Goal: Transaction & Acquisition: Book appointment/travel/reservation

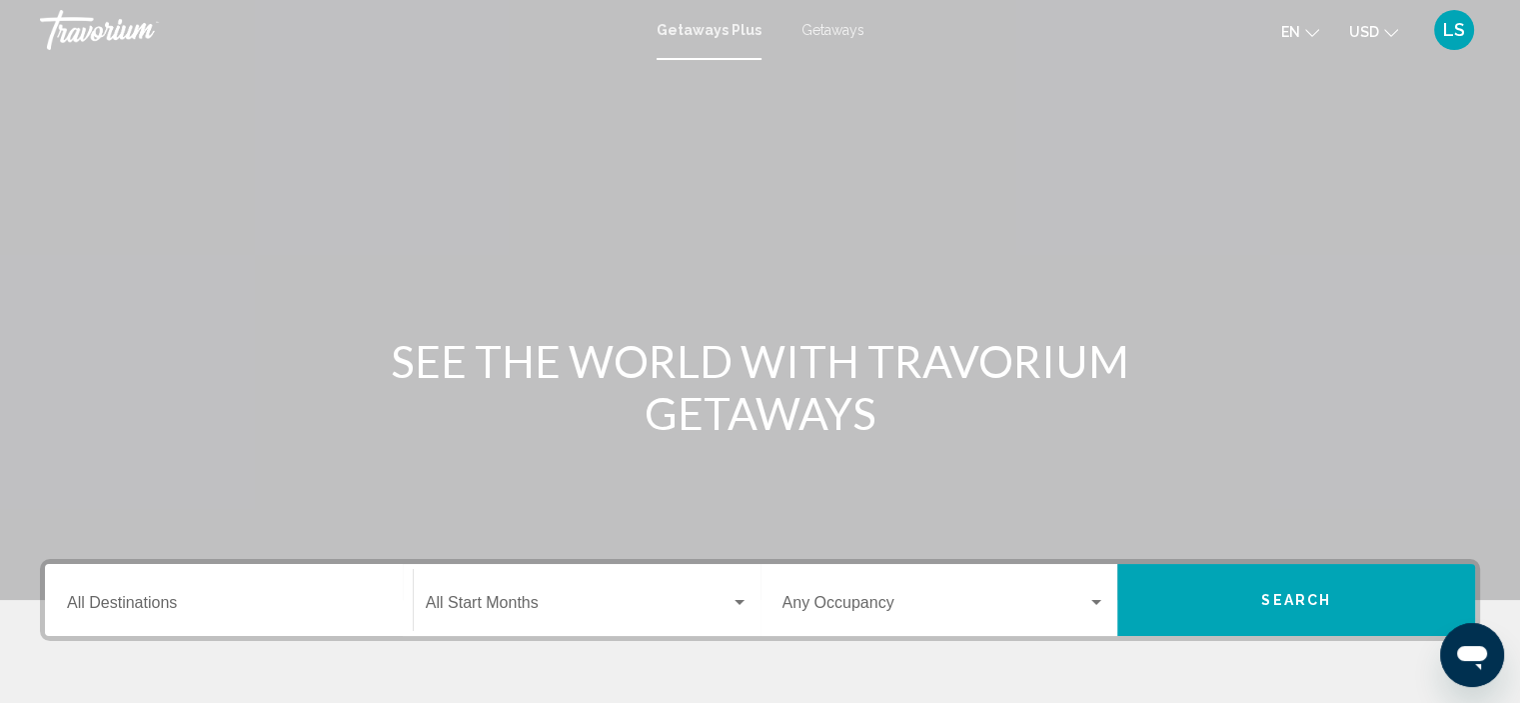
click at [813, 27] on span "Getaways" at bounding box center [833, 30] width 63 height 16
click at [116, 602] on input "Destination All Destinations" at bounding box center [229, 607] width 324 height 18
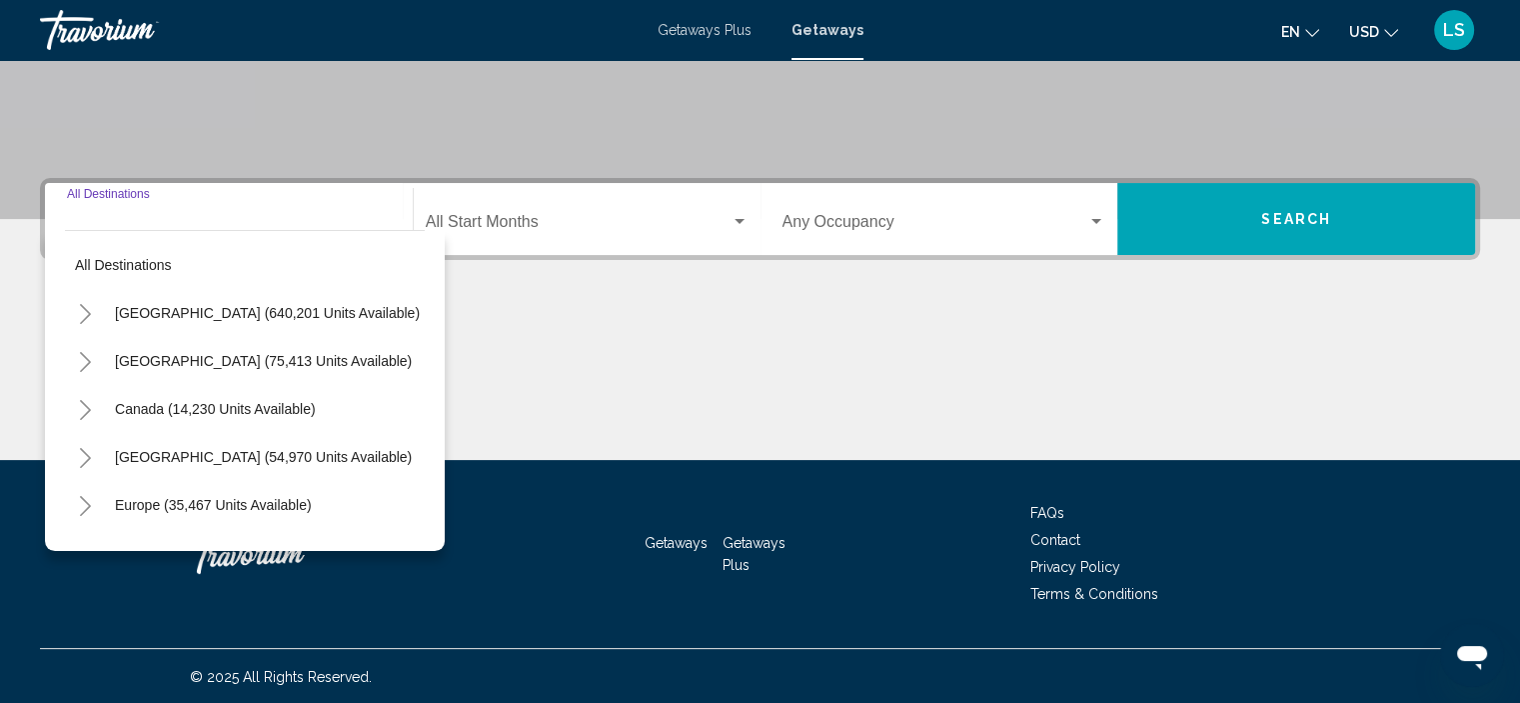
scroll to position [382, 0]
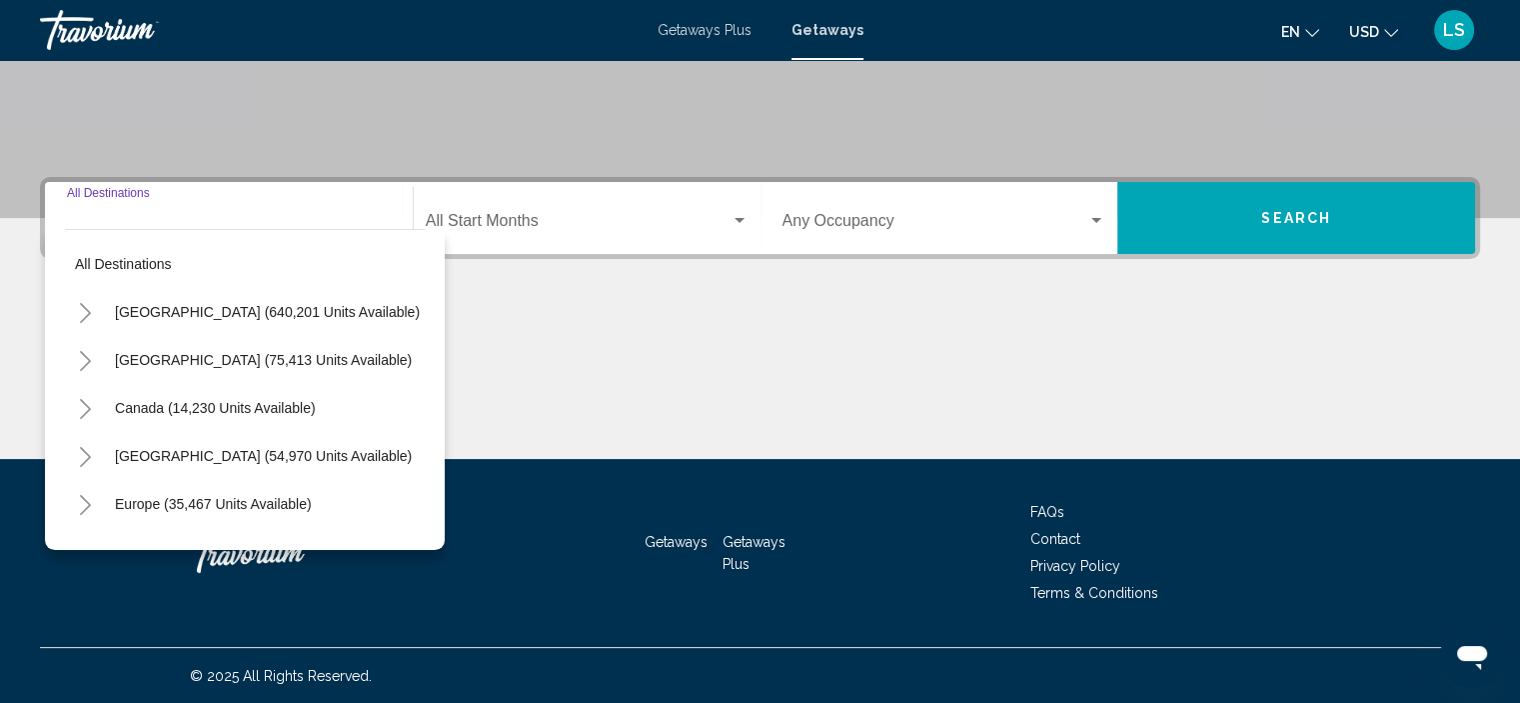
click at [81, 306] on icon "Toggle United States (640,201 units available)" at bounding box center [85, 313] width 15 height 20
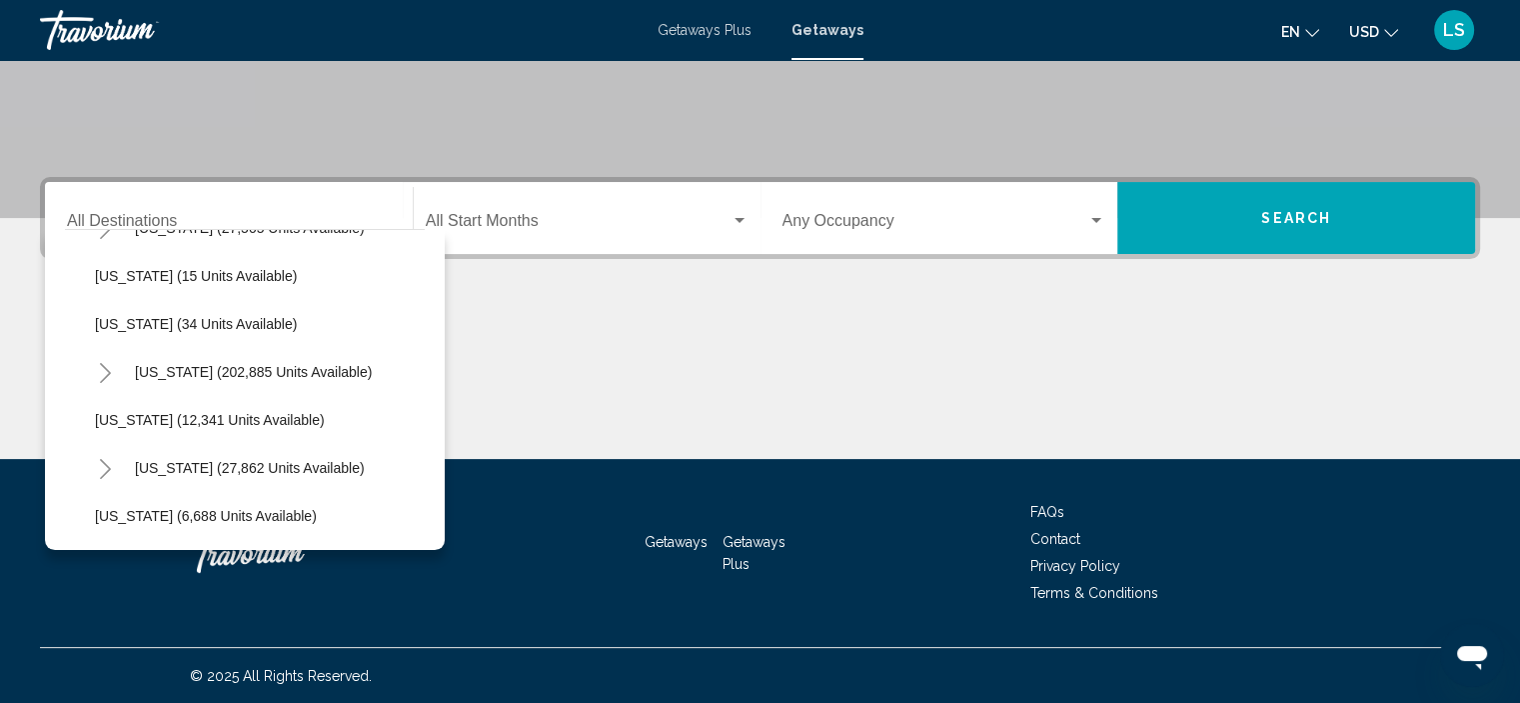
scroll to position [300, 0]
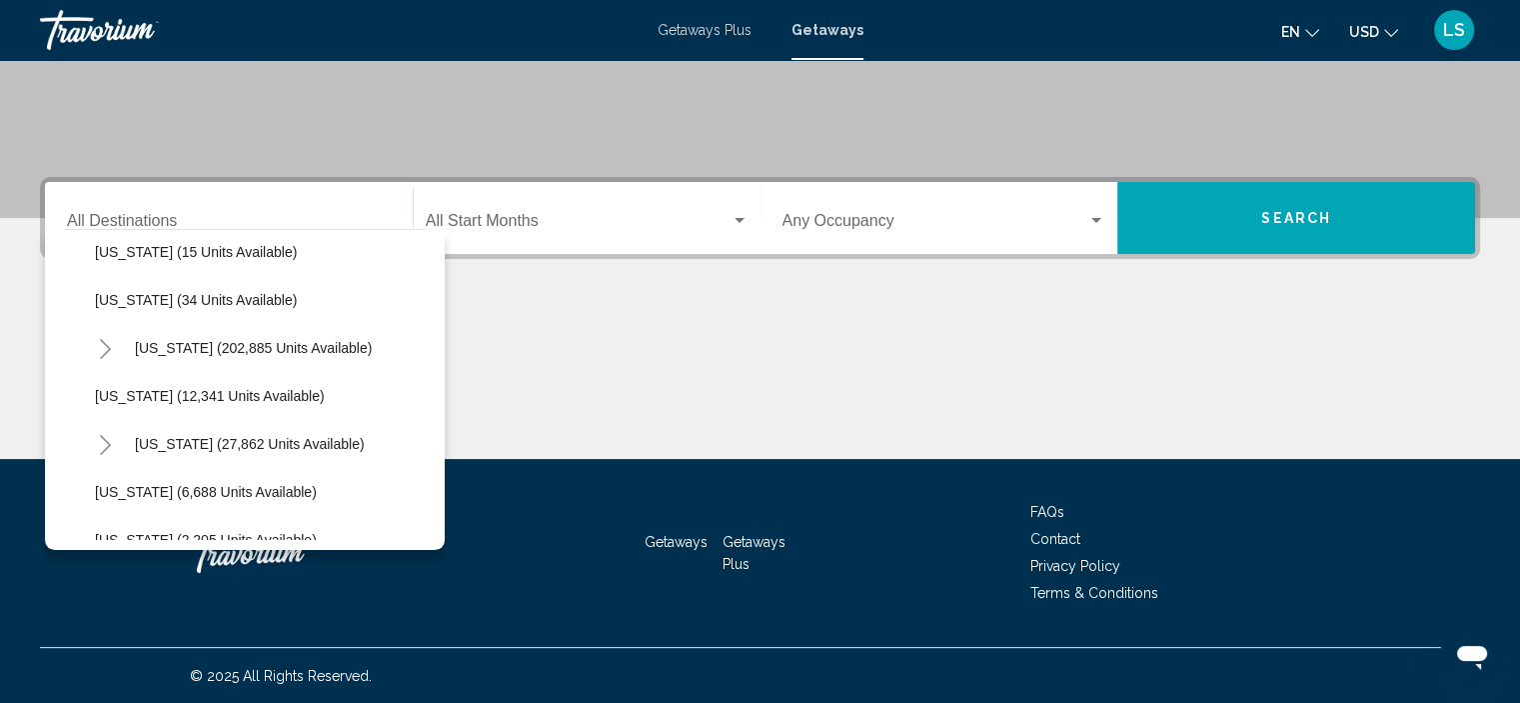
click at [100, 347] on icon "Toggle Florida (202,885 units available)" at bounding box center [105, 349] width 15 height 20
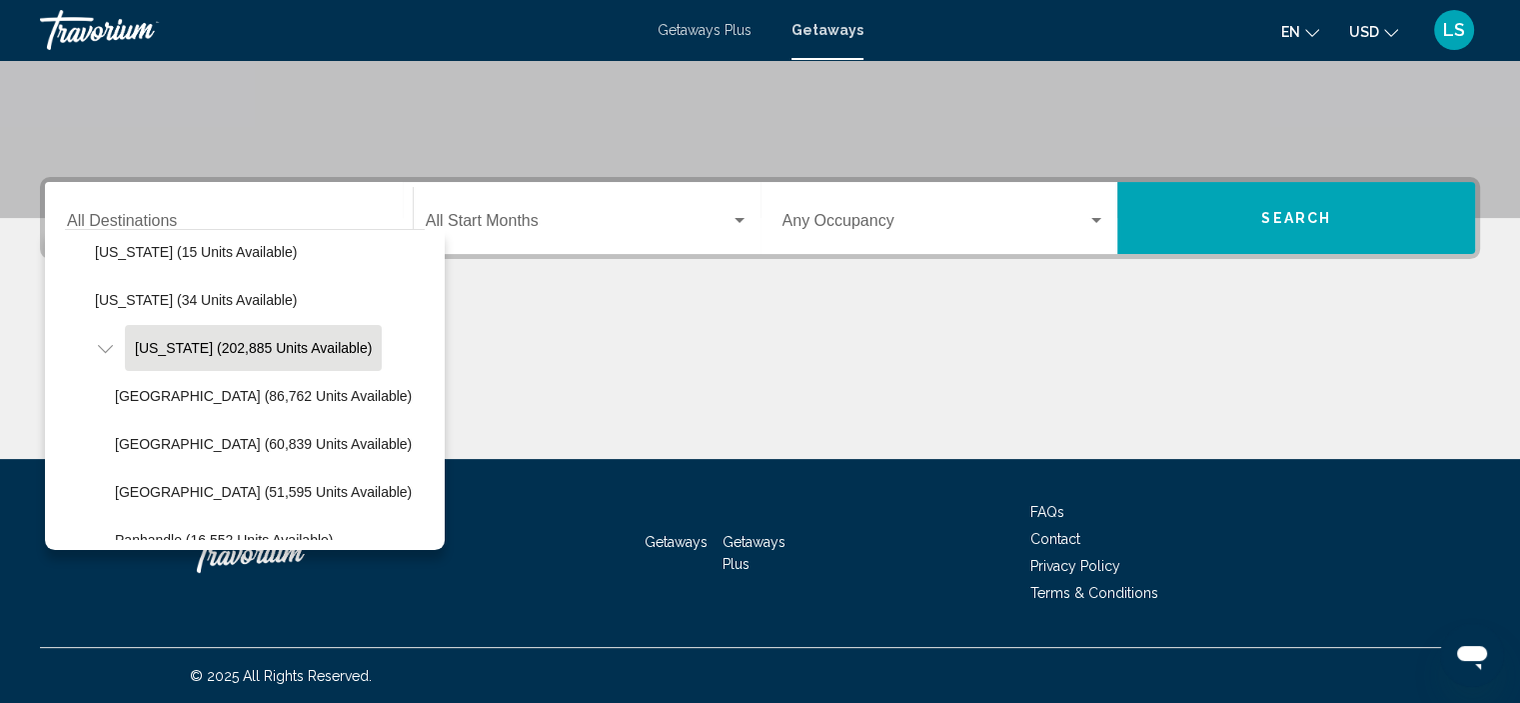
click at [213, 348] on span "[US_STATE] (202,885 units available)" at bounding box center [253, 348] width 237 height 16
type input "**********"
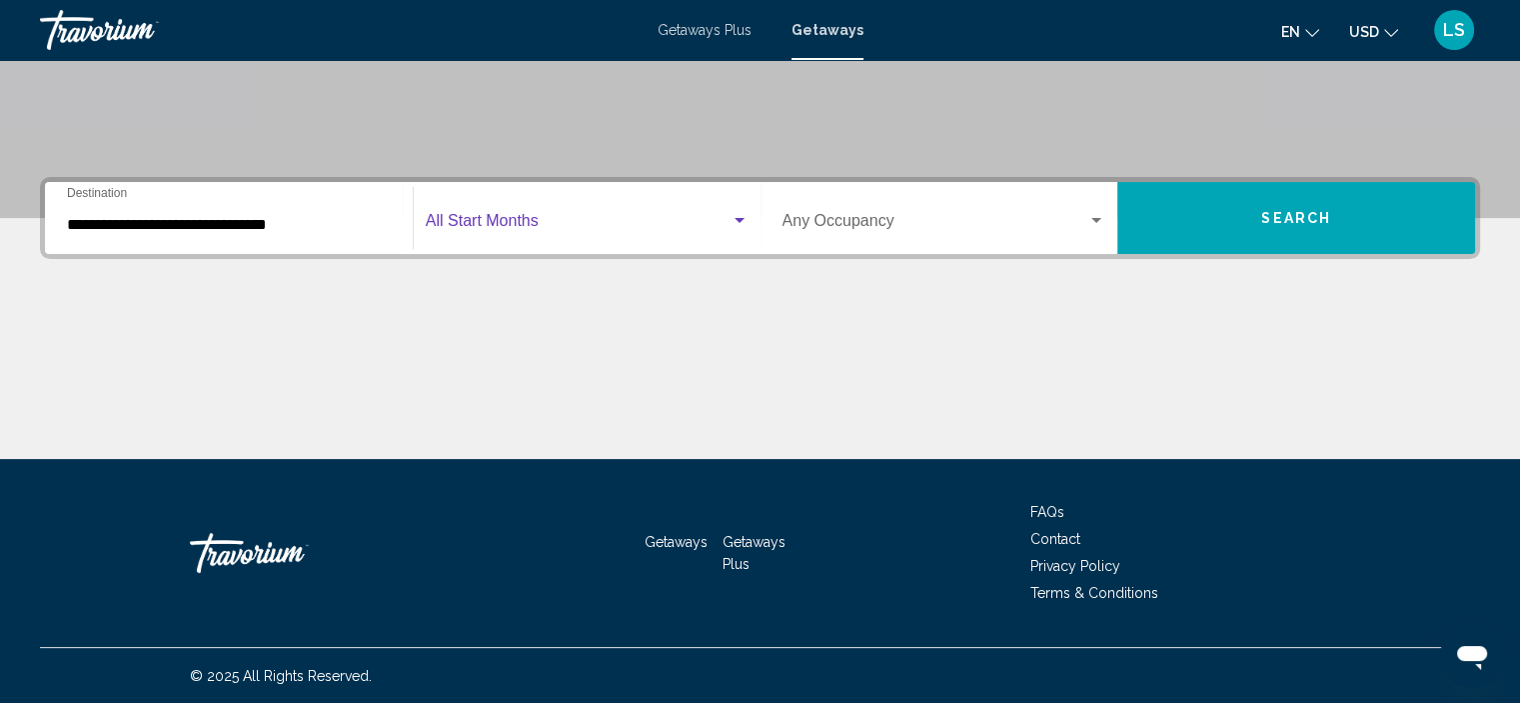
click at [492, 223] on span "Search widget" at bounding box center [578, 225] width 305 height 18
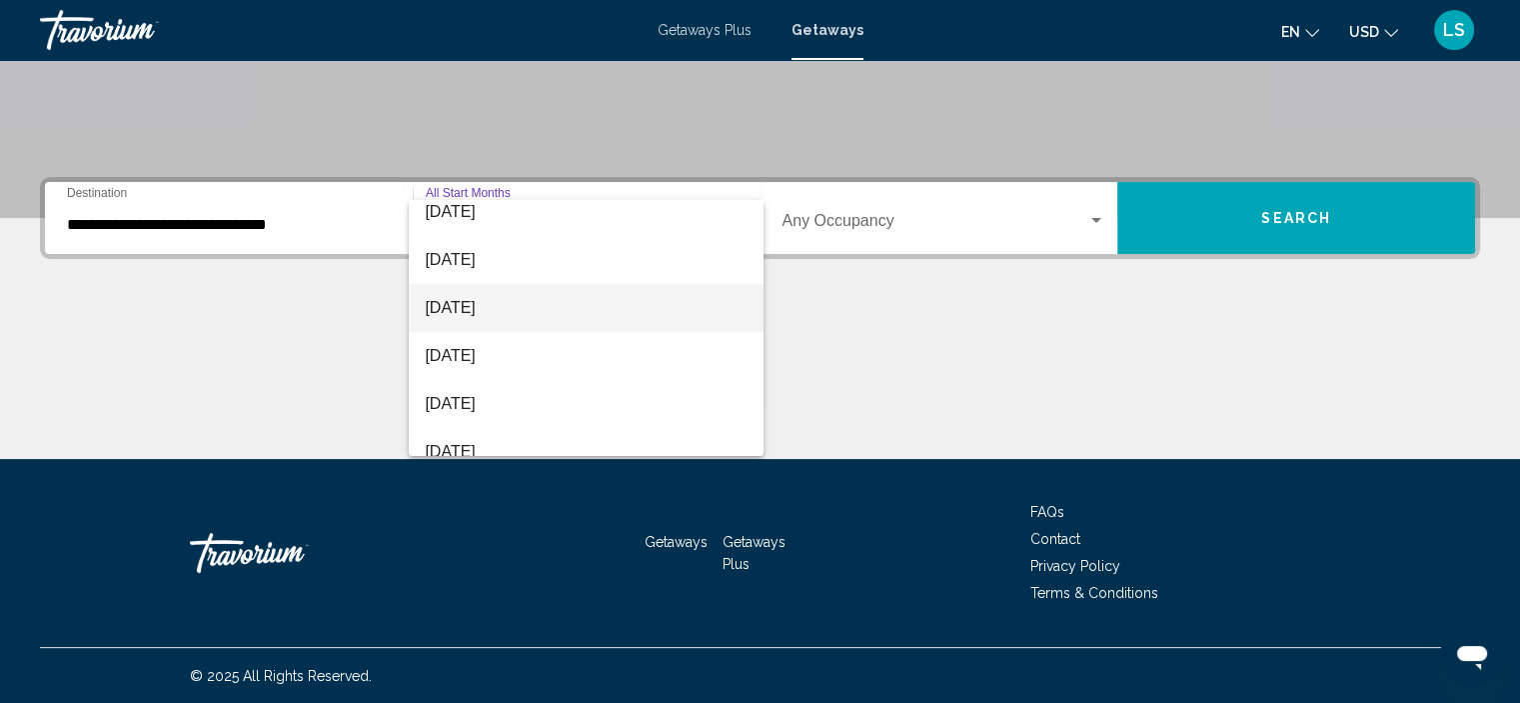
click at [456, 311] on span "[DATE]" at bounding box center [586, 308] width 323 height 48
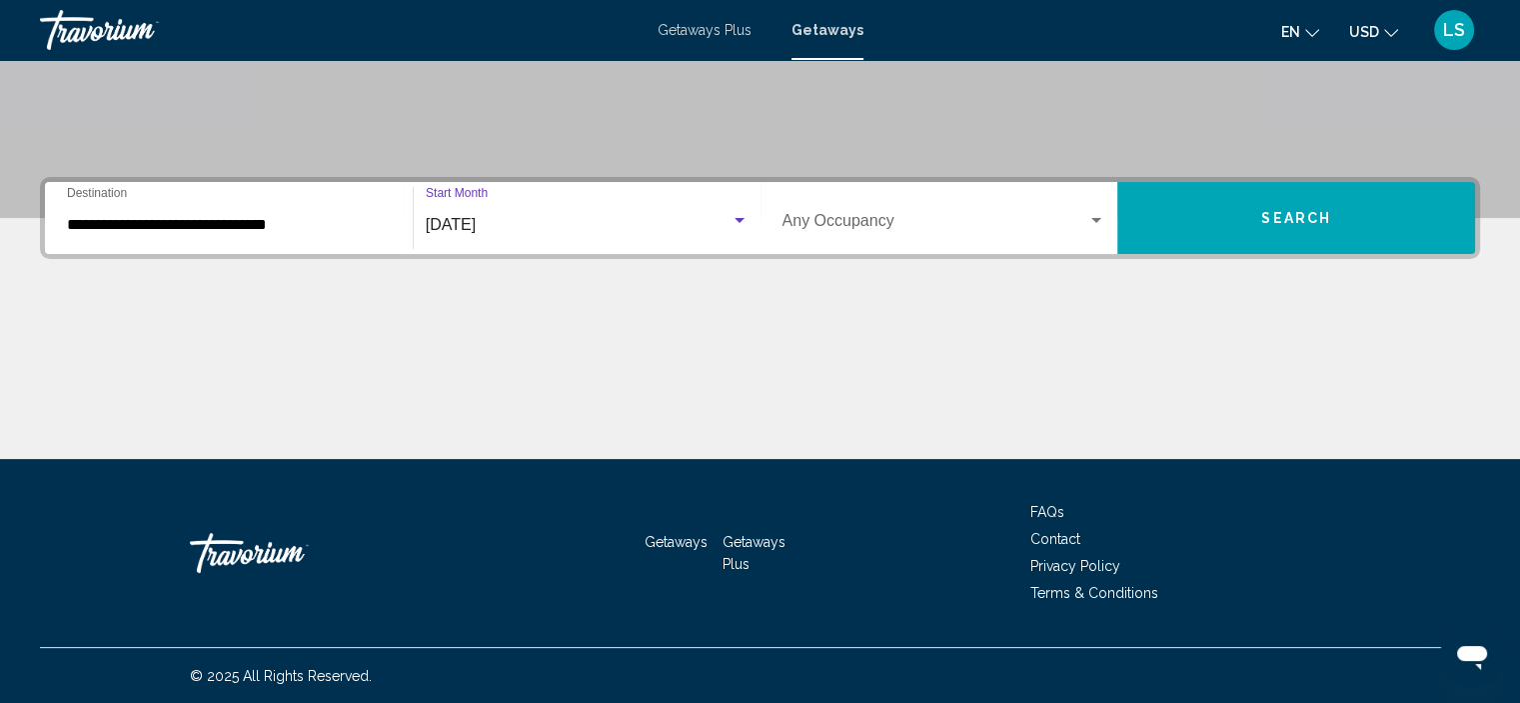
click at [1276, 206] on button "Search" at bounding box center [1296, 218] width 358 height 72
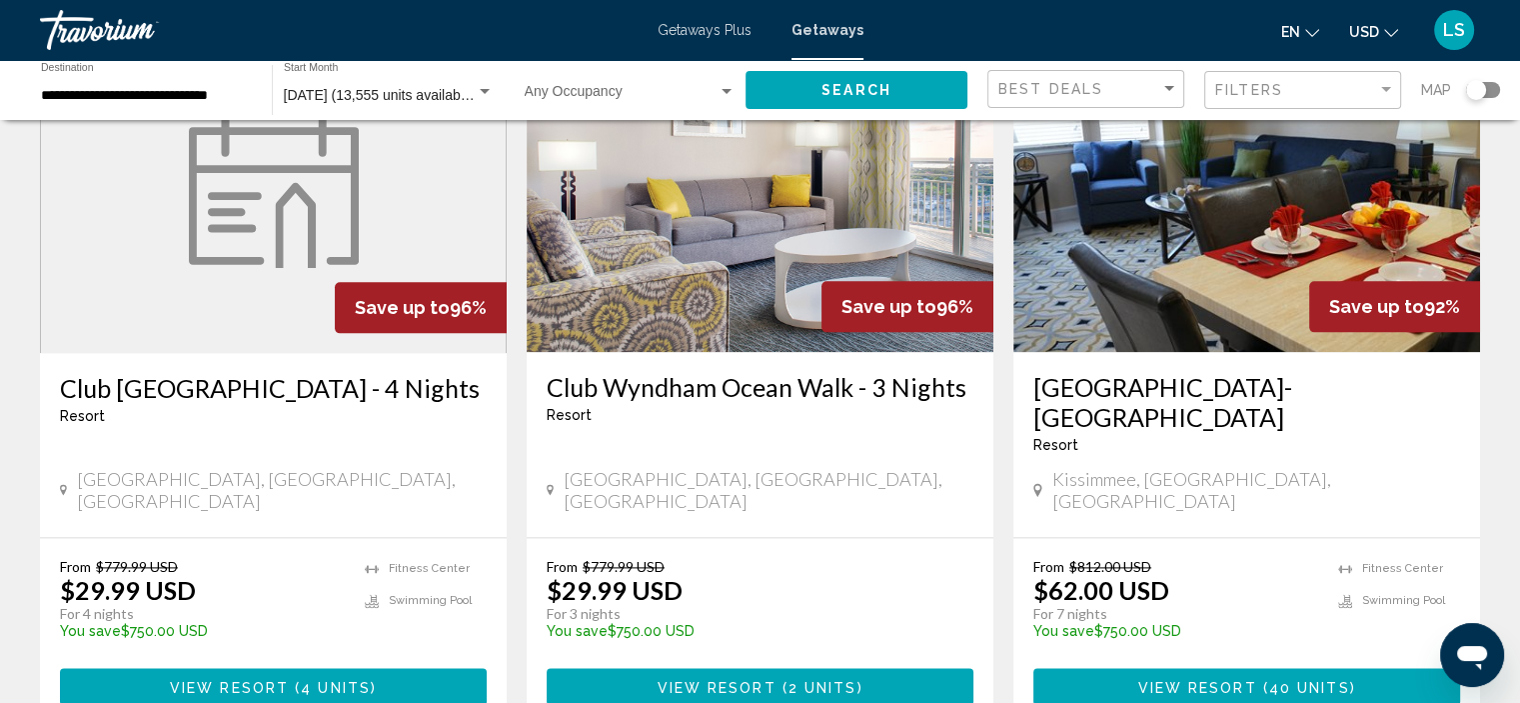
scroll to position [2274, 0]
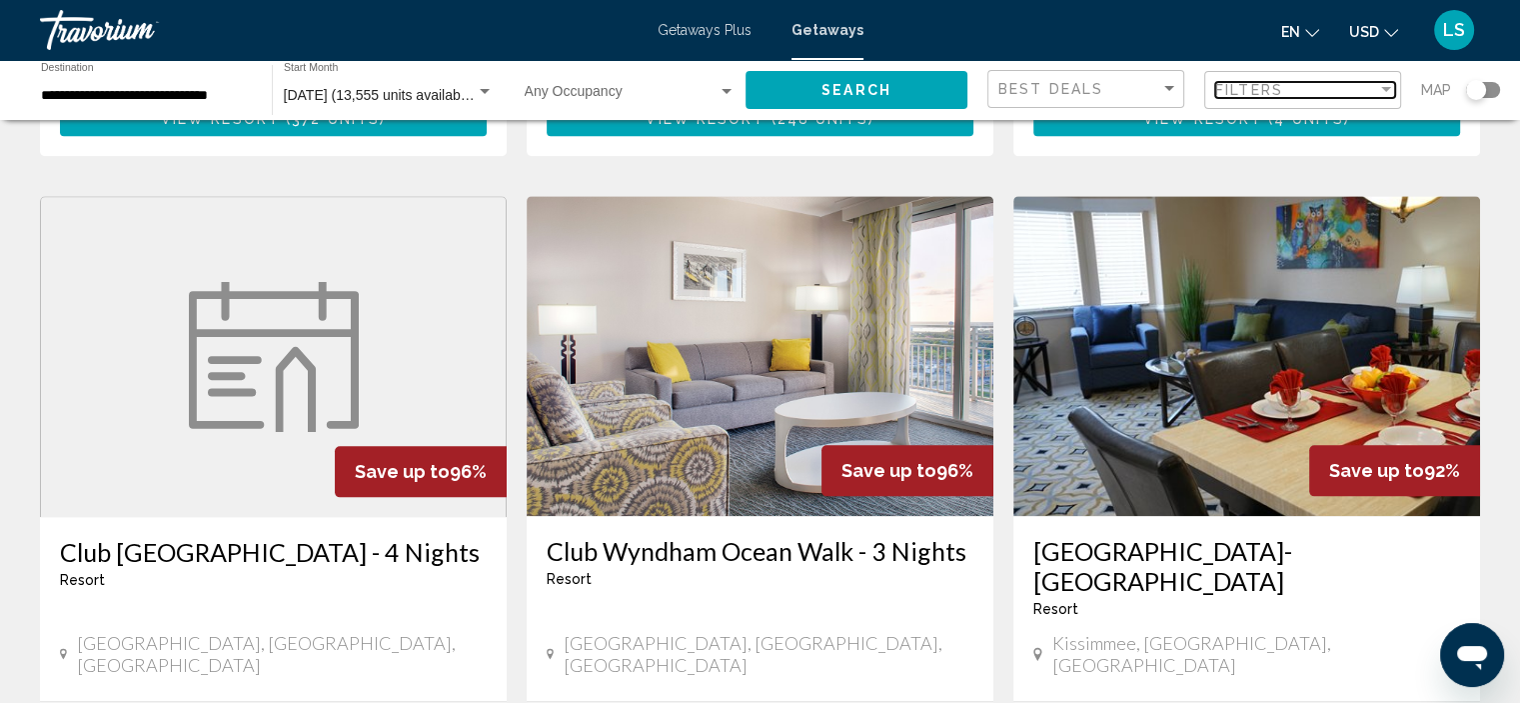
click at [1293, 96] on div "Filters" at bounding box center [1296, 90] width 162 height 16
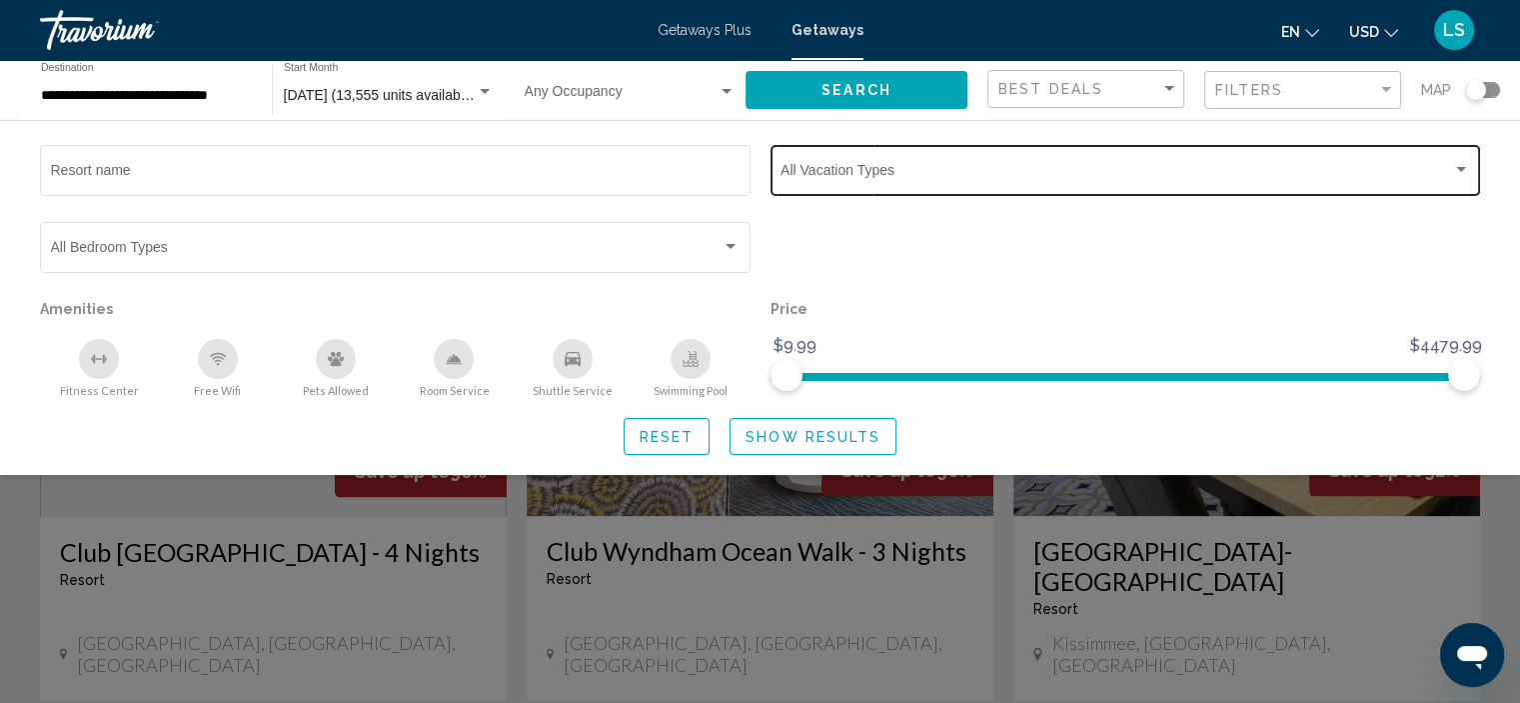
click at [1243, 159] on div "Vacation Types All Vacation Types" at bounding box center [1126, 168] width 690 height 55
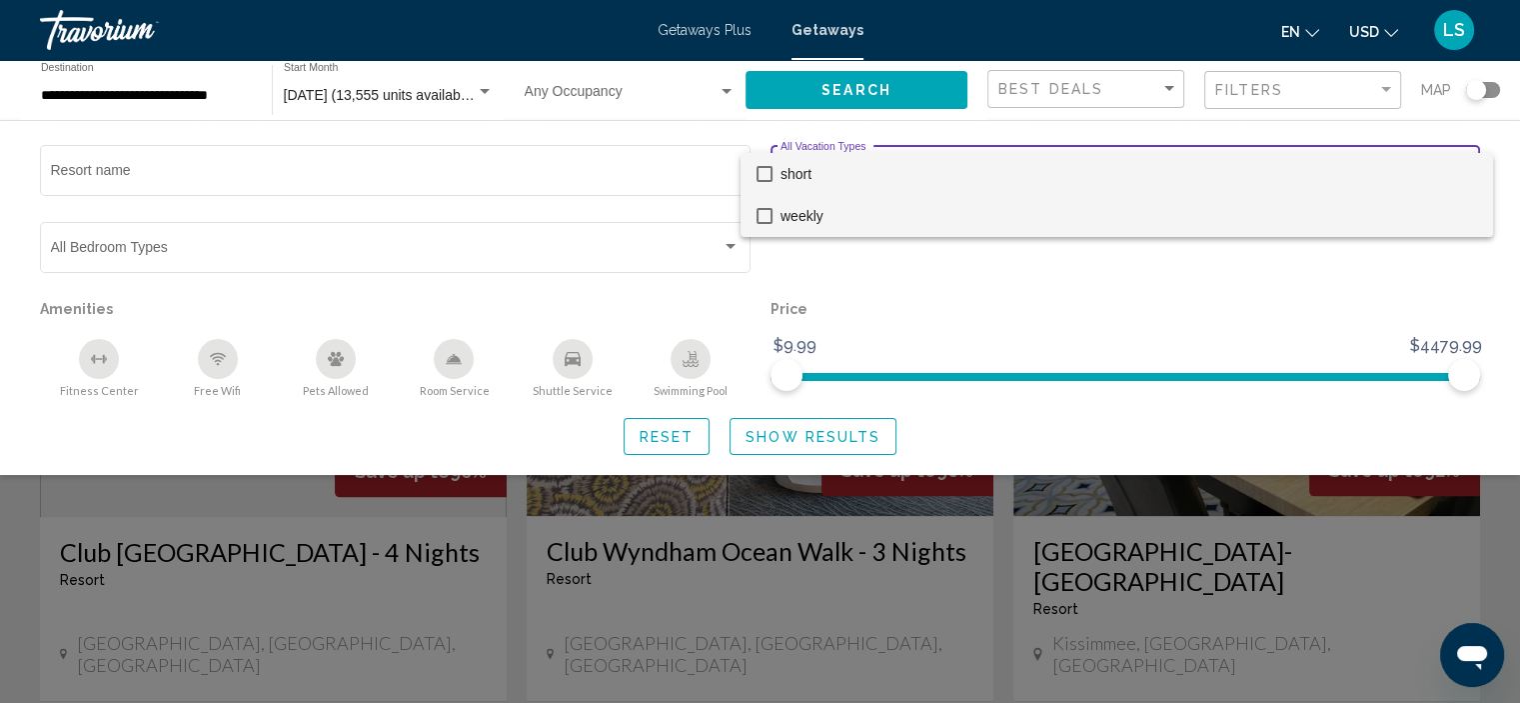
click at [887, 206] on span "weekly" at bounding box center [1129, 216] width 697 height 42
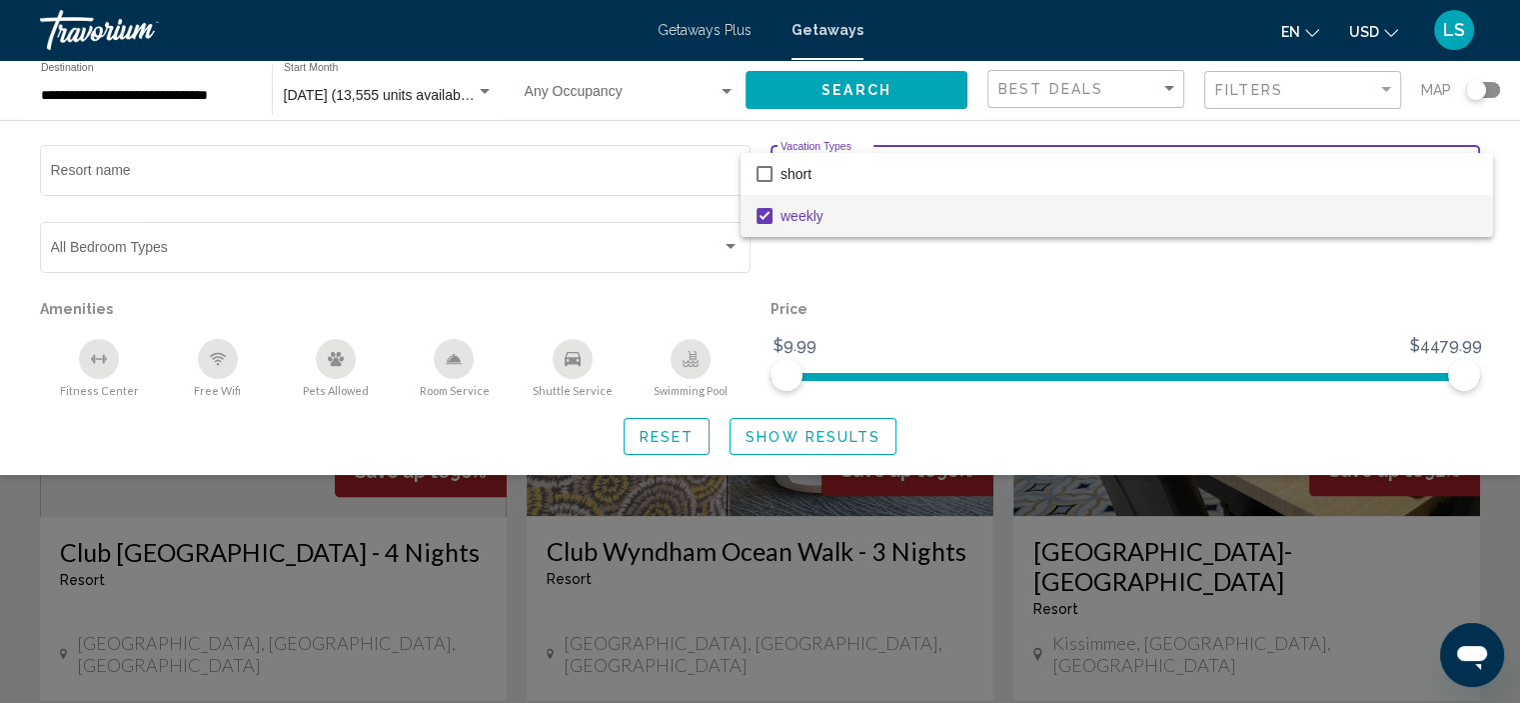
click at [1235, 77] on div at bounding box center [760, 351] width 1520 height 703
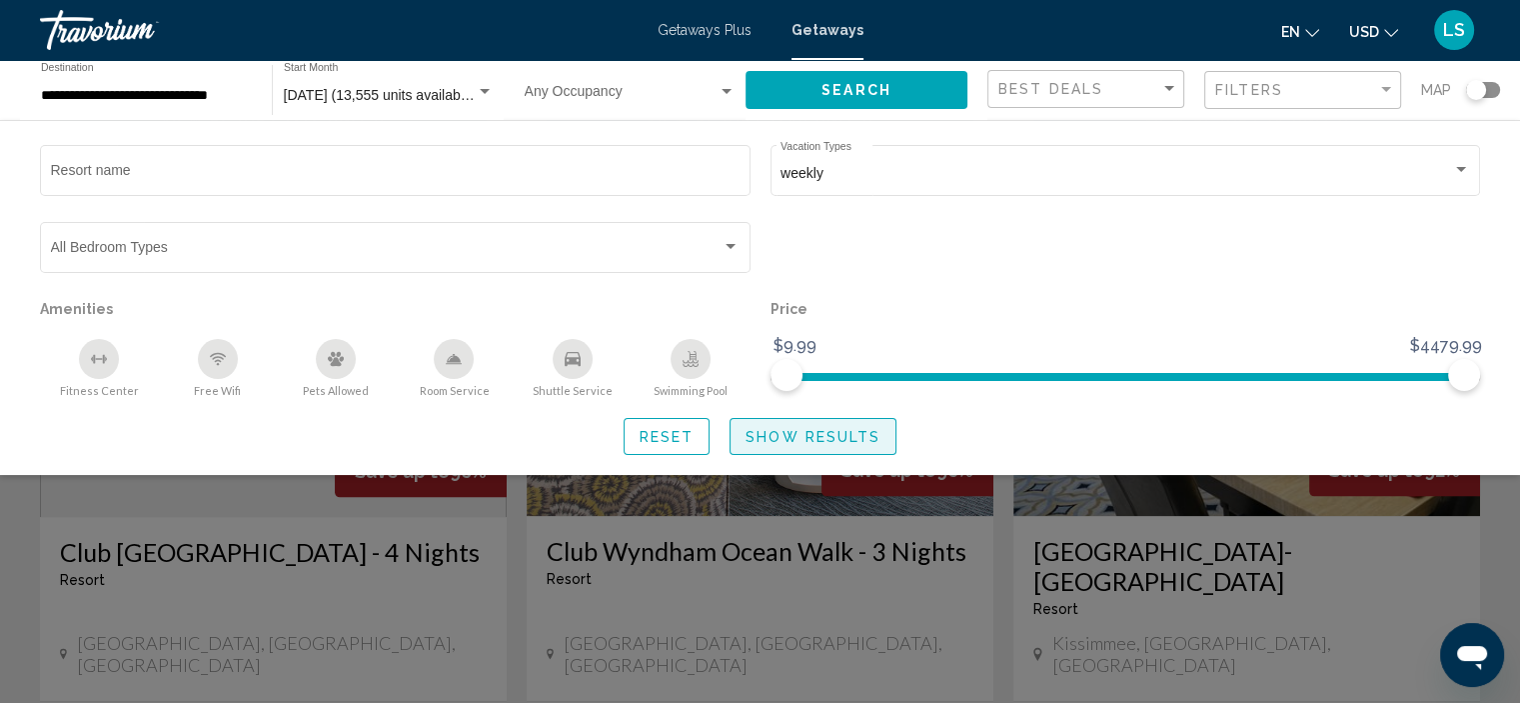
click at [823, 443] on span "Show Results" at bounding box center [813, 437] width 135 height 16
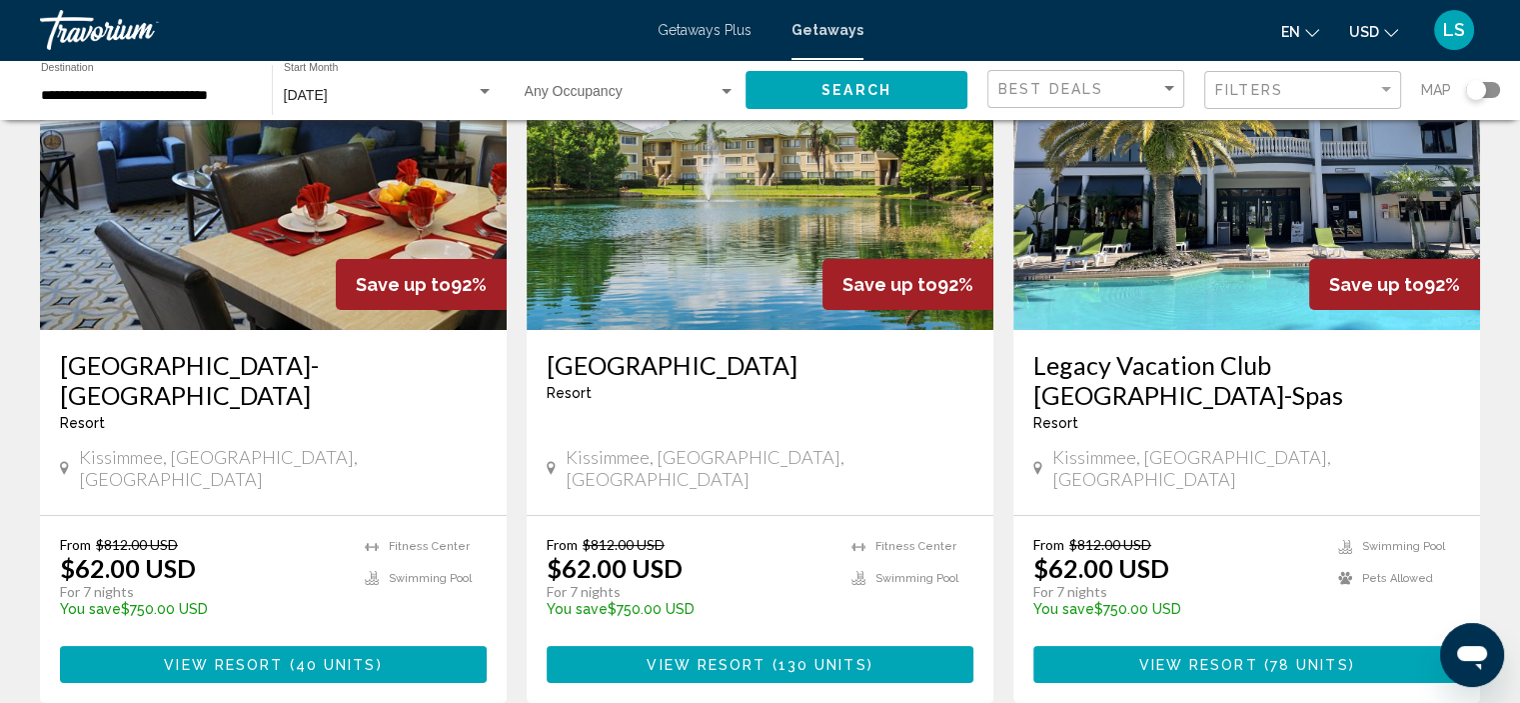
scroll to position [100, 0]
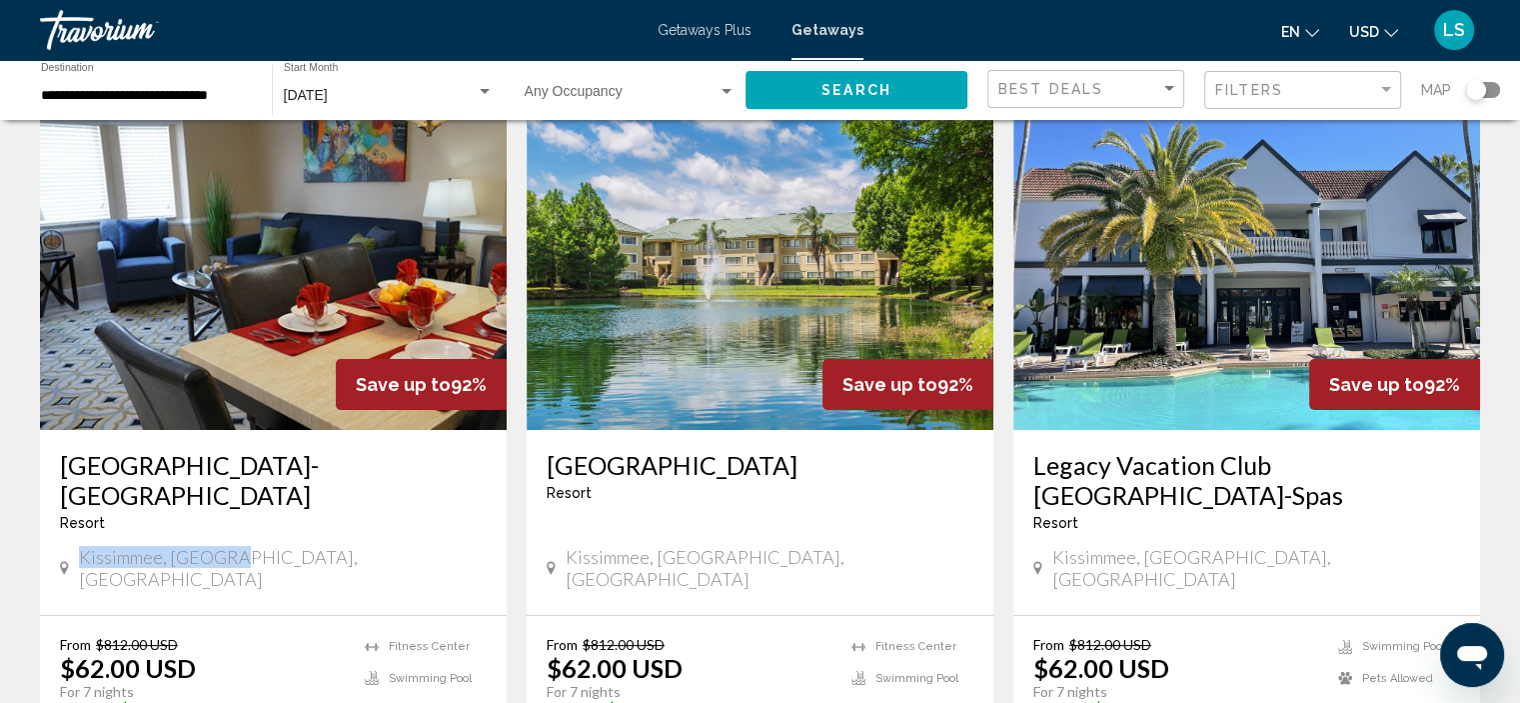
drag, startPoint x: 247, startPoint y: 522, endPoint x: 81, endPoint y: 535, distance: 166.4
click at [81, 546] on div "Kissimmee, [GEOGRAPHIC_DATA], [GEOGRAPHIC_DATA]" at bounding box center [273, 568] width 427 height 44
copy span "Kissimmee, [GEOGRAPHIC_DATA], [GEOGRAPHIC_DATA]"
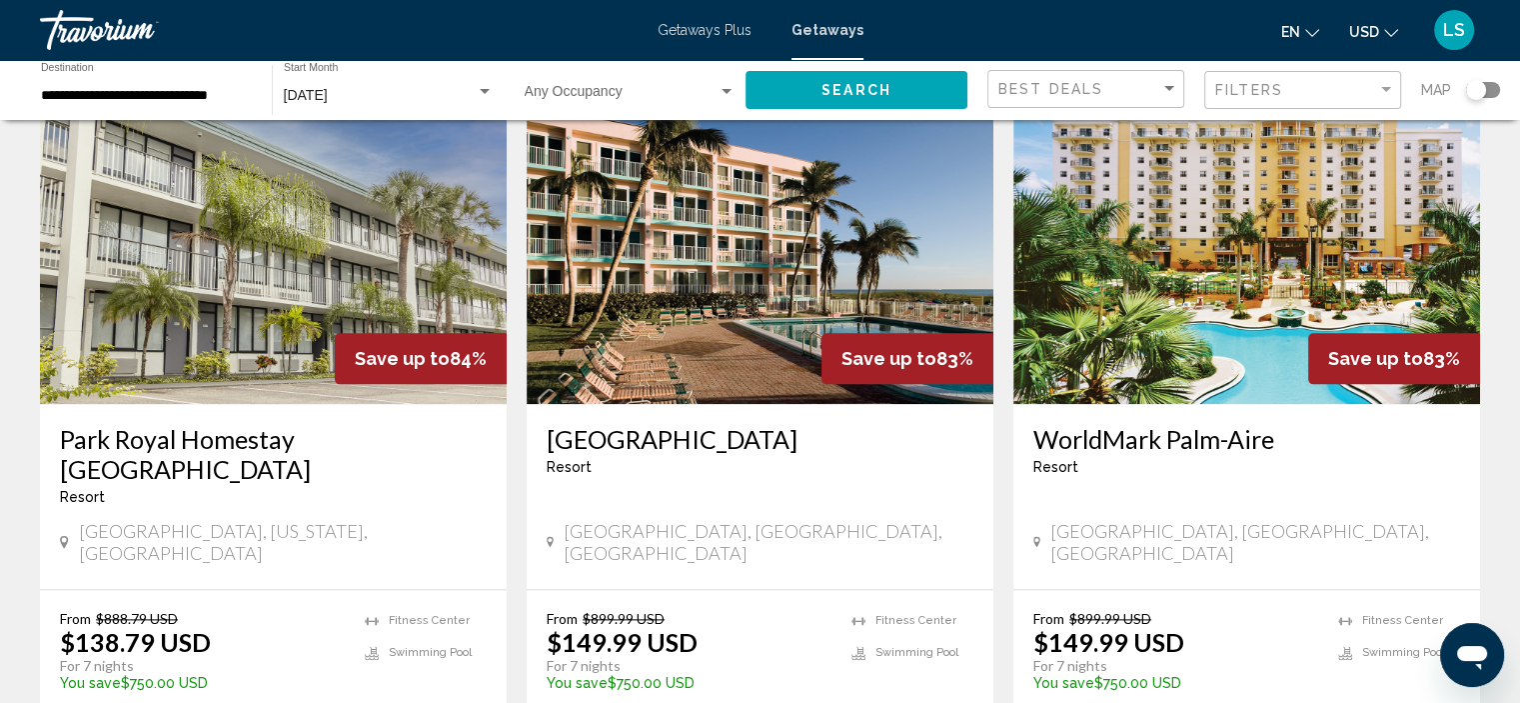
scroll to position [2052, 0]
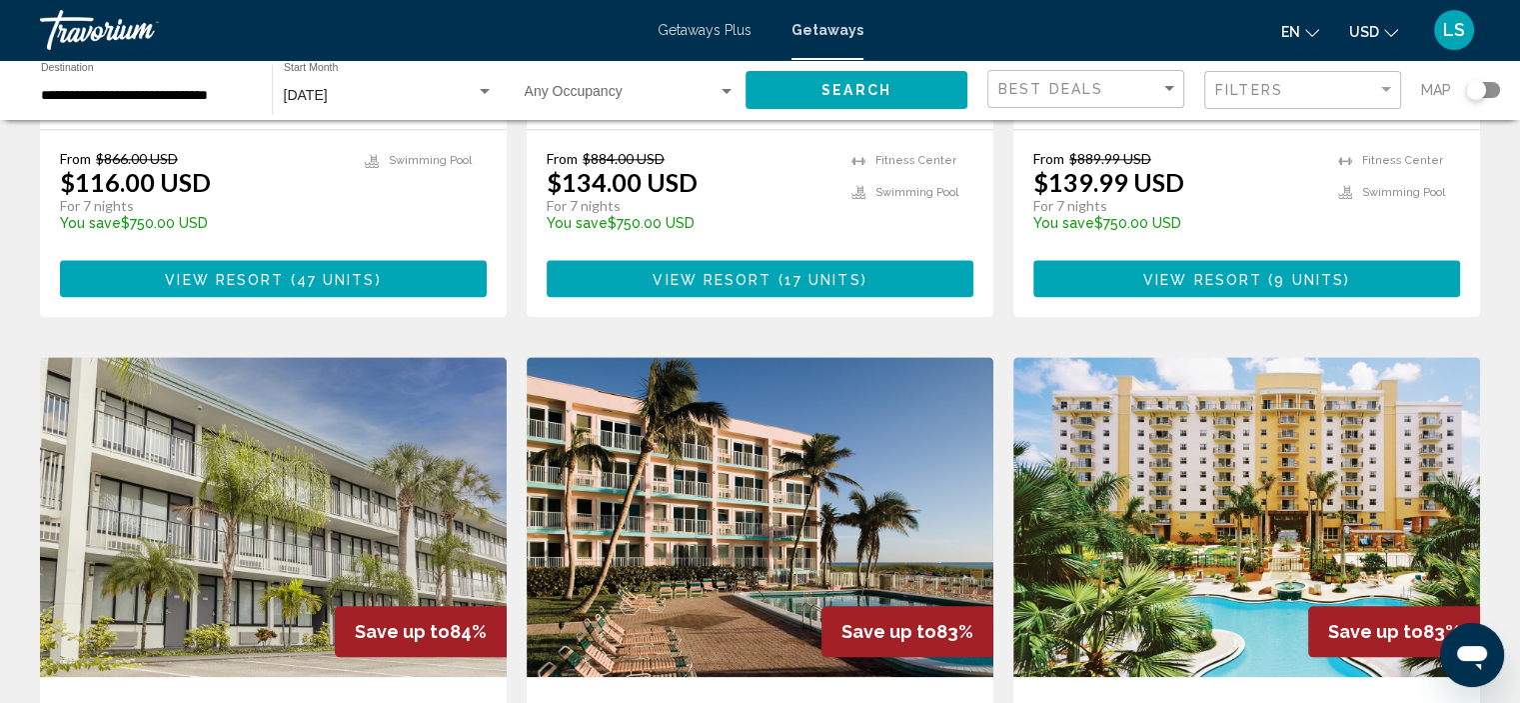
drag, startPoint x: 1200, startPoint y: 613, endPoint x: 1053, endPoint y: 615, distance: 146.9
copy span "[GEOGRAPHIC_DATA], [GEOGRAPHIC_DATA]"
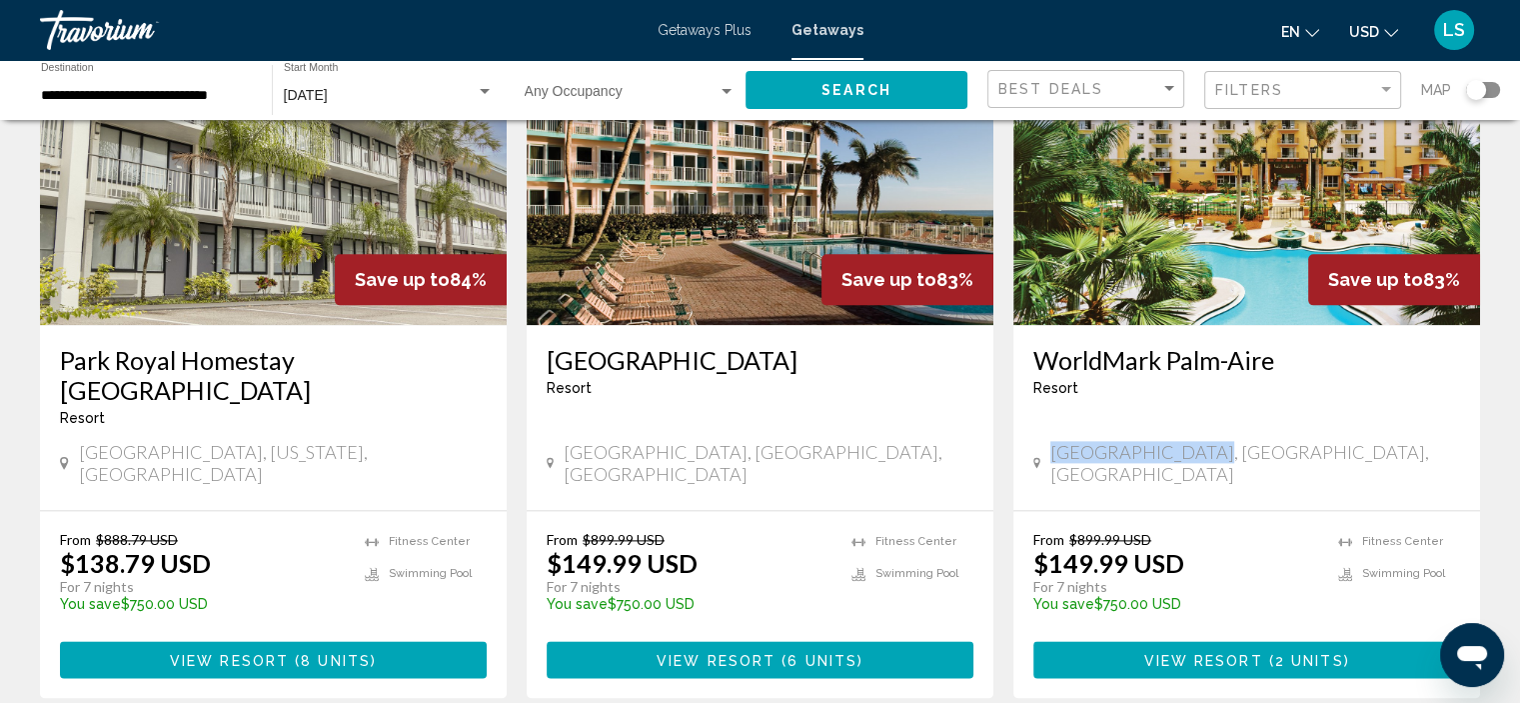
scroll to position [2452, 0]
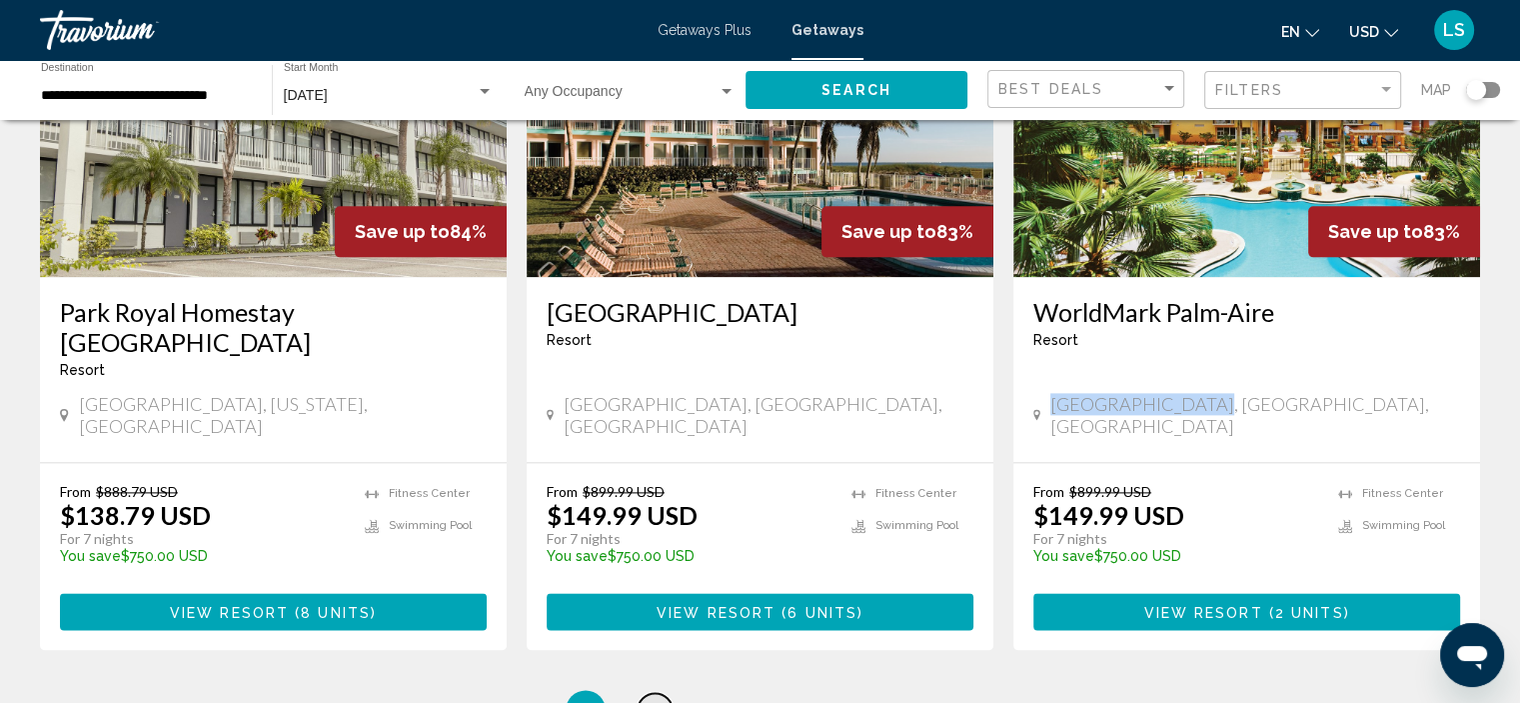
click at [662, 693] on link "page 2" at bounding box center [655, 710] width 35 height 35
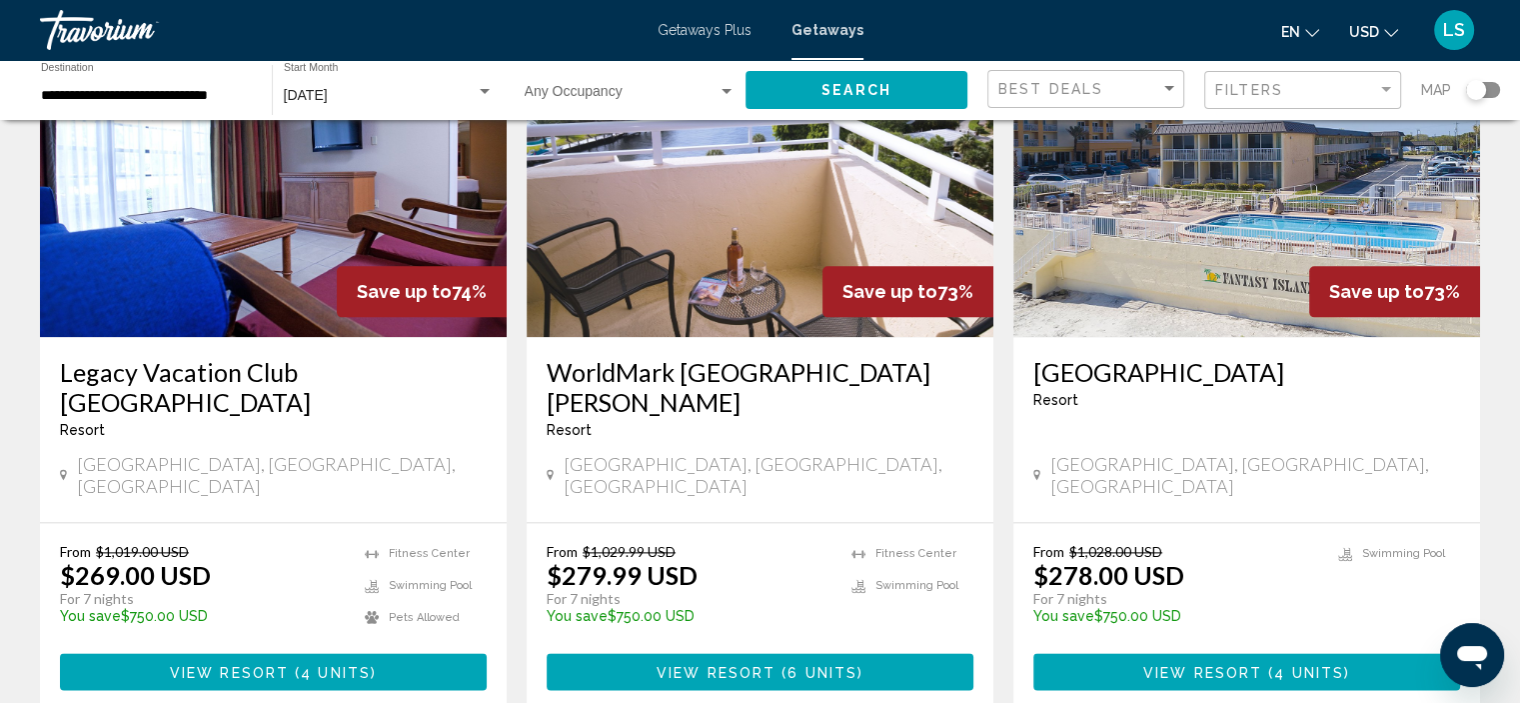
scroll to position [2583, 0]
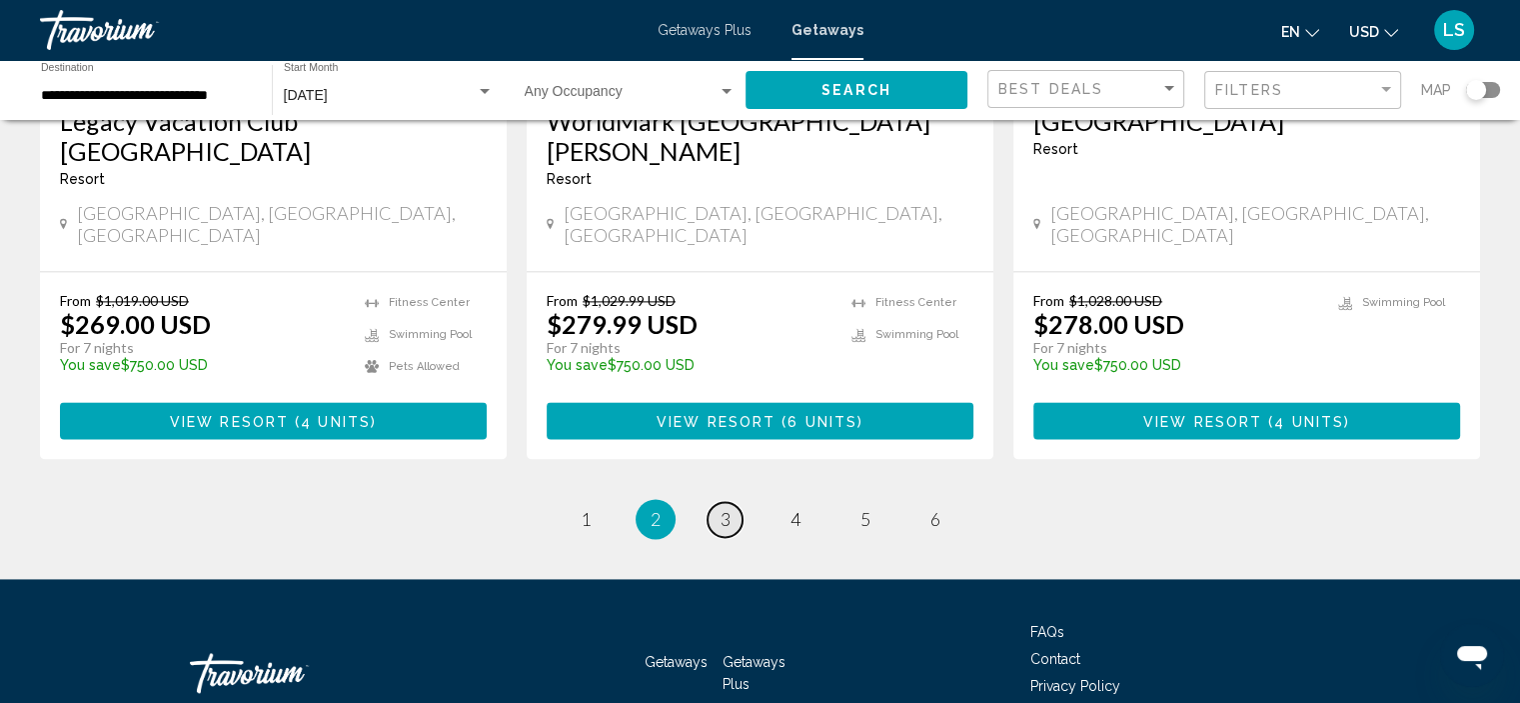
click at [718, 502] on link "page 3" at bounding box center [725, 519] width 35 height 35
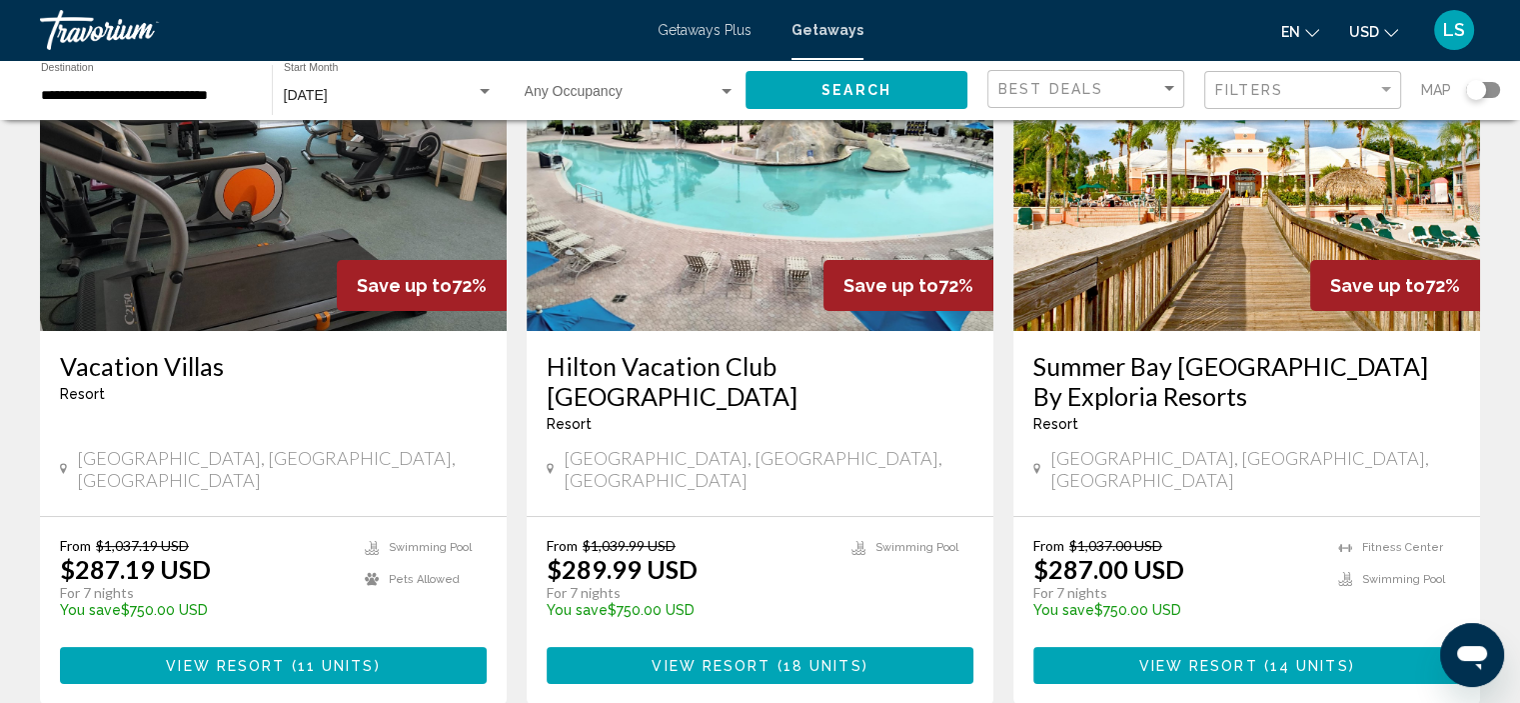
scroll to position [200, 0]
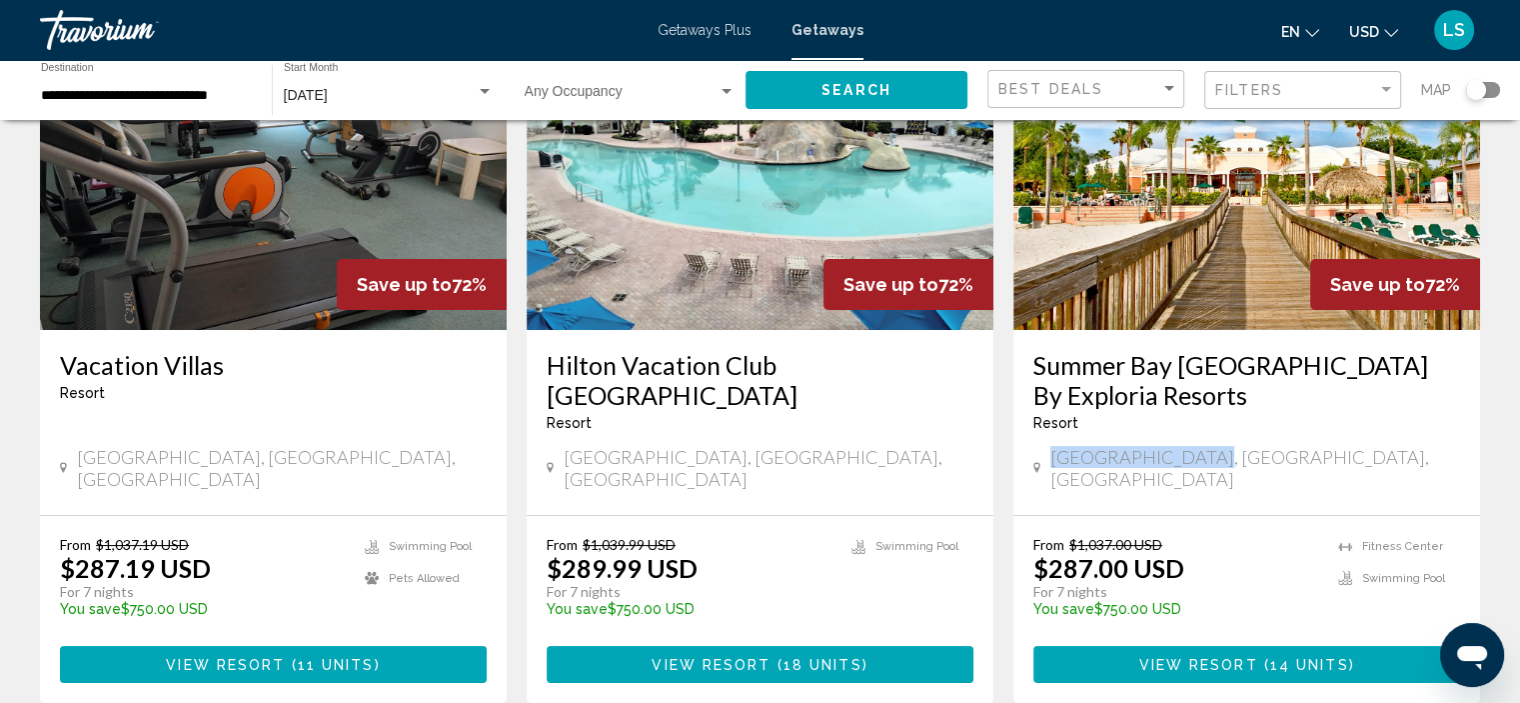
drag, startPoint x: 1225, startPoint y: 448, endPoint x: 1073, endPoint y: 463, distance: 152.7
click at [1060, 467] on div "[GEOGRAPHIC_DATA], [GEOGRAPHIC_DATA], [GEOGRAPHIC_DATA]" at bounding box center [1246, 468] width 427 height 44
click at [1083, 460] on span "[GEOGRAPHIC_DATA], [GEOGRAPHIC_DATA], [GEOGRAPHIC_DATA]" at bounding box center [1255, 468] width 410 height 44
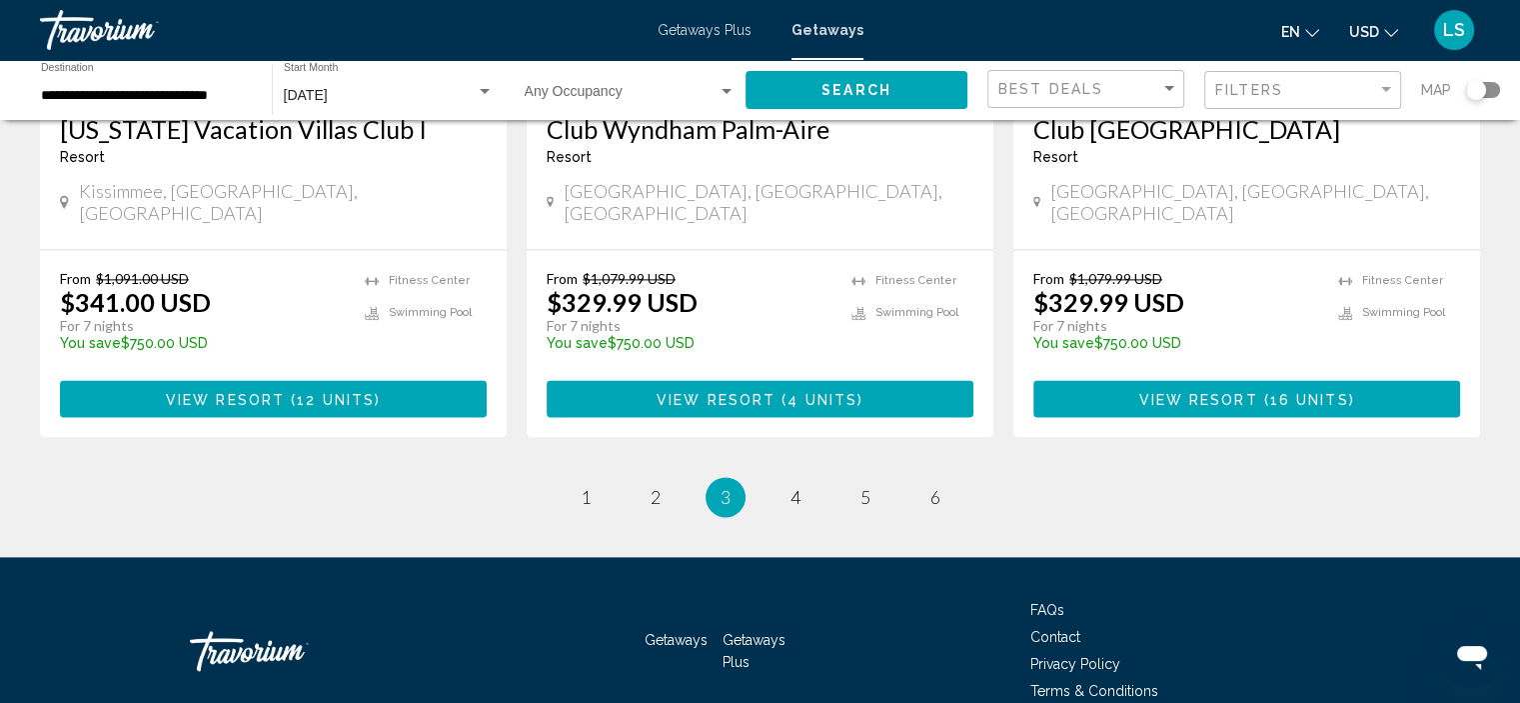
scroll to position [2611, 0]
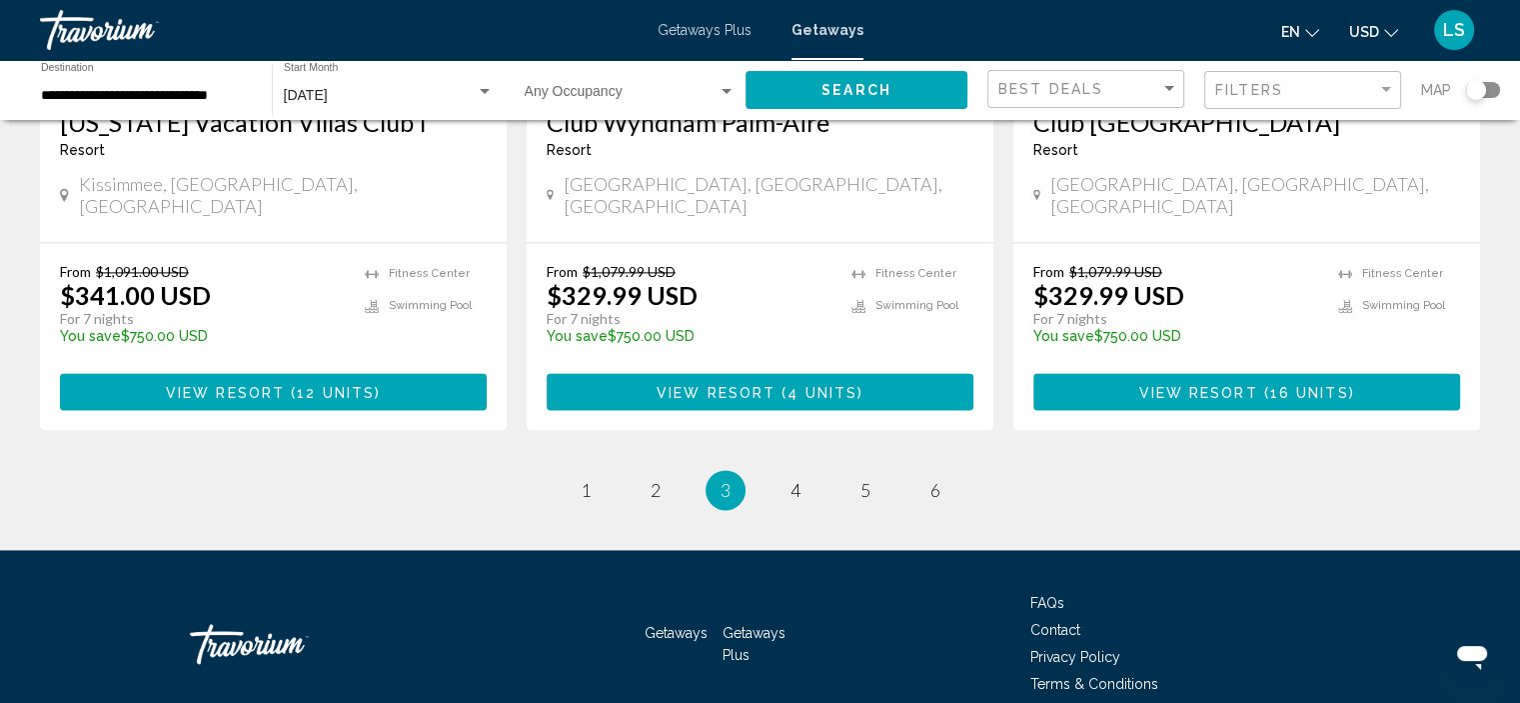
click at [796, 479] on span "4" at bounding box center [796, 490] width 10 height 22
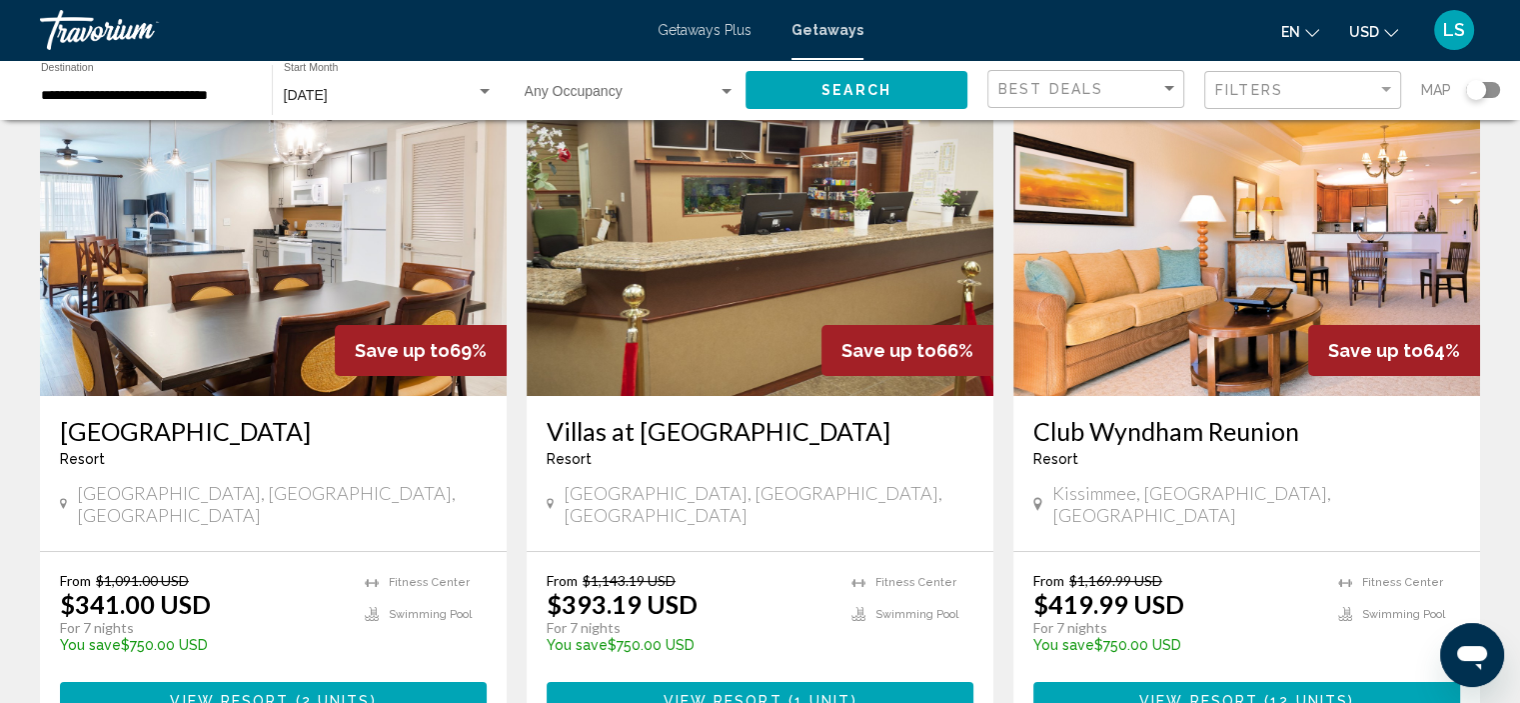
scroll to position [200, 0]
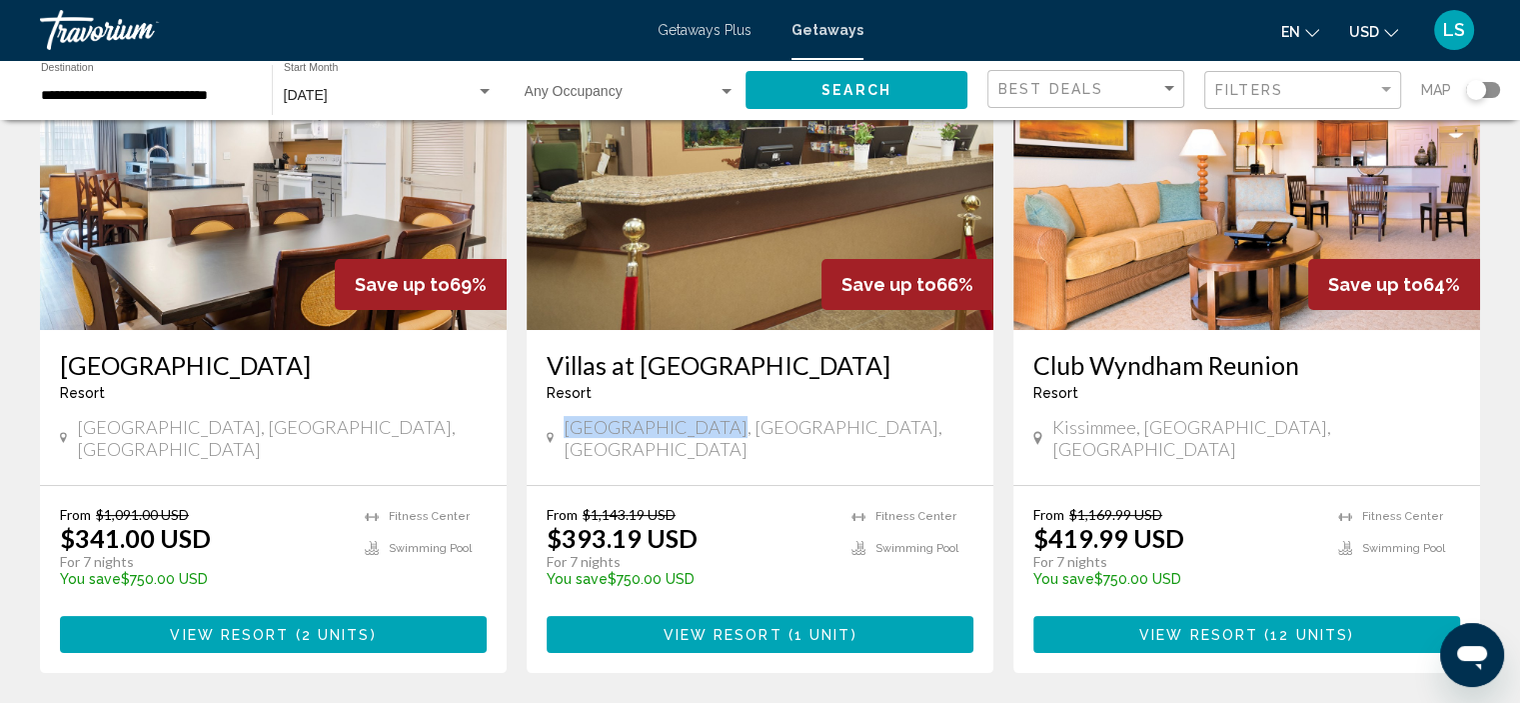
drag, startPoint x: 696, startPoint y: 423, endPoint x: 566, endPoint y: 431, distance: 130.2
click at [566, 431] on span "[GEOGRAPHIC_DATA], [GEOGRAPHIC_DATA], [GEOGRAPHIC_DATA]" at bounding box center [769, 438] width 410 height 44
click at [604, 430] on span "[GEOGRAPHIC_DATA], [GEOGRAPHIC_DATA], [GEOGRAPHIC_DATA]" at bounding box center [769, 438] width 410 height 44
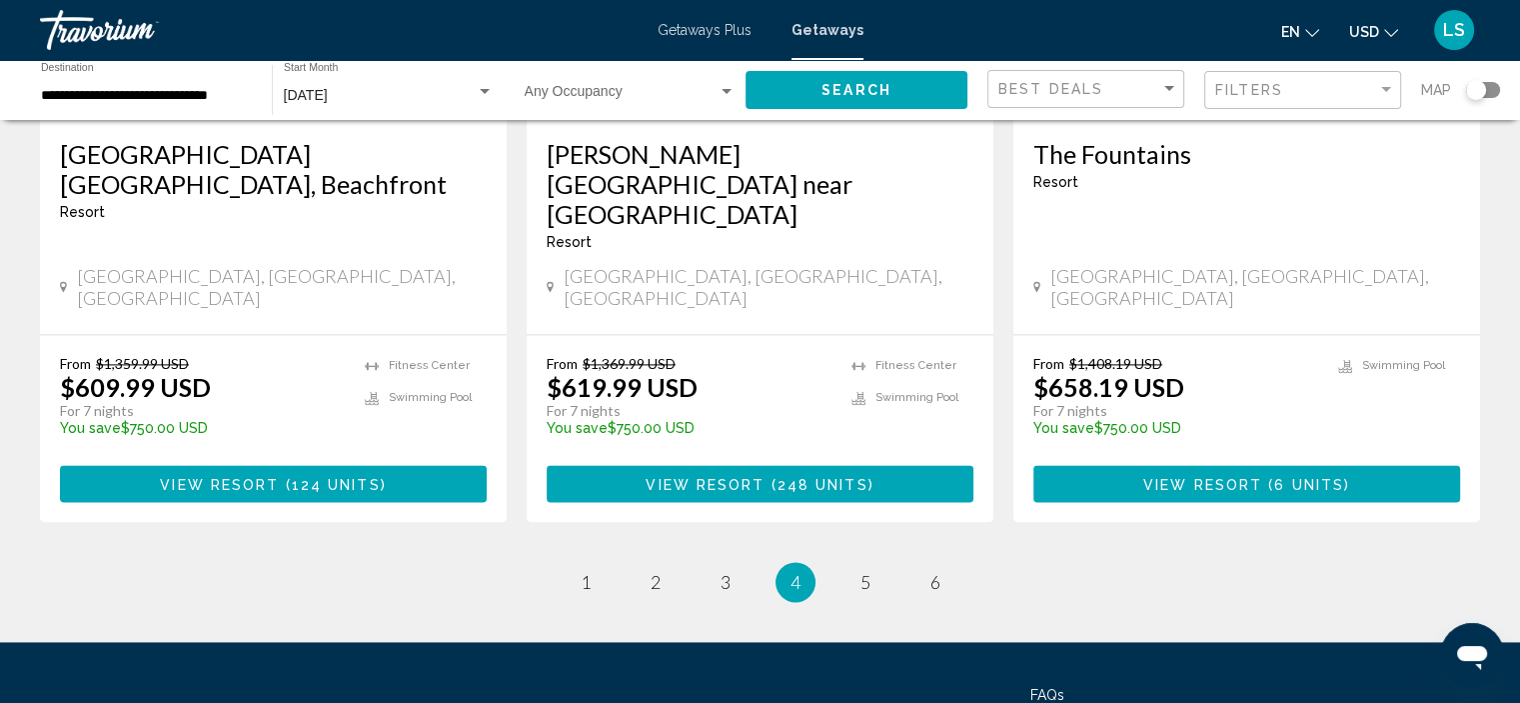
scroll to position [2642, 0]
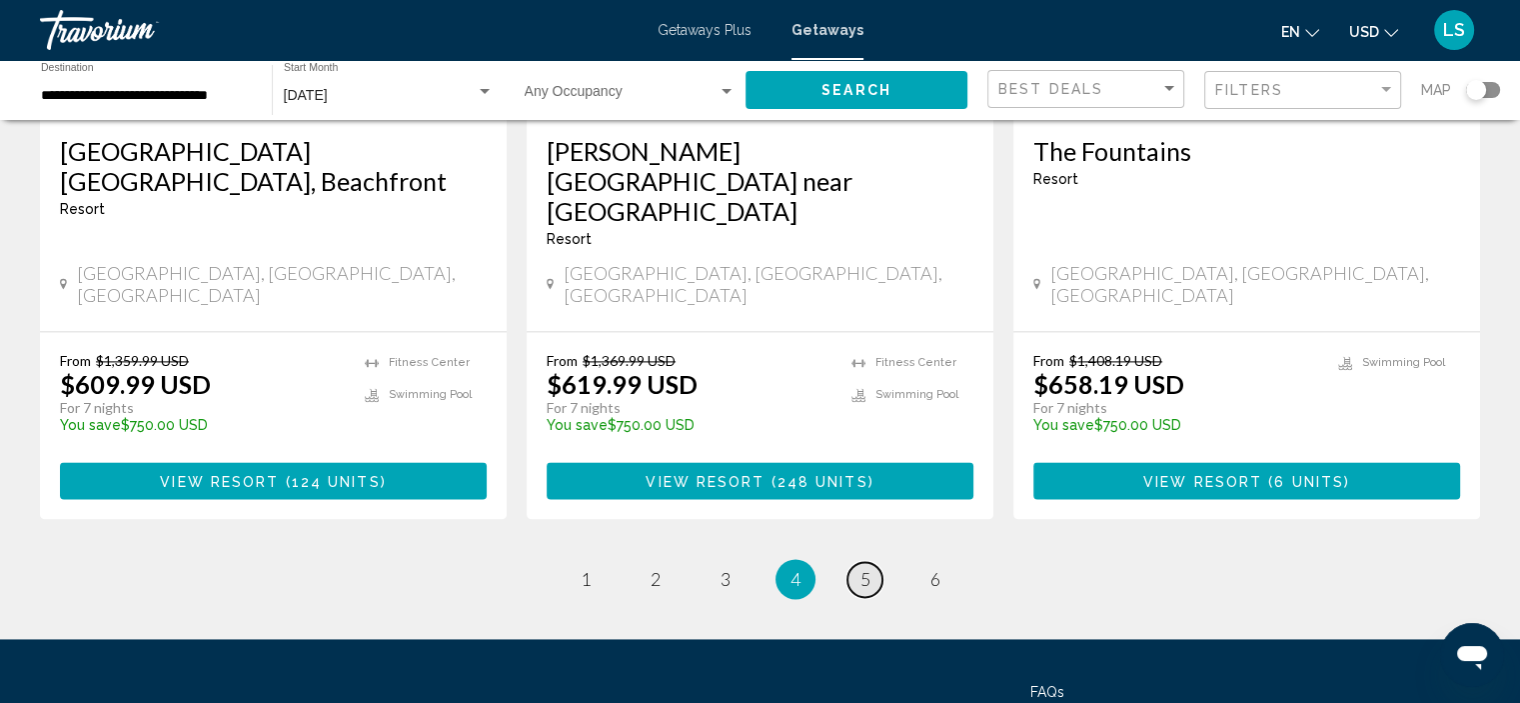
click at [854, 562] on link "page 5" at bounding box center [865, 579] width 35 height 35
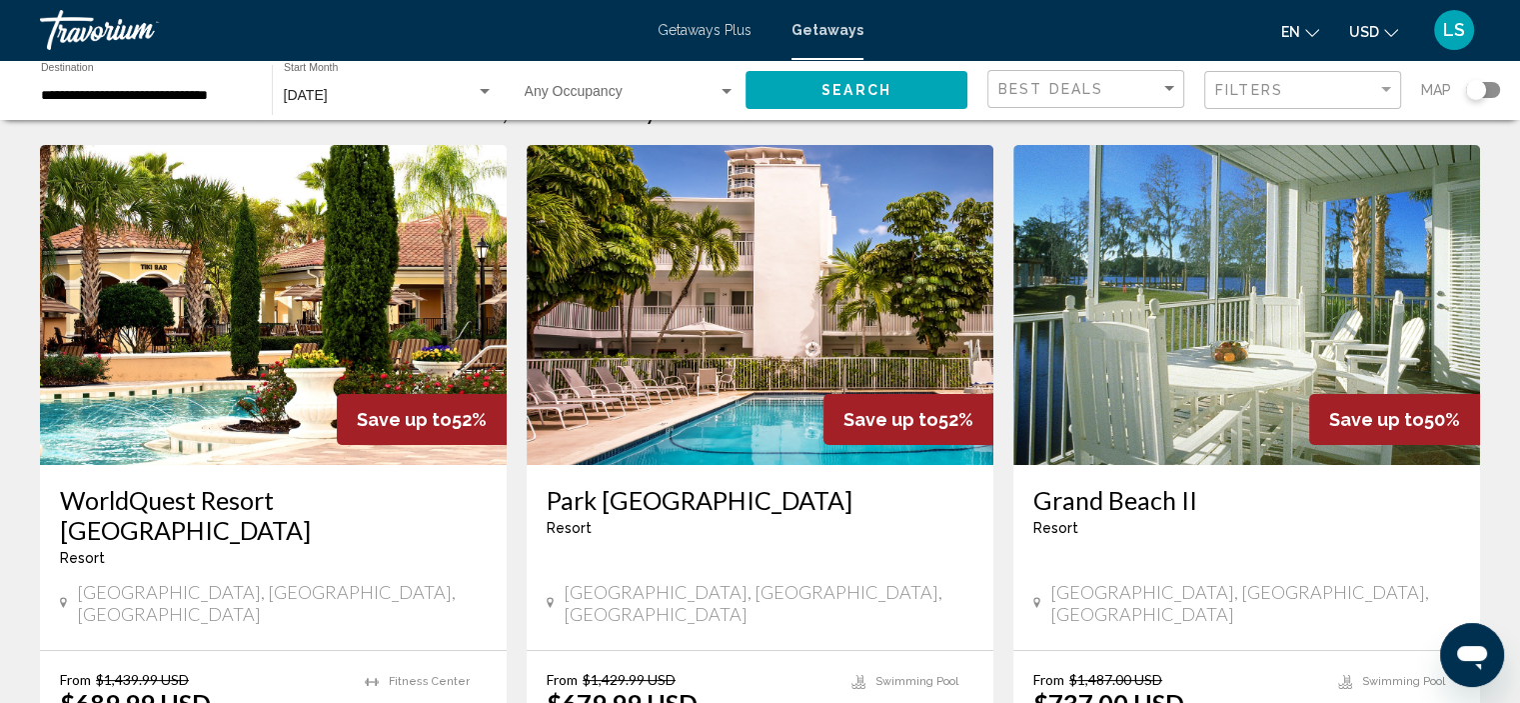
scroll to position [100, 0]
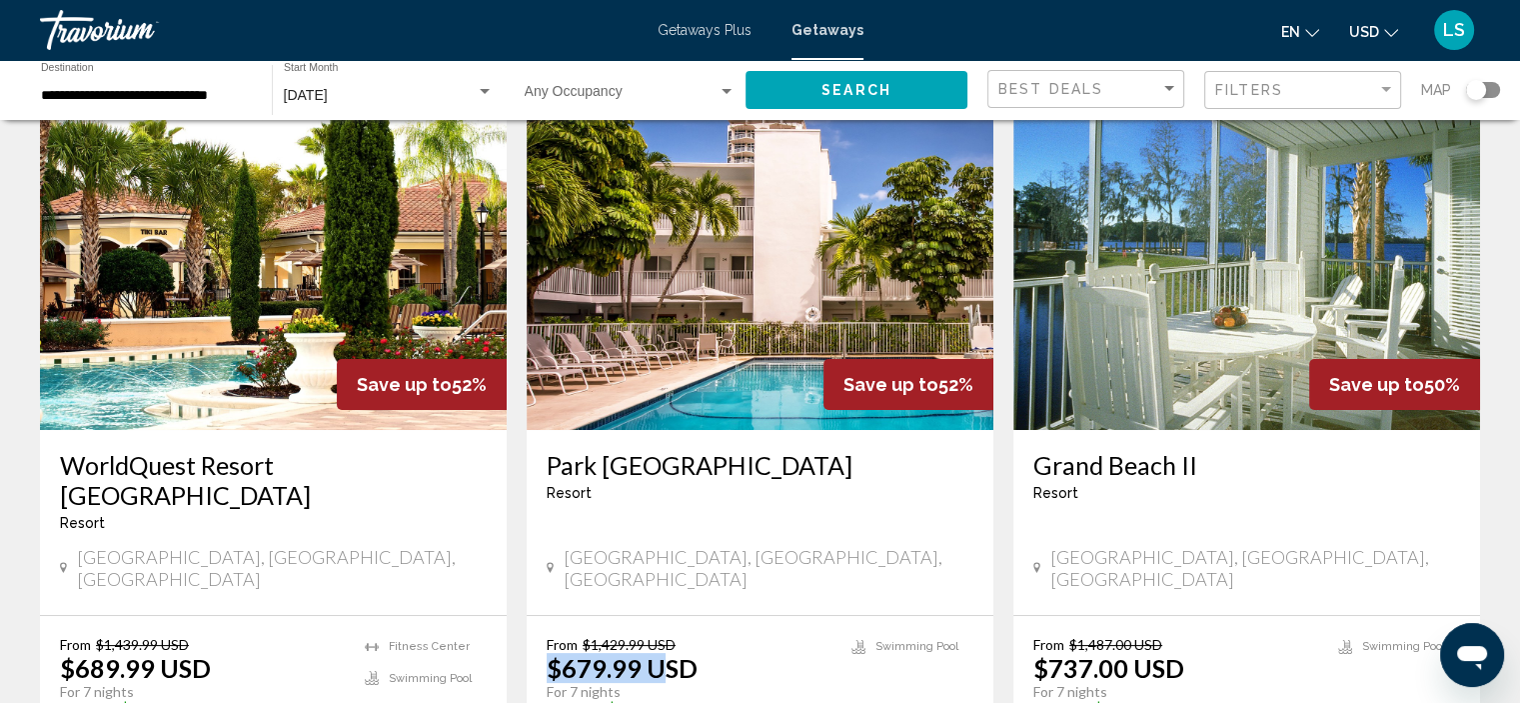
drag, startPoint x: 654, startPoint y: 615, endPoint x: 534, endPoint y: 614, distance: 119.9
click at [534, 616] on div "From $1,429.99 USD $679.99 USD For 7 nights You save $750.00 USD temp [GEOGRAPH…" at bounding box center [760, 709] width 467 height 187
click at [794, 636] on div "From $1,429.99 USD $679.99 USD For 7 nights You save $750.00 USD temp" at bounding box center [689, 683] width 285 height 95
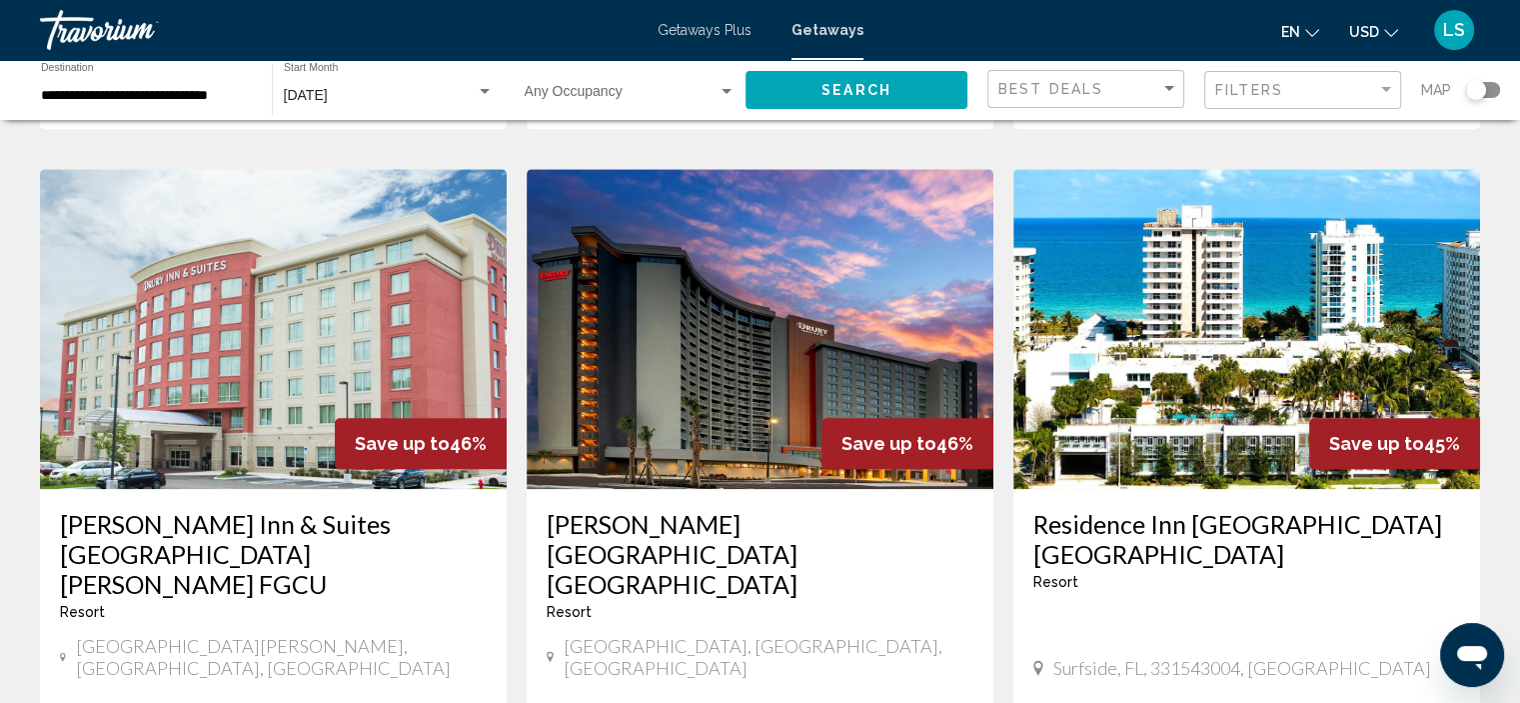
scroll to position [1499, 0]
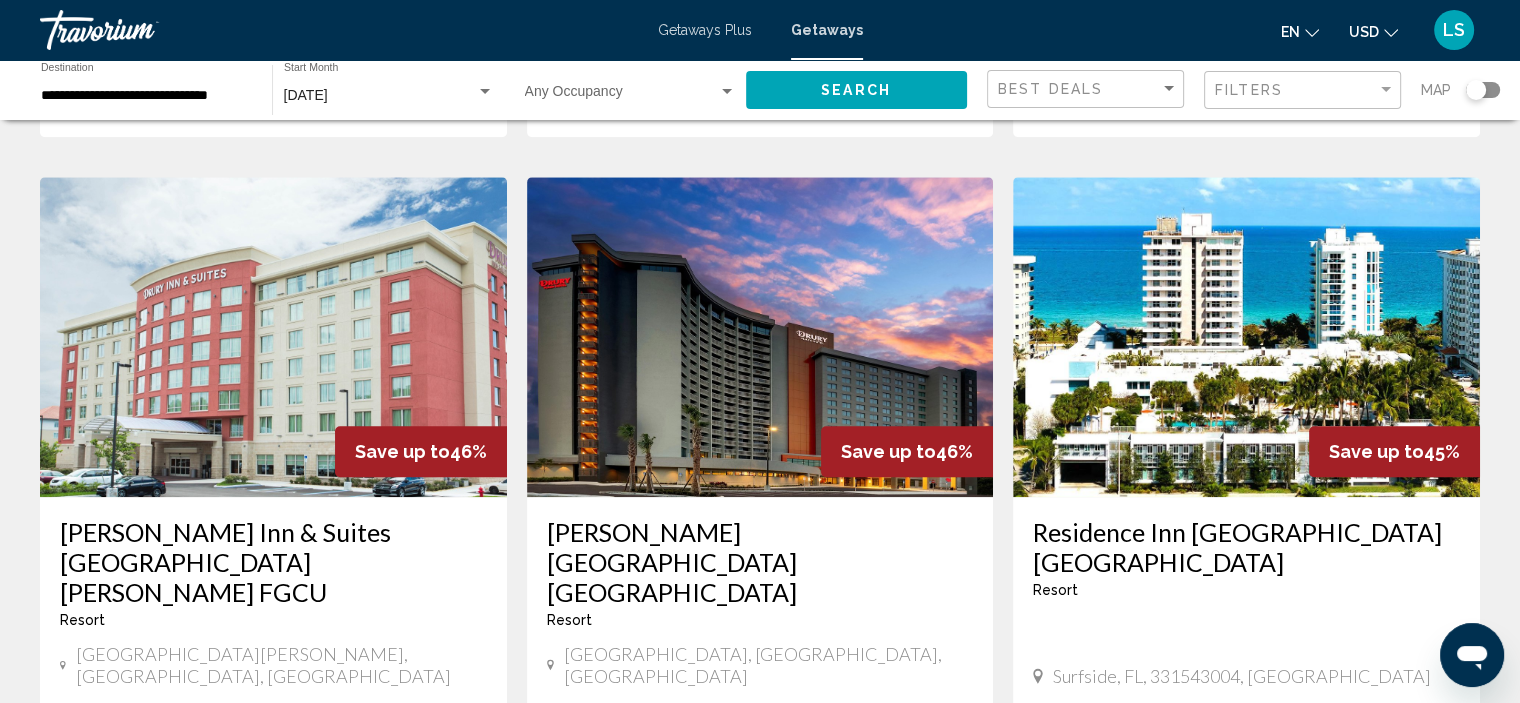
click at [1157, 517] on h3 "Residence Inn [GEOGRAPHIC_DATA] [GEOGRAPHIC_DATA]" at bounding box center [1246, 547] width 427 height 60
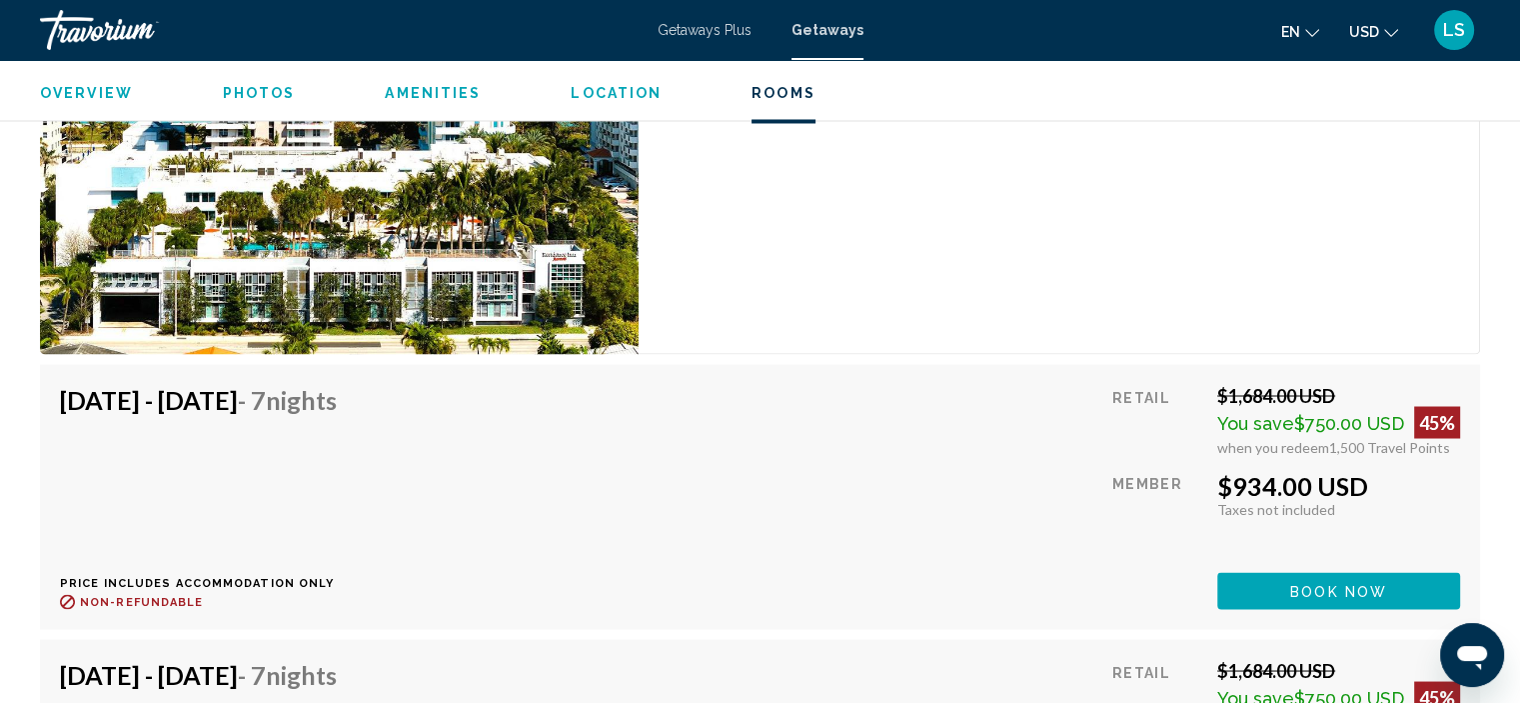
scroll to position [3182, 0]
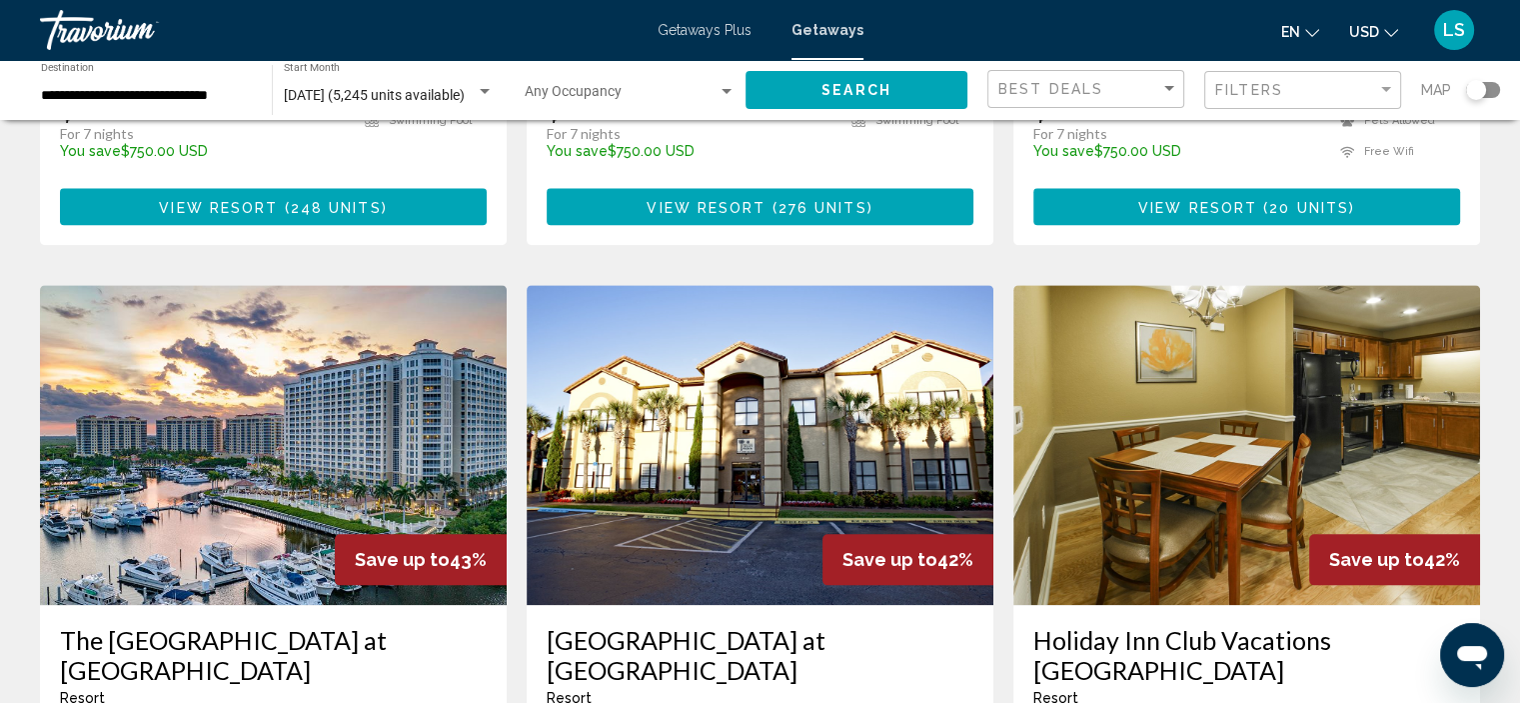
scroll to position [2642, 0]
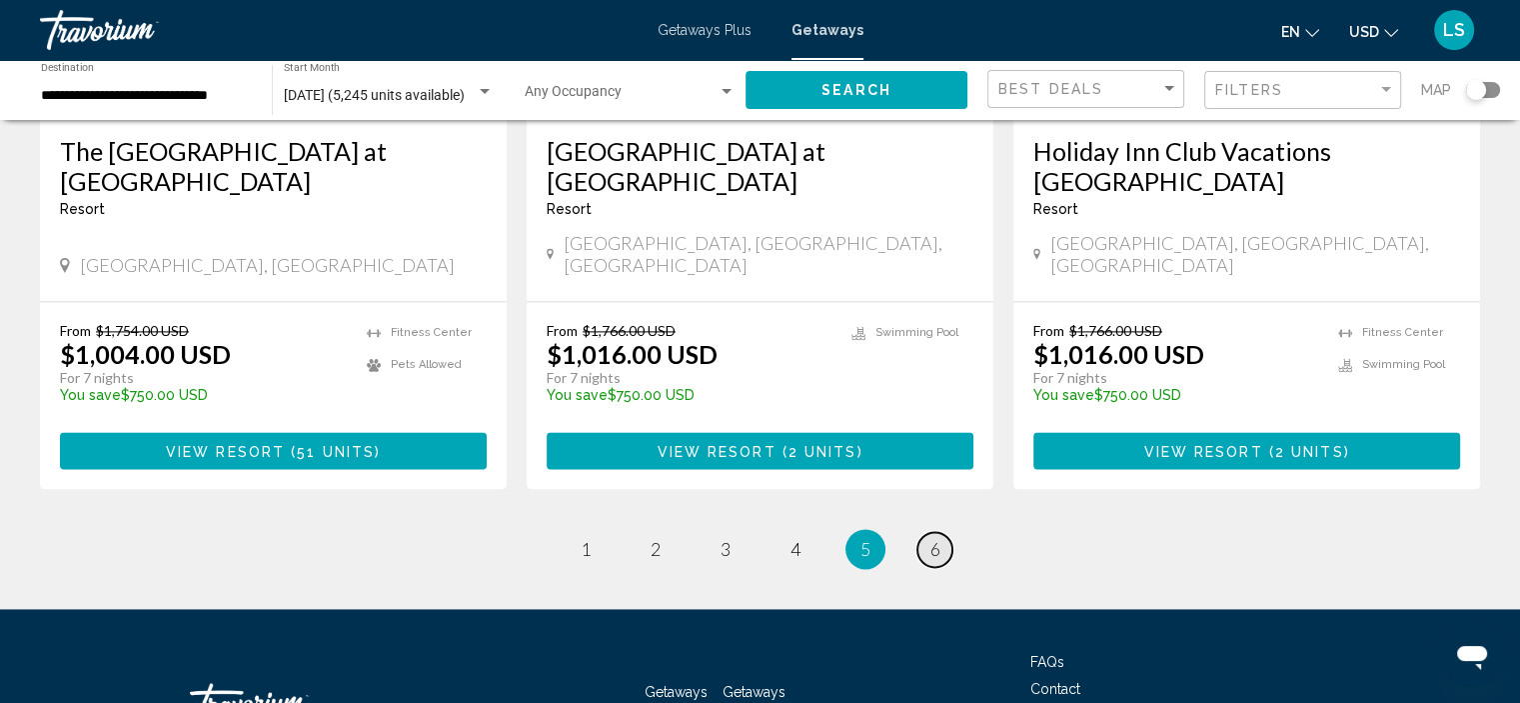
click at [944, 532] on link "page 6" at bounding box center [934, 549] width 35 height 35
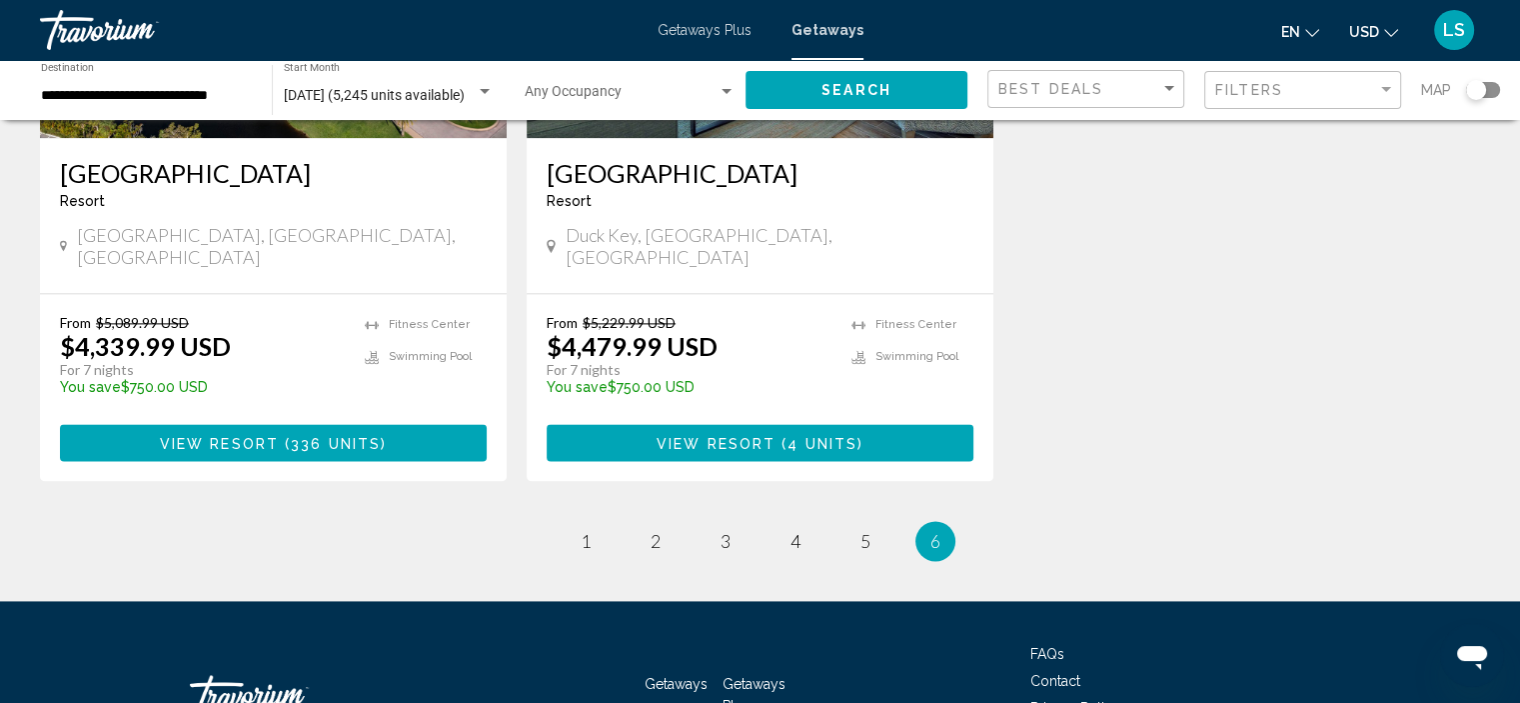
scroll to position [2611, 0]
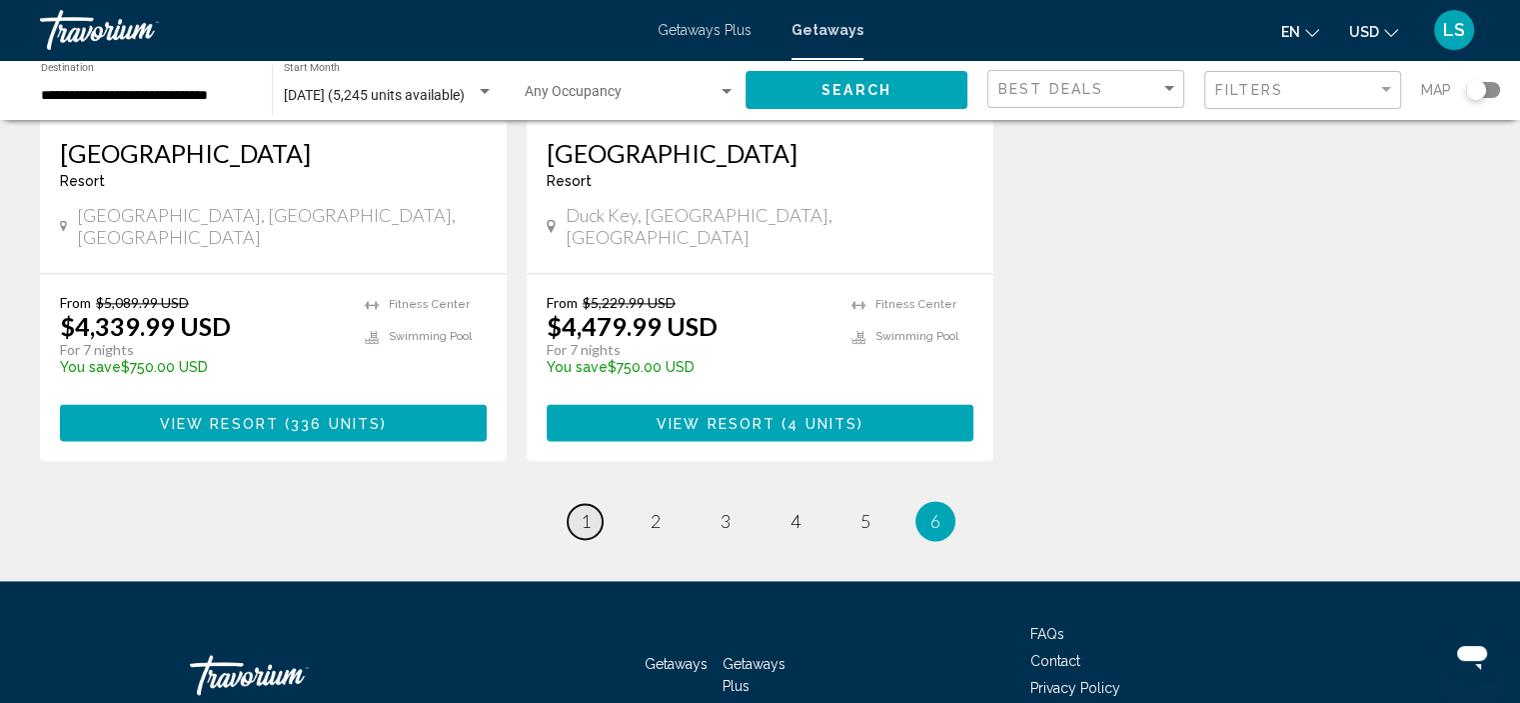
click at [576, 504] on link "page 1" at bounding box center [585, 521] width 35 height 35
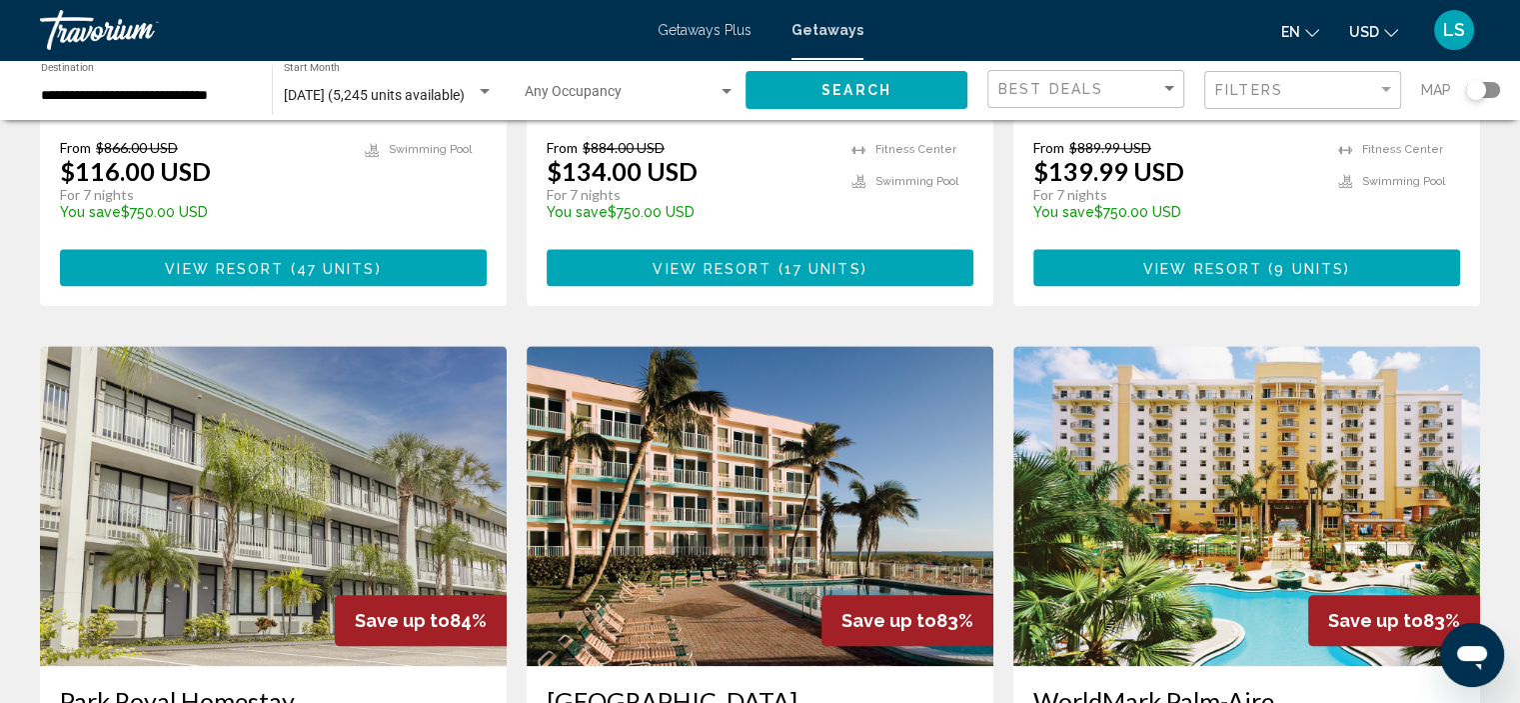
scroll to position [2099, 0]
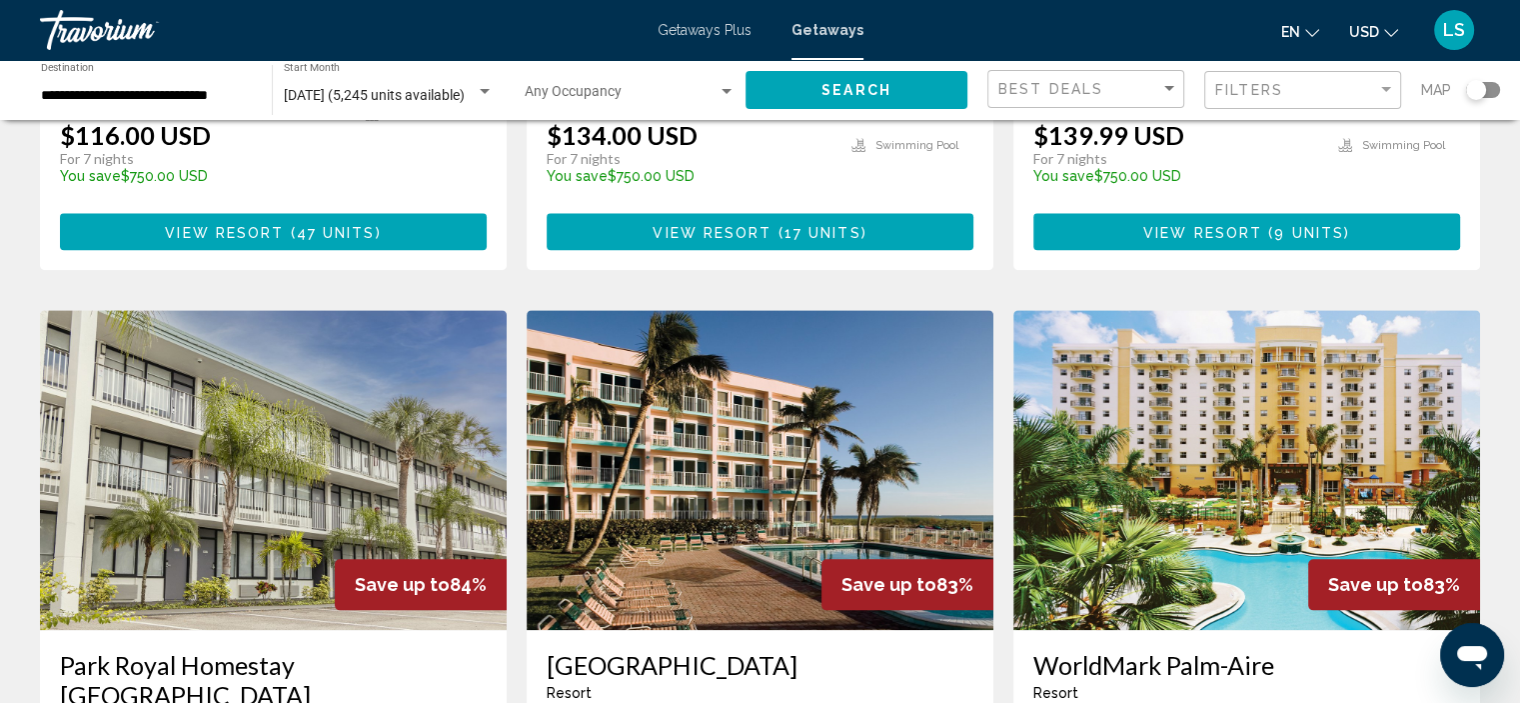
click at [1187, 349] on img "Main content" at bounding box center [1246, 470] width 467 height 320
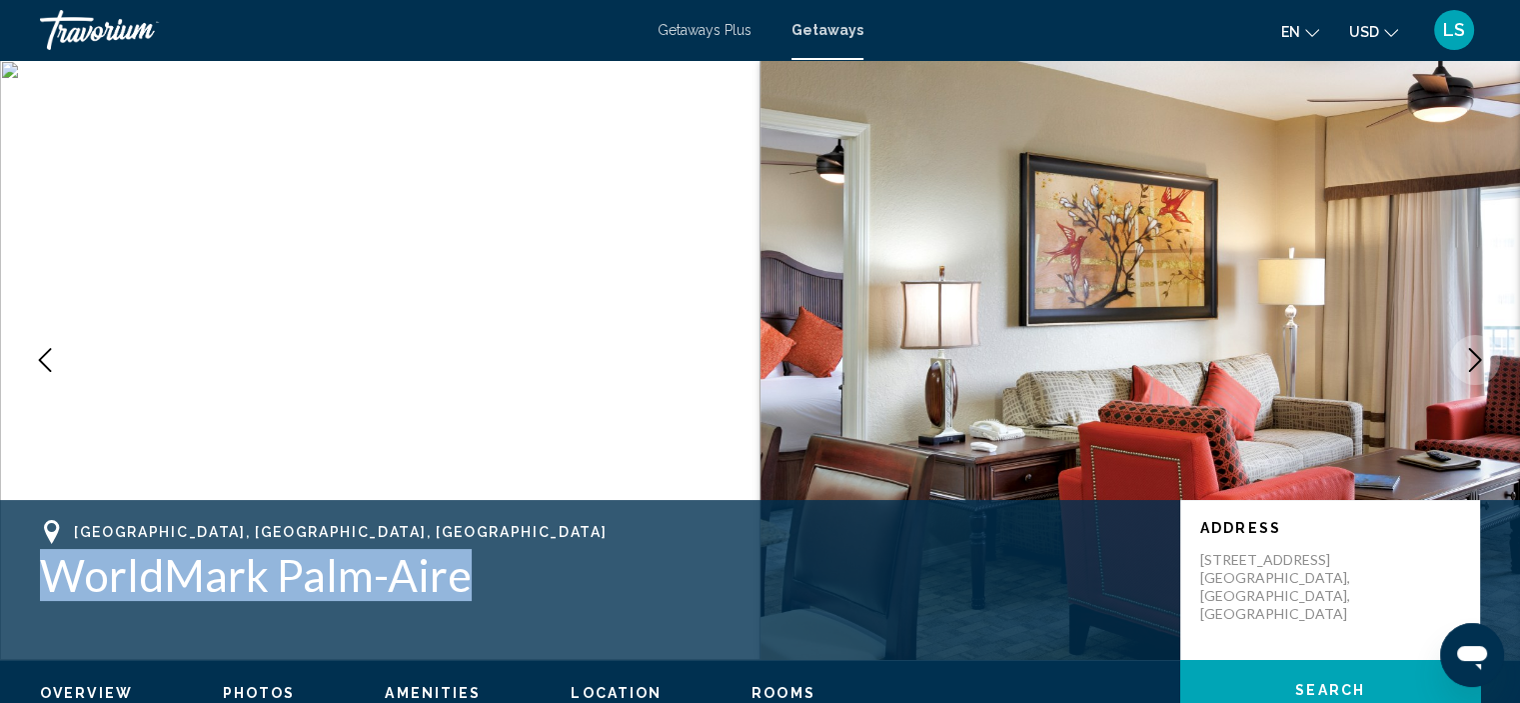
drag, startPoint x: 471, startPoint y: 586, endPoint x: 45, endPoint y: 591, distance: 425.8
click at [45, 591] on h1 "WorldMark Palm-Aire" at bounding box center [600, 575] width 1120 height 52
copy h1 "WorldMark Palm-Aire"
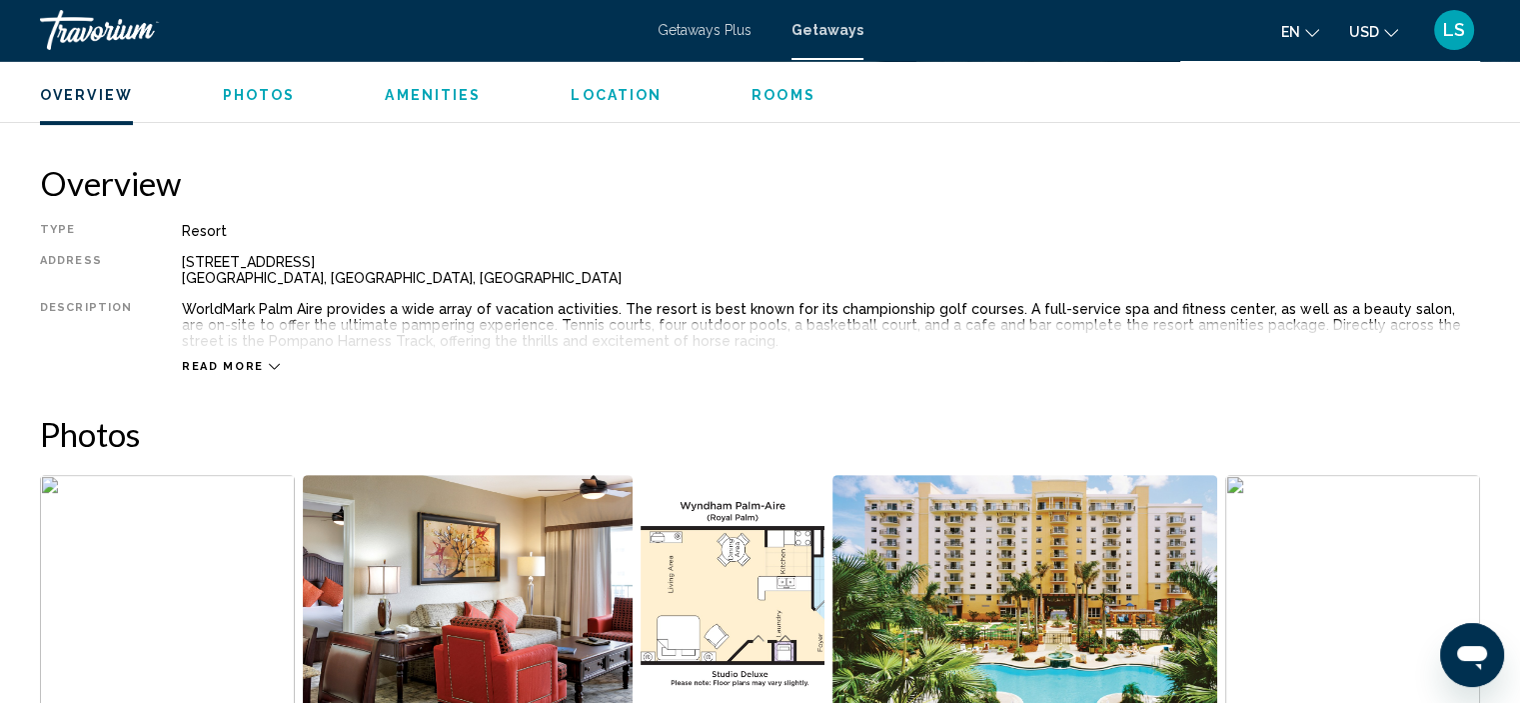
scroll to position [600, 0]
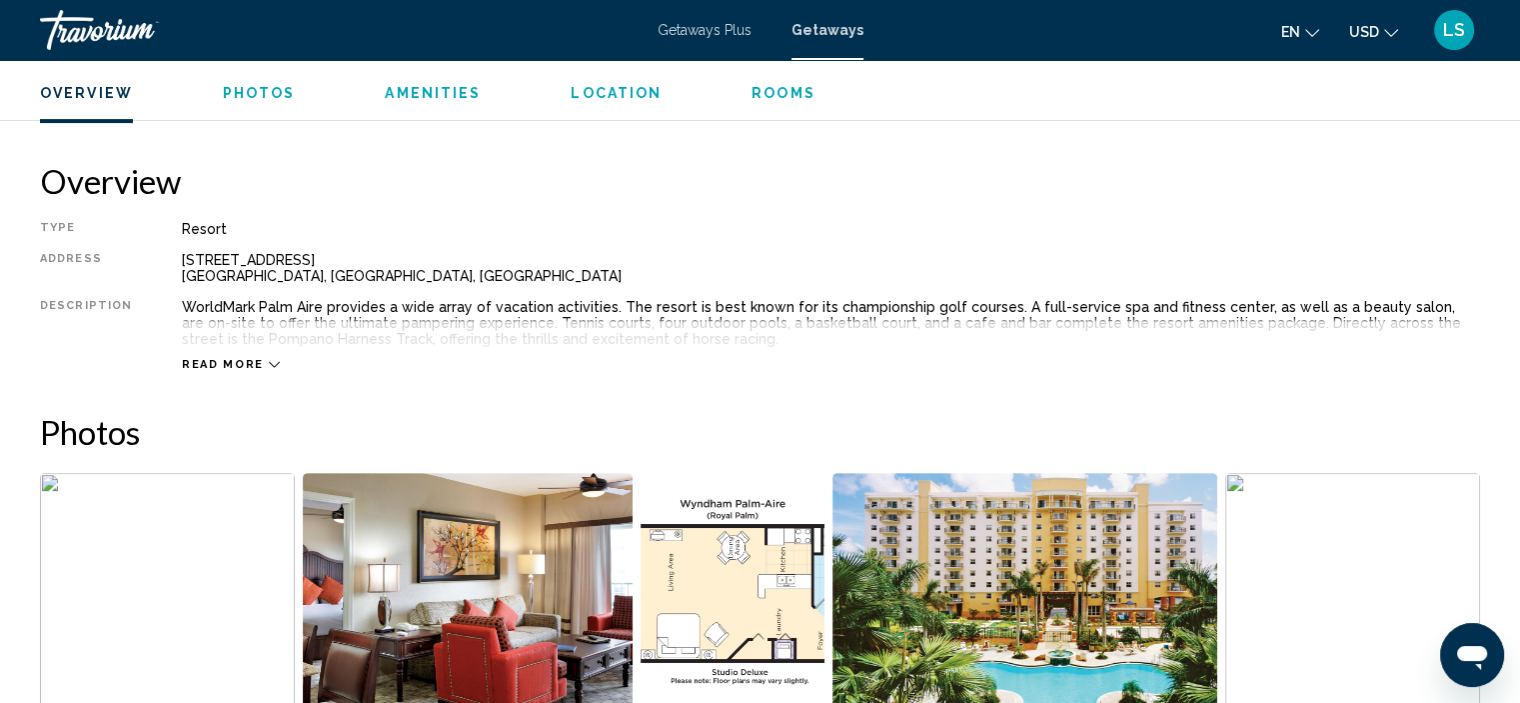
drag, startPoint x: 168, startPoint y: 366, endPoint x: 183, endPoint y: 360, distance: 16.1
click at [182, 361] on div "Type Resort All-Inclusive No All-Inclusive Address [STREET_ADDRESS] Description…" at bounding box center [760, 296] width 1440 height 151
click at [184, 359] on span "Read more" at bounding box center [223, 364] width 82 height 13
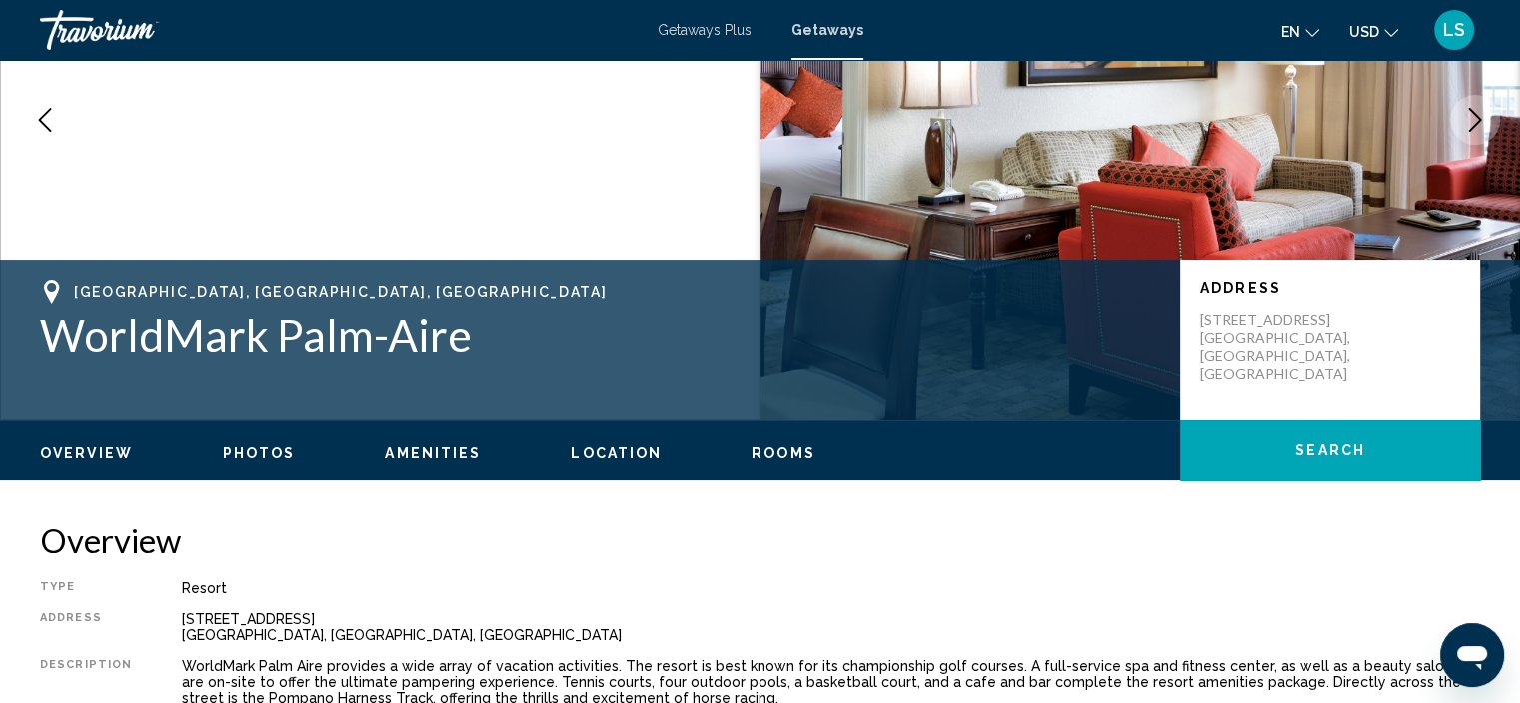
scroll to position [0, 0]
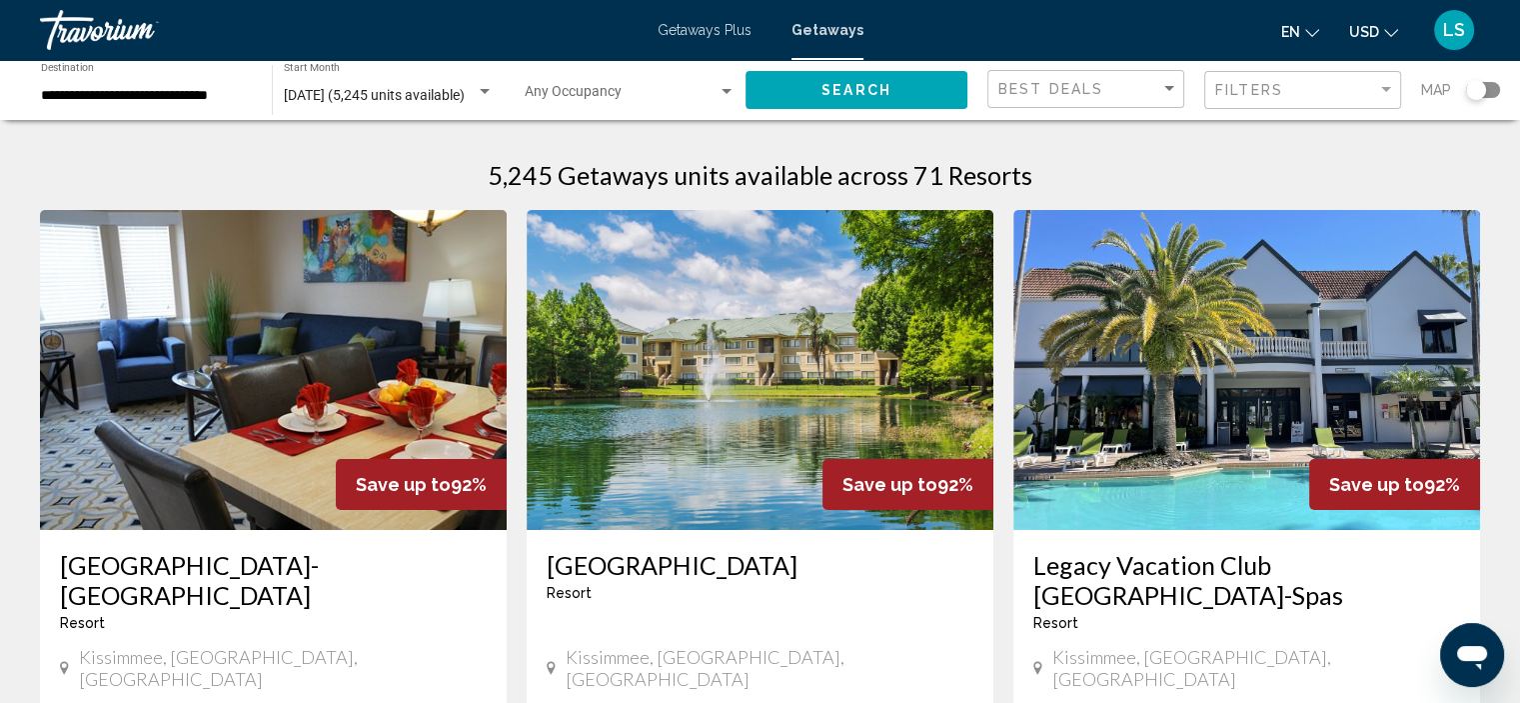
click at [119, 92] on input "**********" at bounding box center [146, 96] width 211 height 16
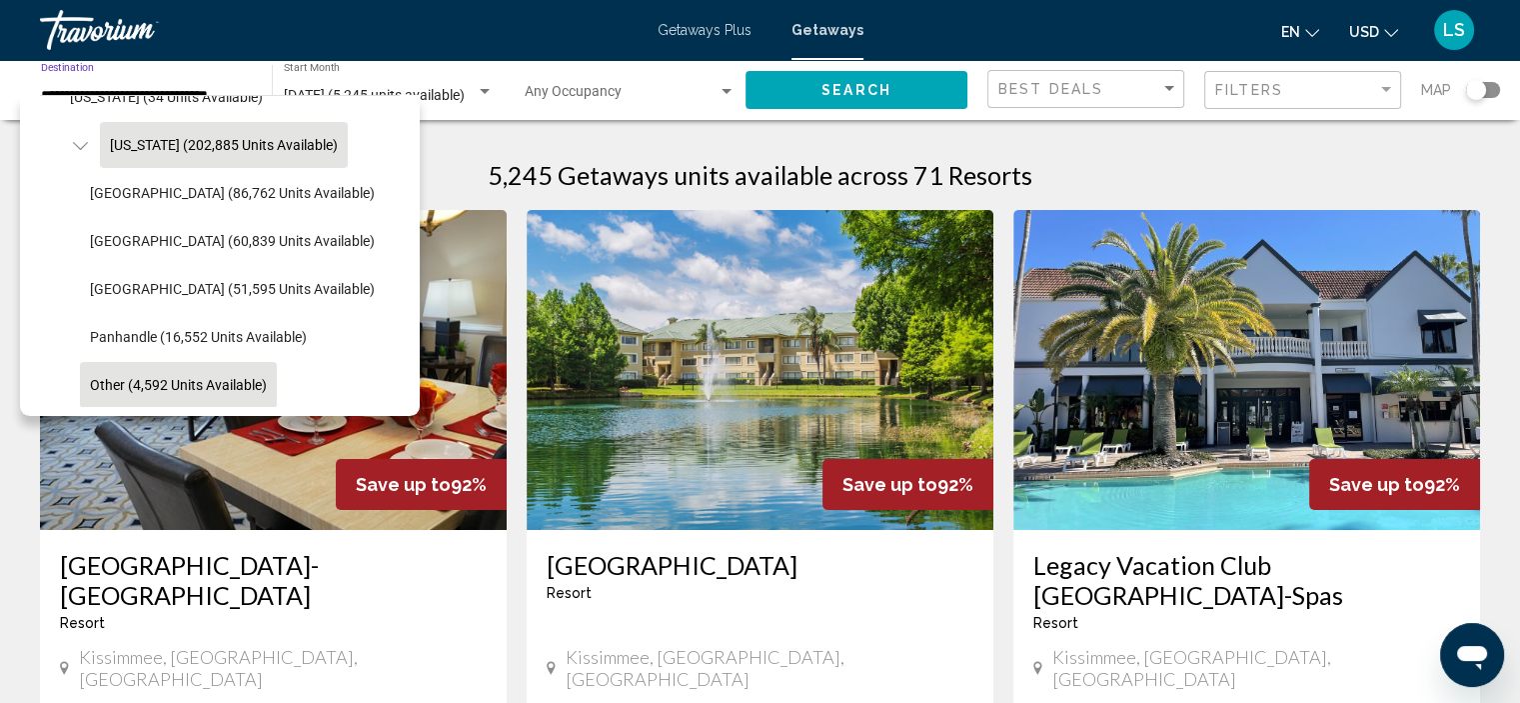
scroll to position [270, 0]
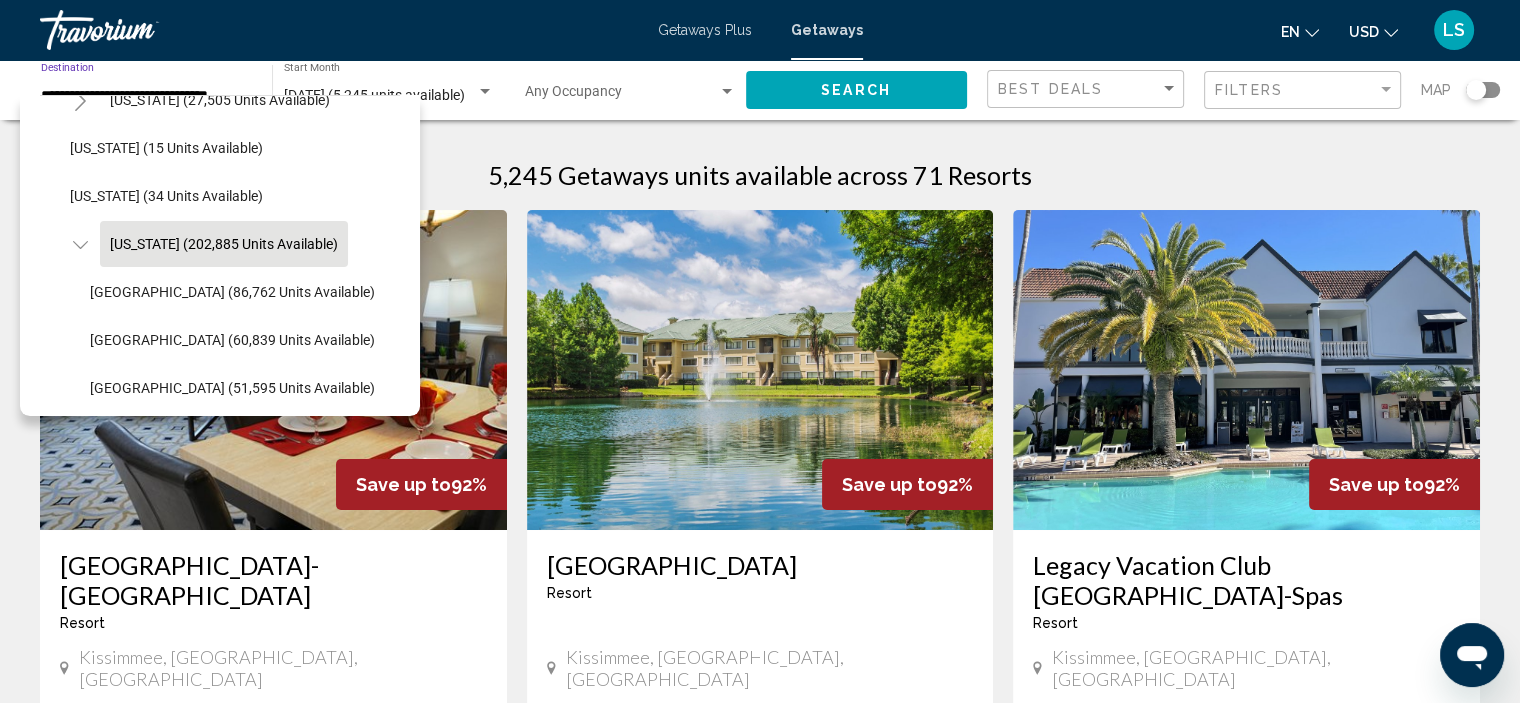
click at [191, 246] on span "[US_STATE] (202,885 units available)" at bounding box center [224, 244] width 228 height 16
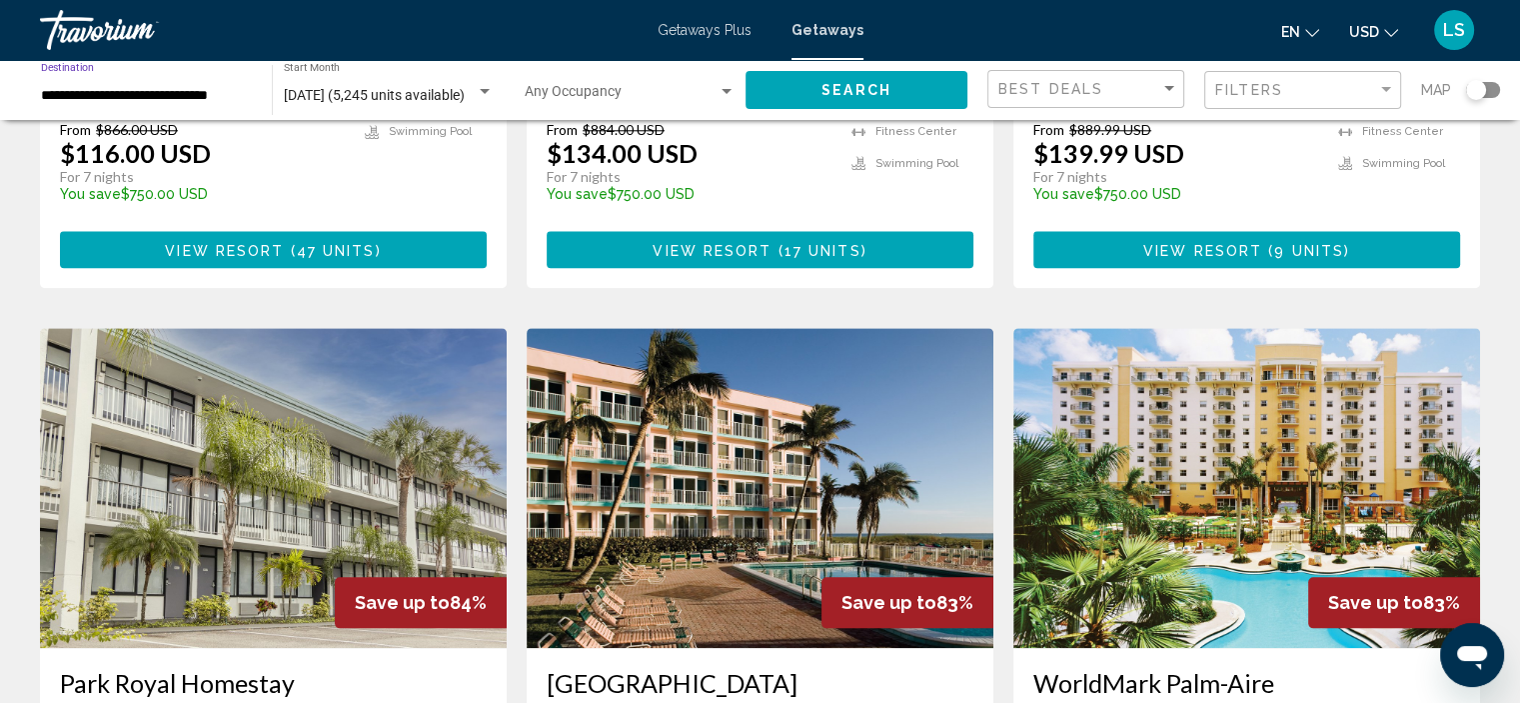
scroll to position [1799, 0]
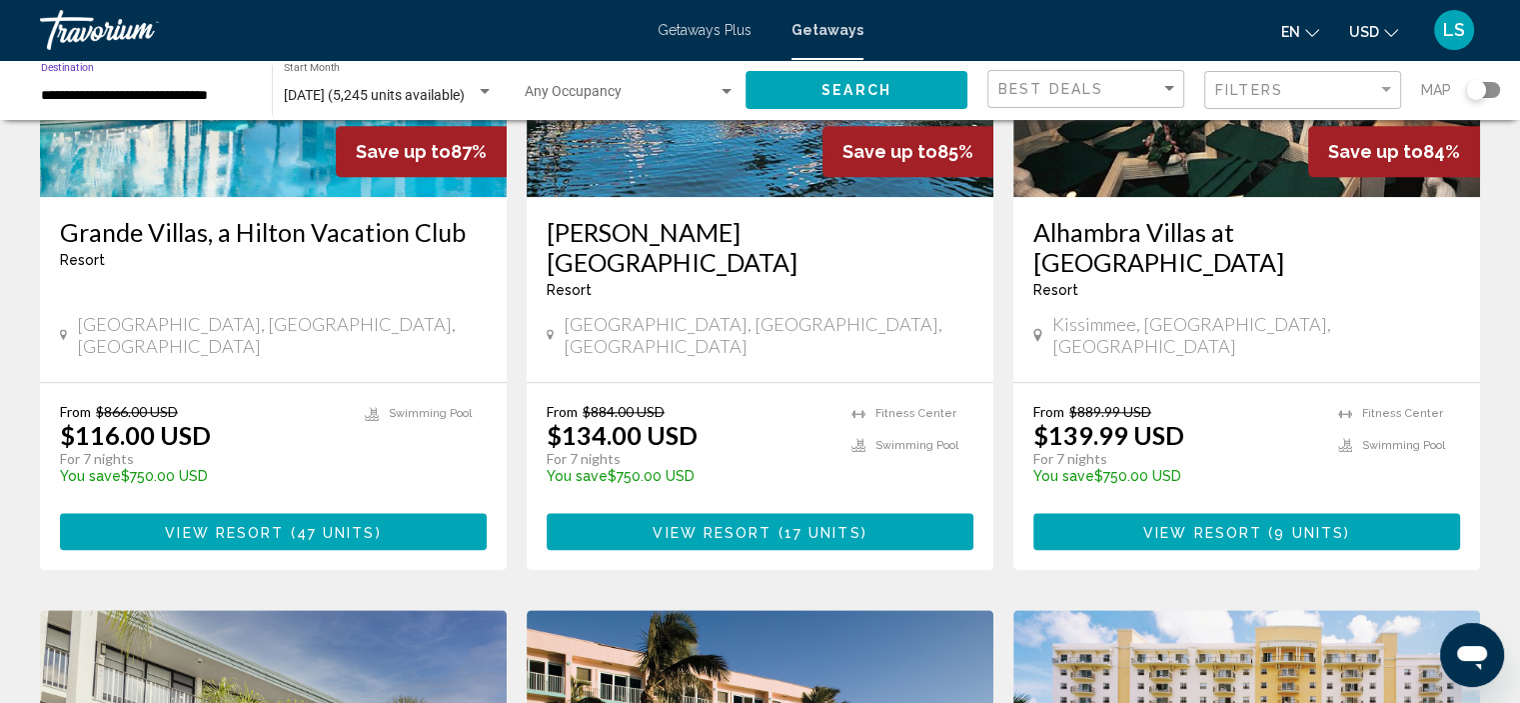
click at [674, 33] on span "Getaways Plus" at bounding box center [705, 30] width 94 height 16
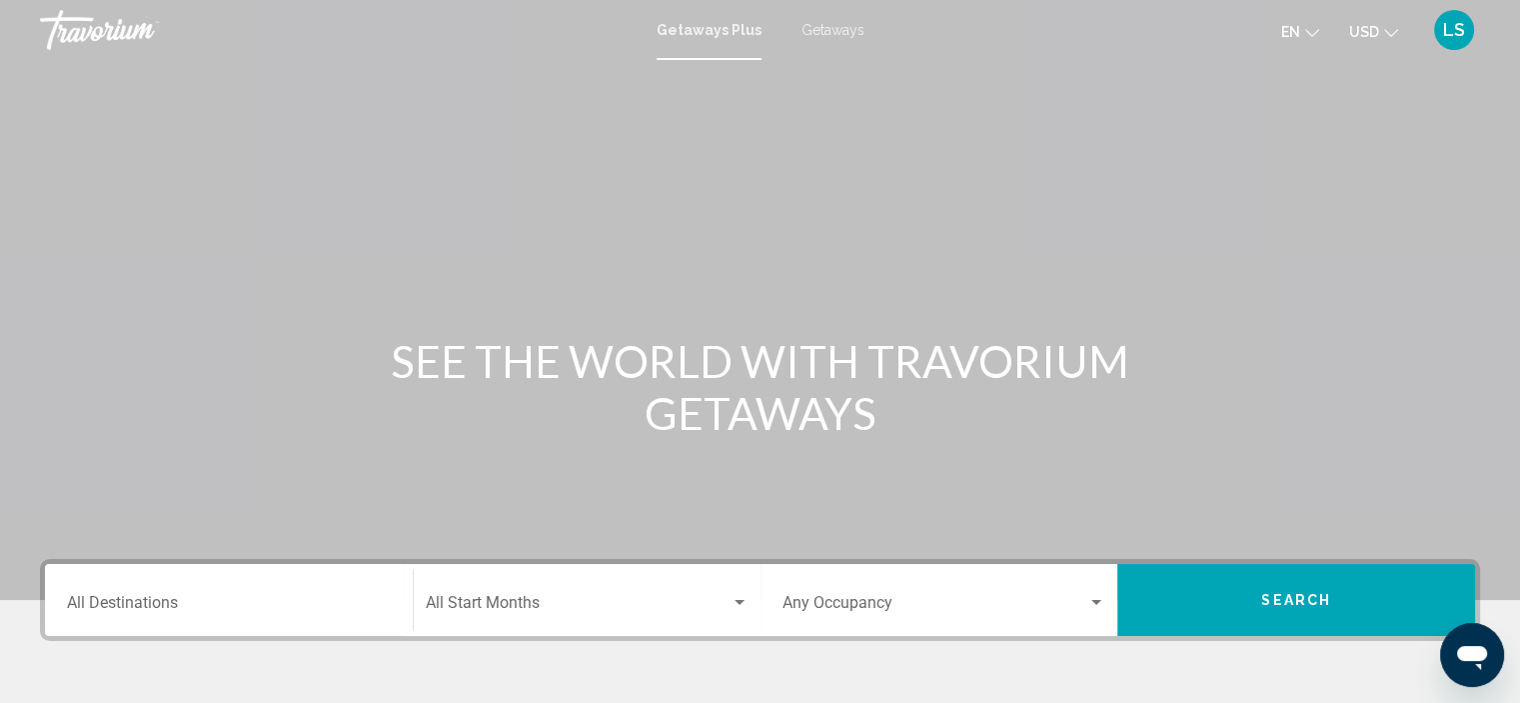
click at [105, 623] on div "Destination All Destinations" at bounding box center [229, 600] width 324 height 63
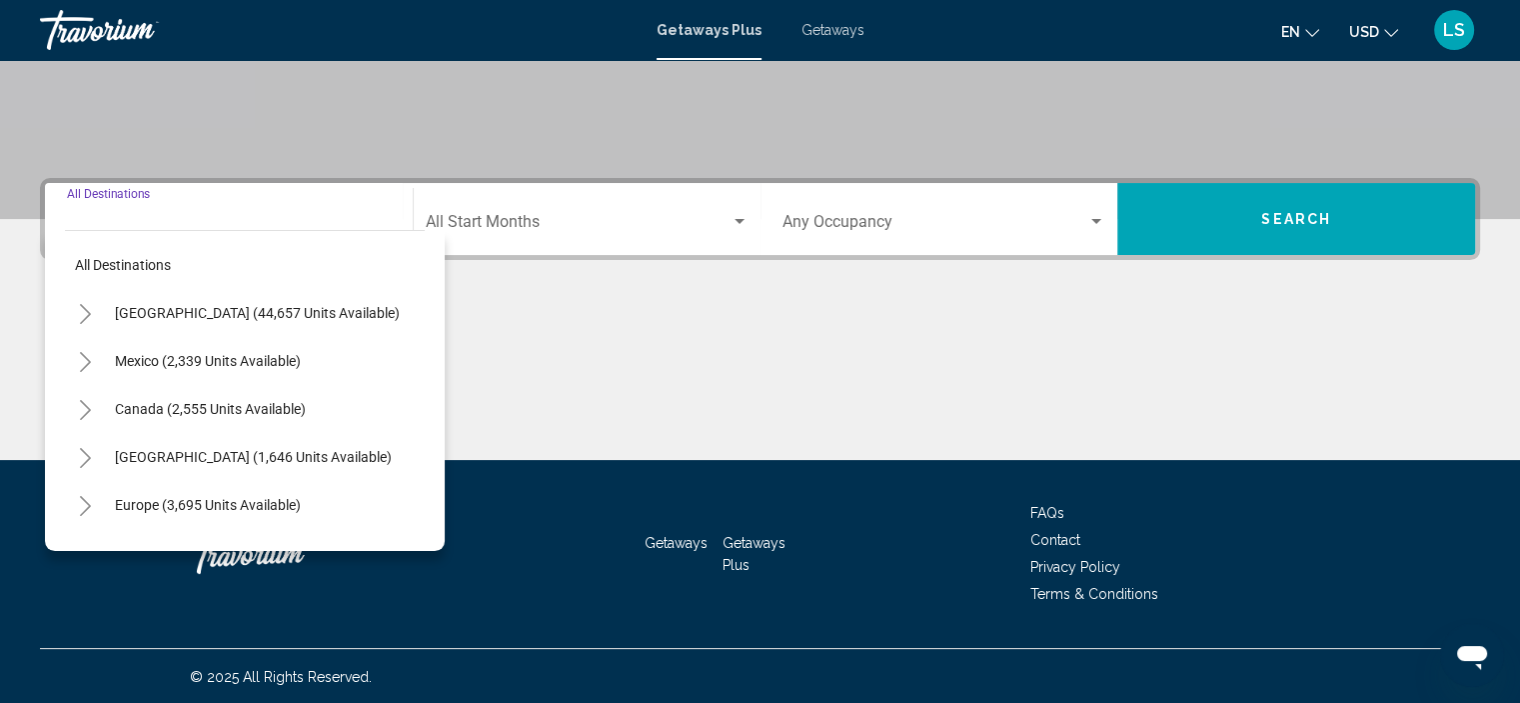
scroll to position [382, 0]
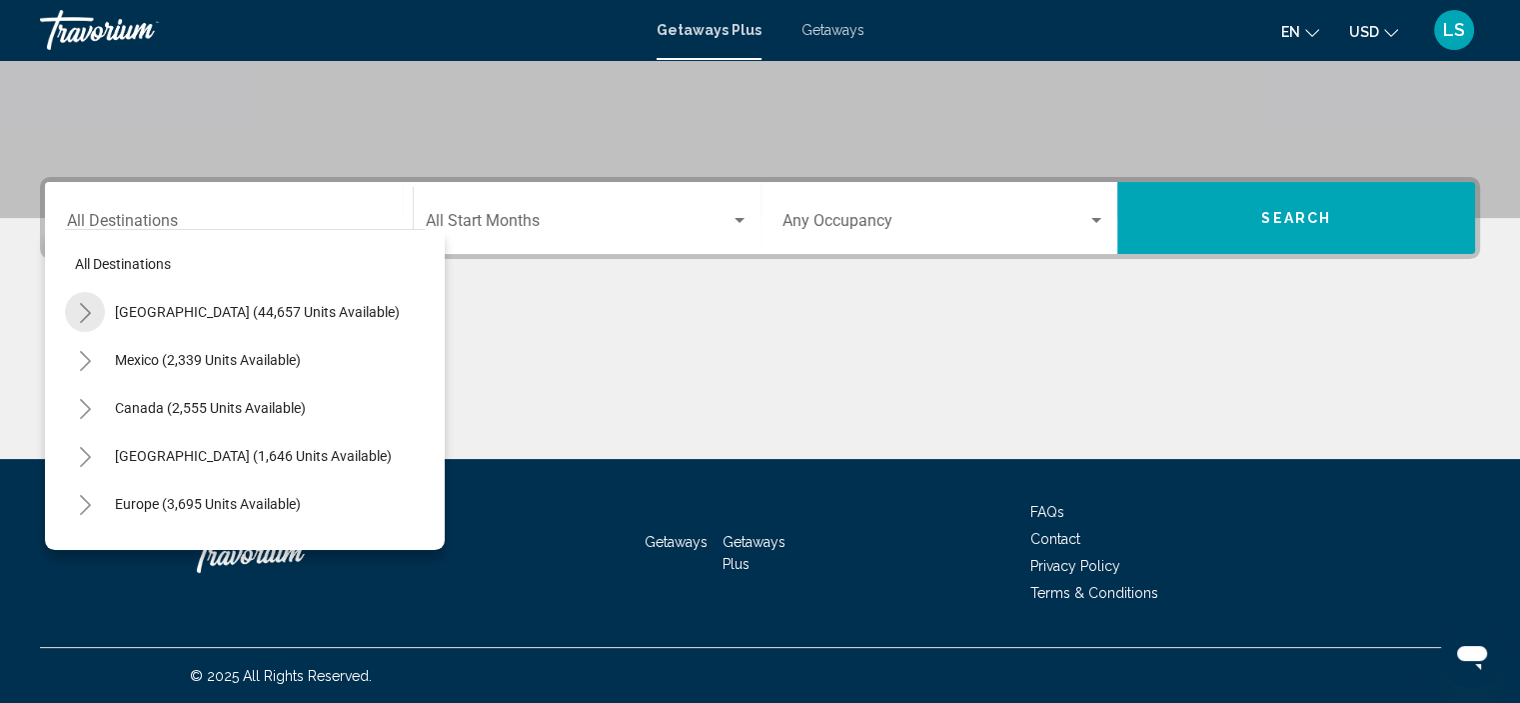
click at [78, 307] on icon "Toggle United States (44,657 units available)" at bounding box center [85, 313] width 15 height 20
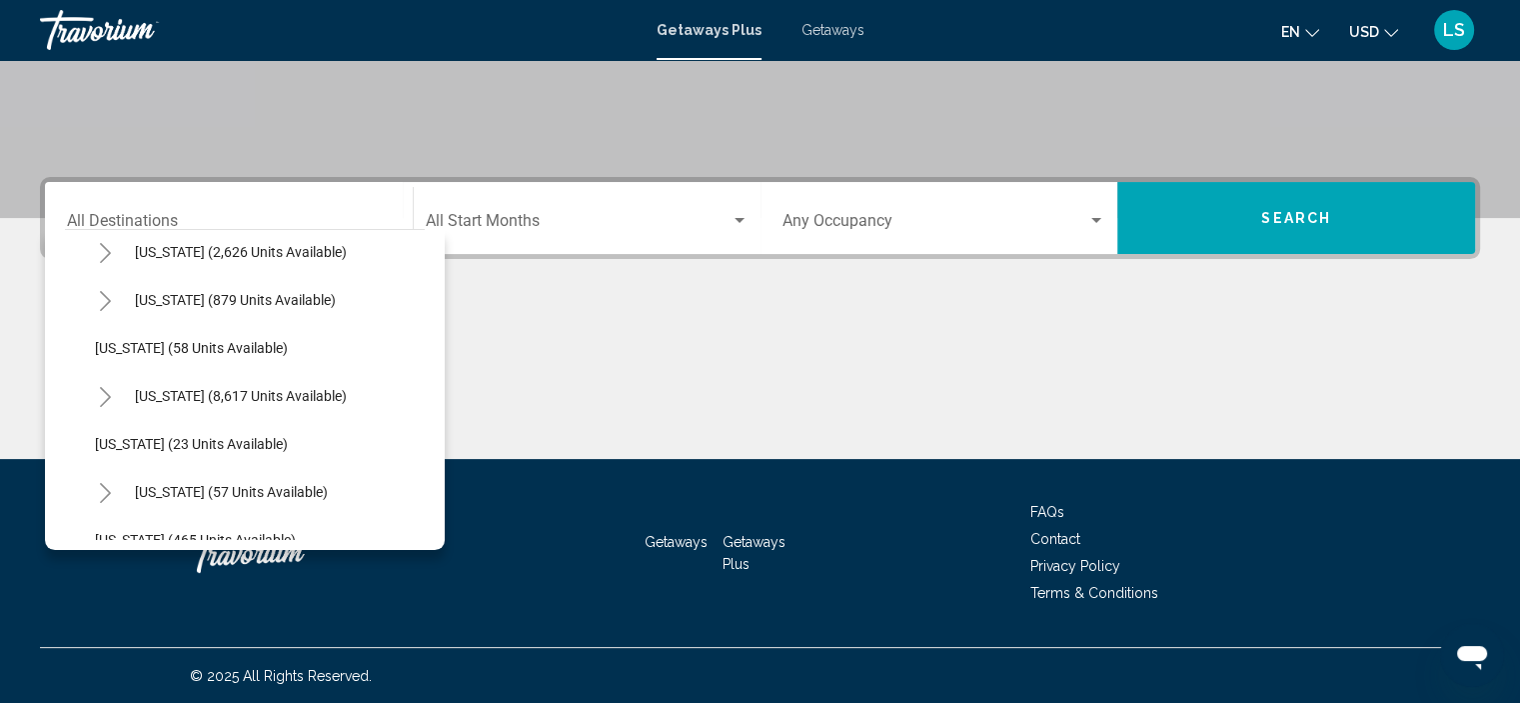
scroll to position [200, 0]
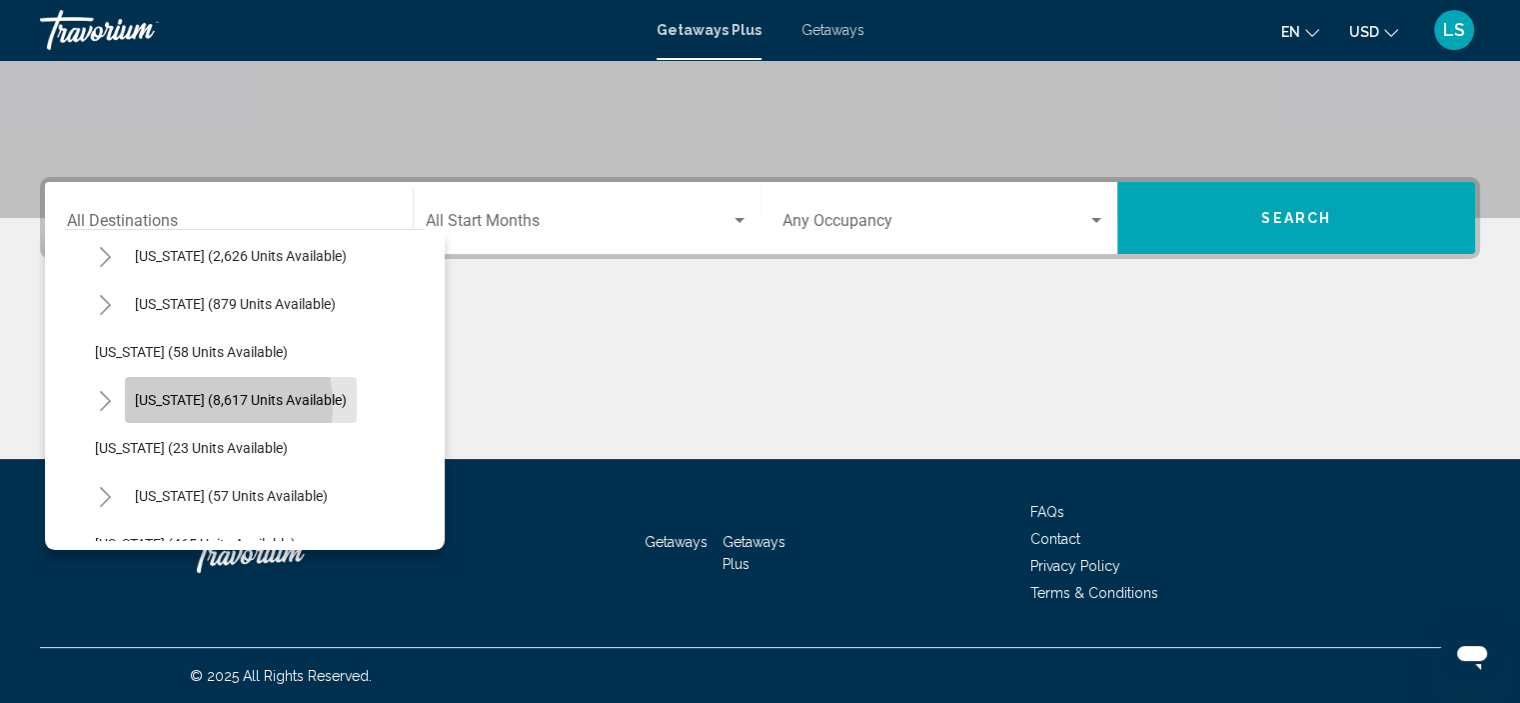
click at [183, 404] on span "[US_STATE] (8,617 units available)" at bounding box center [241, 400] width 212 height 16
type input "**********"
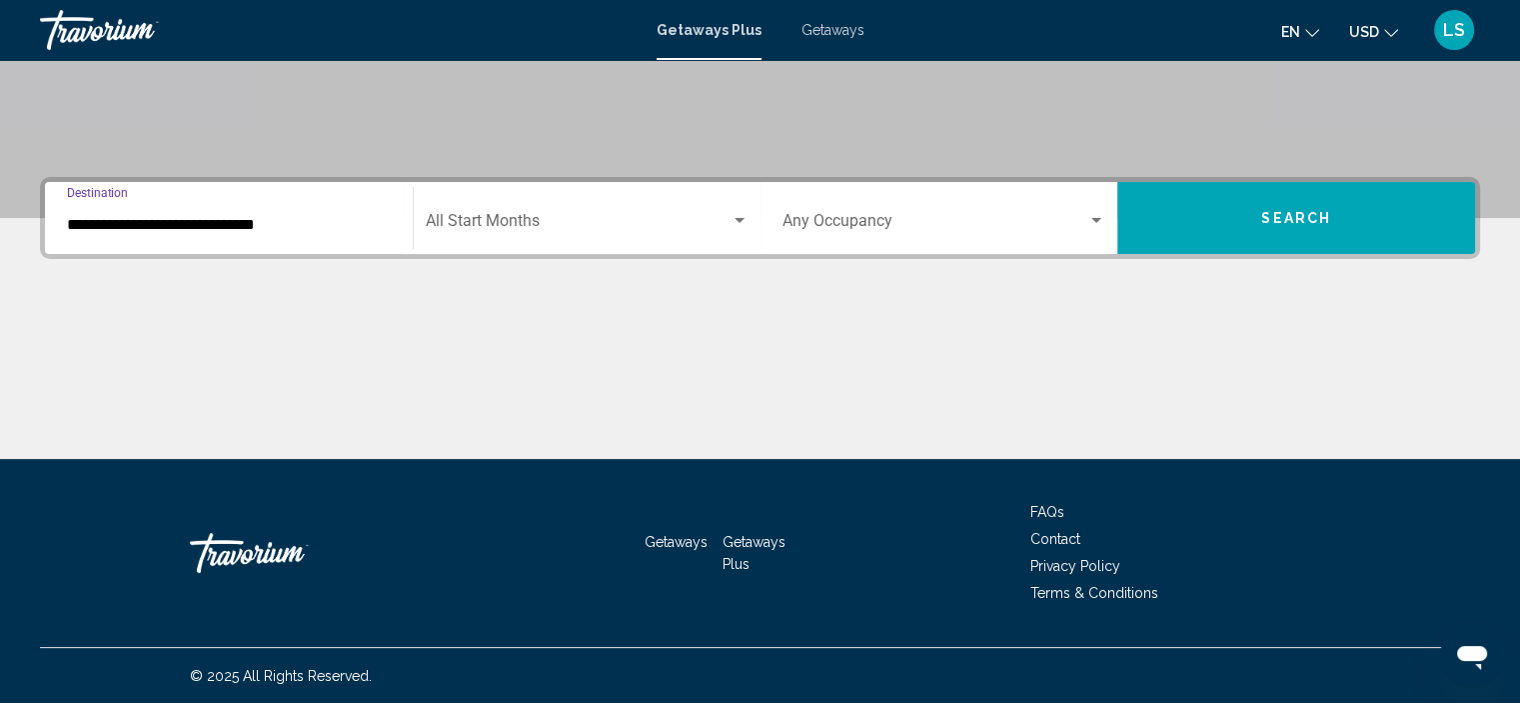
click at [488, 207] on div "Start Month All Start Months" at bounding box center [587, 218] width 323 height 63
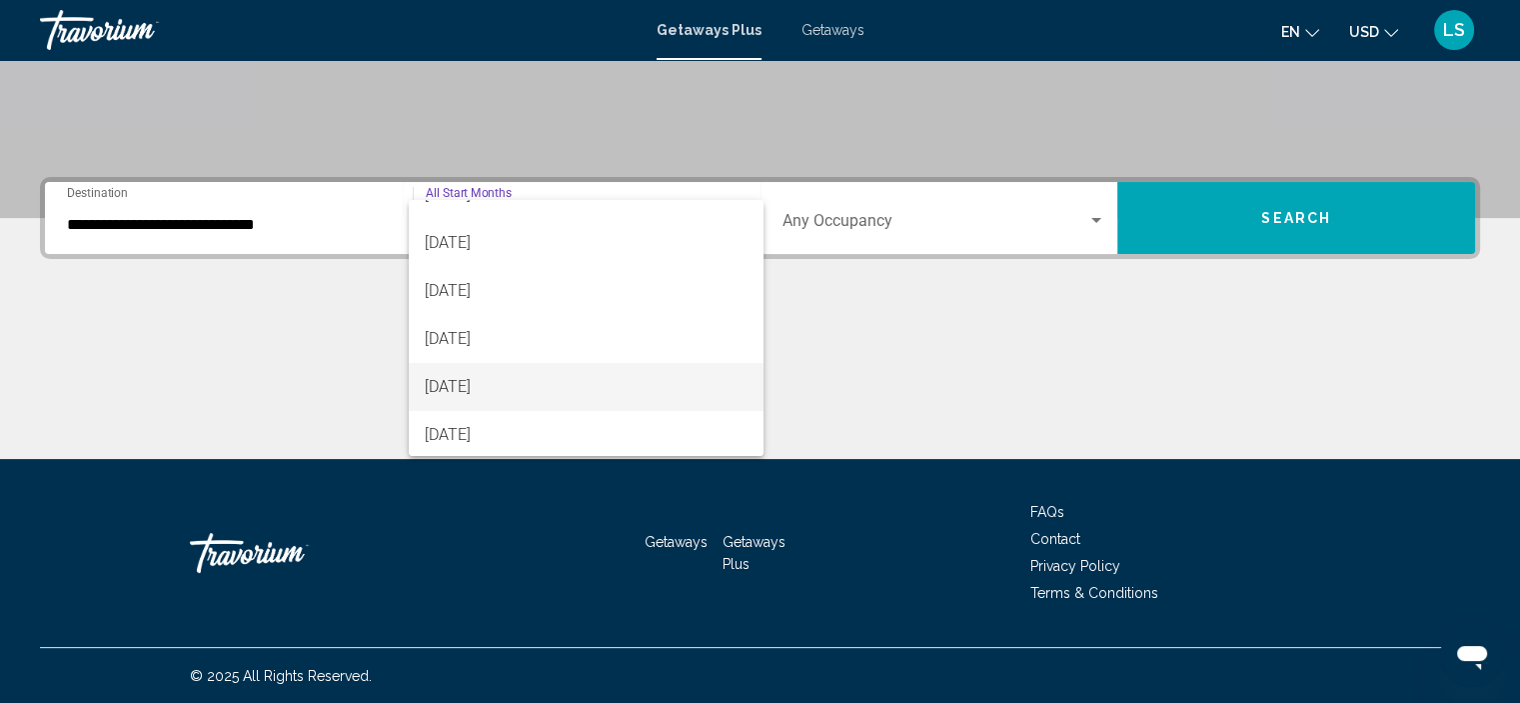
scroll to position [300, 0]
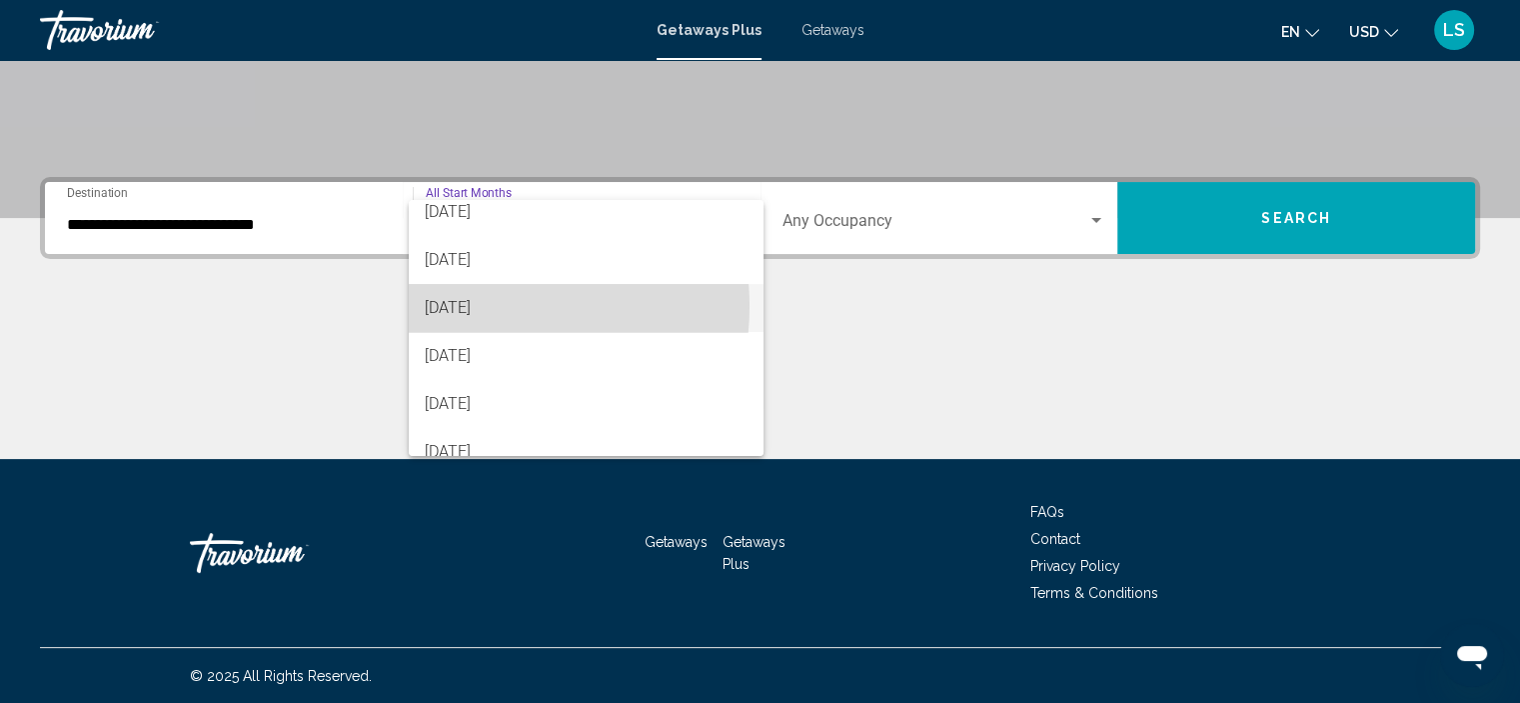
click at [476, 306] on span "[DATE]" at bounding box center [586, 308] width 323 height 48
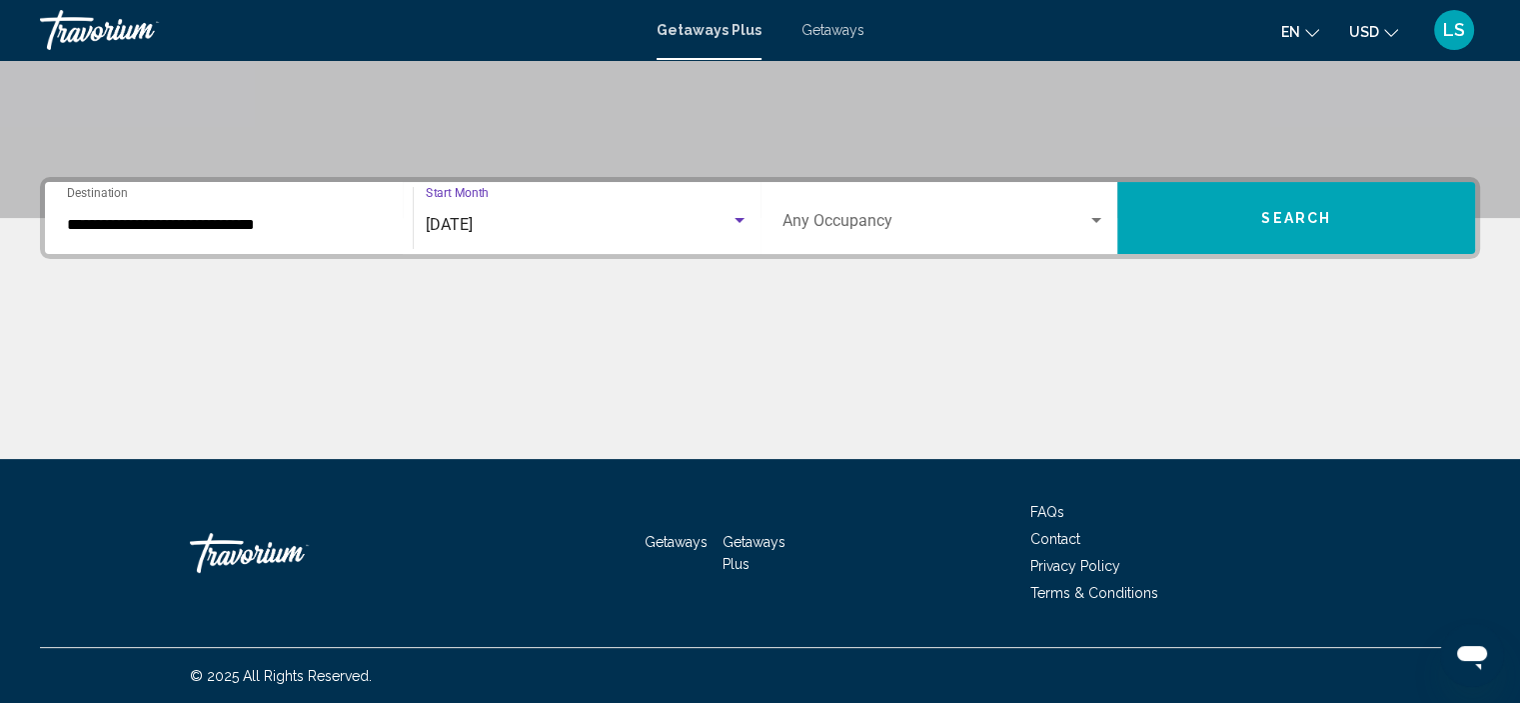
click at [1317, 189] on button "Search" at bounding box center [1296, 218] width 358 height 72
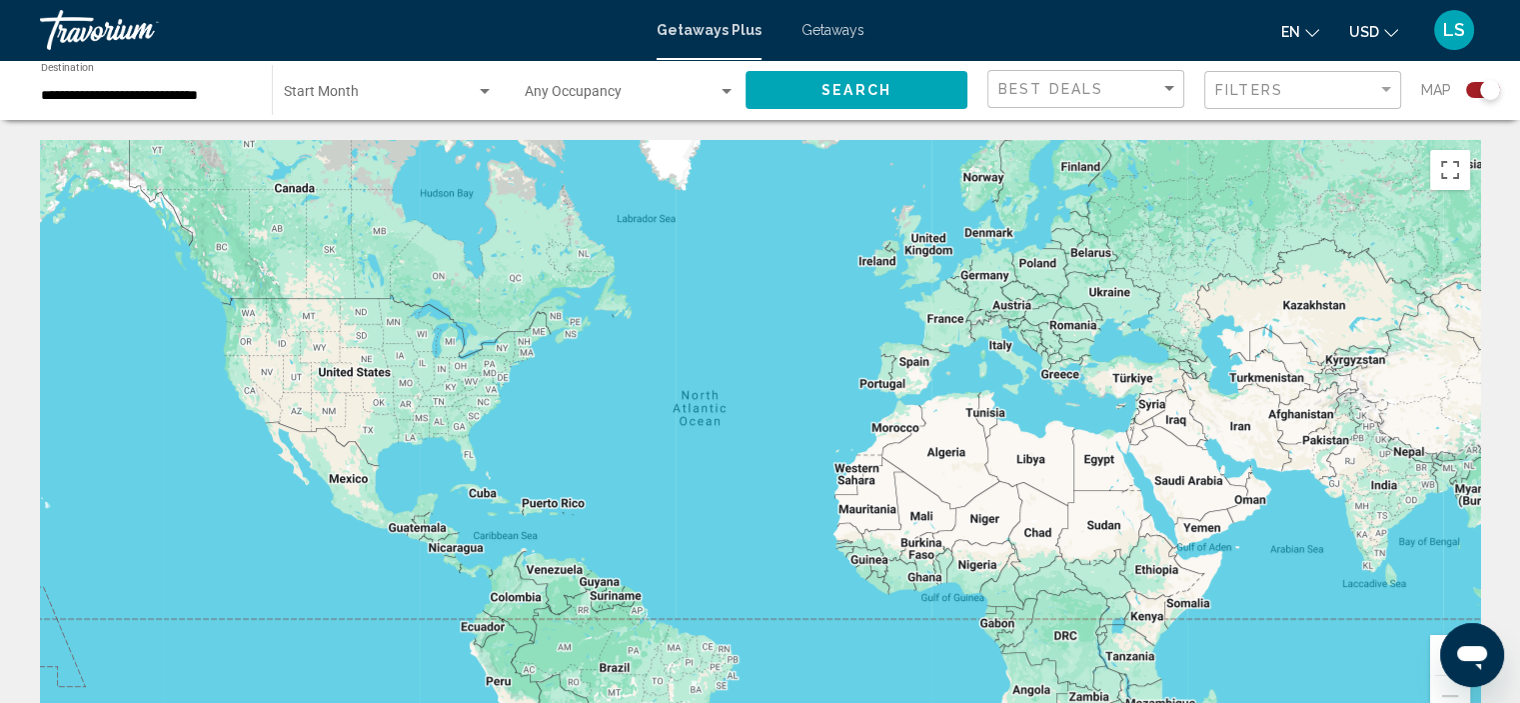
click at [1481, 90] on div "Search widget" at bounding box center [1490, 90] width 20 height 20
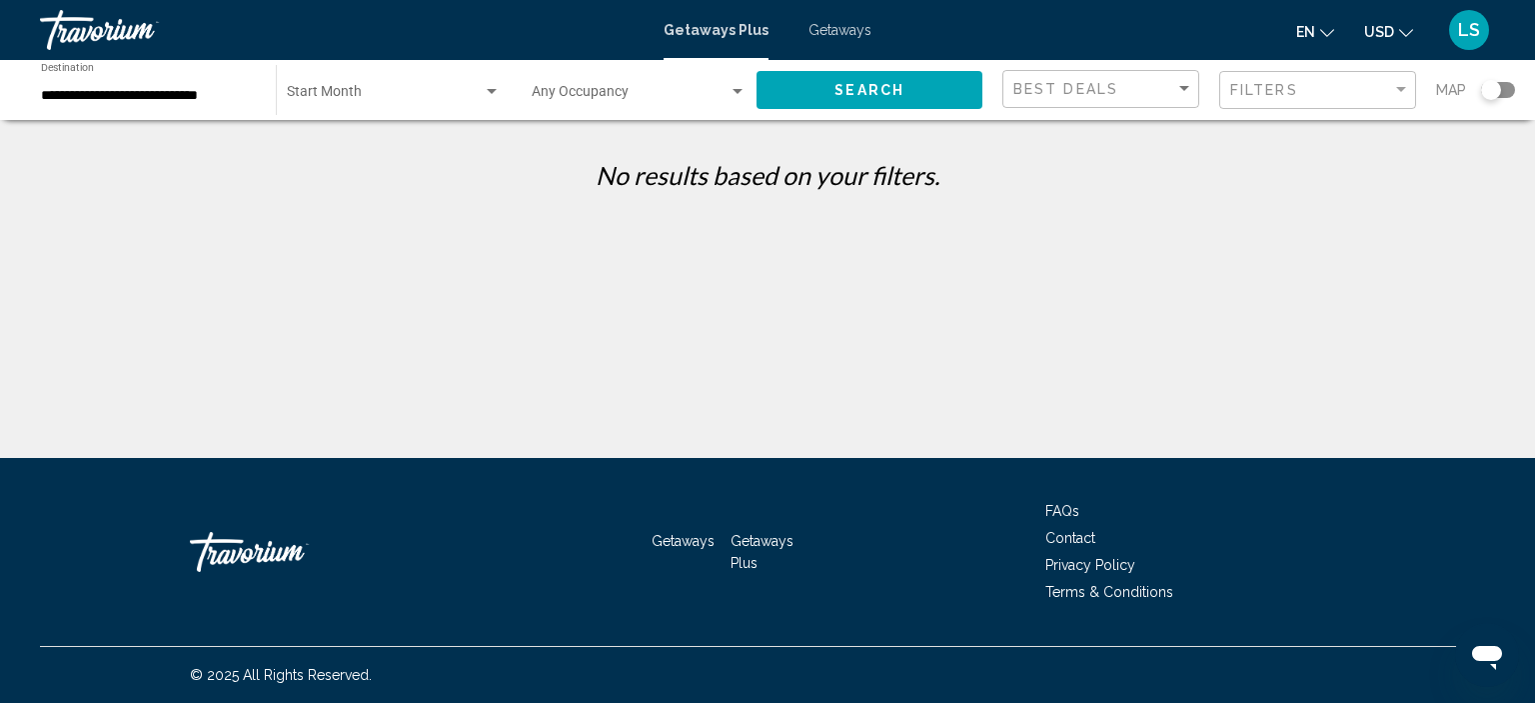
click at [363, 99] on span "Search widget" at bounding box center [385, 96] width 196 height 16
click at [360, 95] on span "All Start Months" at bounding box center [337, 96] width 100 height 16
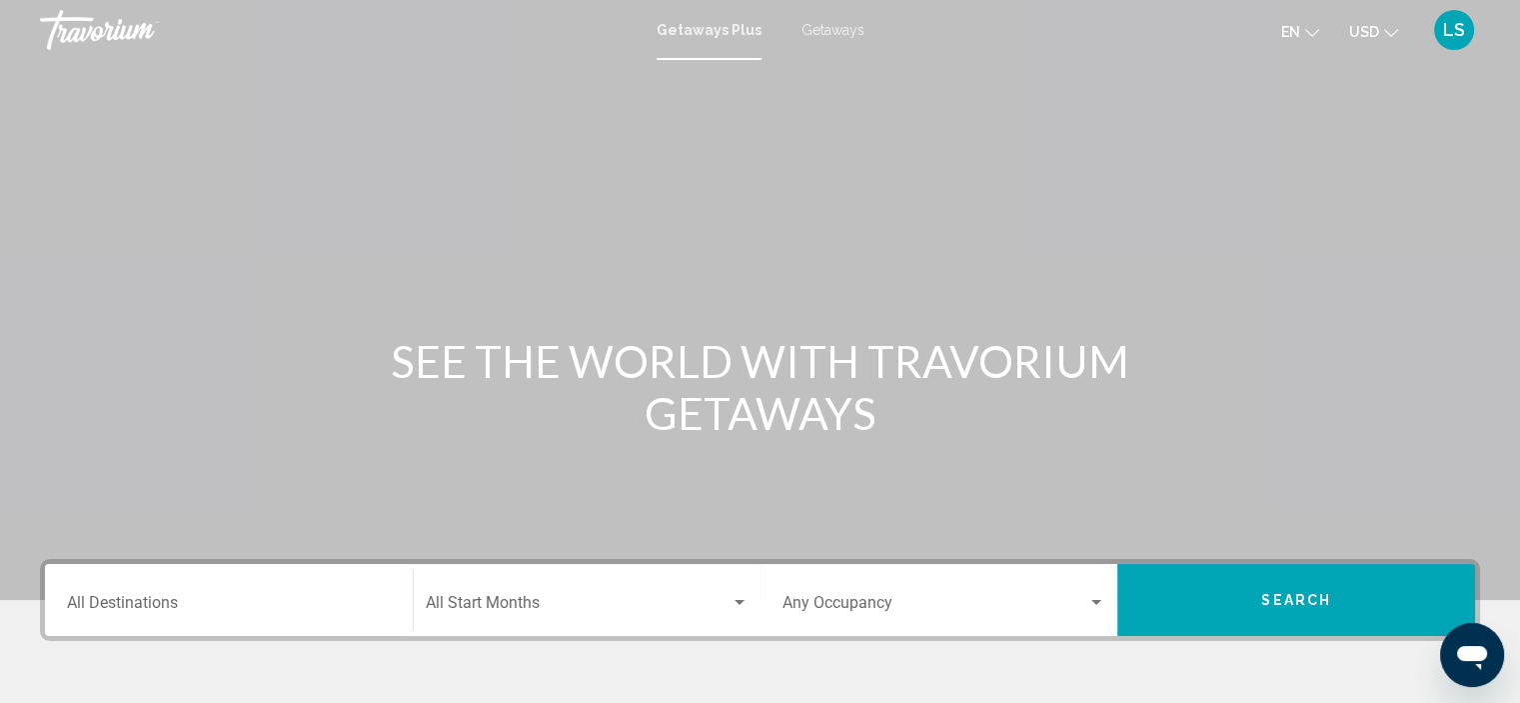
click at [189, 581] on div "Destination All Destinations" at bounding box center [229, 600] width 324 height 63
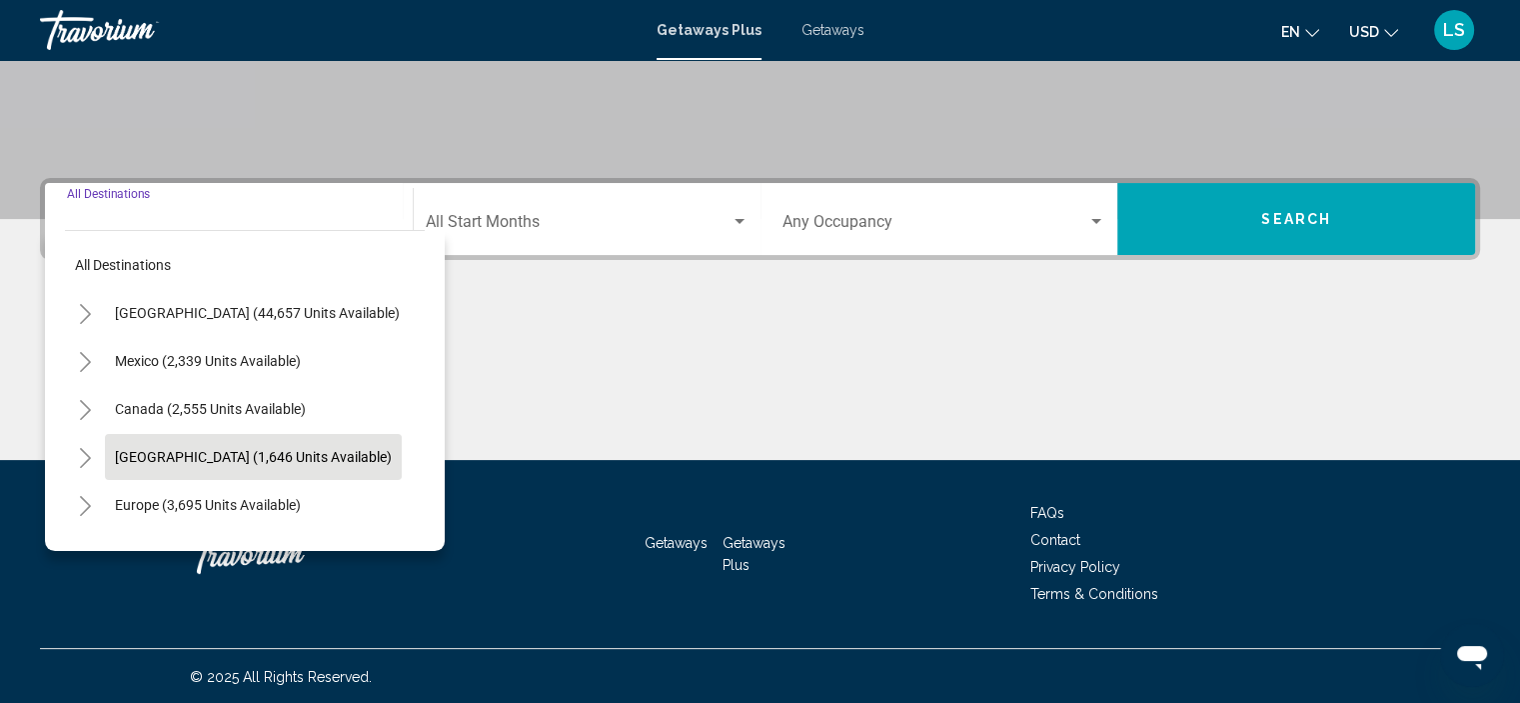
scroll to position [382, 0]
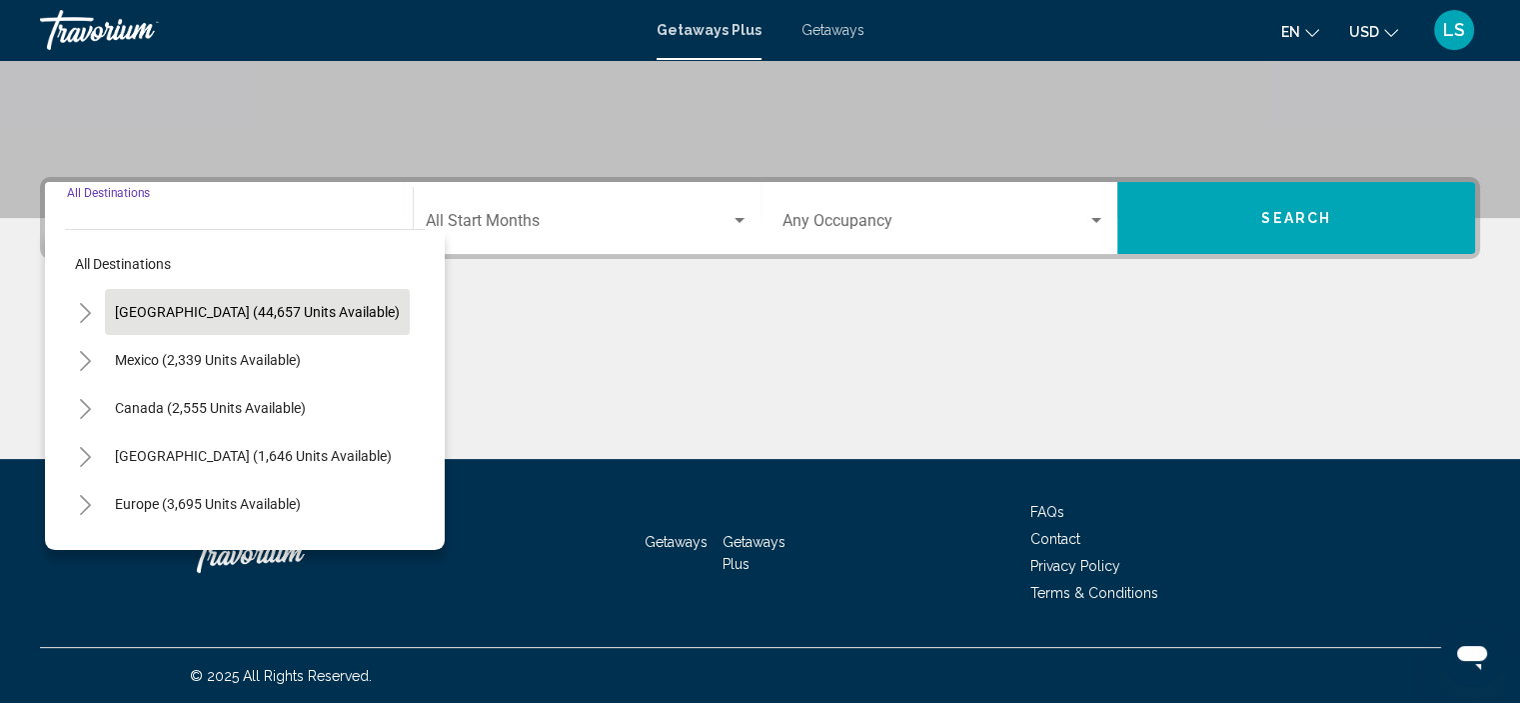
click at [123, 310] on span "[GEOGRAPHIC_DATA] (44,657 units available)" at bounding box center [257, 312] width 285 height 16
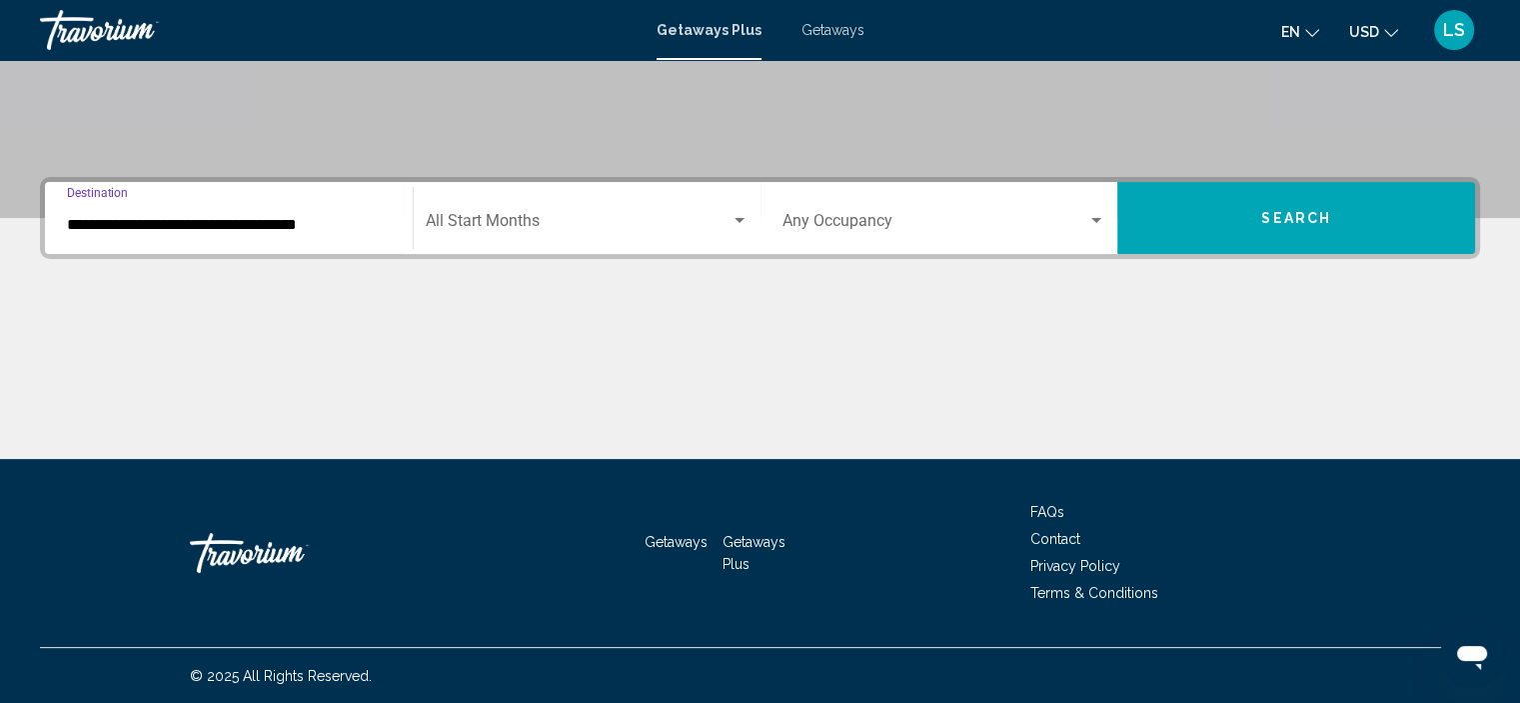
click at [104, 218] on input "**********" at bounding box center [229, 225] width 324 height 18
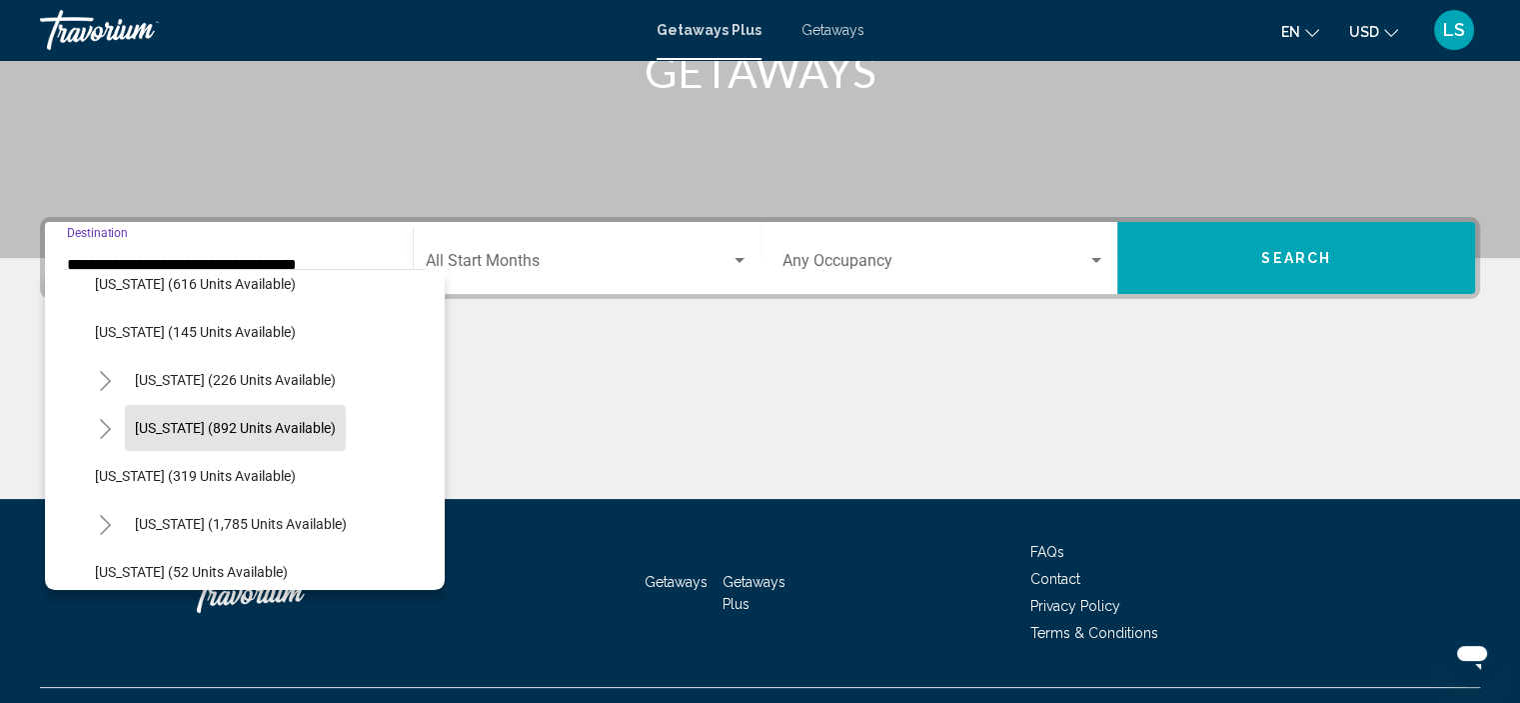
scroll to position [1299, 0]
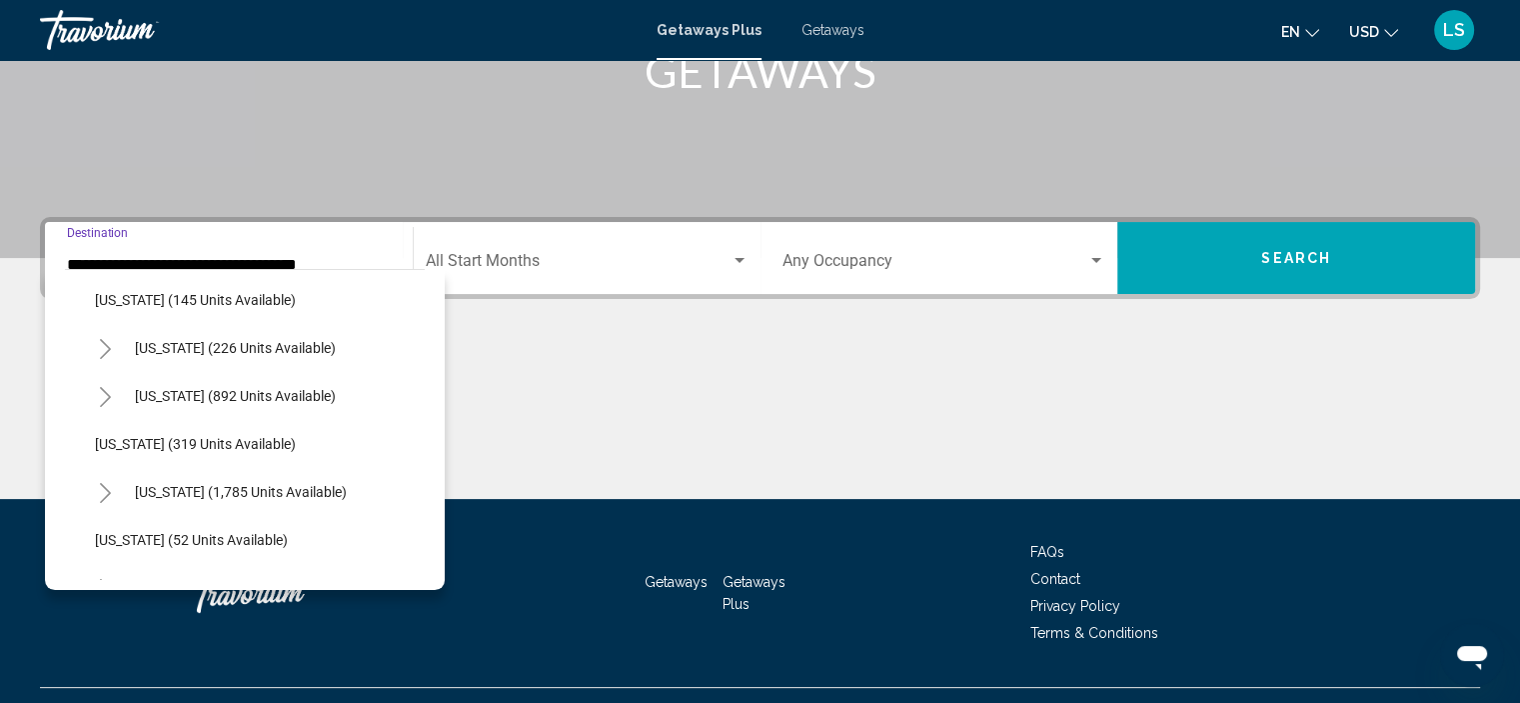
click at [107, 411] on button "Toggle North Carolina (892 units available)" at bounding box center [105, 396] width 40 height 40
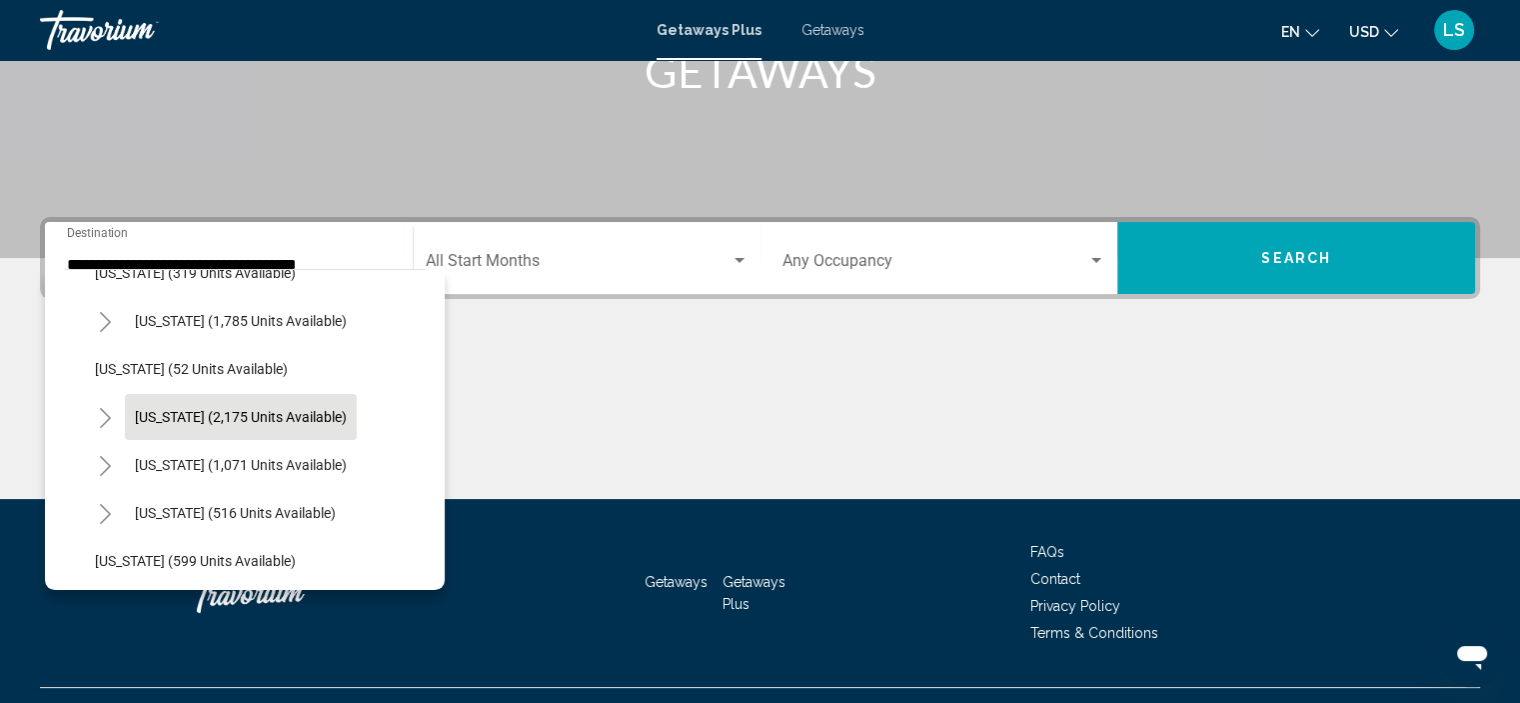
scroll to position [1599, 0]
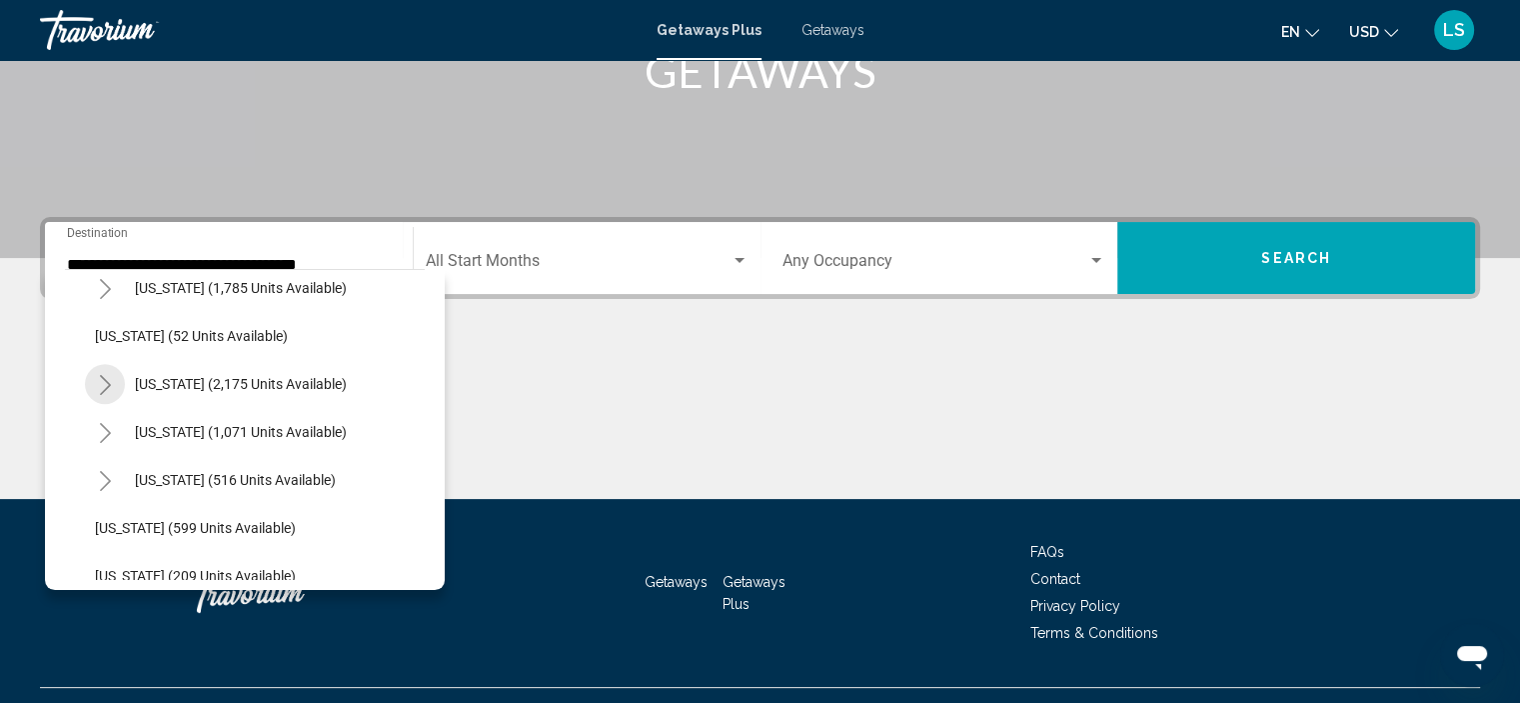
click at [95, 390] on button "Toggle South Carolina (2,175 units available)" at bounding box center [105, 384] width 40 height 40
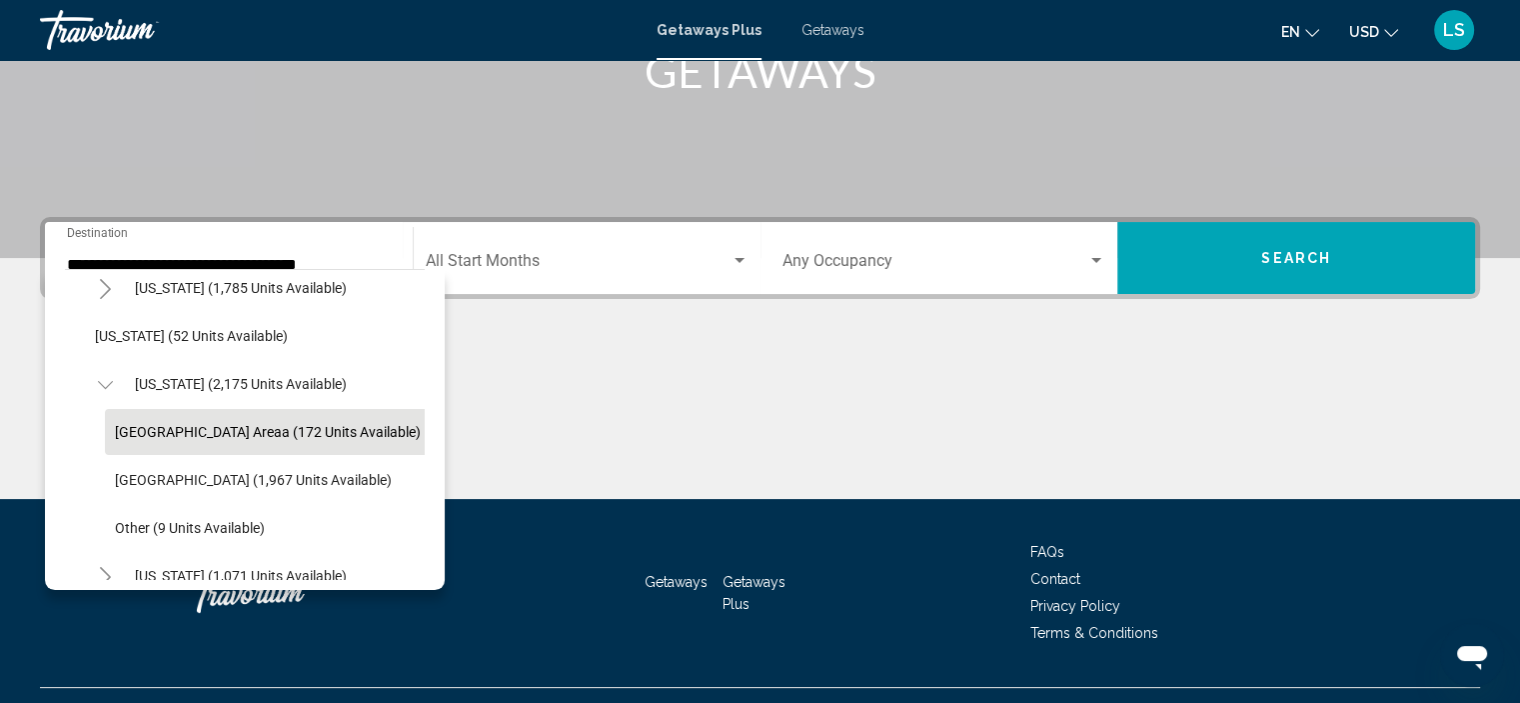
scroll to position [1699, 0]
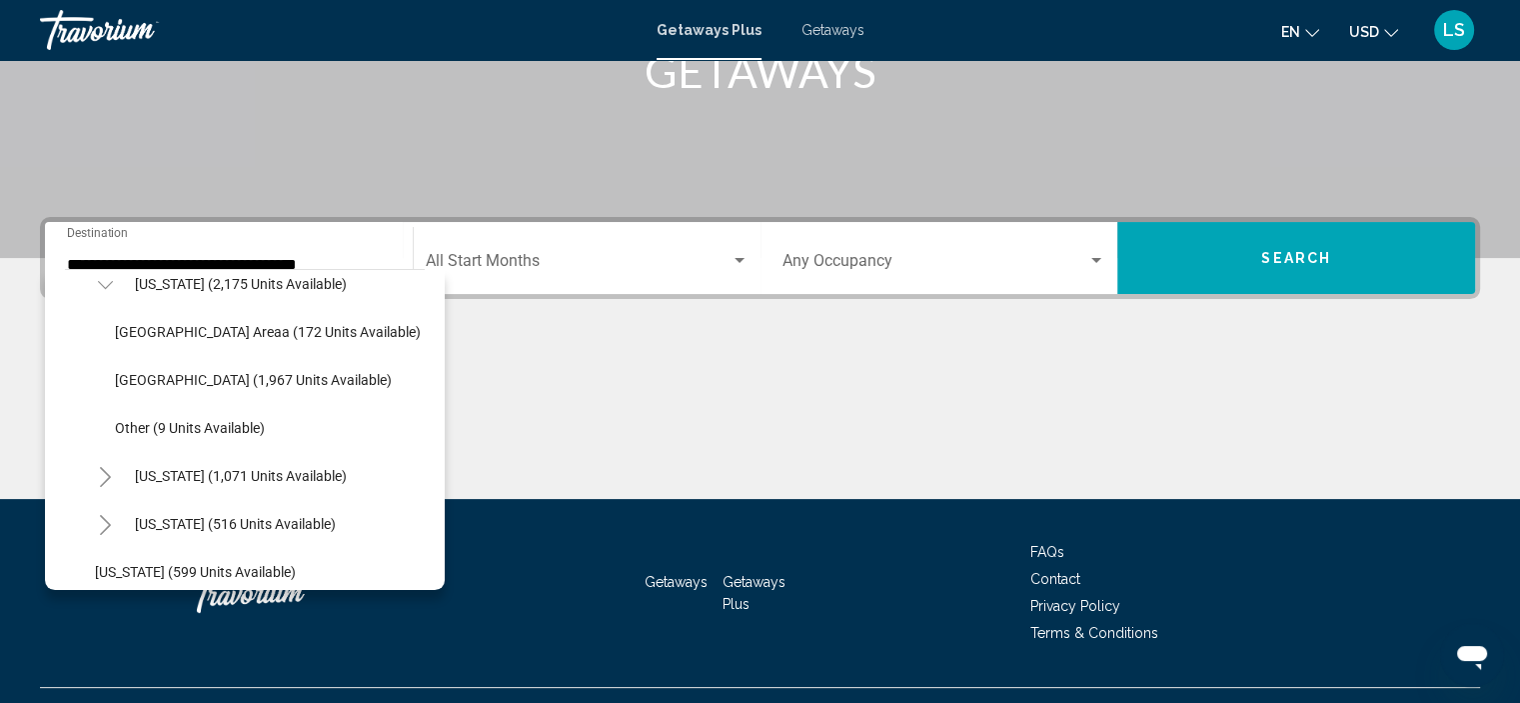
click at [99, 480] on icon "Toggle Tennessee (1,071 units available)" at bounding box center [105, 477] width 15 height 20
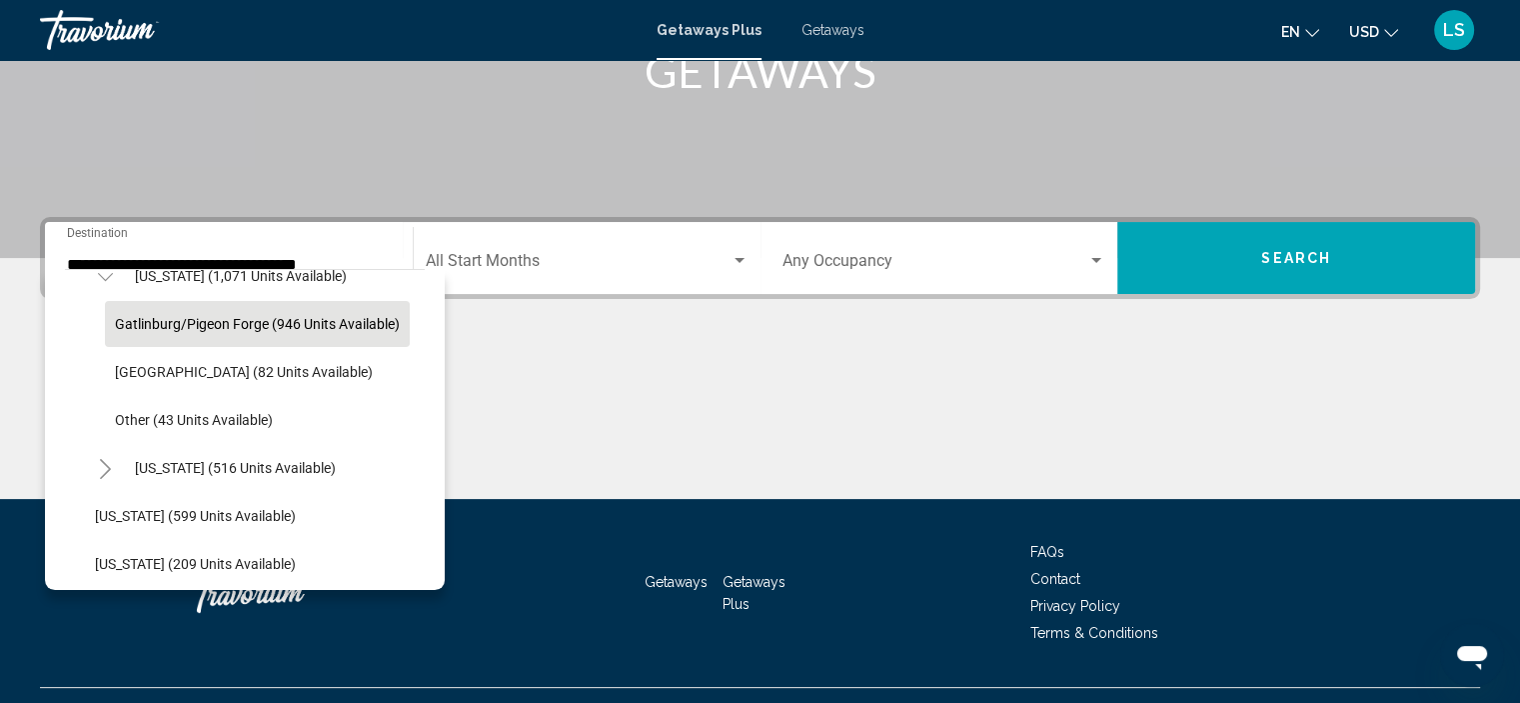
scroll to position [1799, 0]
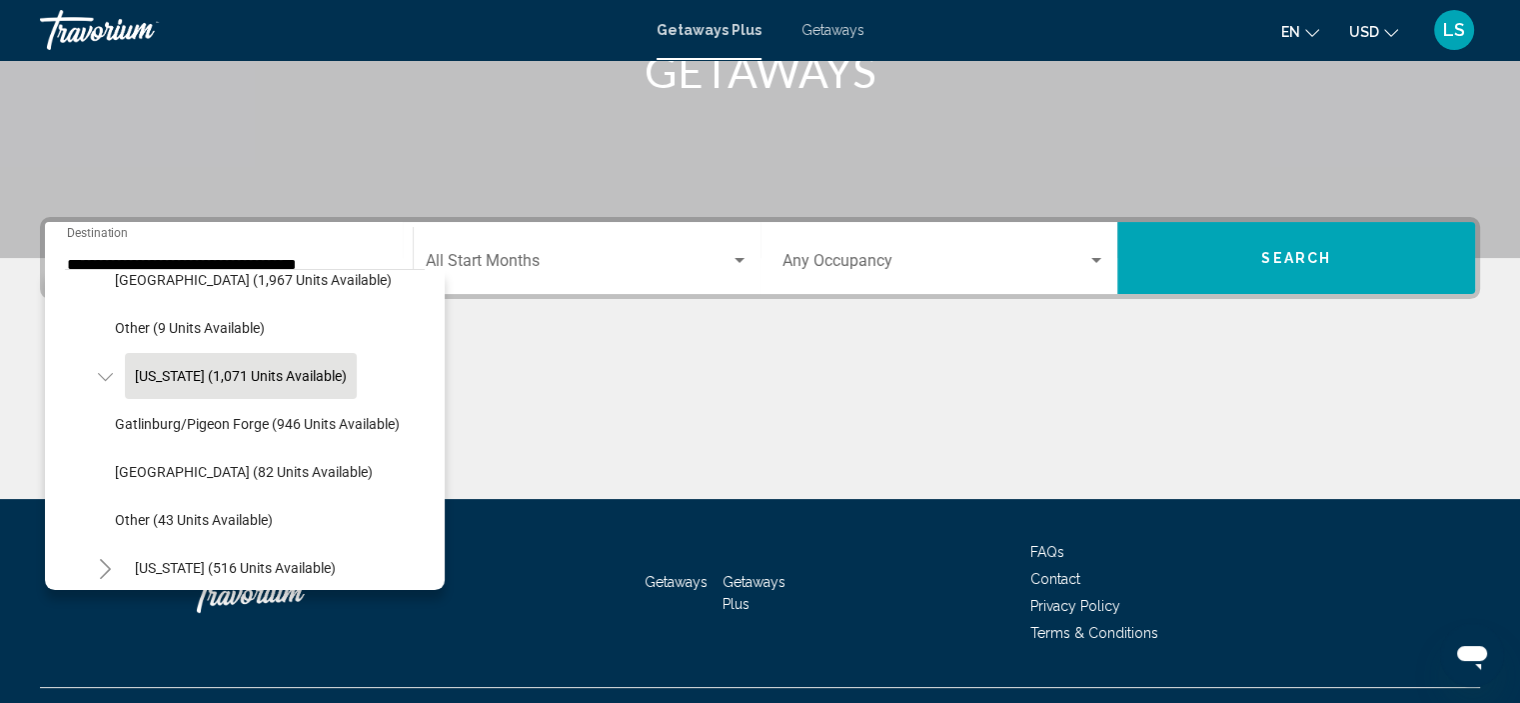
click at [215, 368] on span "[US_STATE] (1,071 units available)" at bounding box center [241, 376] width 212 height 16
type input "**********"
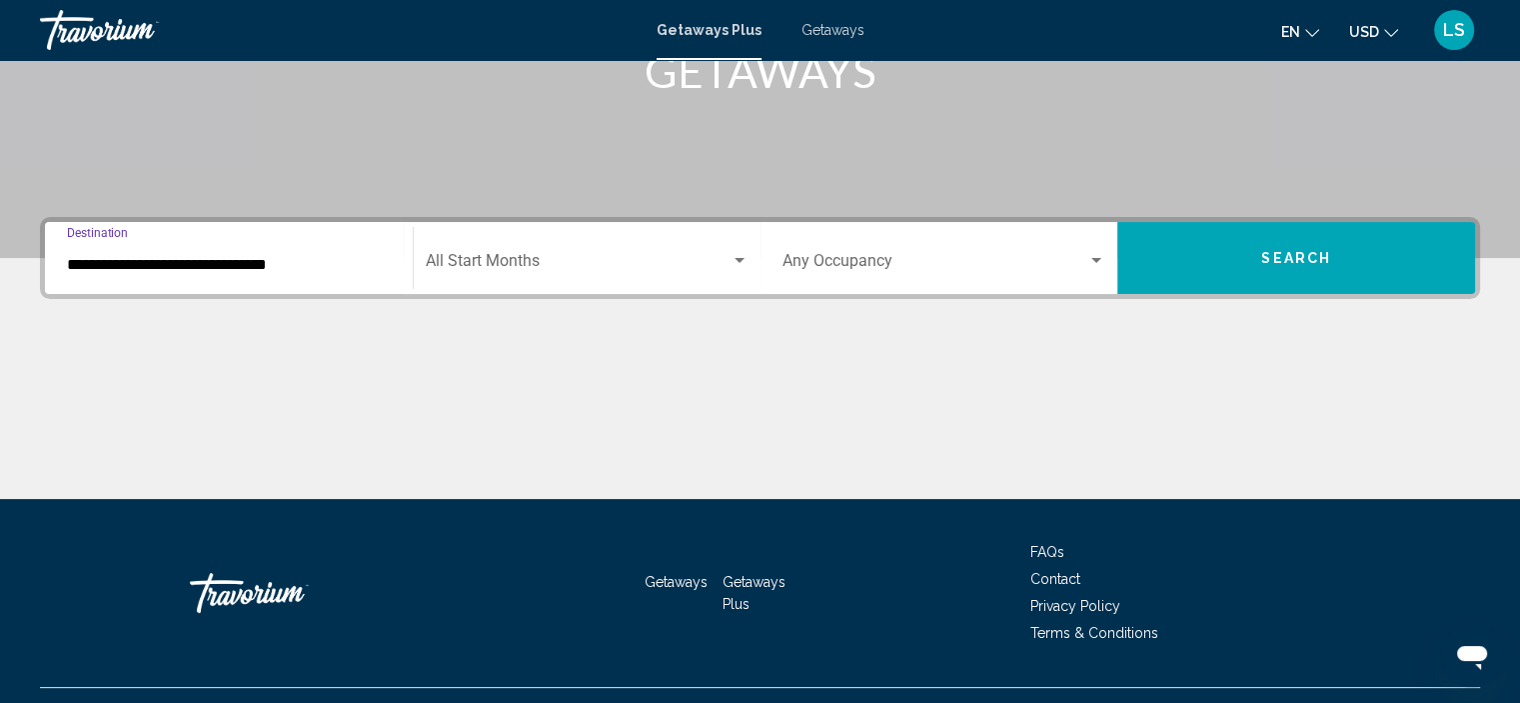
scroll to position [382, 0]
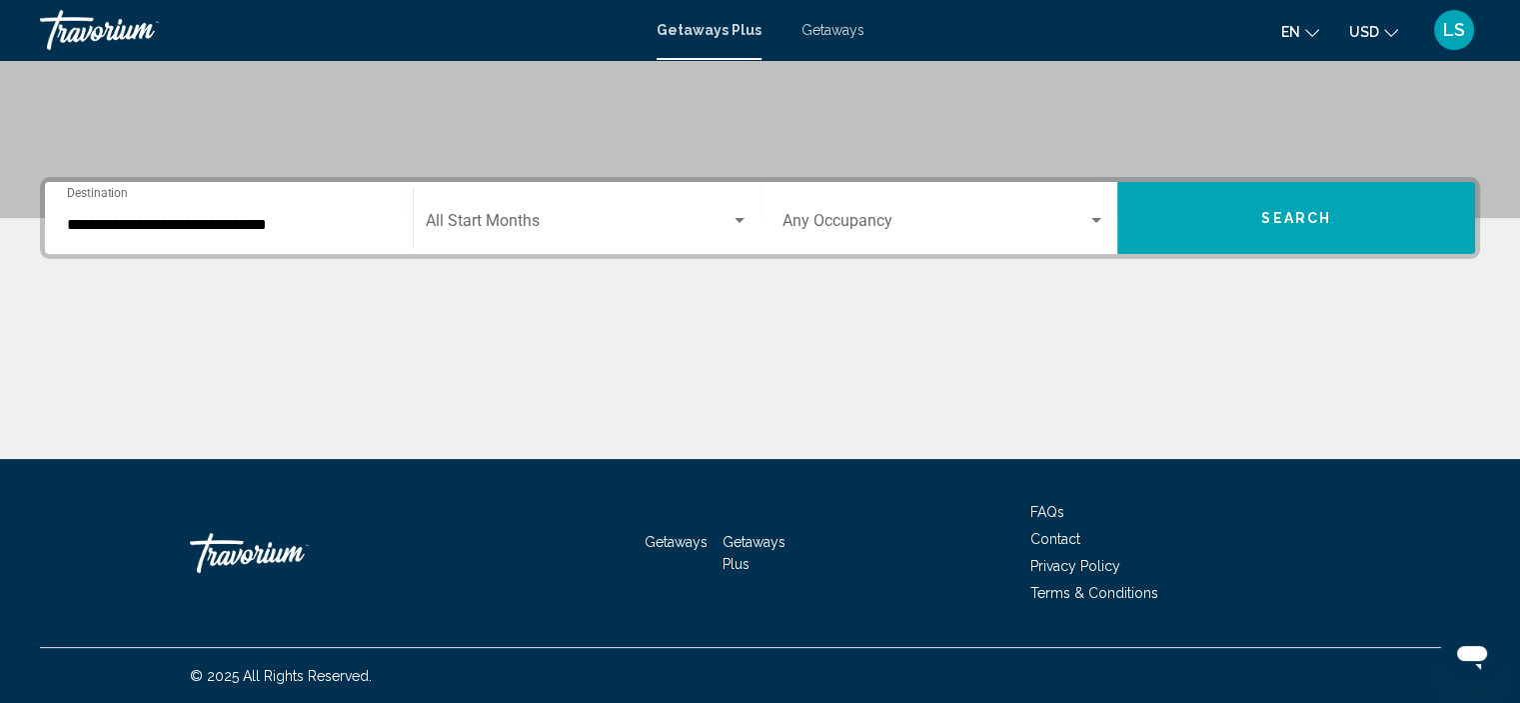
click at [511, 195] on div "Start Month All Start Months" at bounding box center [587, 218] width 323 height 63
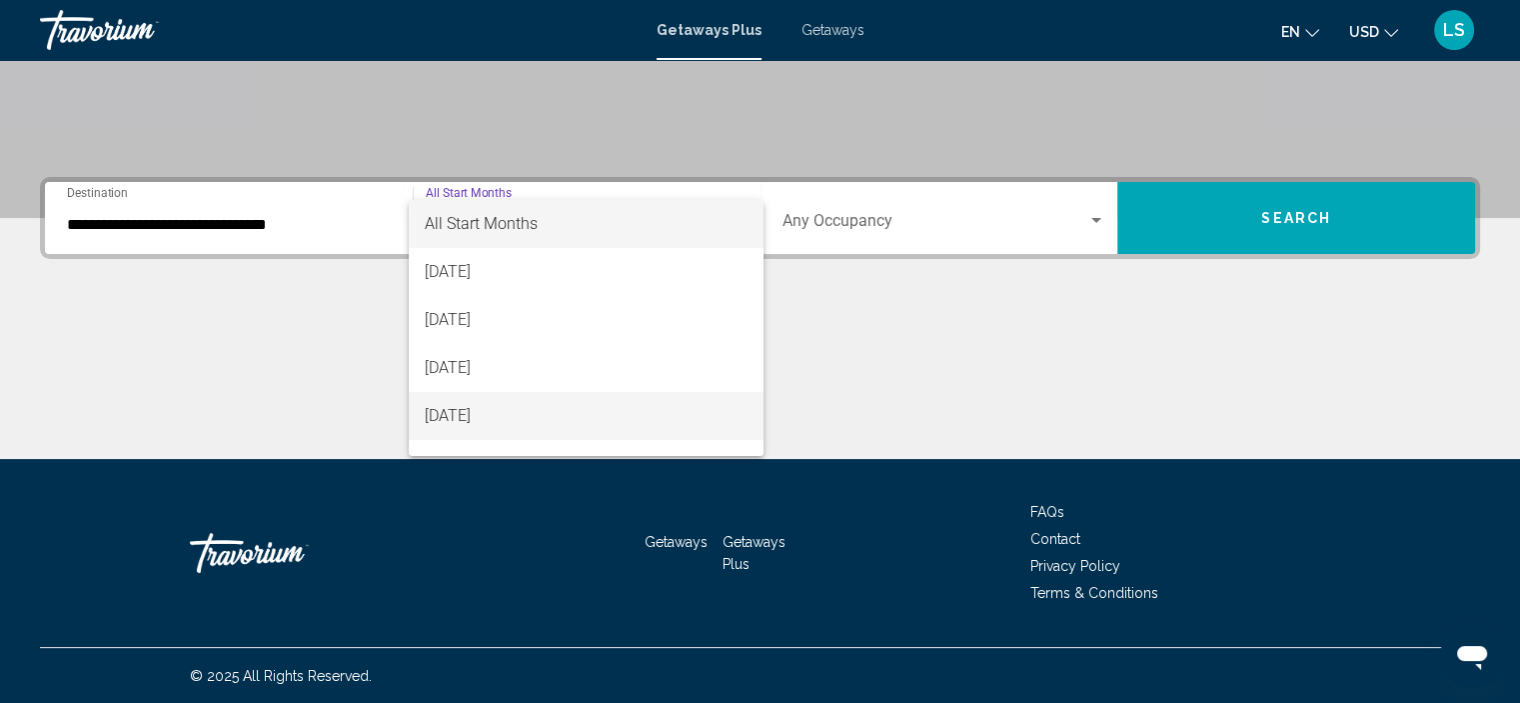
scroll to position [100, 0]
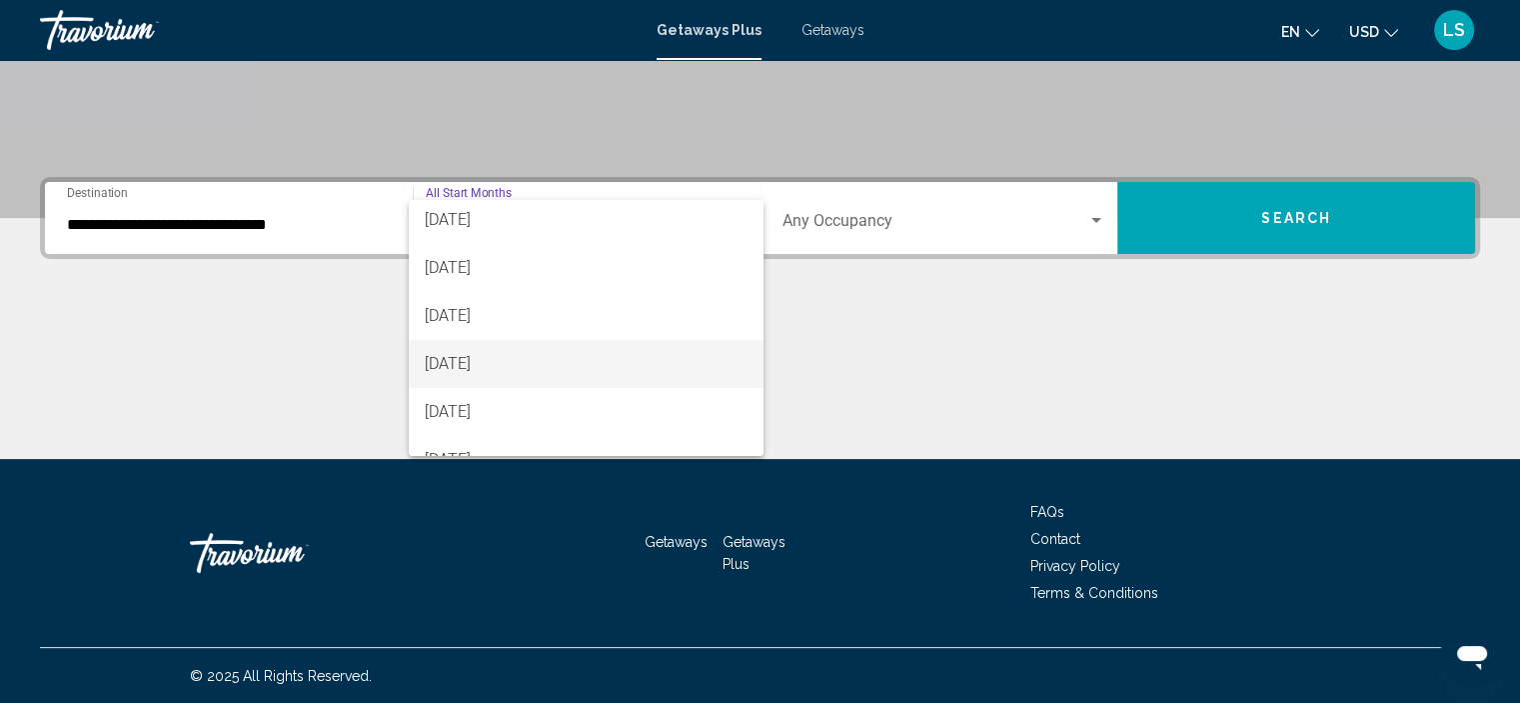
click at [492, 351] on span "[DATE]" at bounding box center [586, 364] width 323 height 48
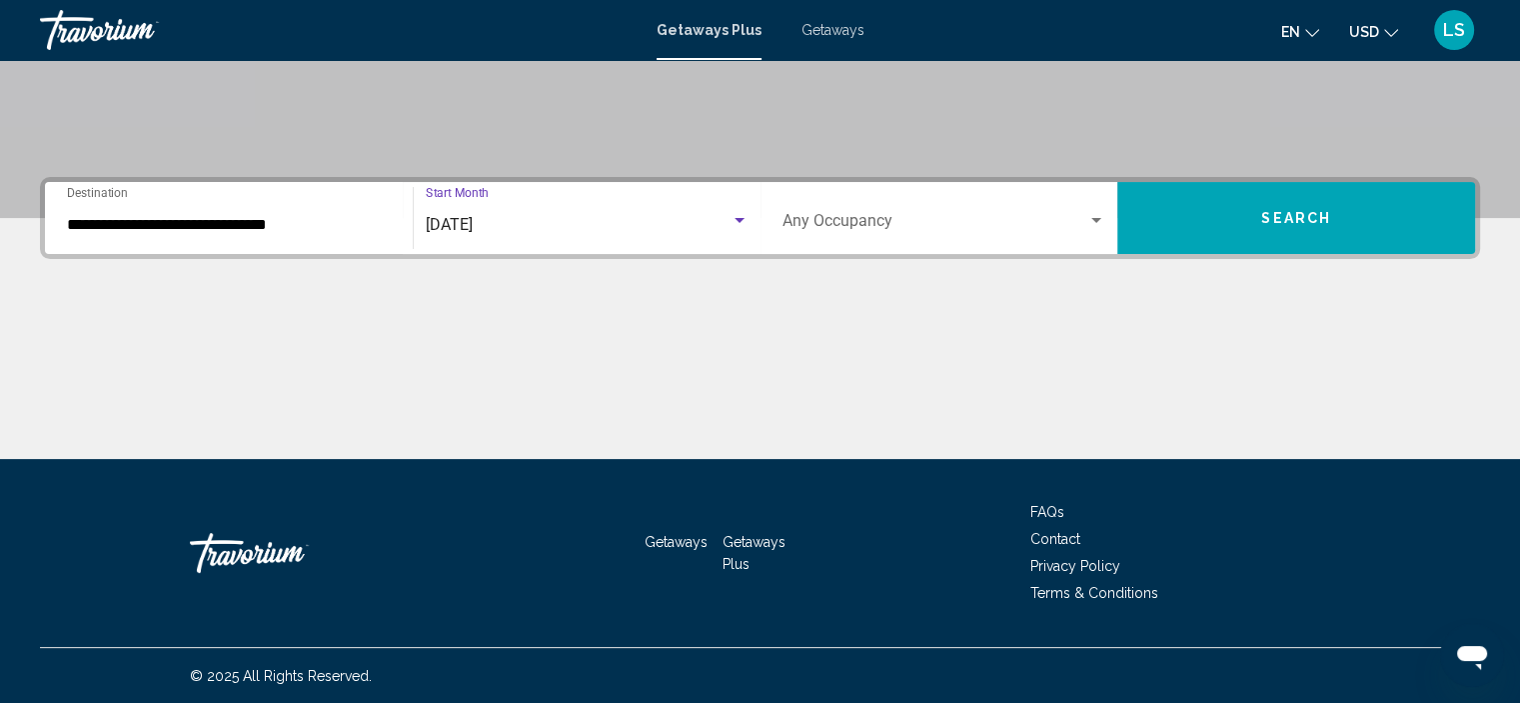
click at [854, 23] on span "Getaways" at bounding box center [833, 30] width 63 height 16
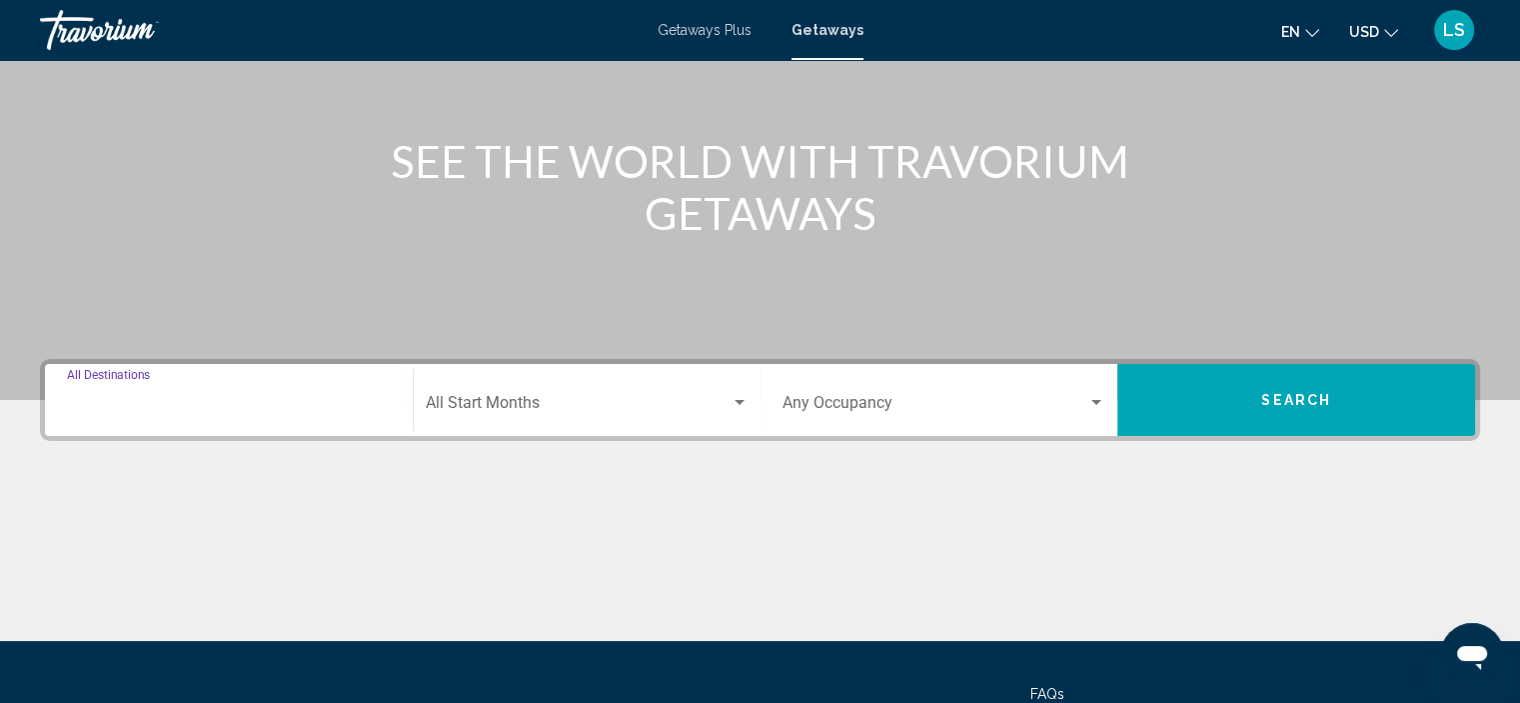
click at [91, 404] on input "Destination All Destinations" at bounding box center [229, 407] width 324 height 18
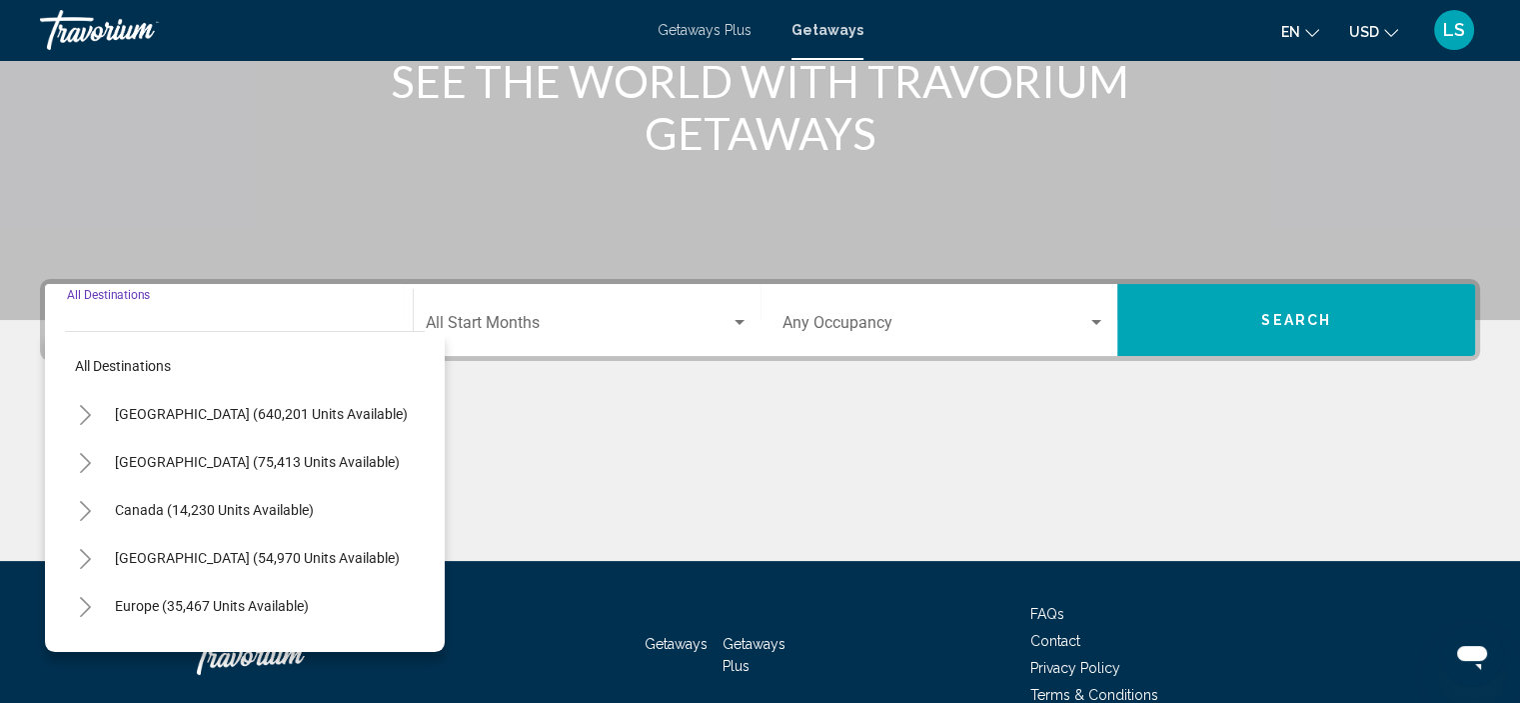
scroll to position [382, 0]
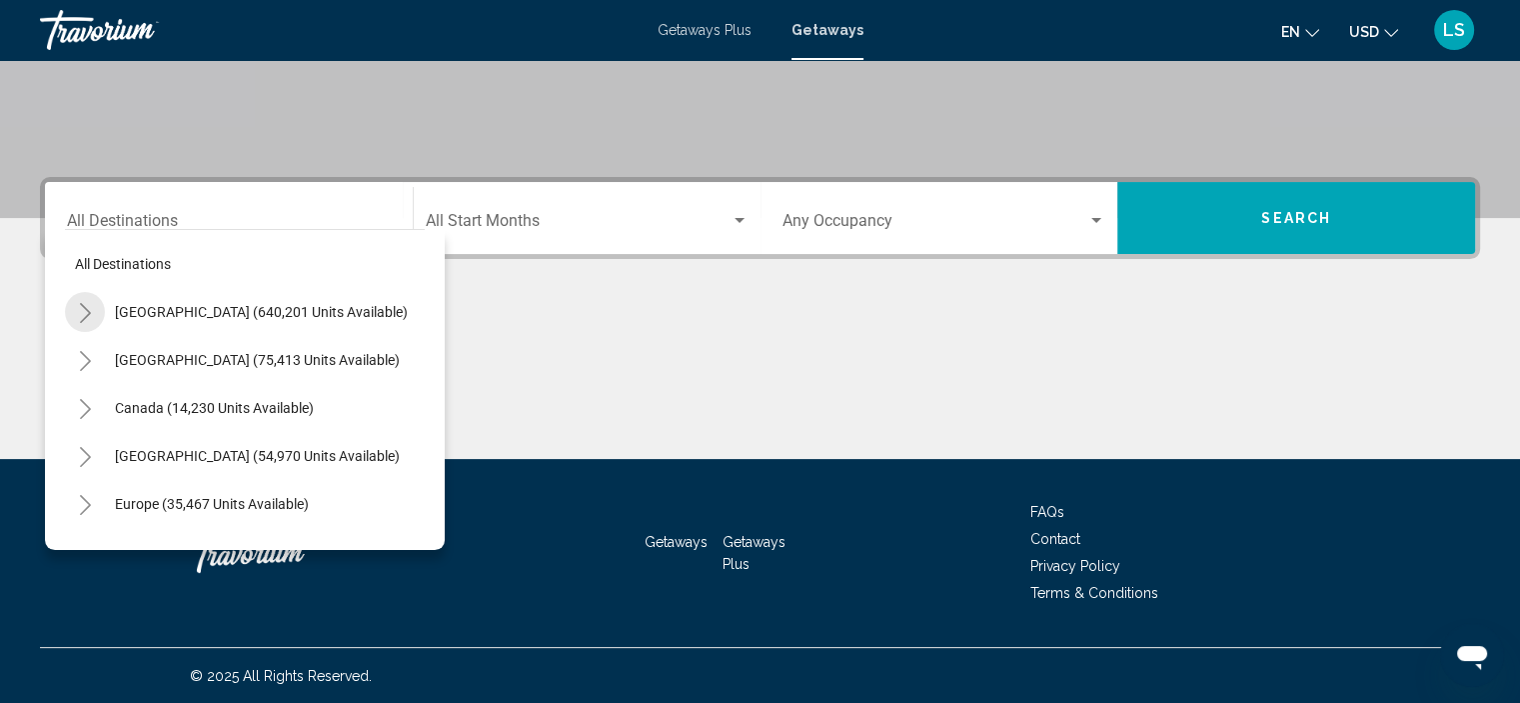
click at [82, 314] on icon "Toggle United States (640,201 units available)" at bounding box center [85, 313] width 15 height 20
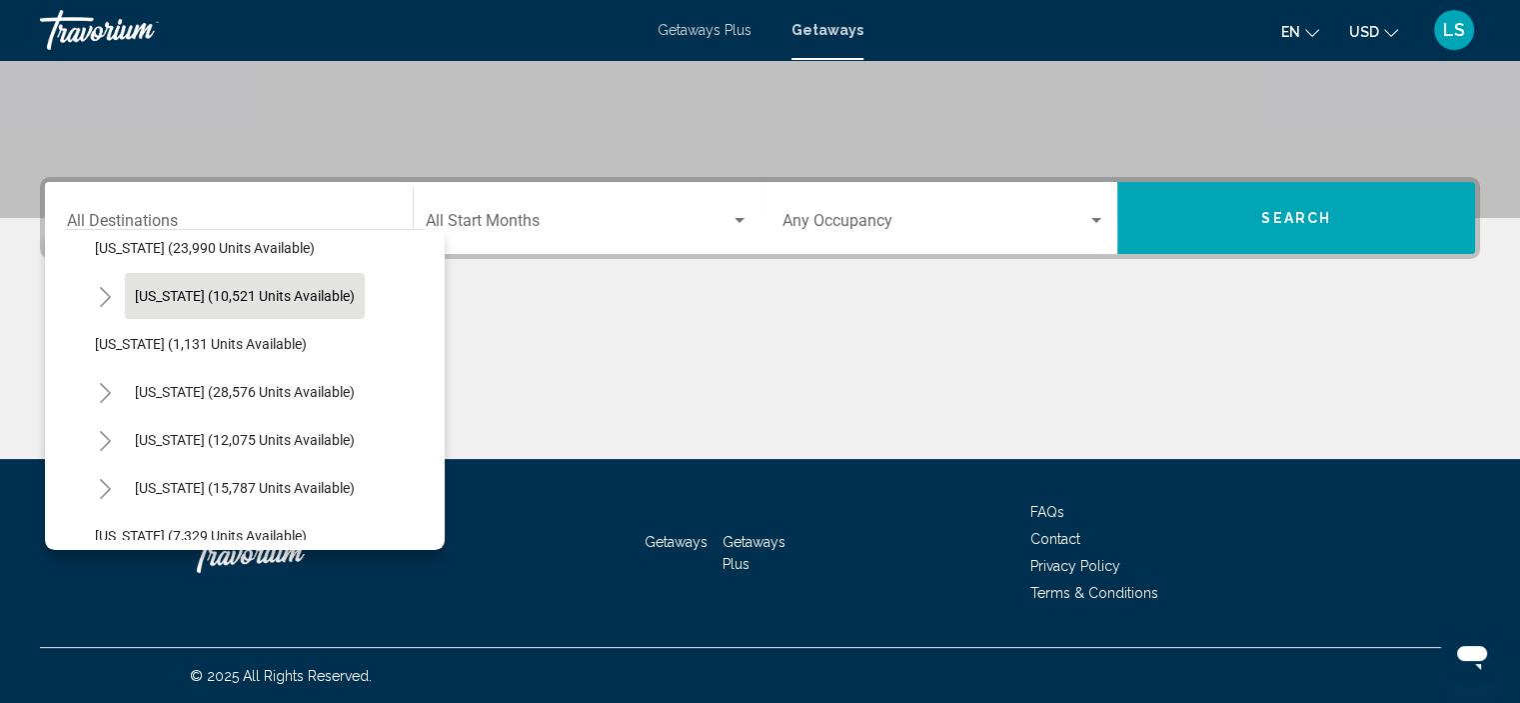
scroll to position [1699, 0]
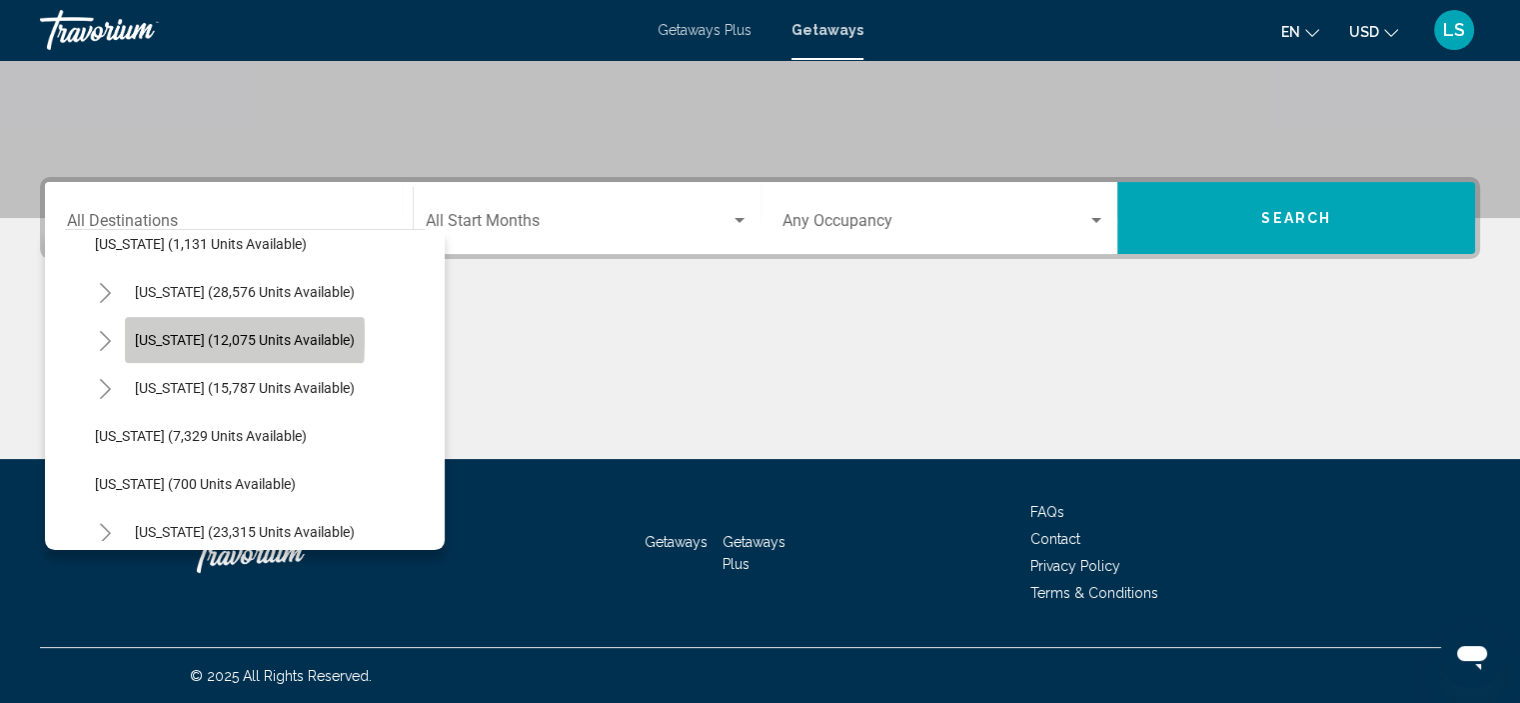
click at [161, 335] on span "[US_STATE] (12,075 units available)" at bounding box center [245, 340] width 220 height 16
type input "**********"
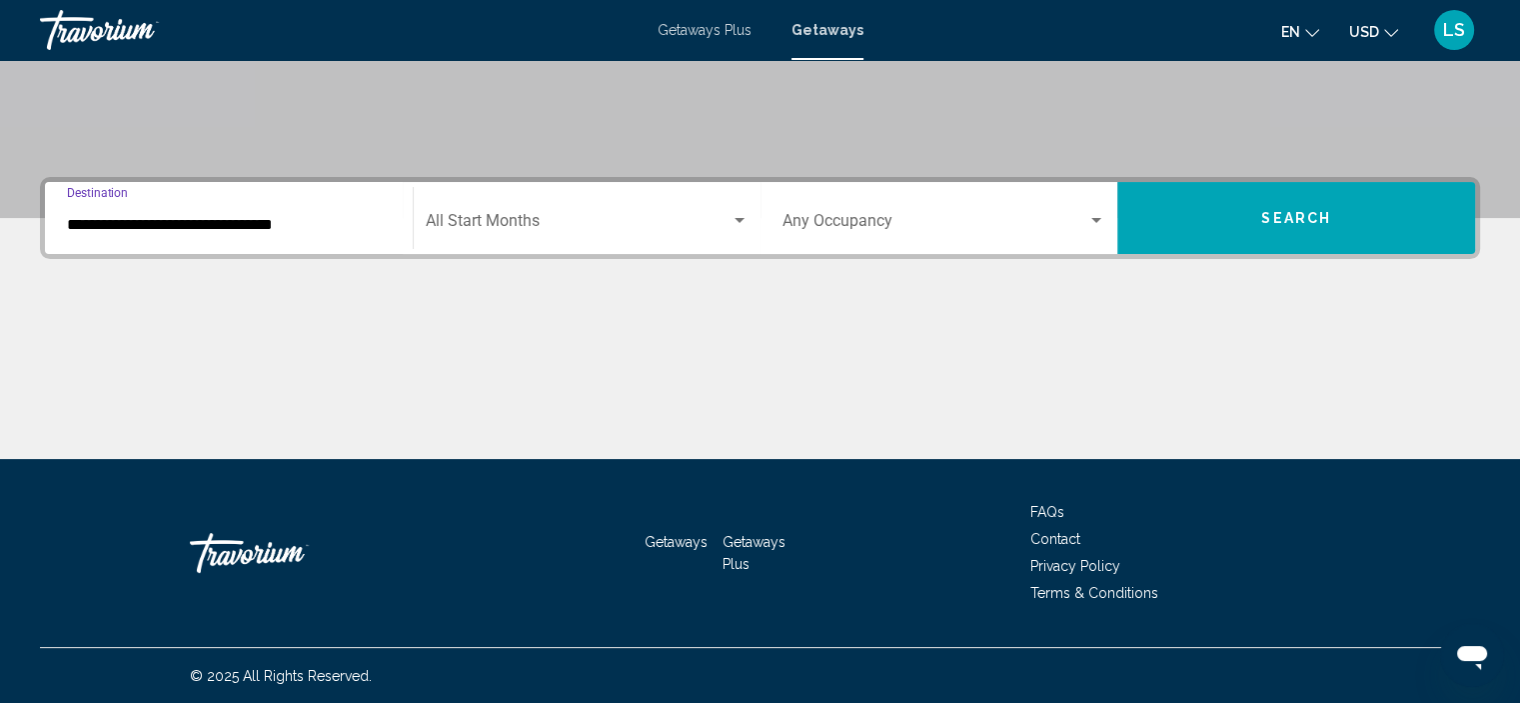
click at [511, 212] on div "Start Month All Start Months" at bounding box center [587, 218] width 323 height 63
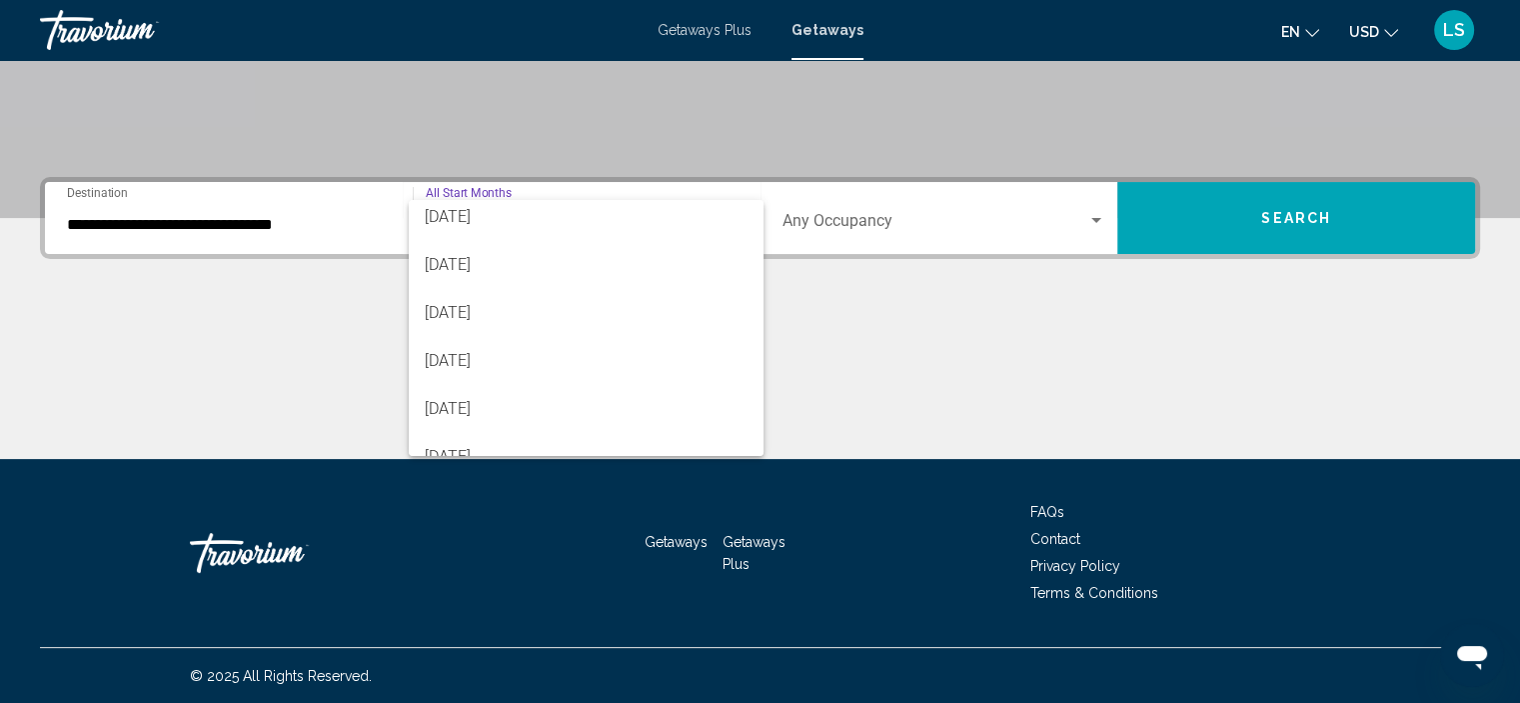
scroll to position [200, 0]
click at [498, 252] on span "[DATE]" at bounding box center [586, 264] width 323 height 48
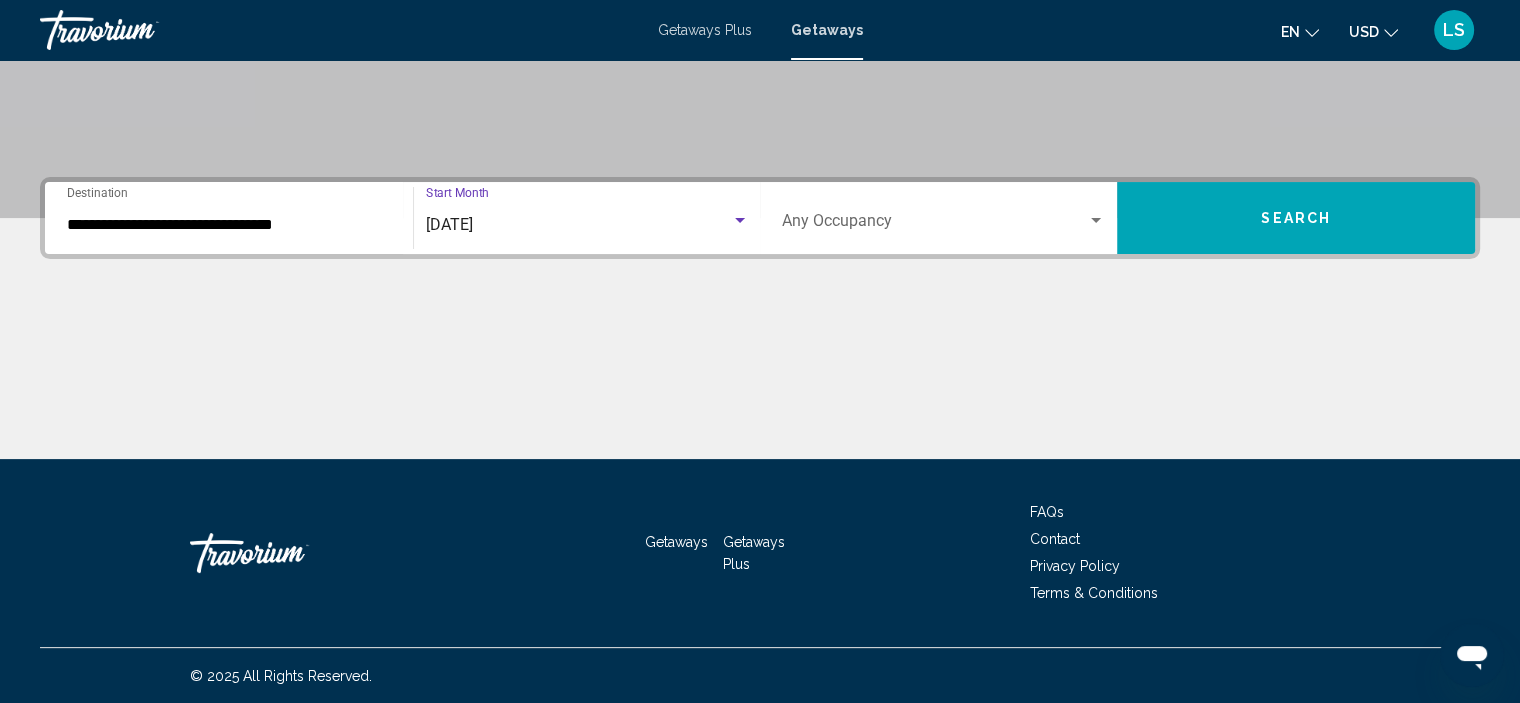
click at [1270, 209] on button "Search" at bounding box center [1296, 218] width 358 height 72
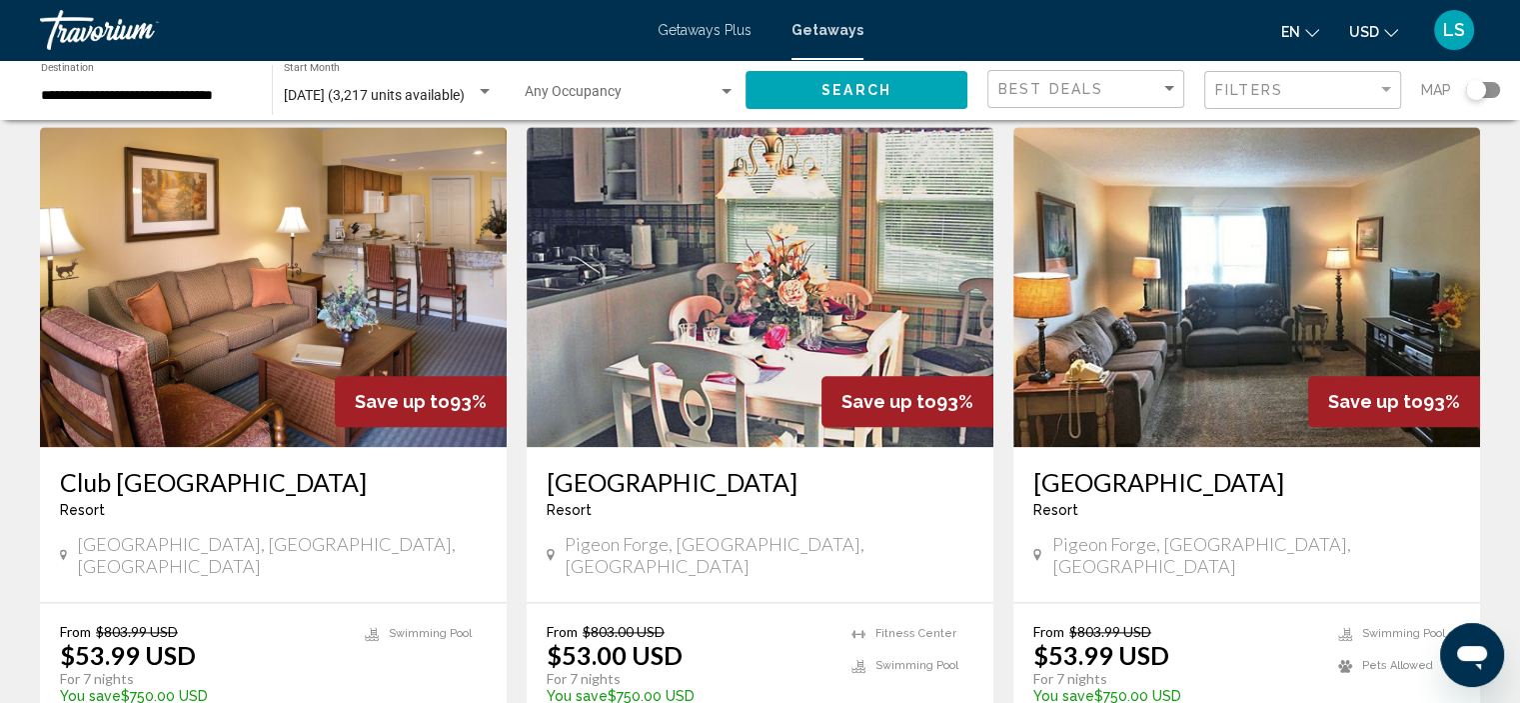
scroll to position [2598, 0]
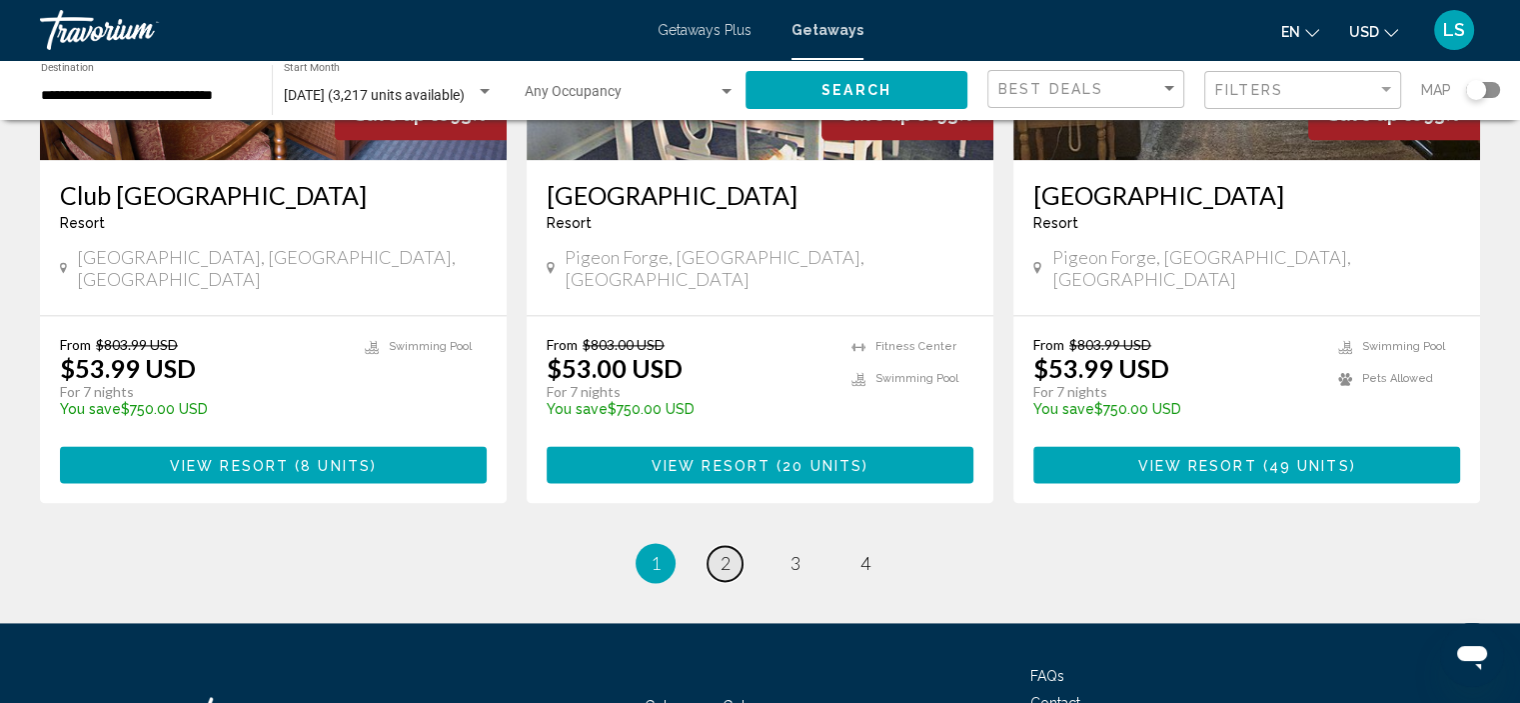
click at [721, 552] on span "2" at bounding box center [726, 563] width 10 height 22
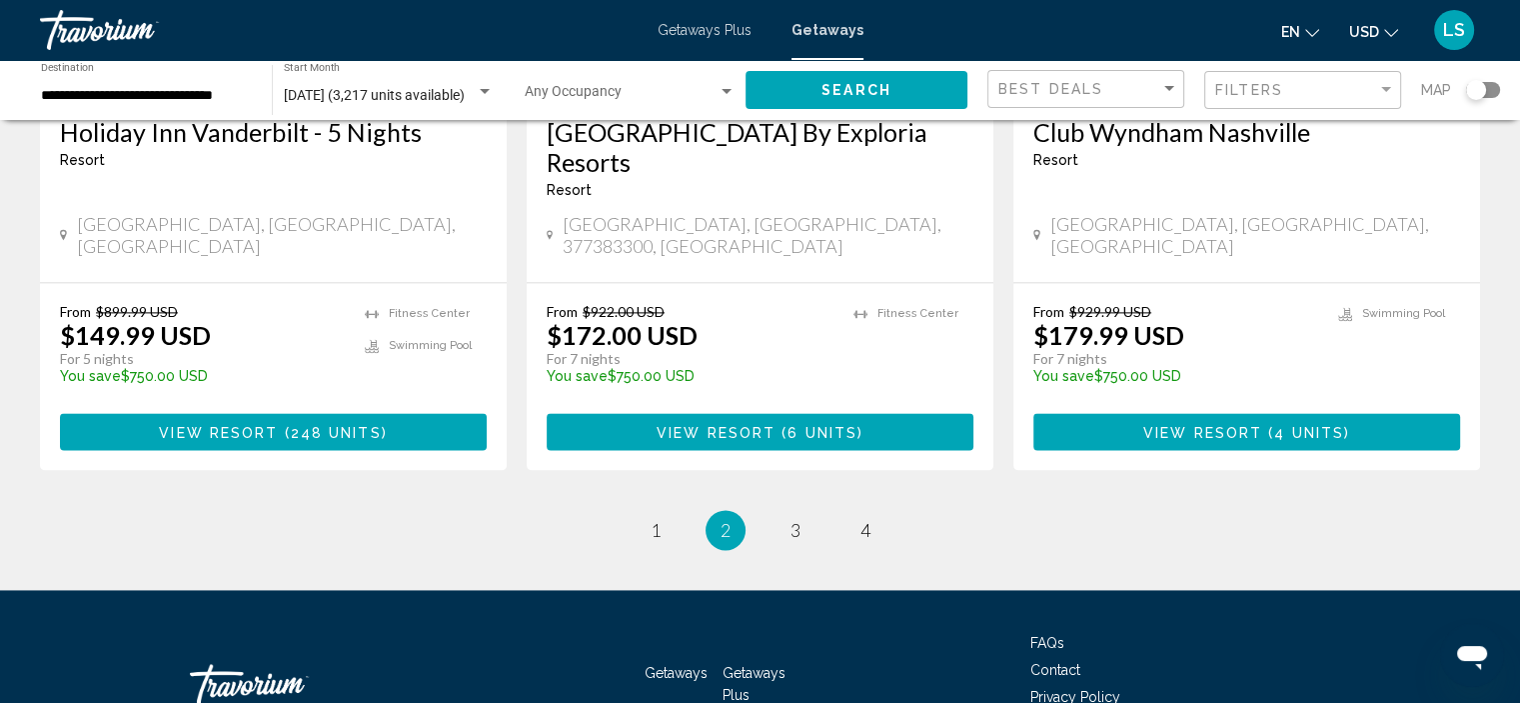
scroll to position [2611, 0]
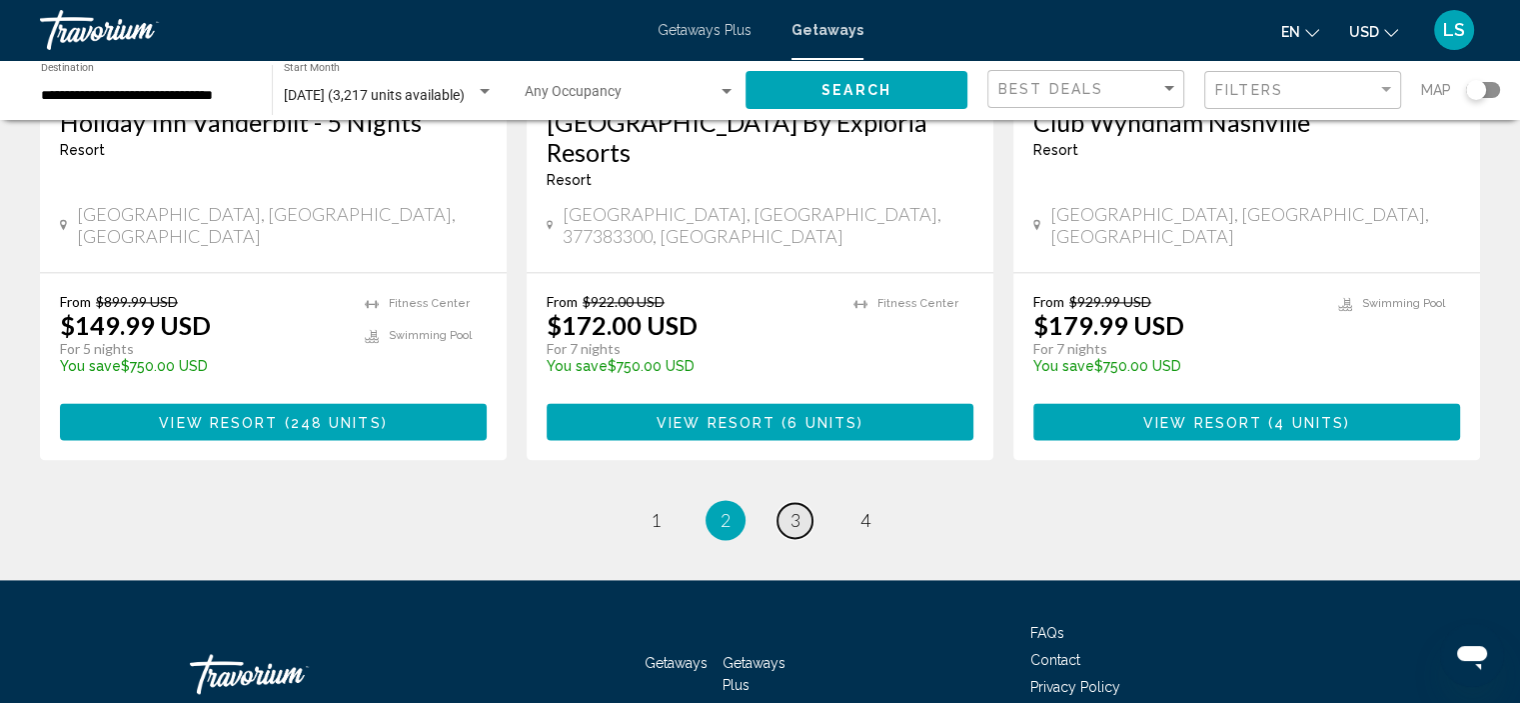
click at [791, 509] on span "3" at bounding box center [796, 520] width 10 height 22
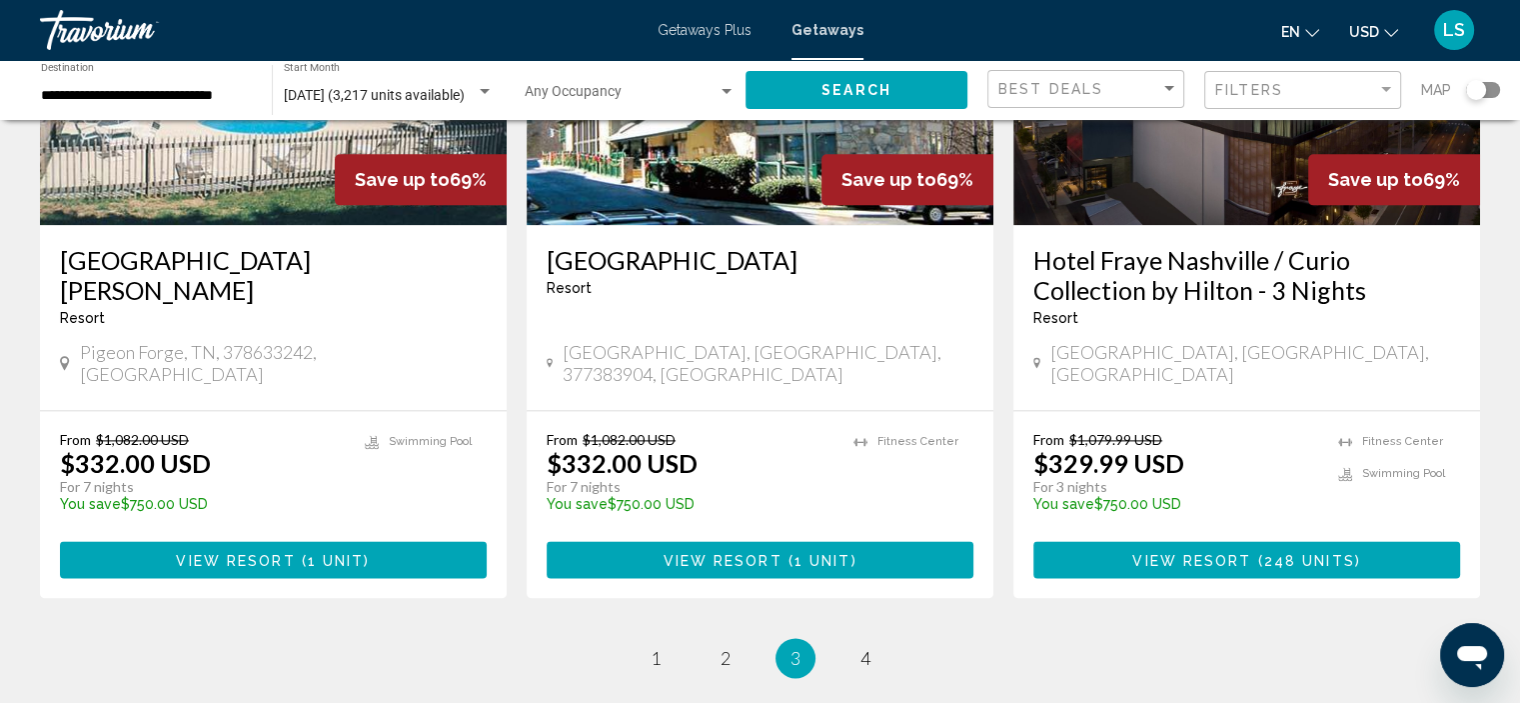
scroll to position [2671, 0]
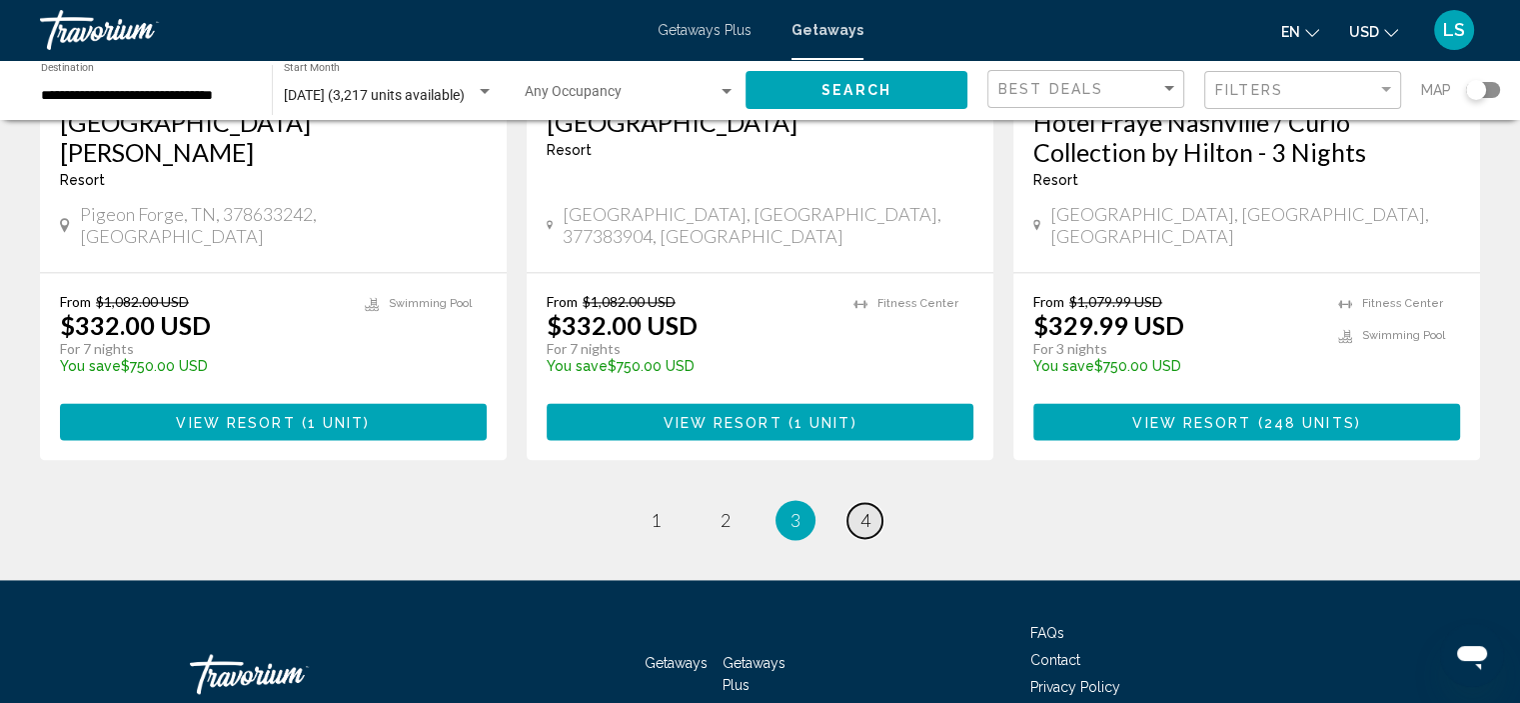
click at [863, 509] on span "4" at bounding box center [866, 520] width 10 height 22
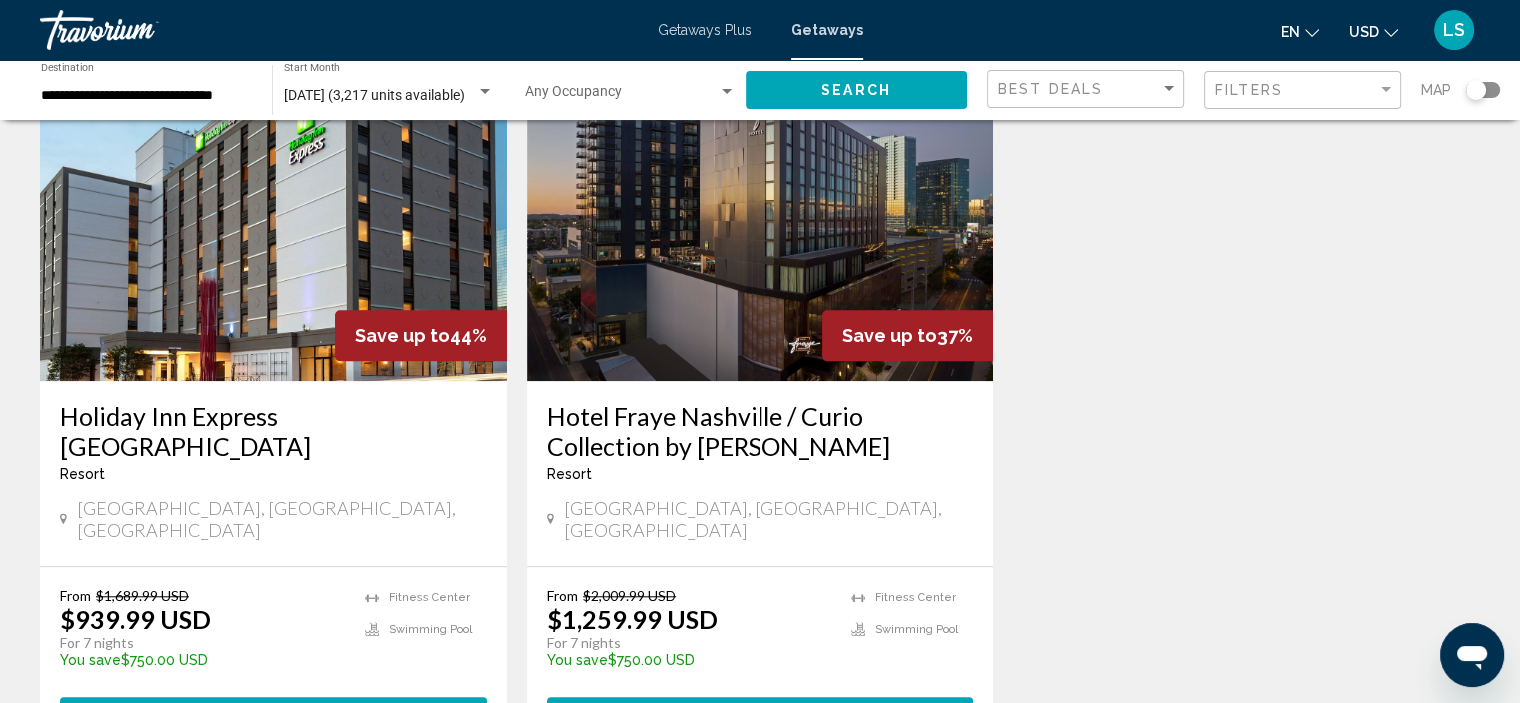
scroll to position [1699, 0]
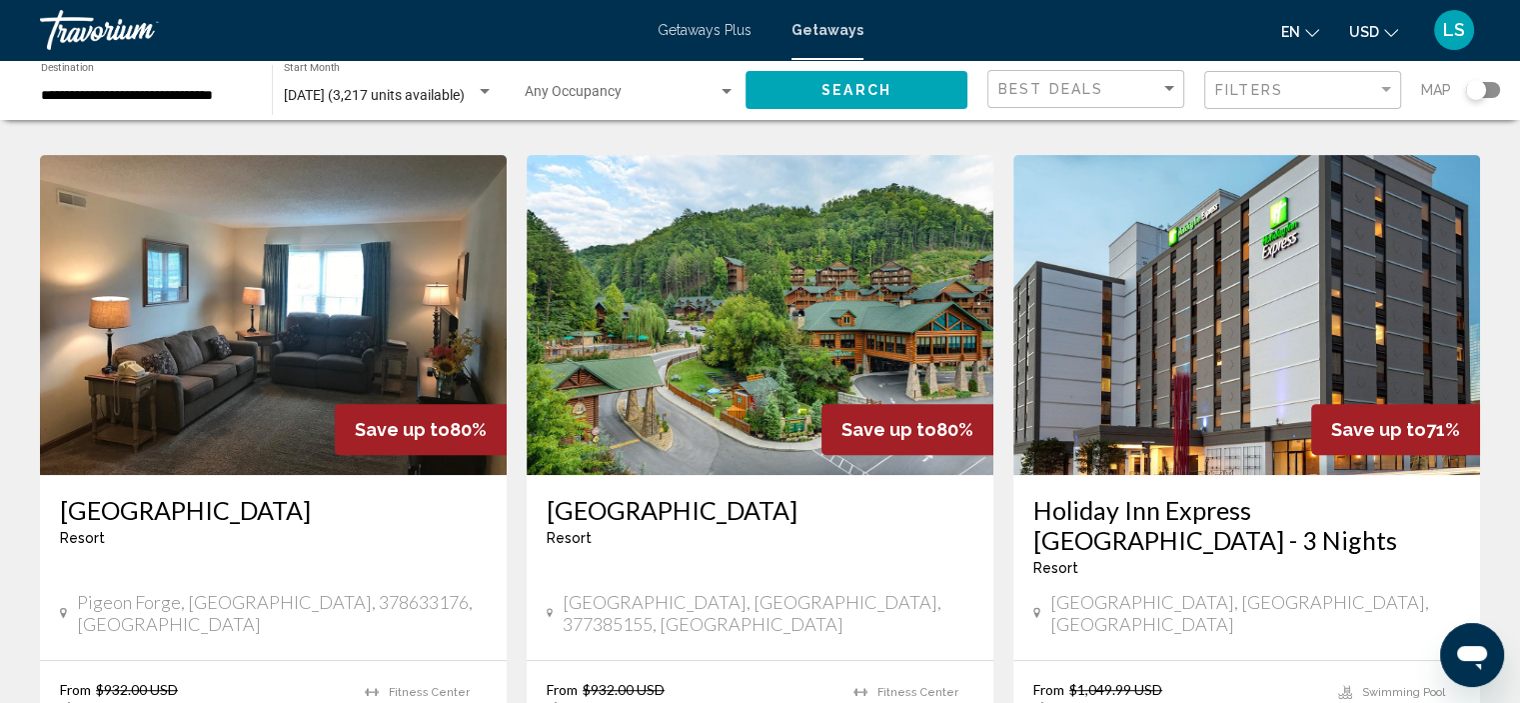
scroll to position [800, 0]
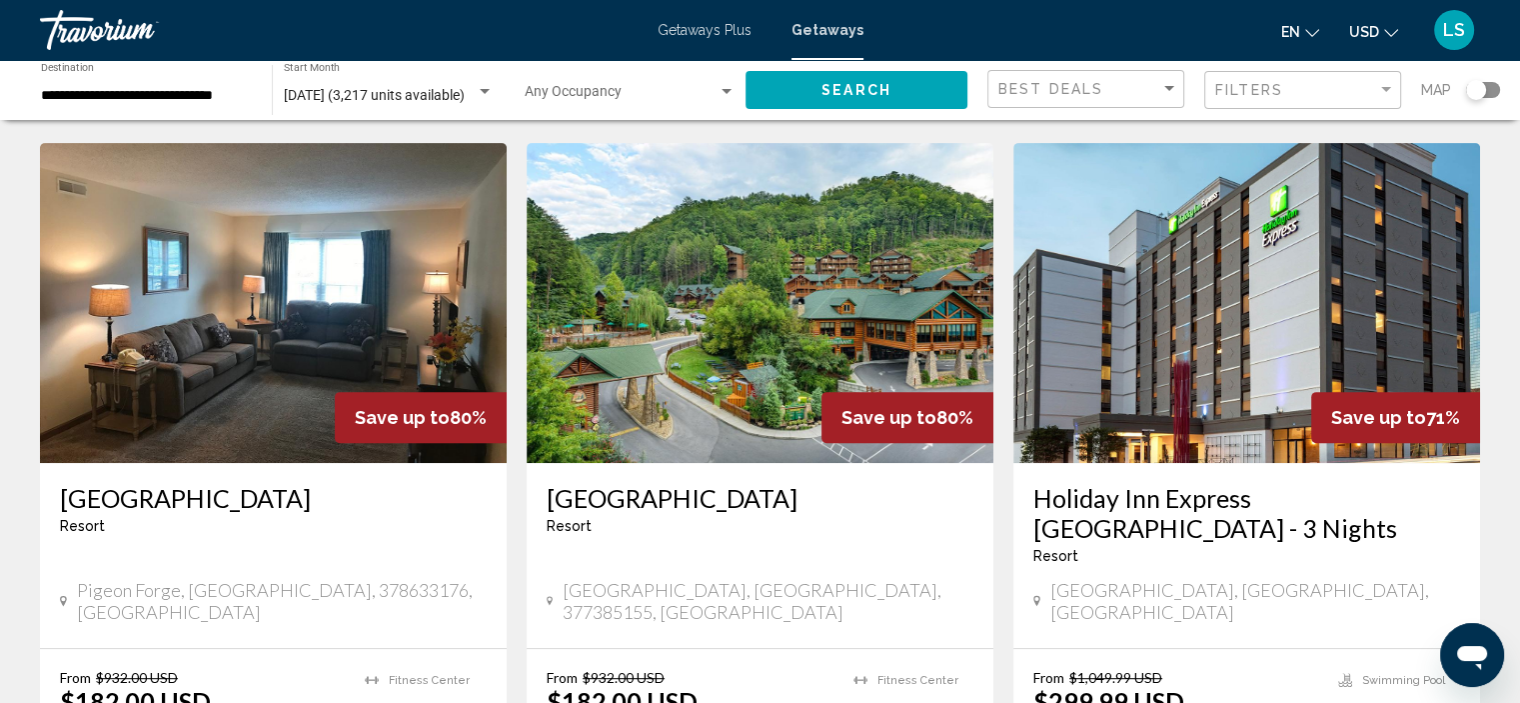
click at [815, 267] on img "Main content" at bounding box center [760, 303] width 467 height 320
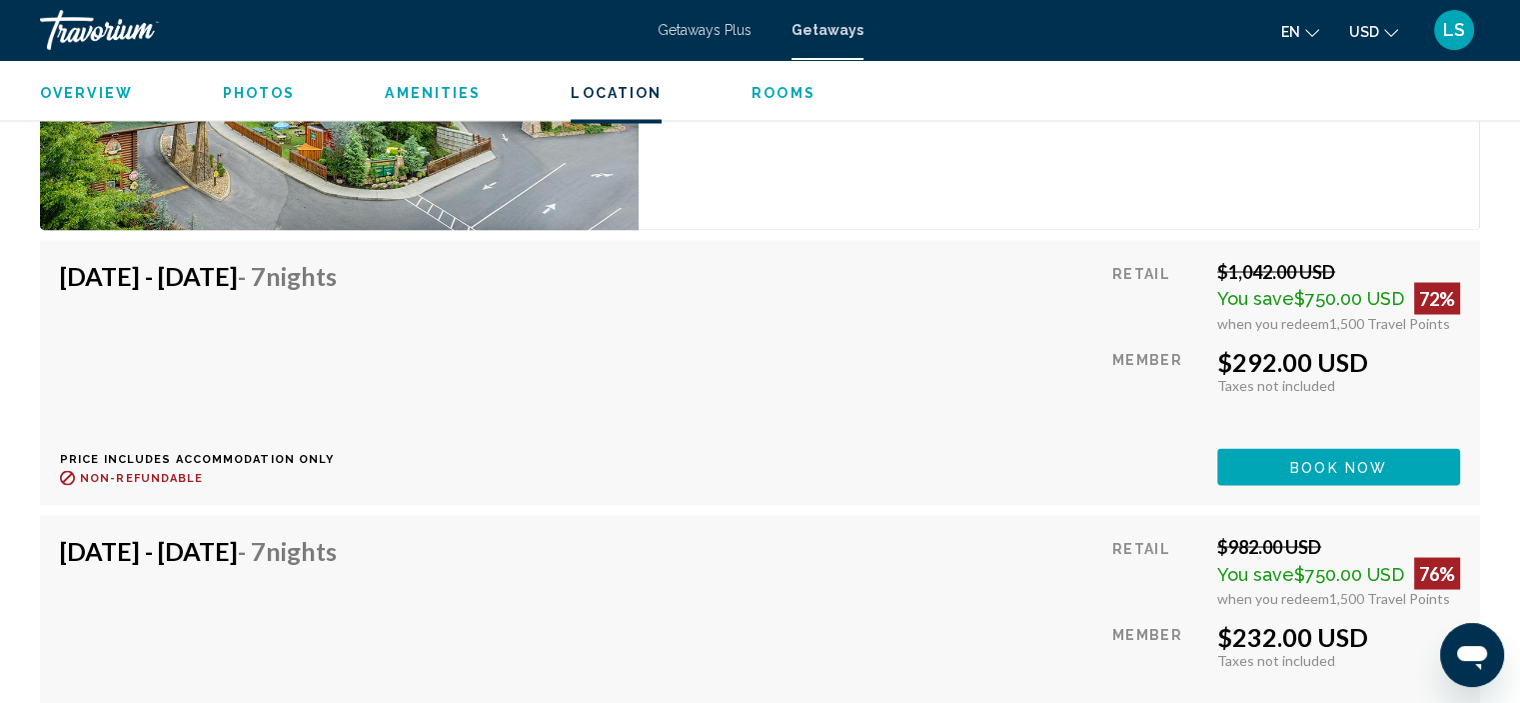
scroll to position [3606, 0]
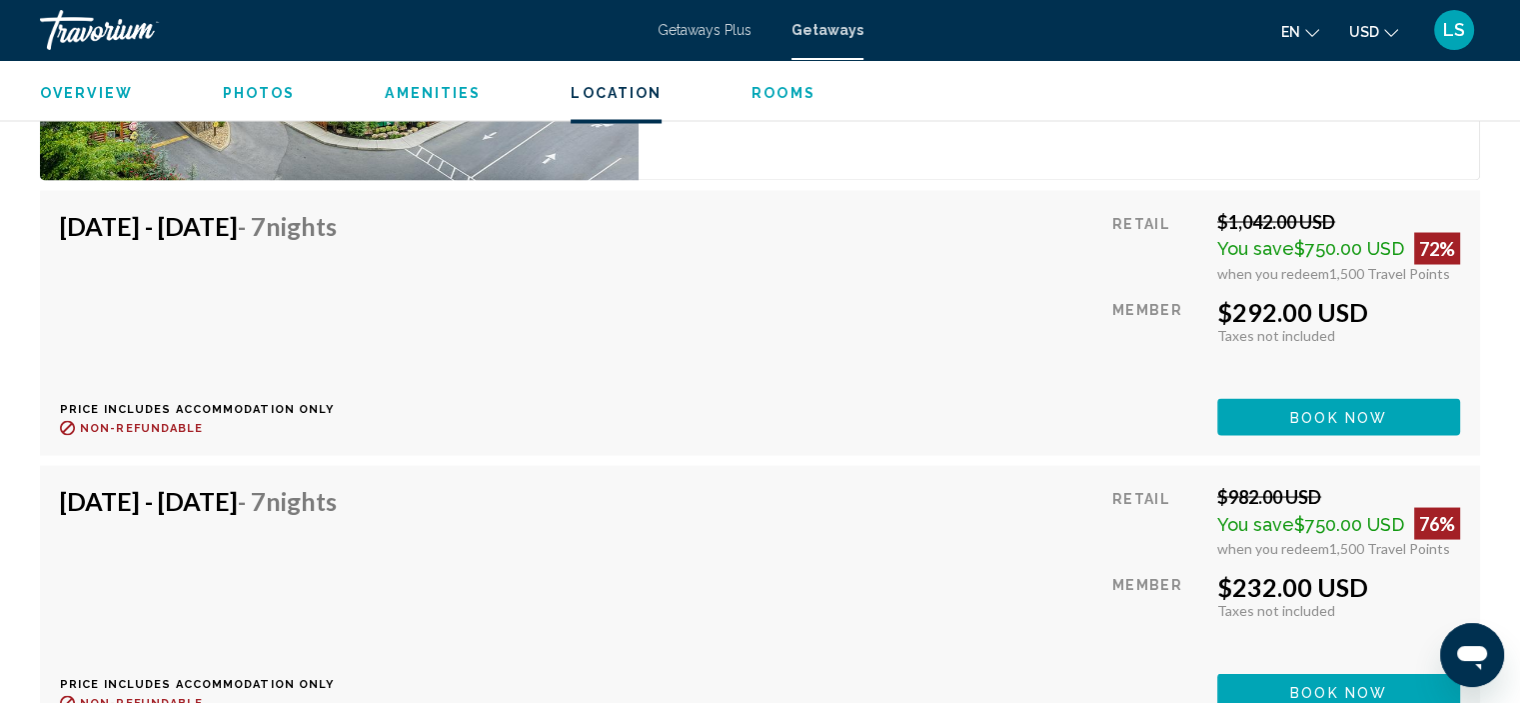
click at [650, 308] on div "[DATE] - [DATE] - 7 Nights Price includes accommodation only Refundable until :…" at bounding box center [760, 322] width 1400 height 225
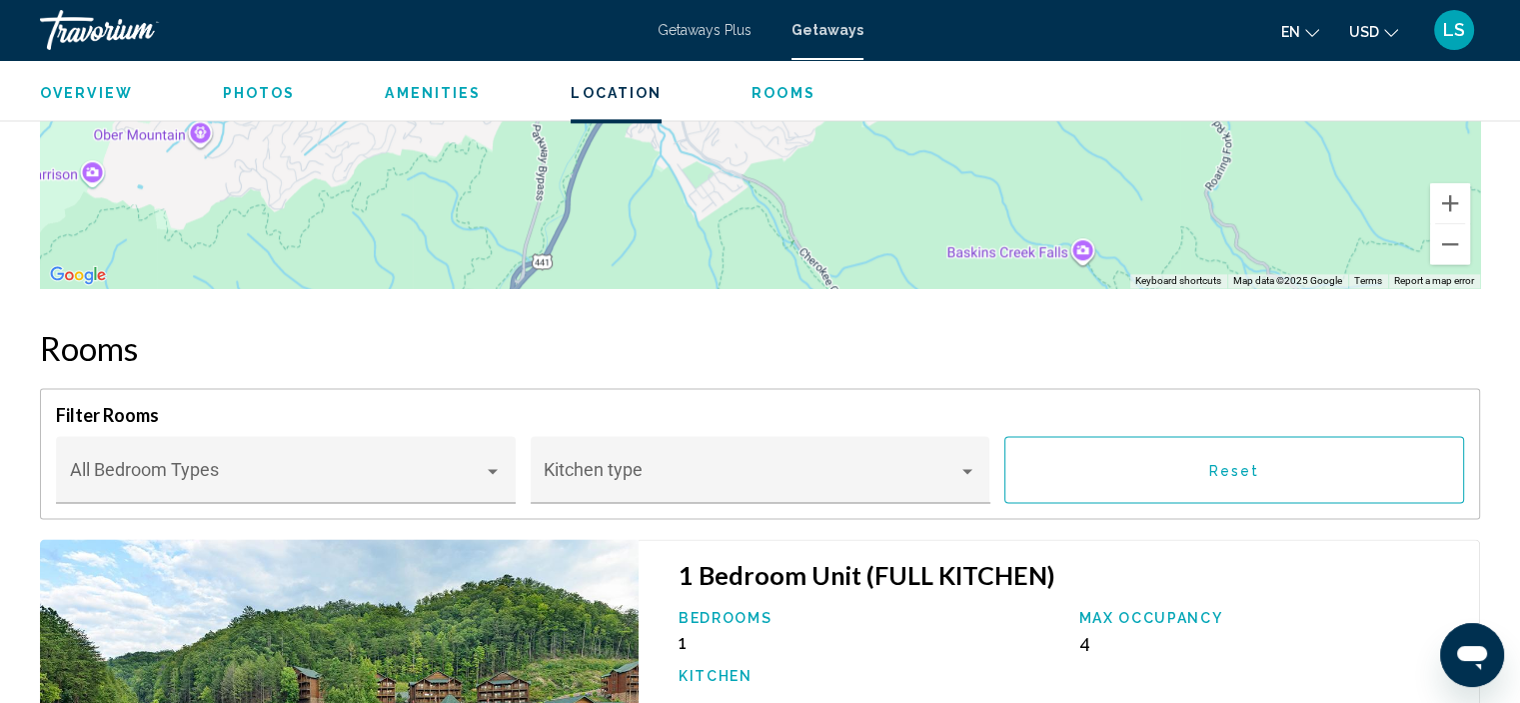
scroll to position [2503, 0]
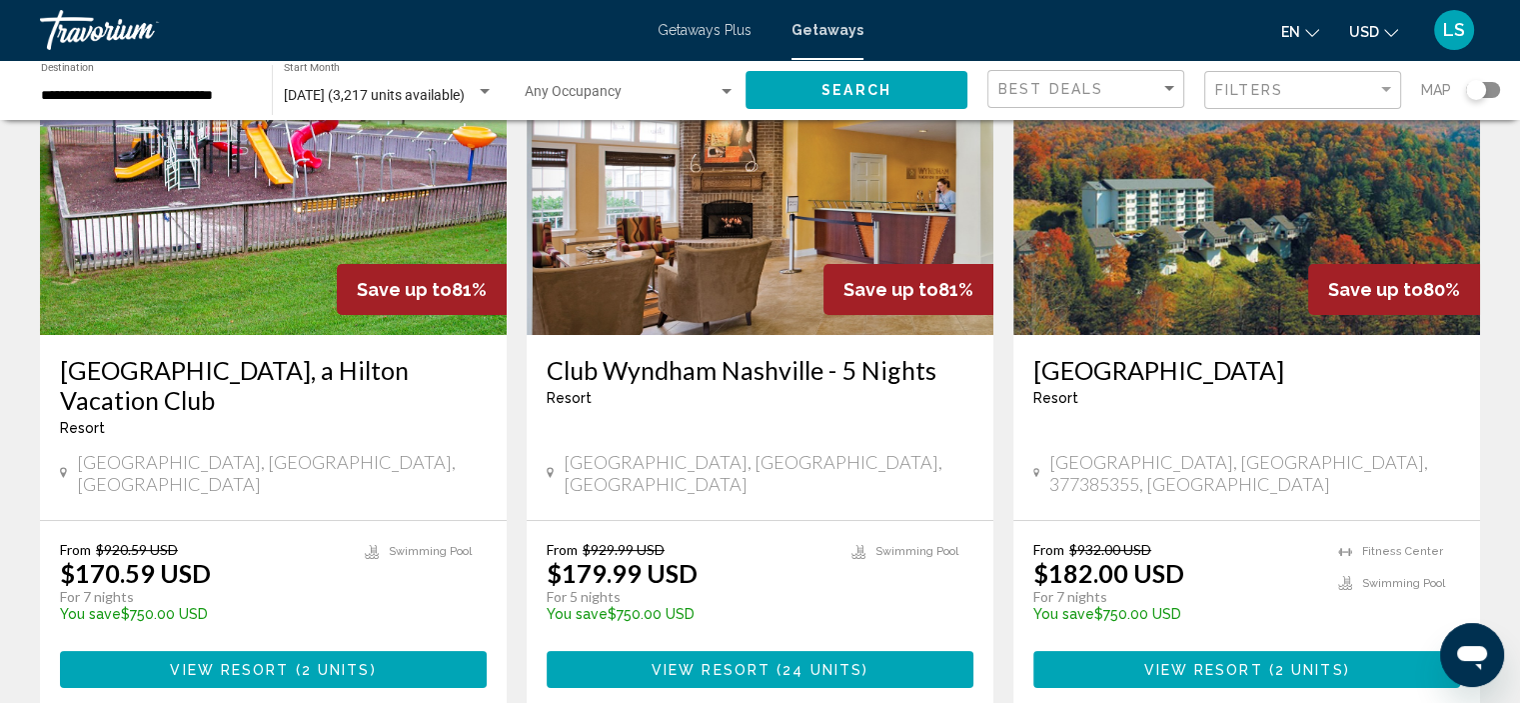
scroll to position [200, 0]
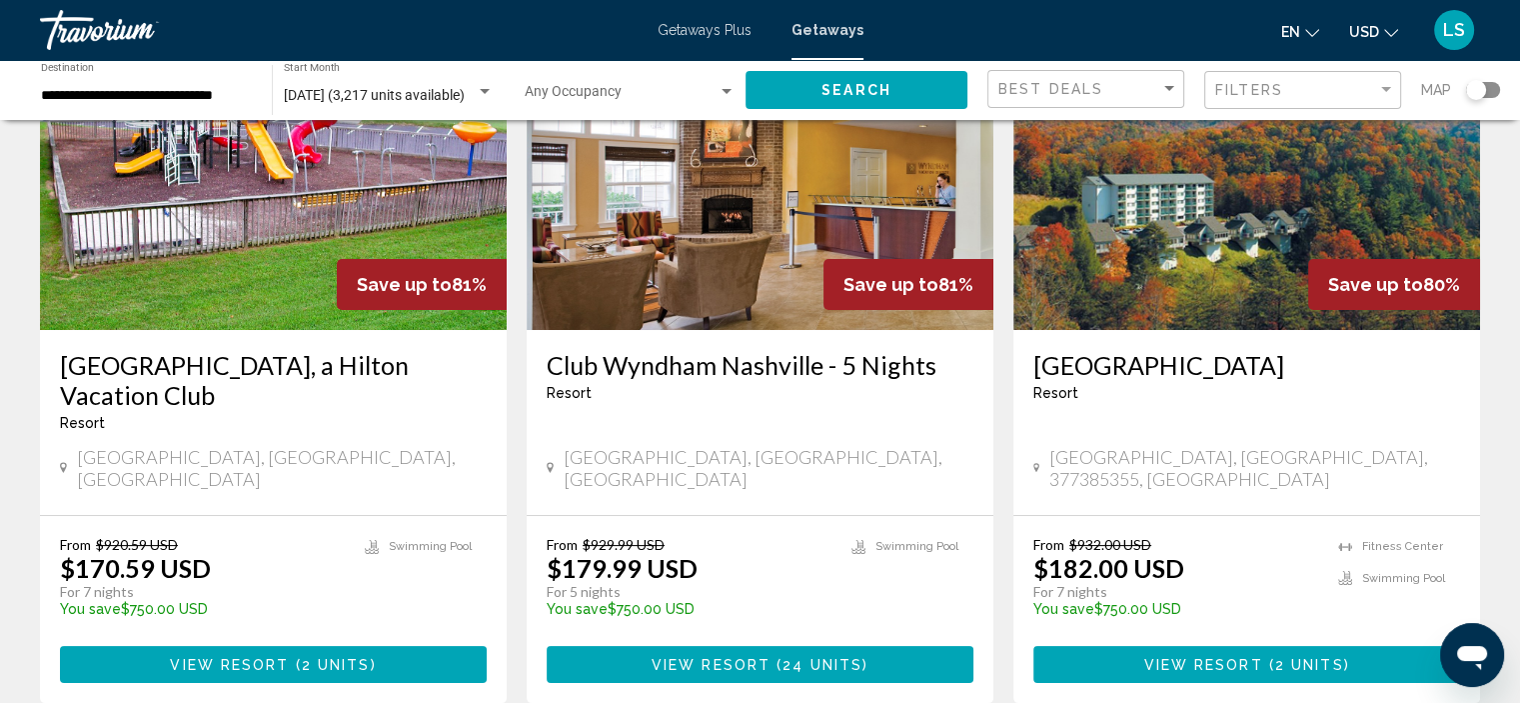
click at [1202, 237] on img "Main content" at bounding box center [1246, 170] width 467 height 320
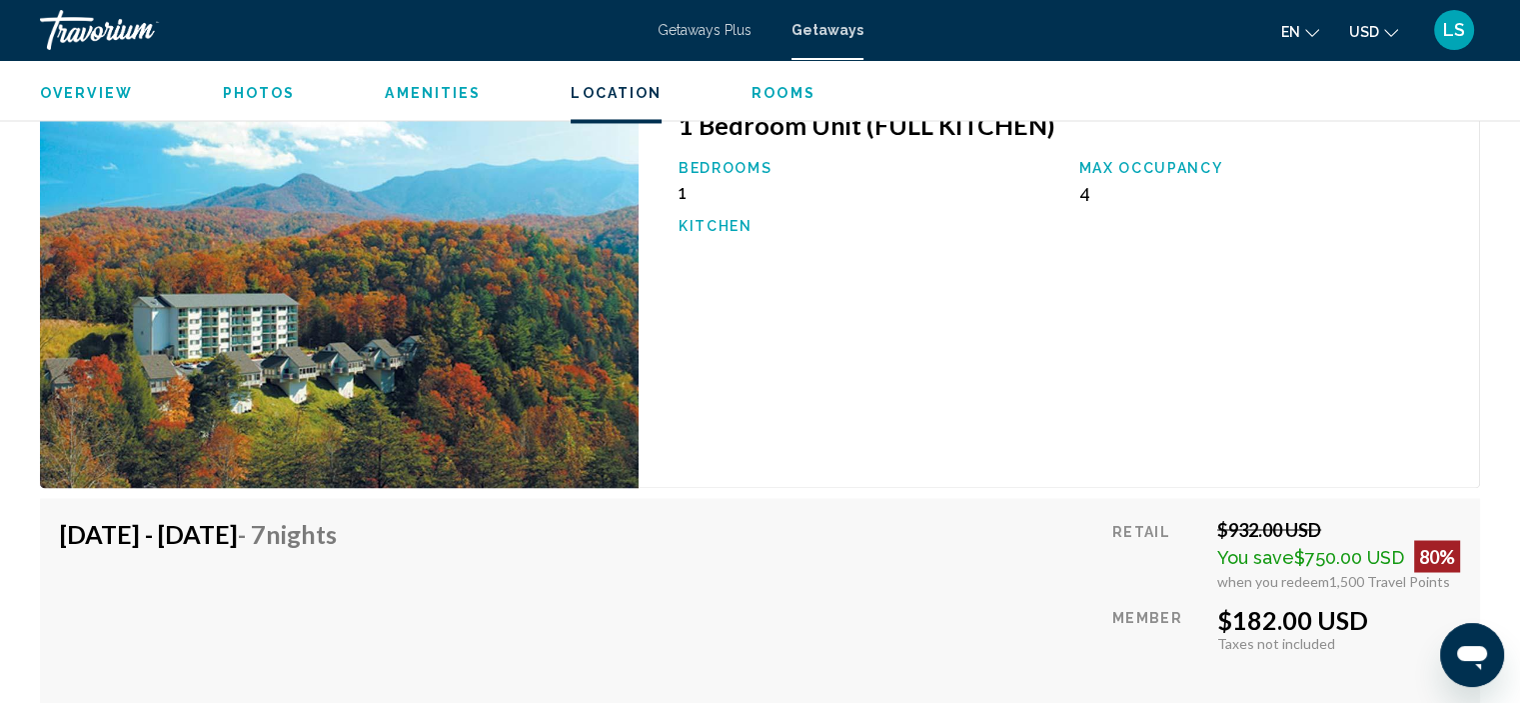
scroll to position [3624, 0]
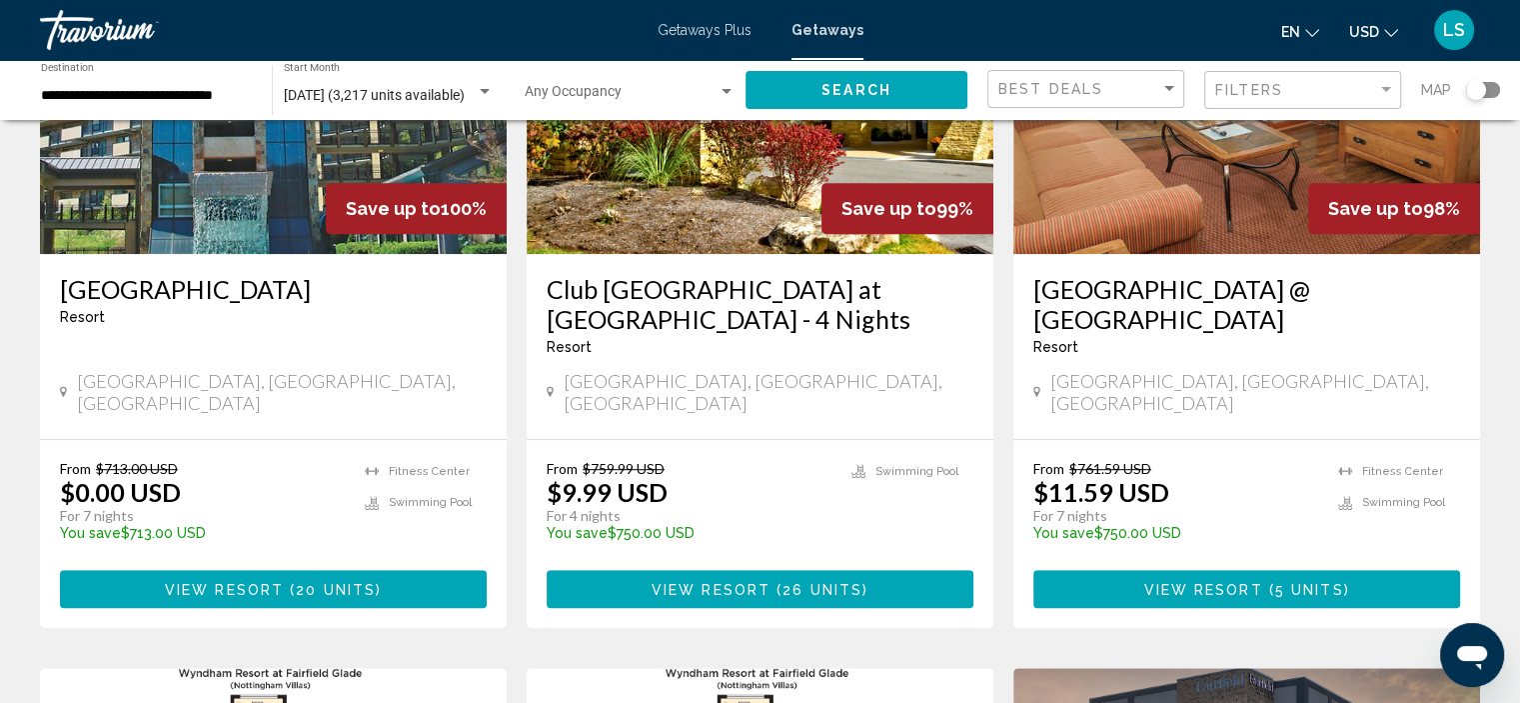
scroll to position [744, 0]
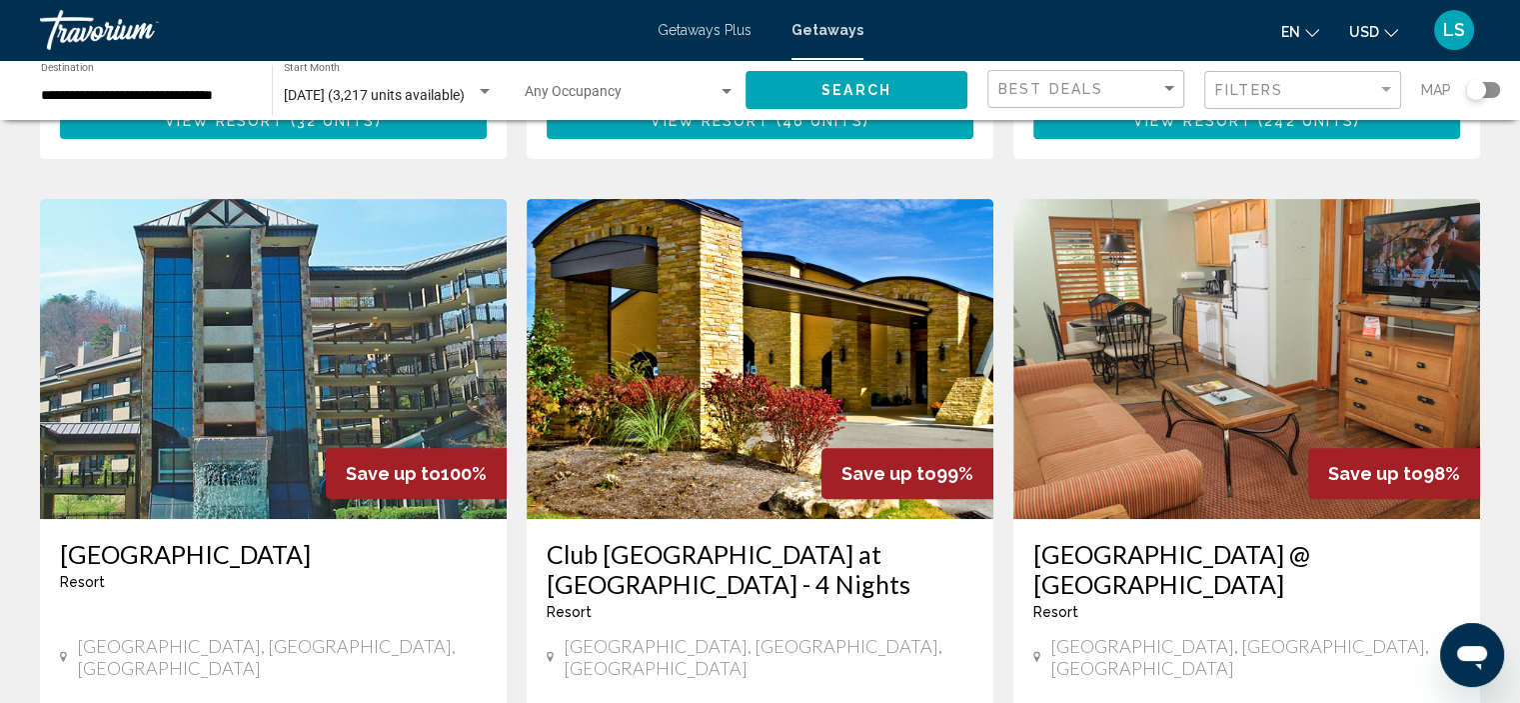
click at [302, 351] on img "Main content" at bounding box center [273, 359] width 467 height 320
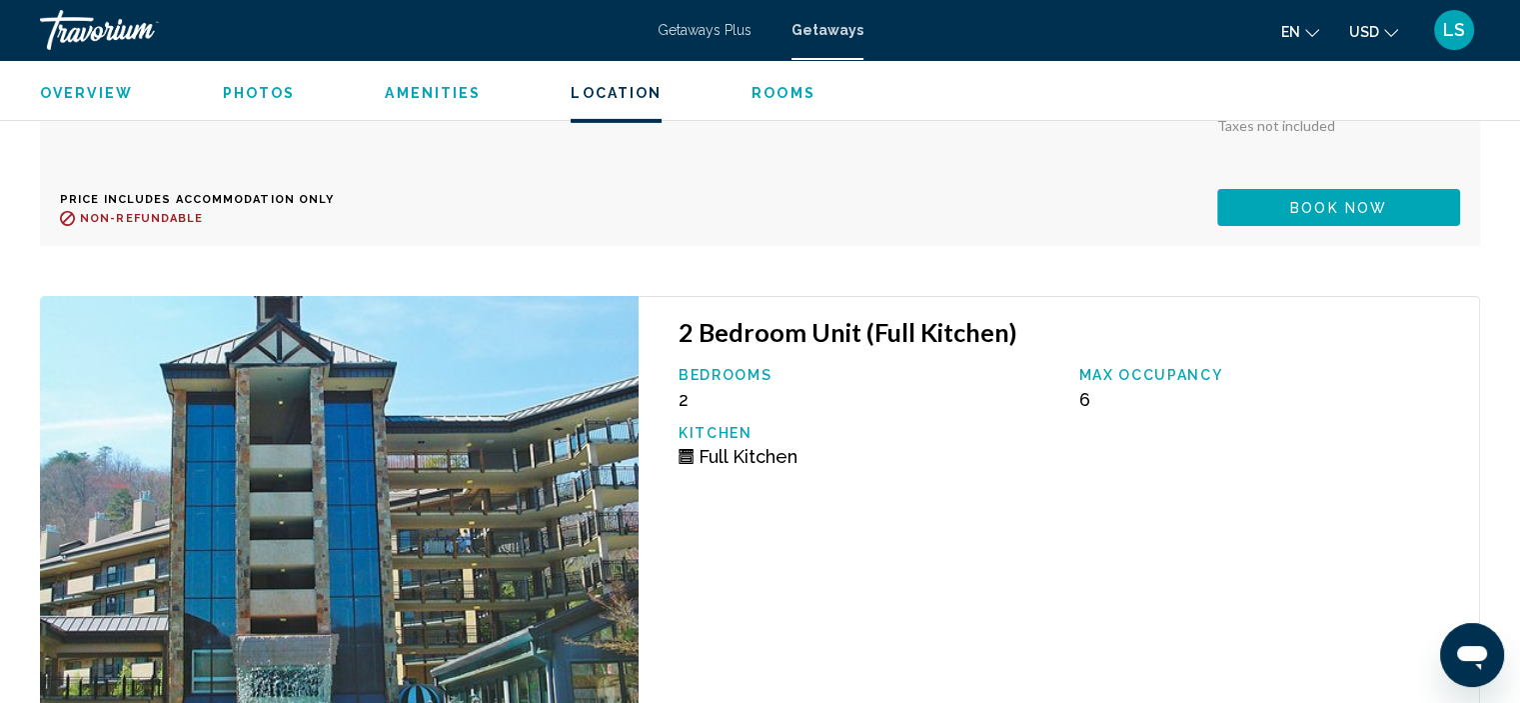
scroll to position [6404, 0]
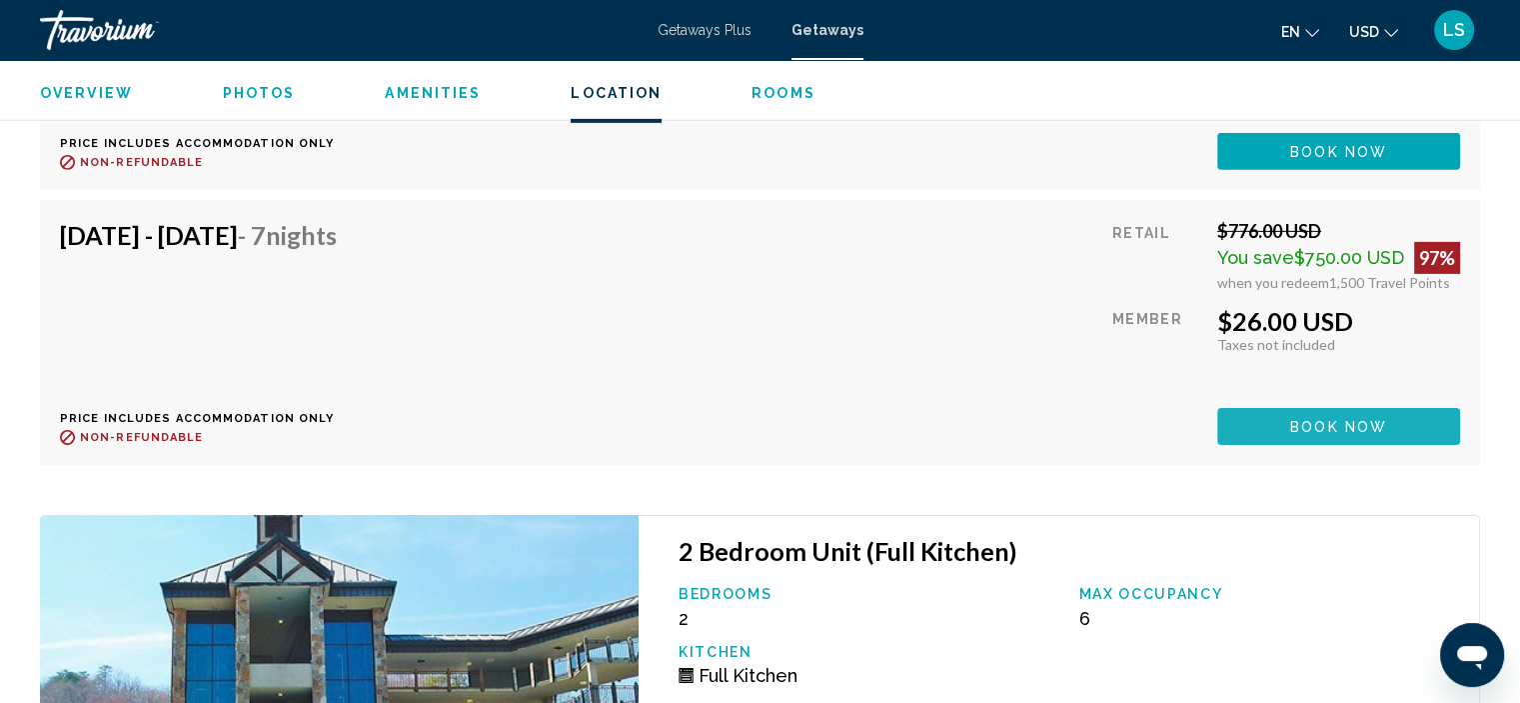
click at [1295, 419] on span "Book now" at bounding box center [1338, 427] width 97 height 16
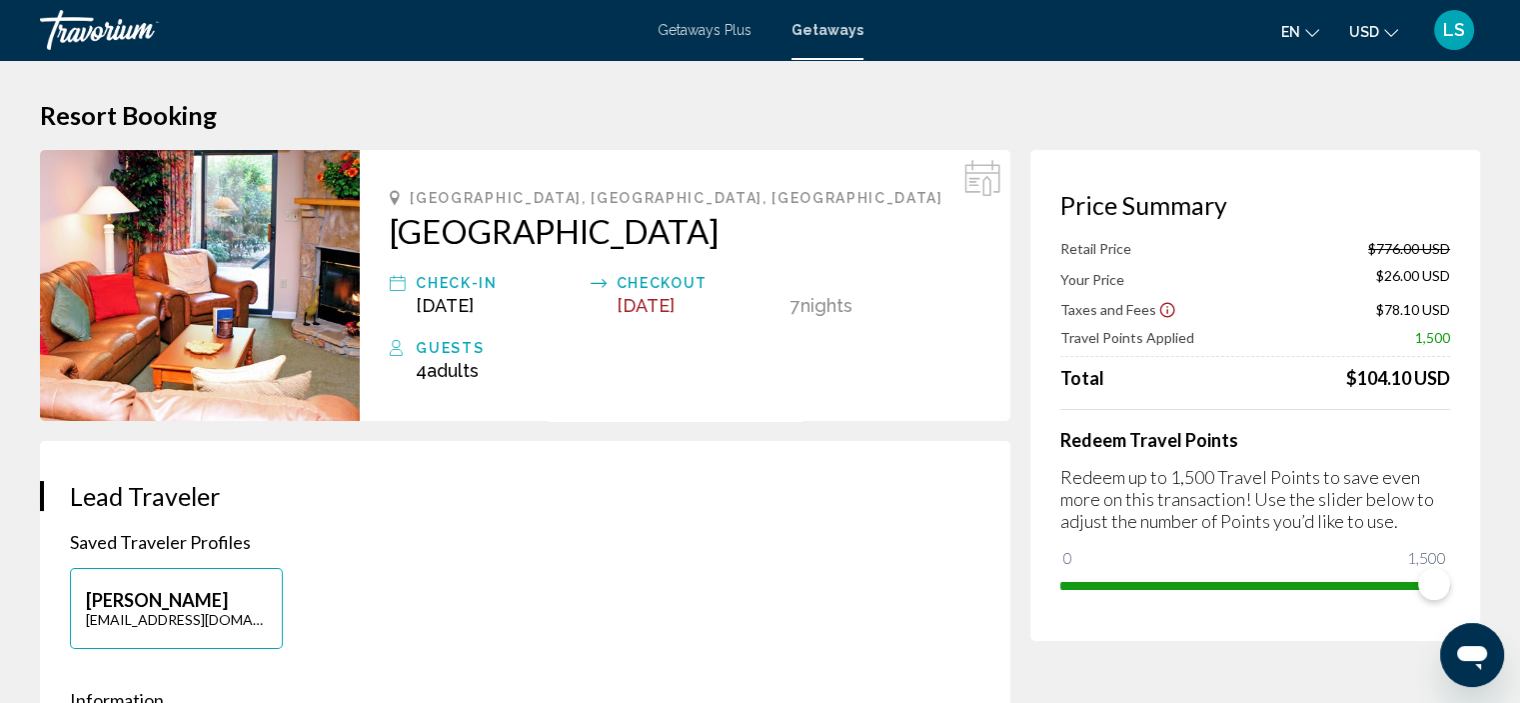
click at [862, 107] on h1 "Resort Booking" at bounding box center [760, 115] width 1440 height 30
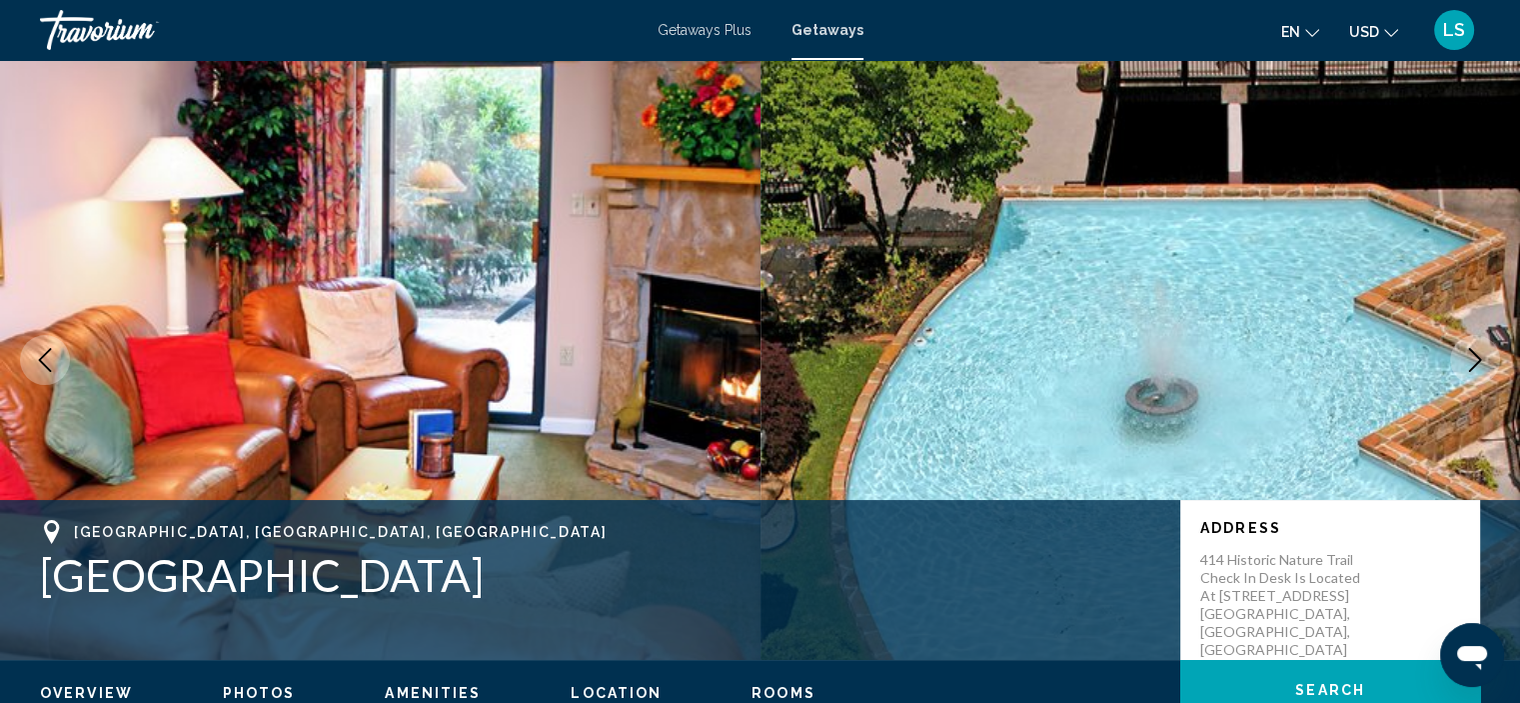
scroll to position [8, 0]
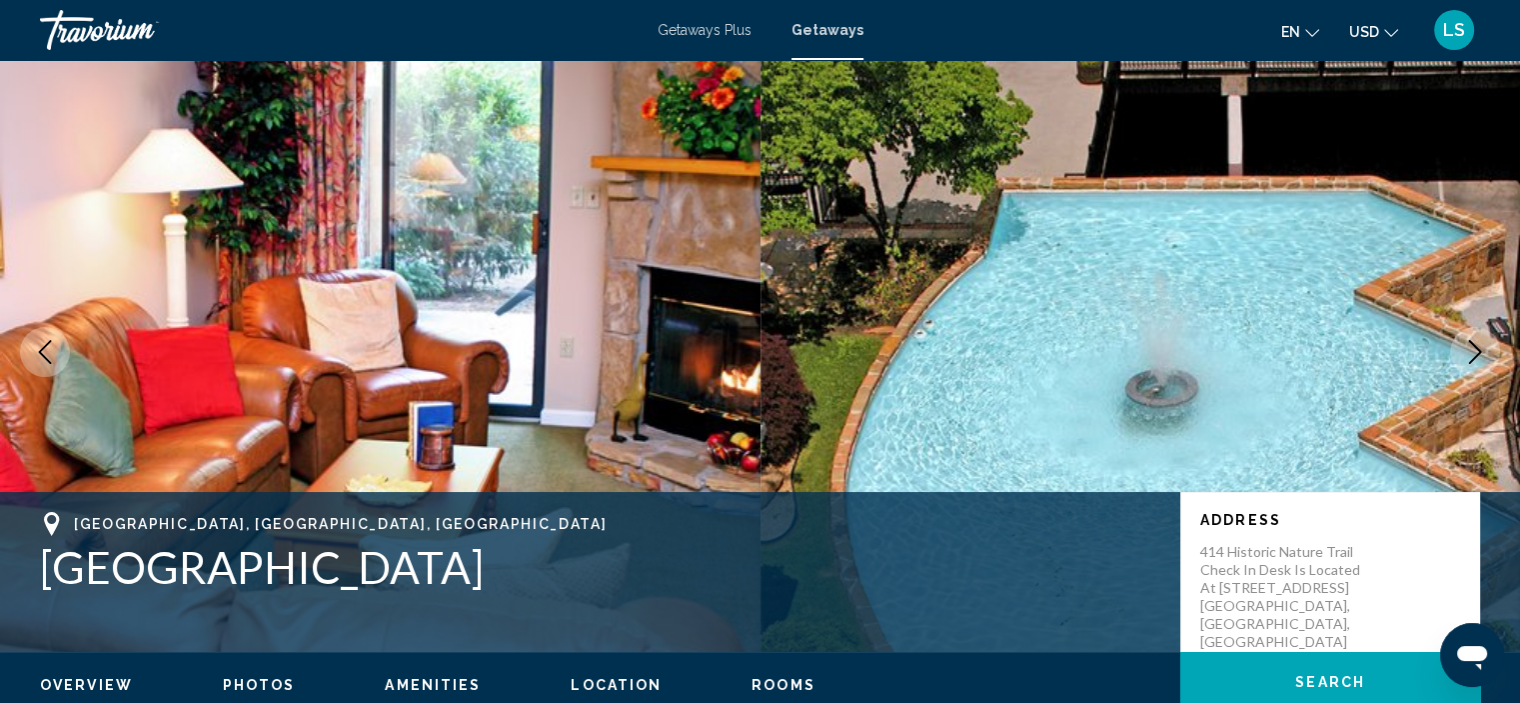
drag, startPoint x: 645, startPoint y: 570, endPoint x: 47, endPoint y: 568, distance: 597.7
click at [47, 568] on h1 "[GEOGRAPHIC_DATA]" at bounding box center [600, 567] width 1120 height 52
copy h1 "[GEOGRAPHIC_DATA]"
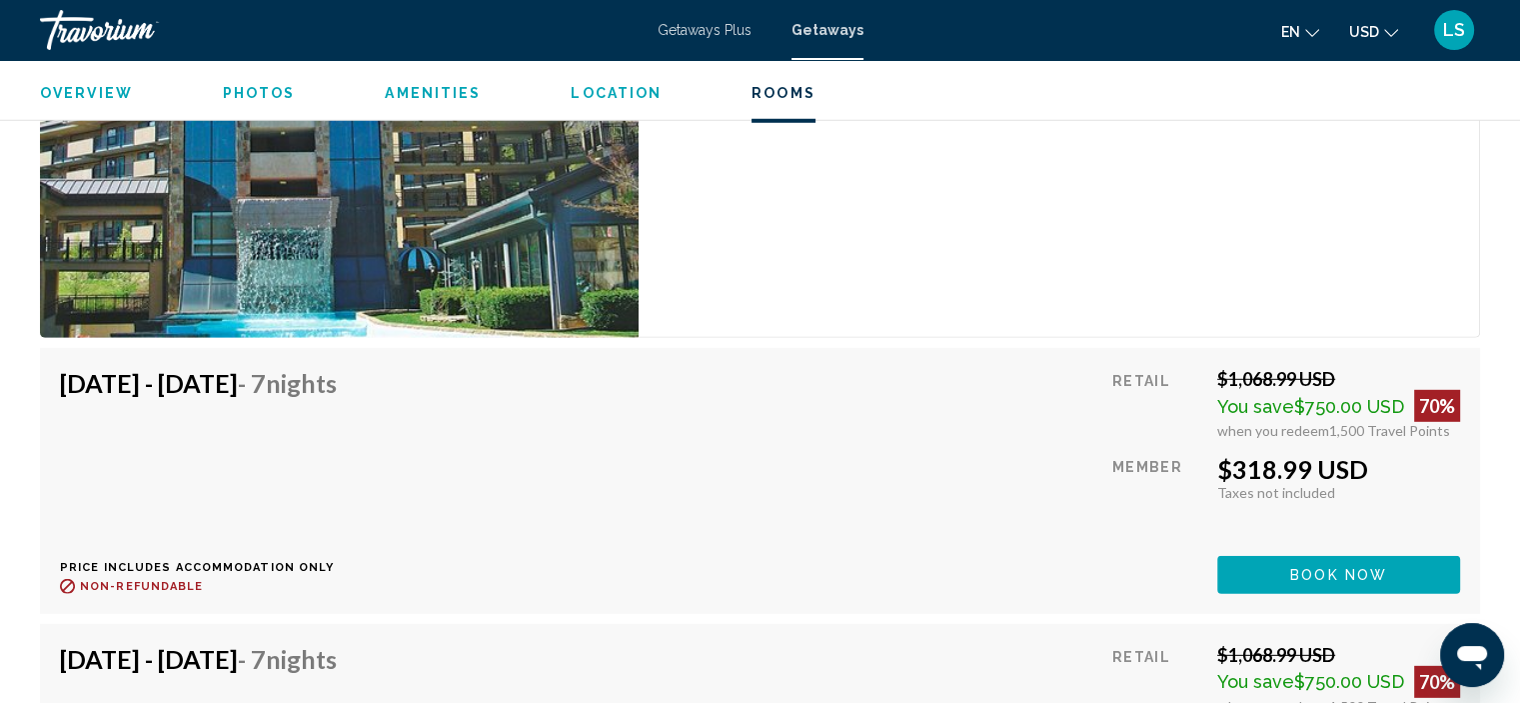
scroll to position [5106, 0]
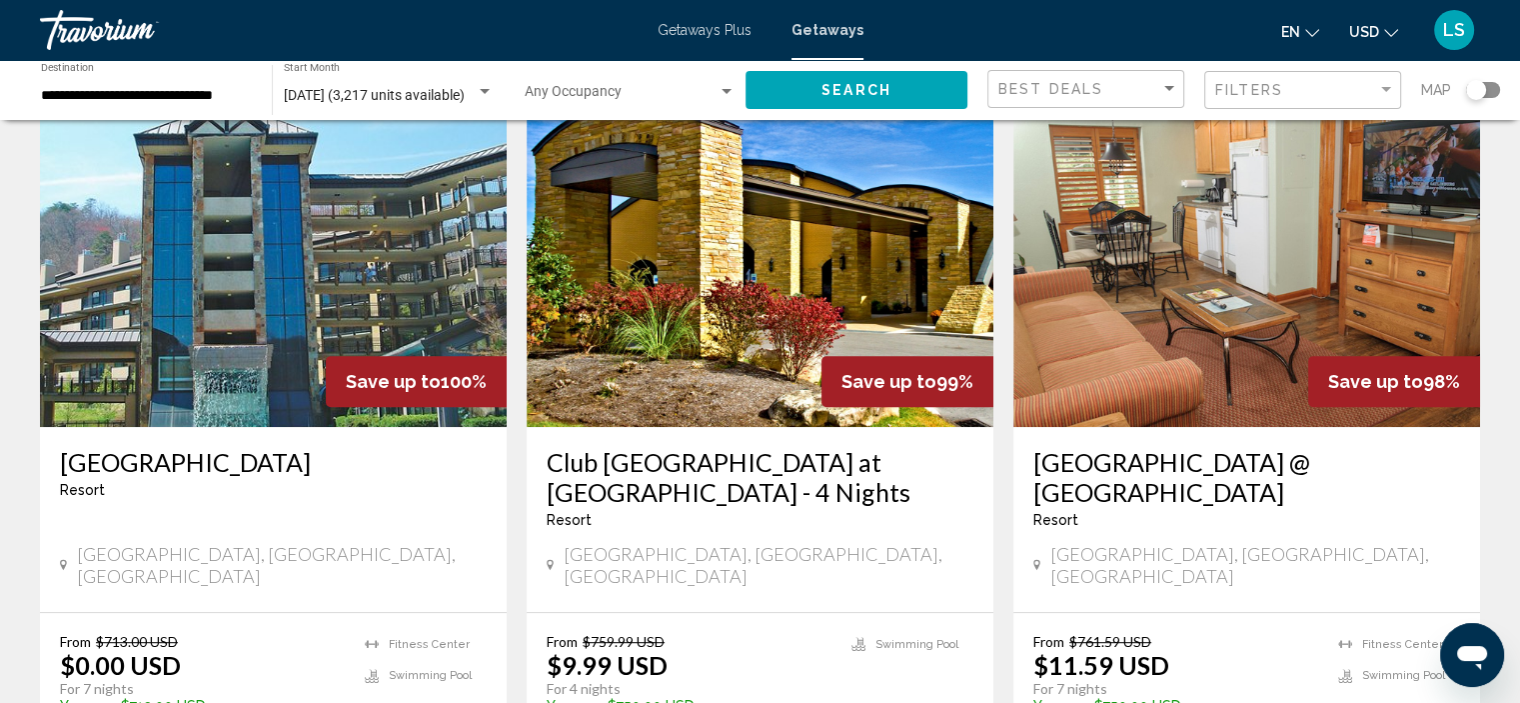
scroll to position [800, 0]
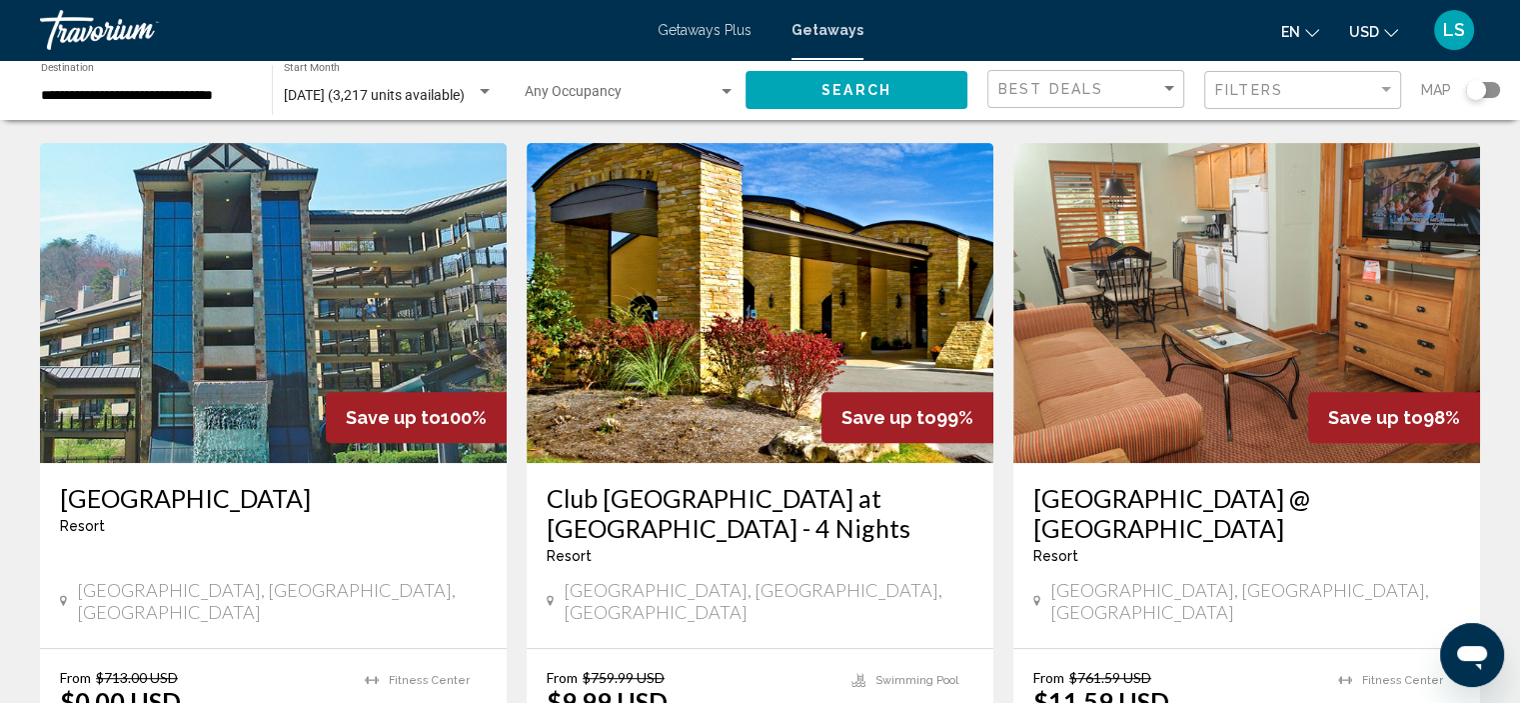
click at [1189, 318] on img "Main content" at bounding box center [1246, 303] width 467 height 320
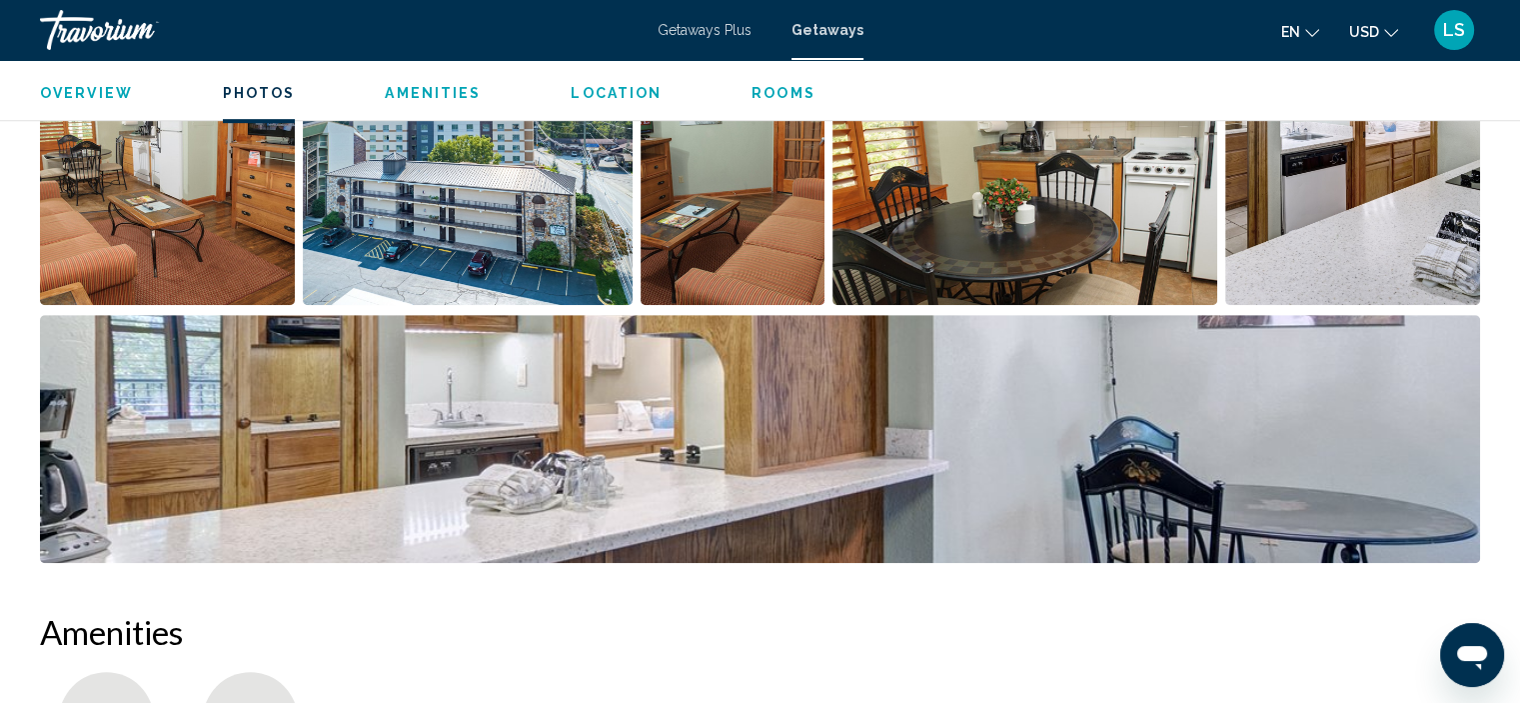
scroll to position [907, 0]
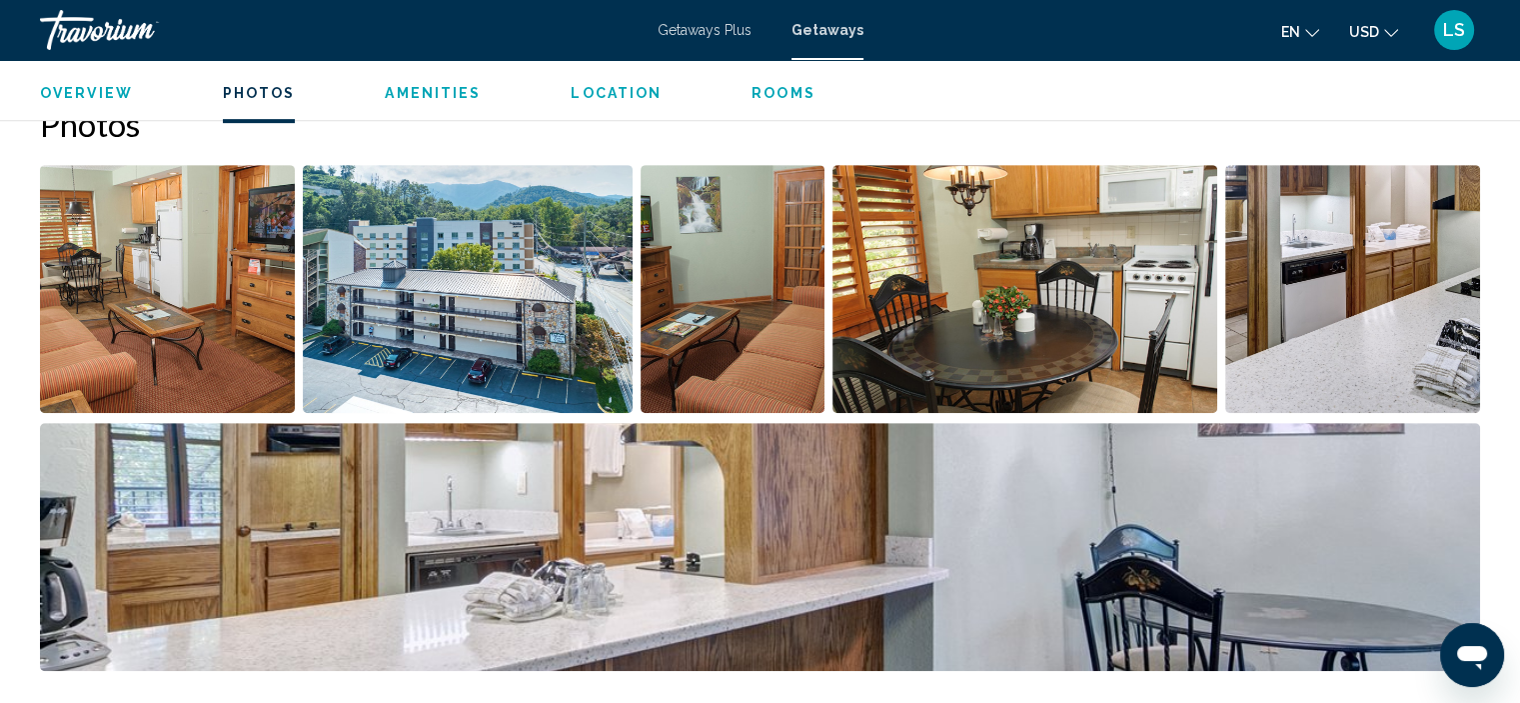
click at [1408, 319] on img "Open full-screen image slider" at bounding box center [1352, 289] width 255 height 248
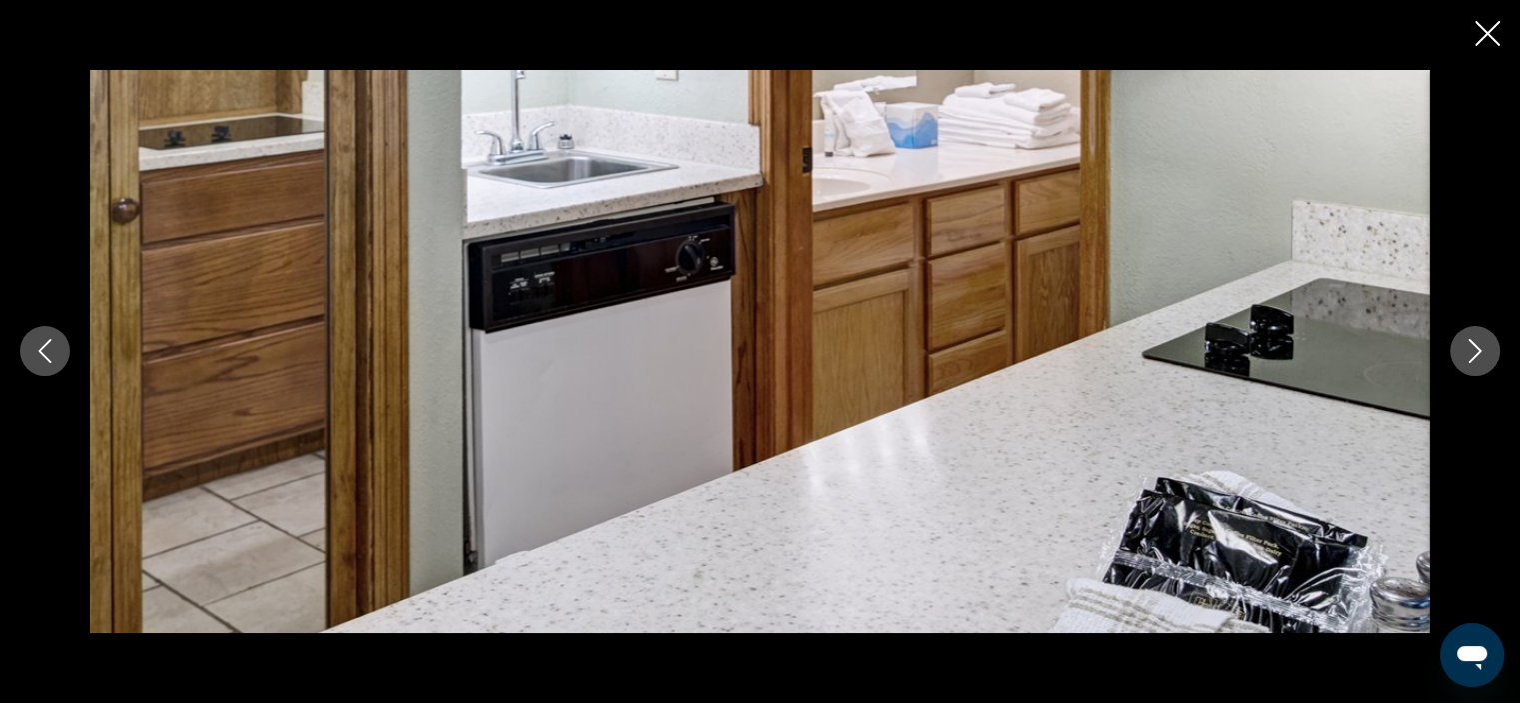
scroll to position [1607, 0]
click at [1490, 39] on icon "Close slideshow" at bounding box center [1487, 33] width 25 height 25
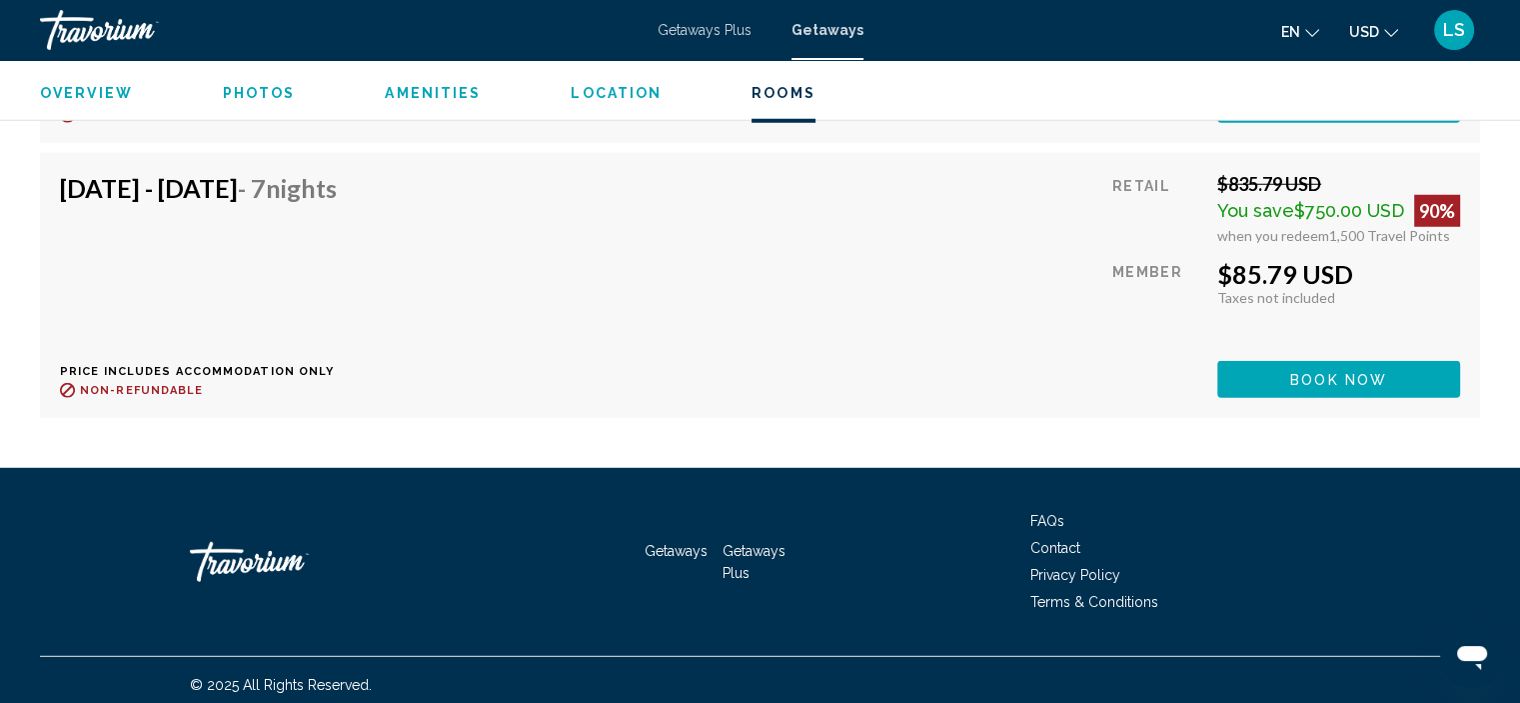
scroll to position [5520, 0]
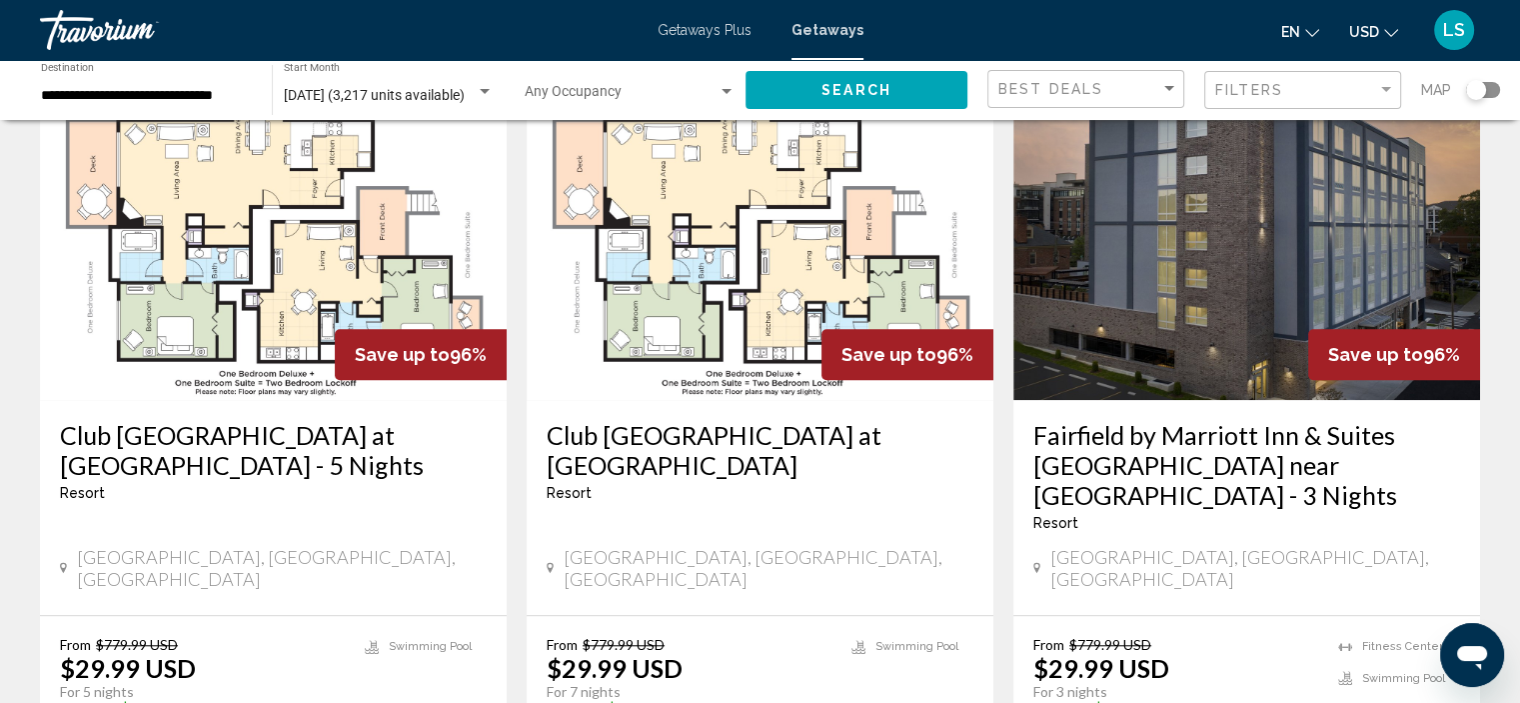
scroll to position [1599, 0]
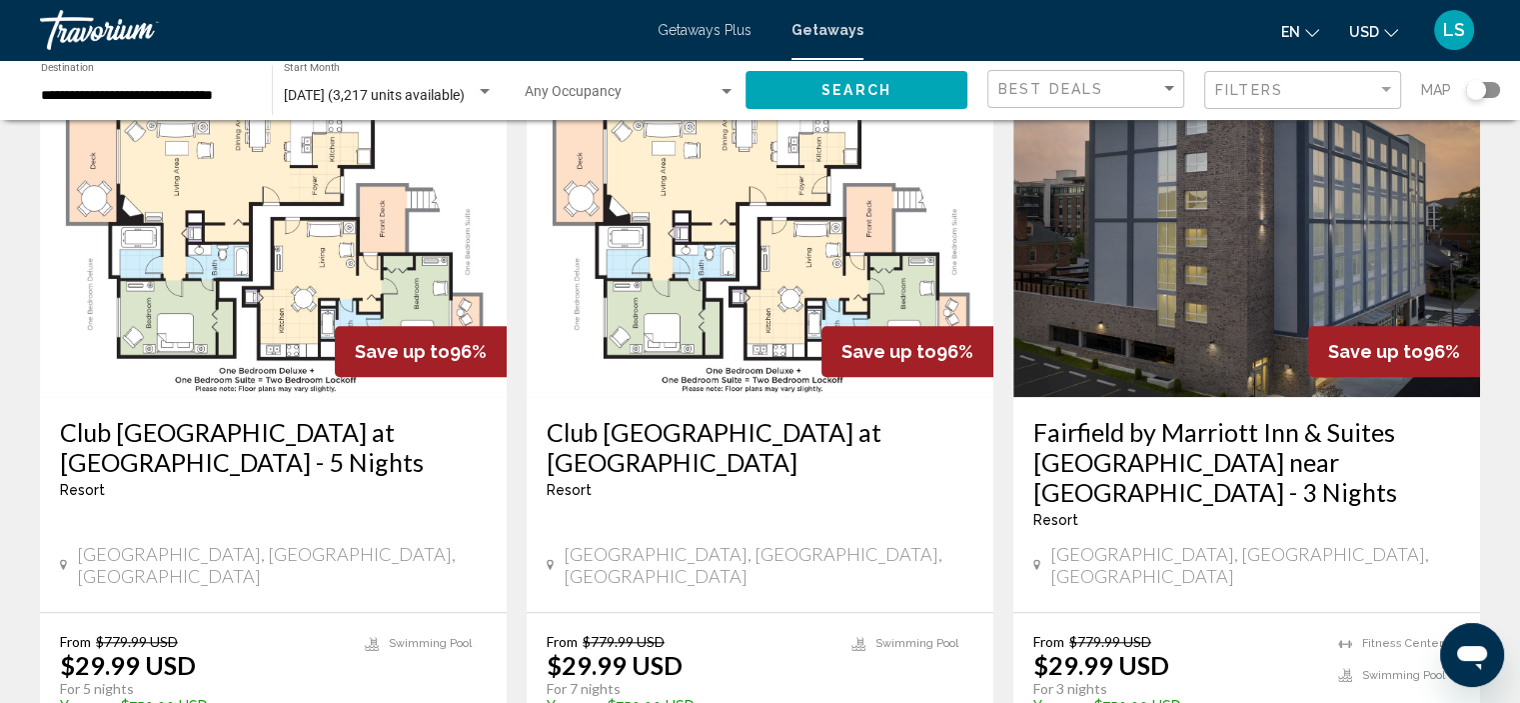
click at [764, 417] on h3 "Club [GEOGRAPHIC_DATA] at [GEOGRAPHIC_DATA]" at bounding box center [760, 447] width 427 height 60
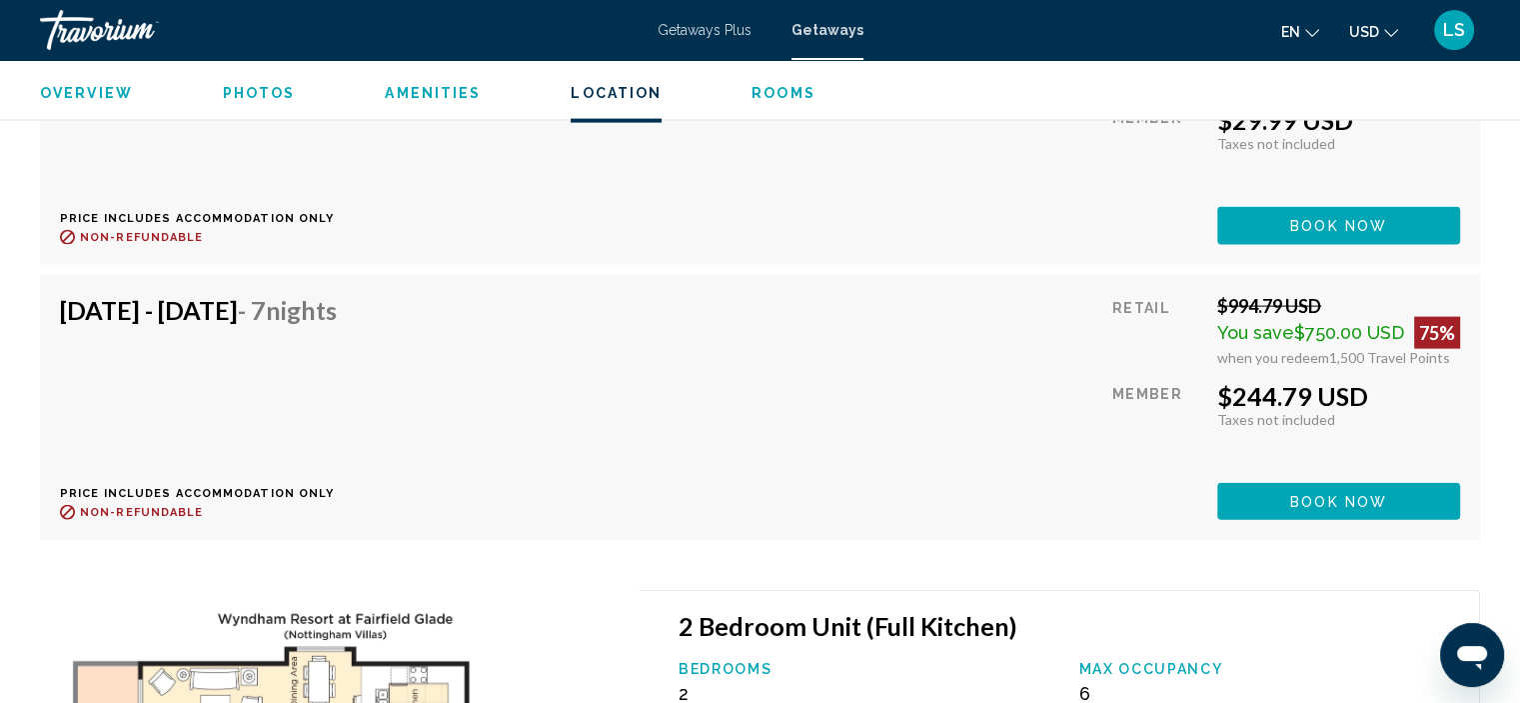
scroll to position [4405, 0]
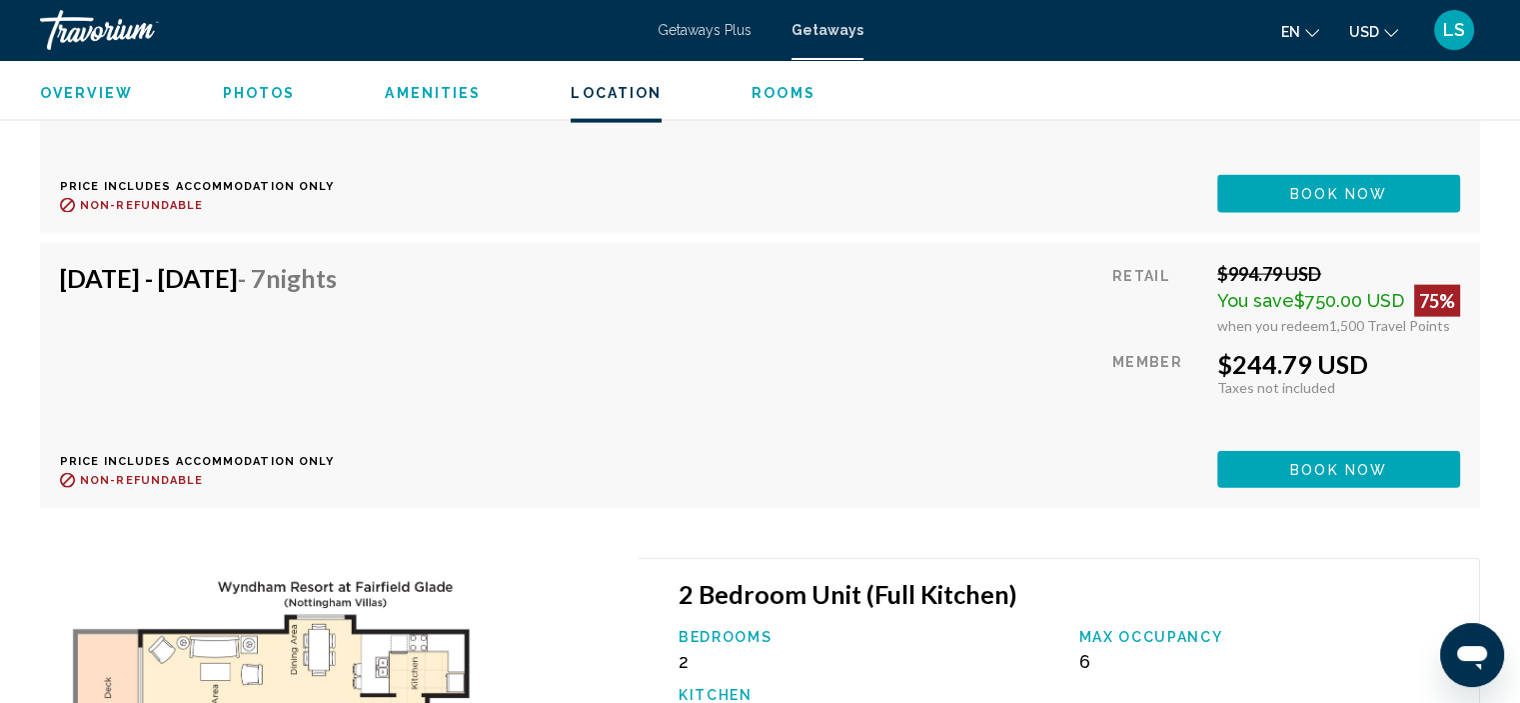
click at [813, 418] on div "[DATE] - [DATE] - 7 Nights Price includes accommodation only Refundable until :…" at bounding box center [760, 375] width 1400 height 225
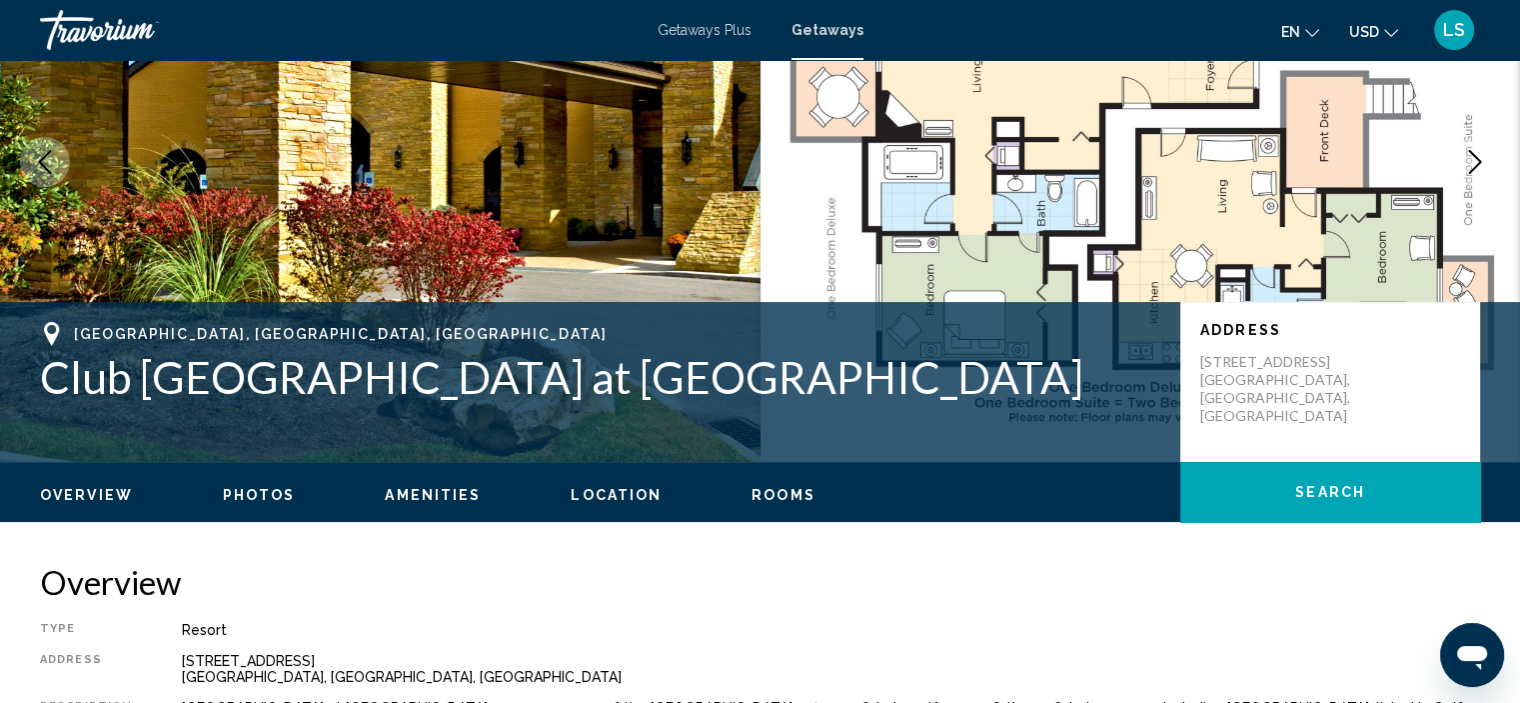
scroll to position [108, 0]
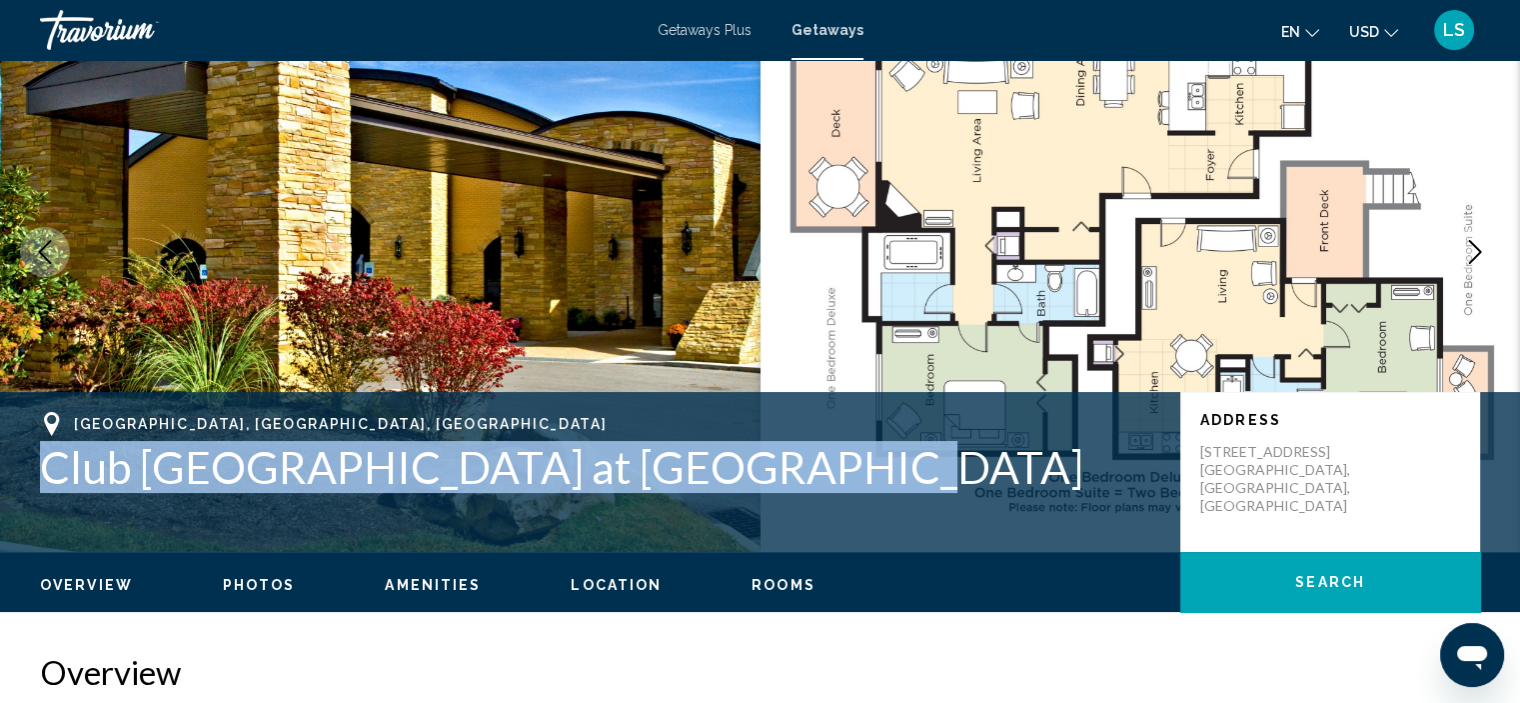
drag, startPoint x: 815, startPoint y: 476, endPoint x: 7, endPoint y: 472, distance: 807.5
click at [7, 472] on div "[GEOGRAPHIC_DATA], [GEOGRAPHIC_DATA], [GEOGRAPHIC_DATA] Club [GEOGRAPHIC_DATA] …" at bounding box center [760, 472] width 1520 height 120
copy h1 "Club [GEOGRAPHIC_DATA] at [GEOGRAPHIC_DATA]"
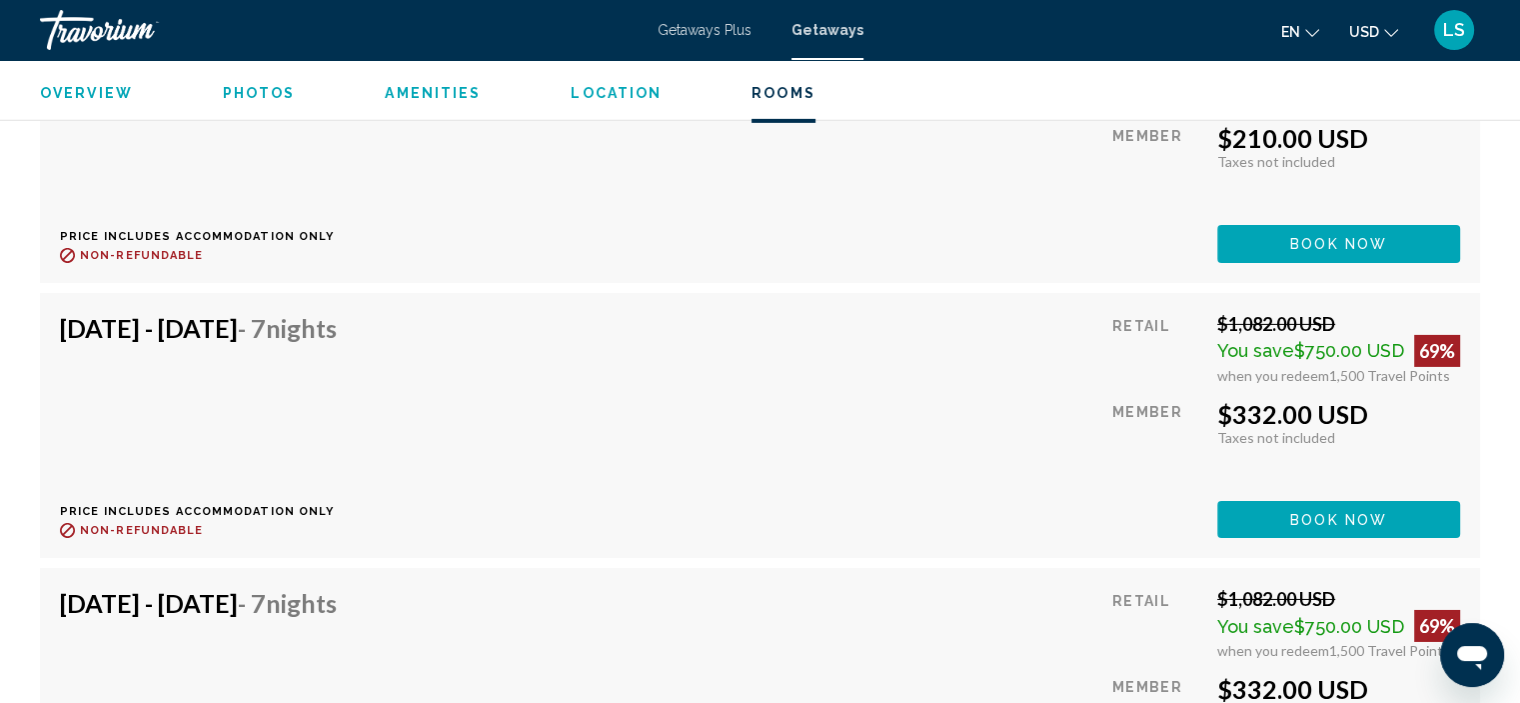
scroll to position [6504, 0]
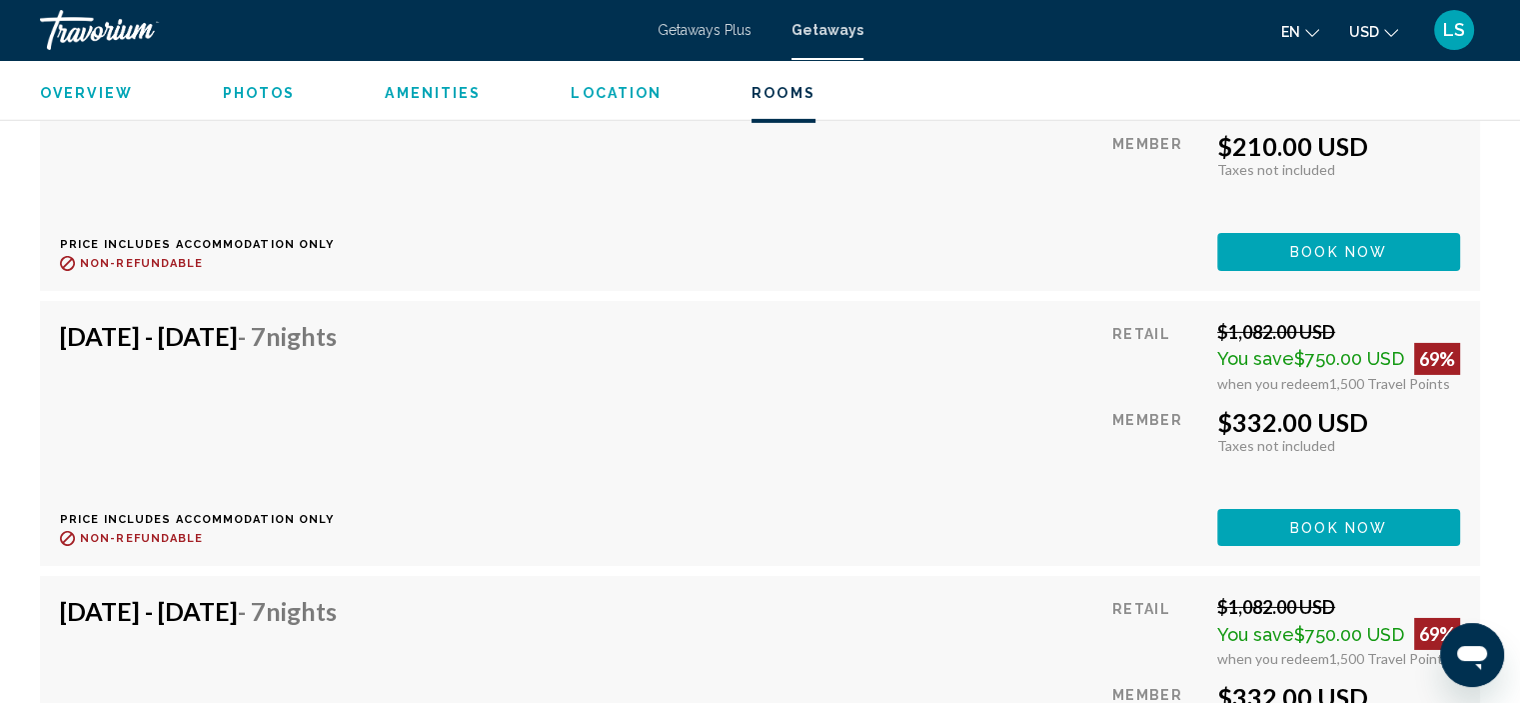
drag, startPoint x: 1365, startPoint y: 407, endPoint x: 1282, endPoint y: 413, distance: 83.2
click at [1278, 416] on div "$332.00 USD Taxes included Taxes not included You earn 0 Travel Points" at bounding box center [1338, 430] width 243 height 47
click at [1288, 383] on div "Retail $1,082.00 USD You save $750.00 USD 69% when you redeem 1,500 Travel Poin…" at bounding box center [1286, 433] width 348 height 225
click at [1288, 407] on div "$332.00 USD" at bounding box center [1338, 422] width 243 height 30
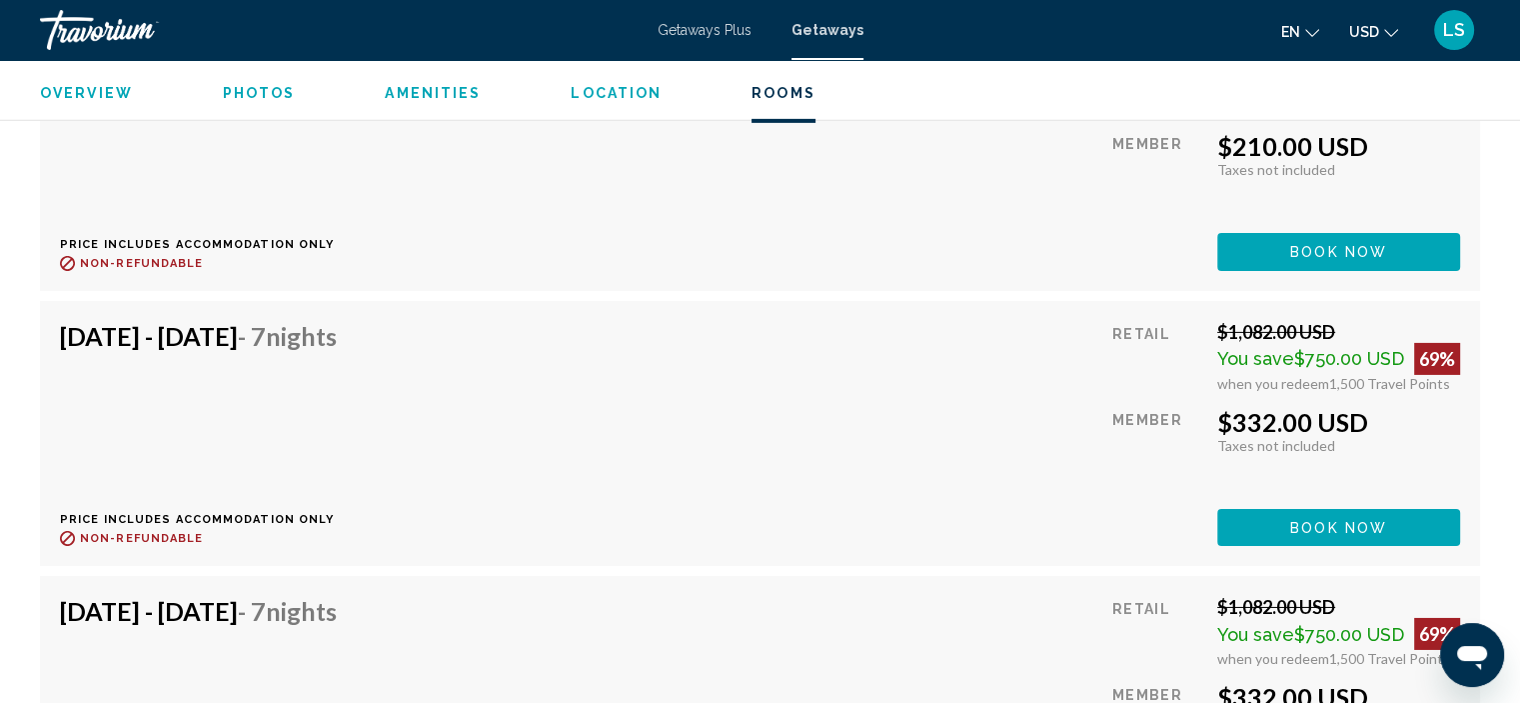
drag, startPoint x: 1143, startPoint y: 421, endPoint x: 1153, endPoint y: 414, distance: 12.2
click at [1146, 419] on div "Member" at bounding box center [1157, 450] width 90 height 87
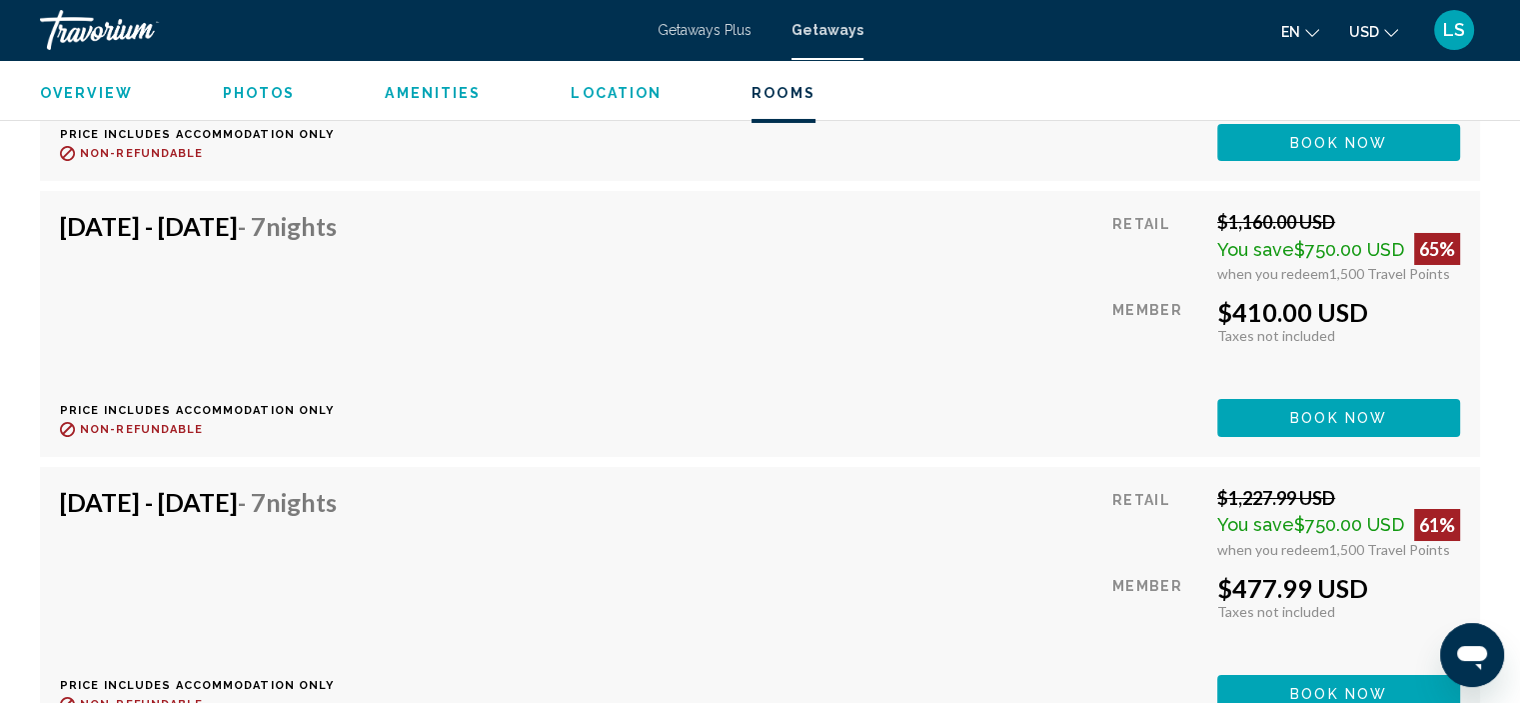
scroll to position [7204, 0]
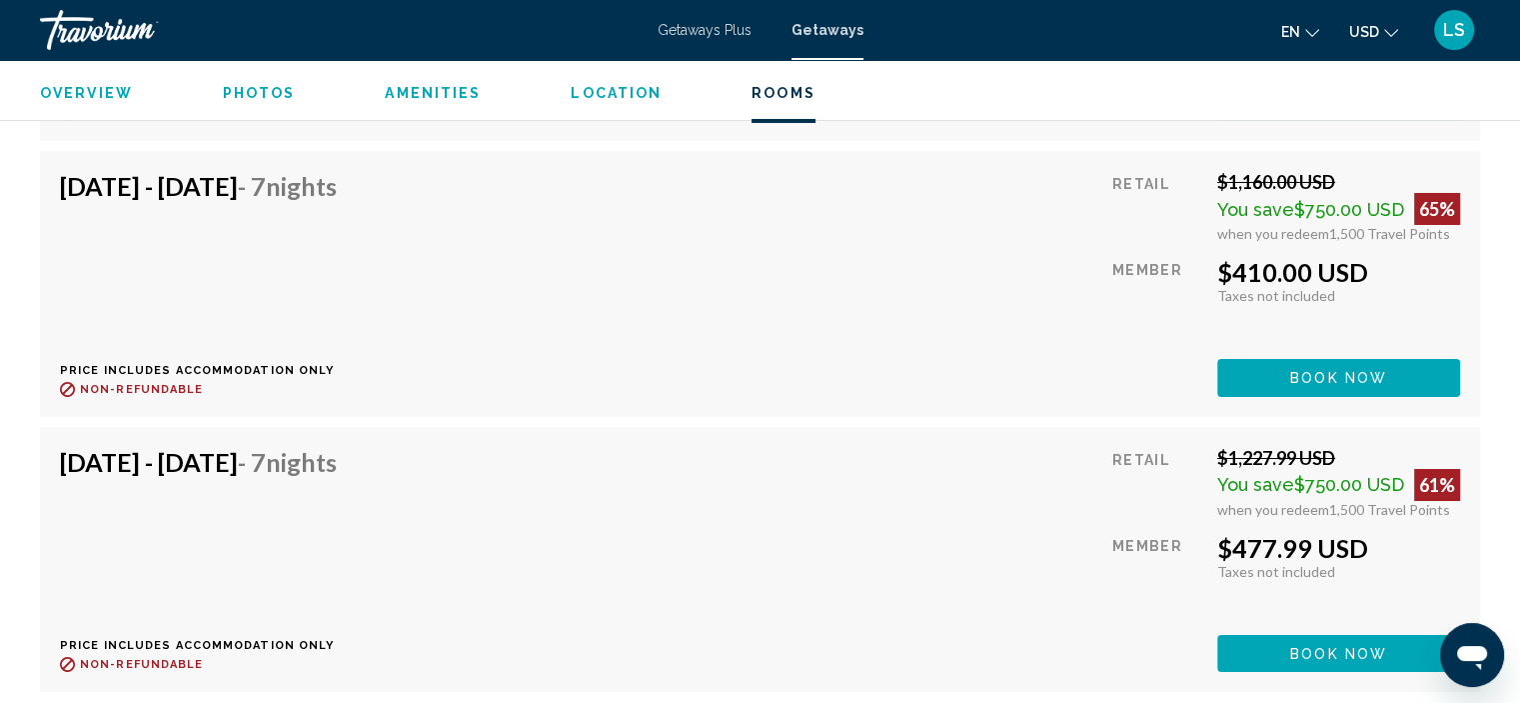
click at [994, 260] on div "[DATE] - [DATE] - 7 Nights Price includes accommodation only Refundable until :…" at bounding box center [760, 283] width 1400 height 225
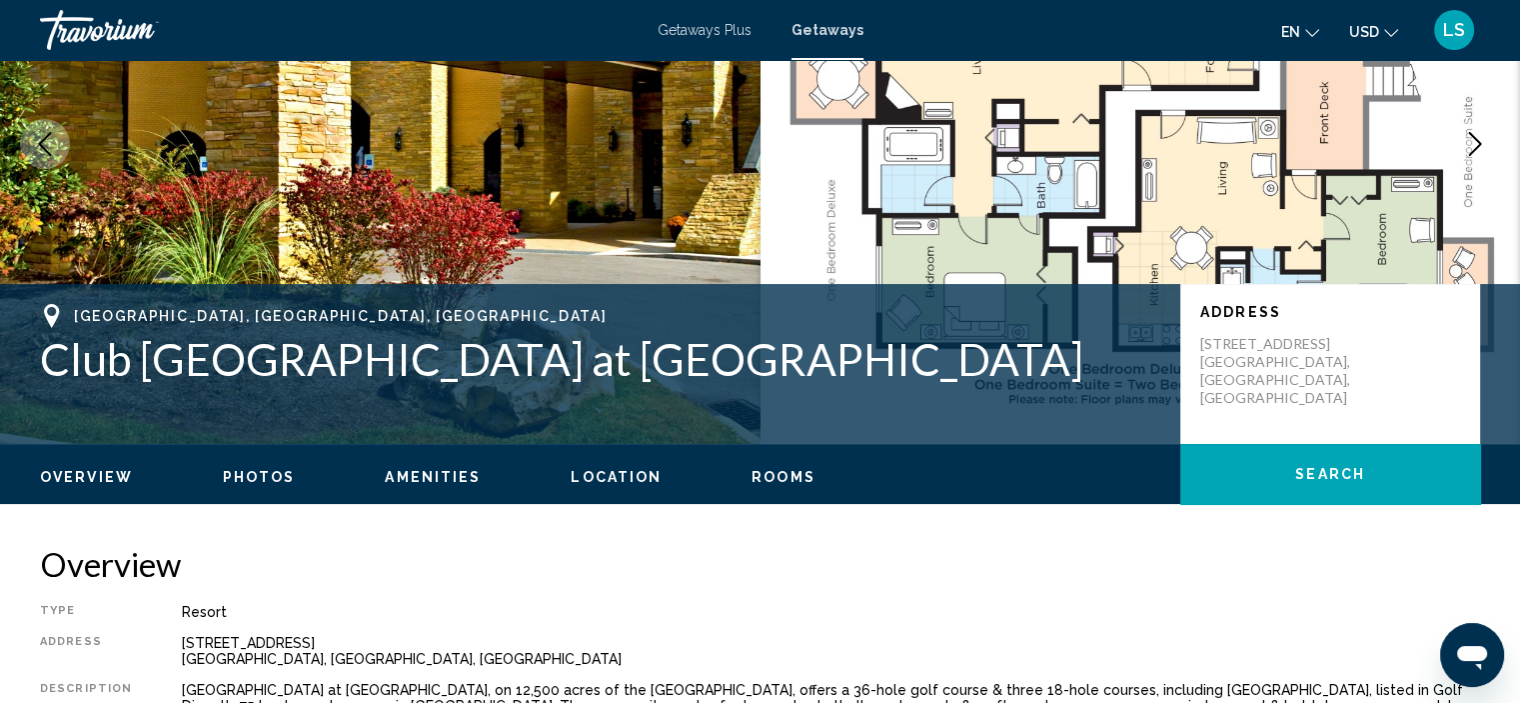
scroll to position [208, 0]
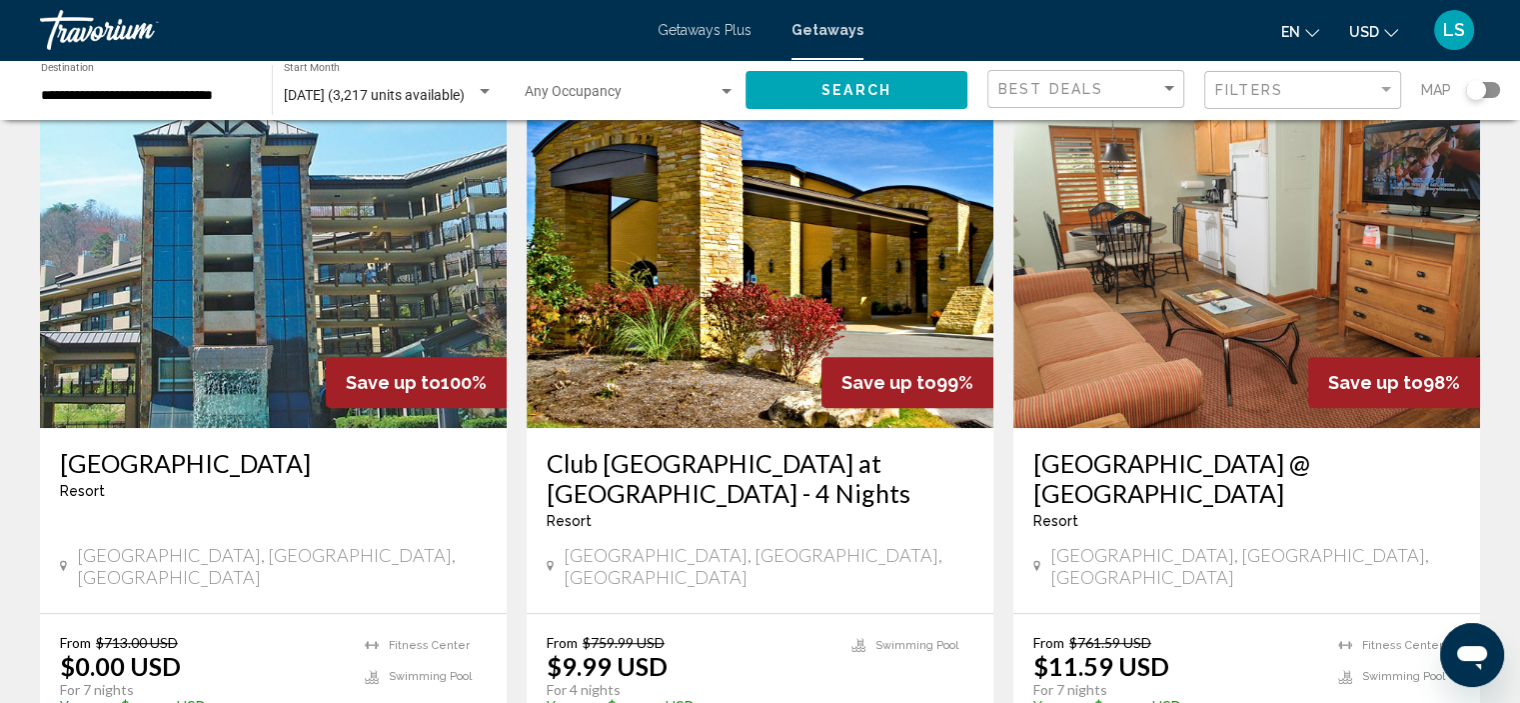
scroll to position [800, 0]
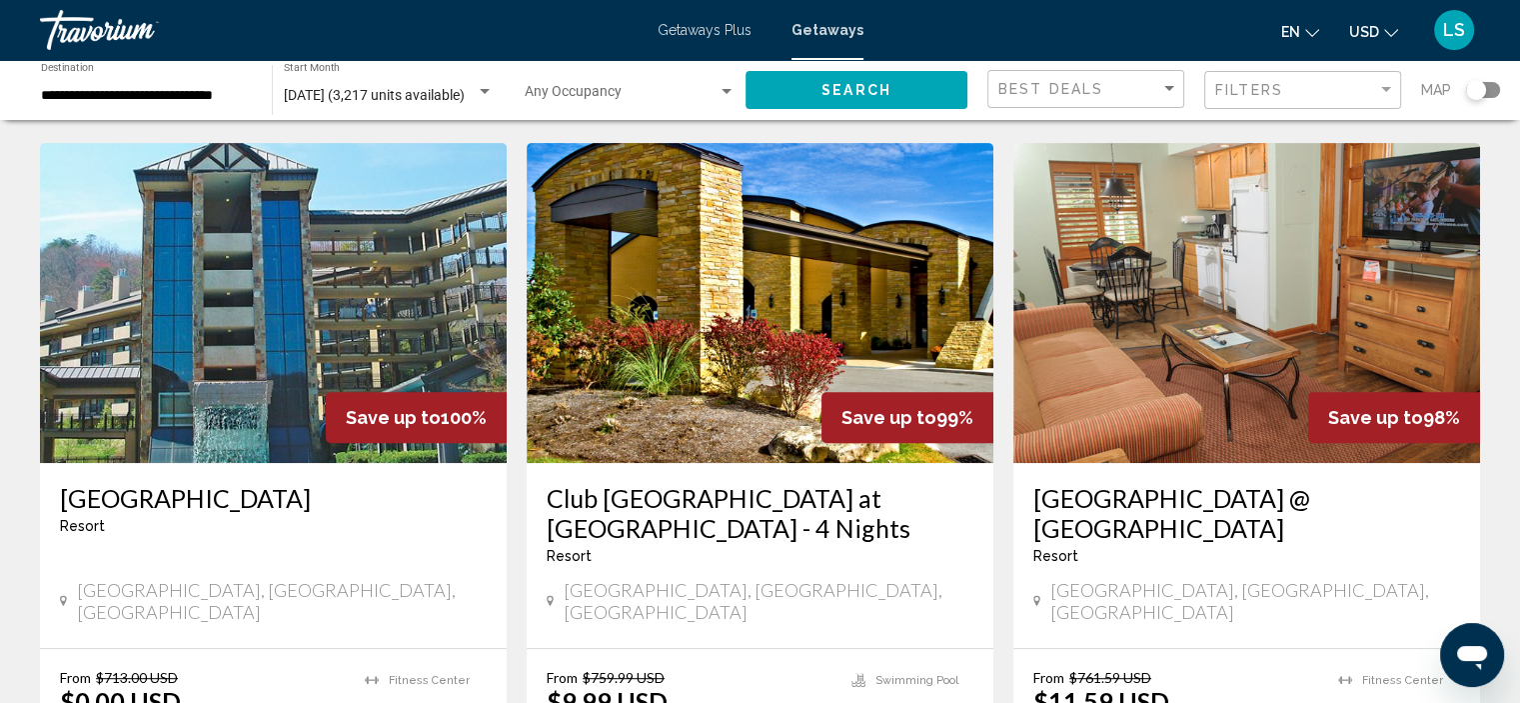
click at [1232, 348] on img "Main content" at bounding box center [1246, 303] width 467 height 320
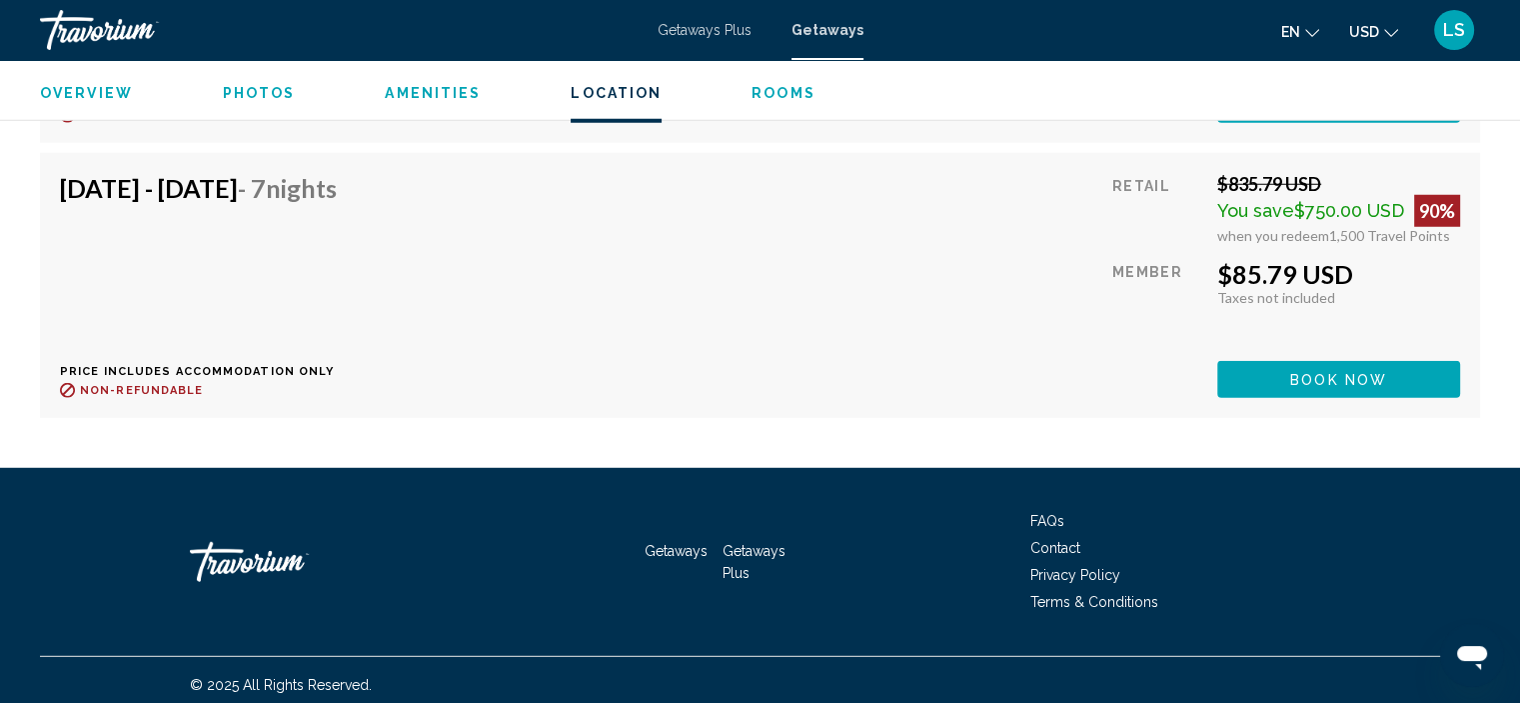
scroll to position [5520, 0]
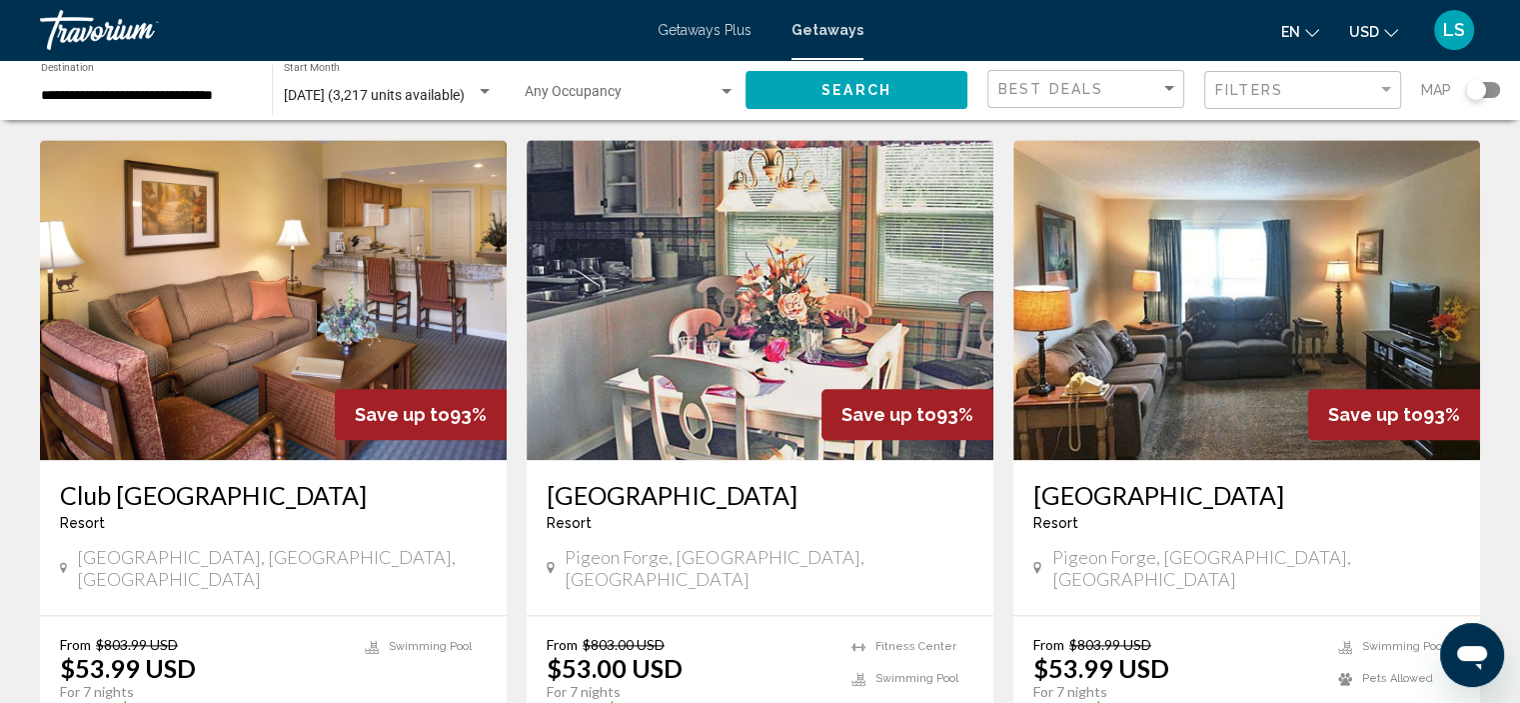
scroll to position [2199, 0]
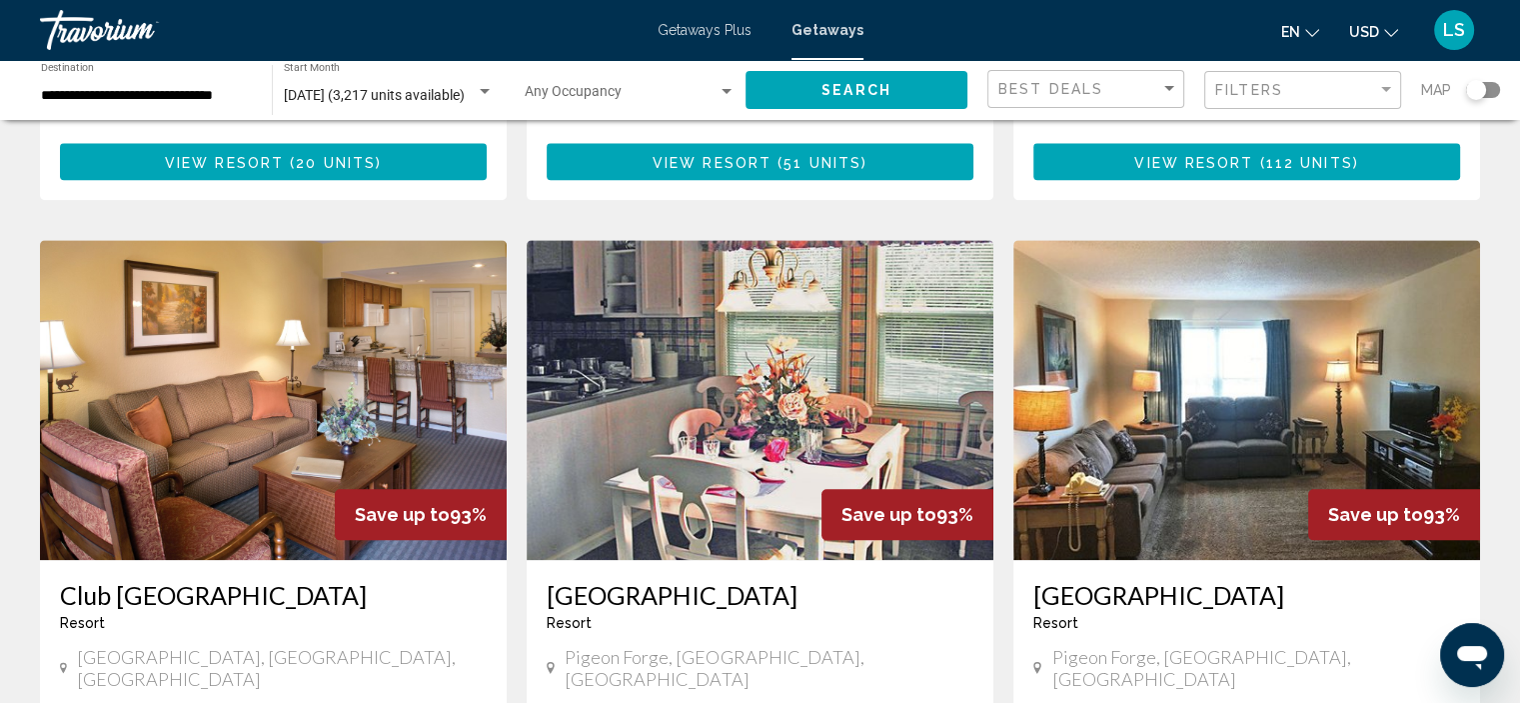
click at [760, 275] on img "Main content" at bounding box center [760, 400] width 467 height 320
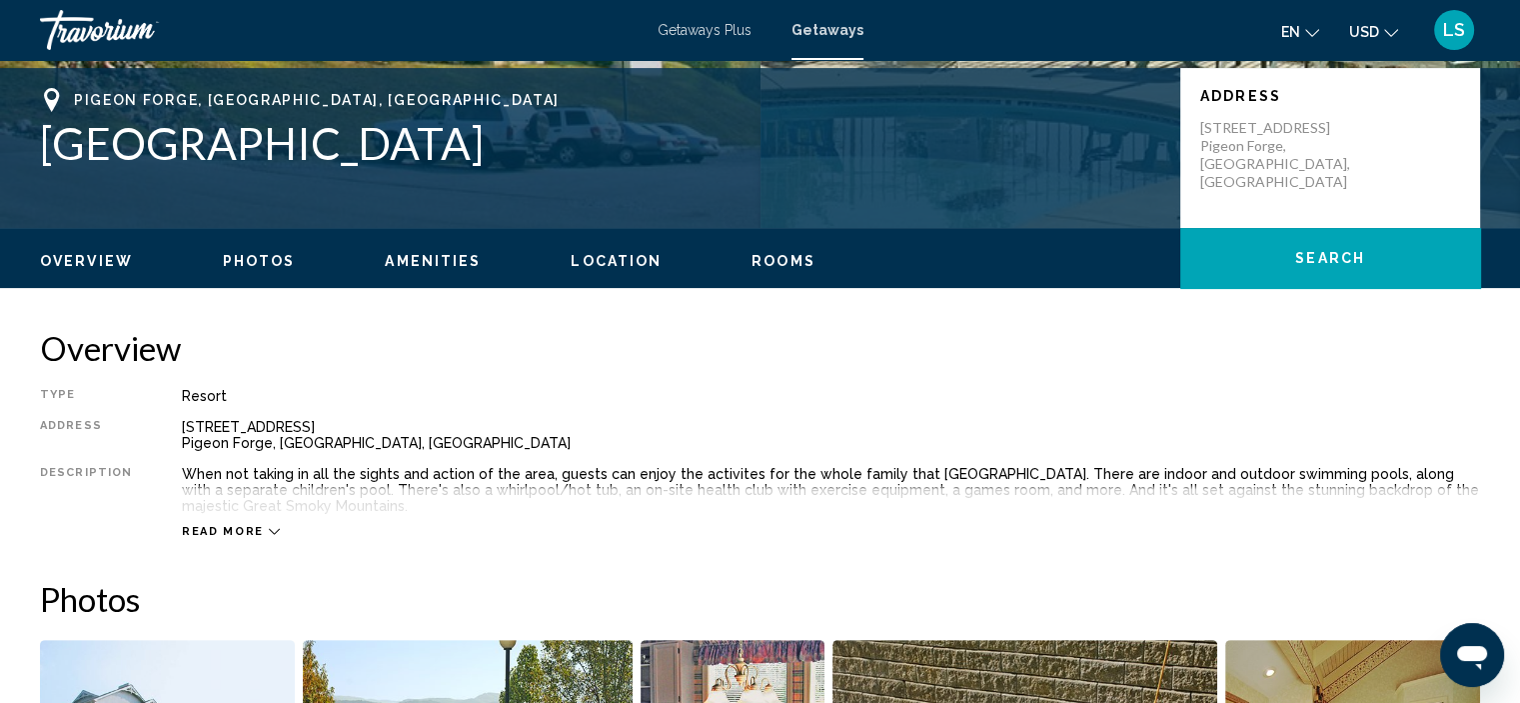
scroll to position [420, 0]
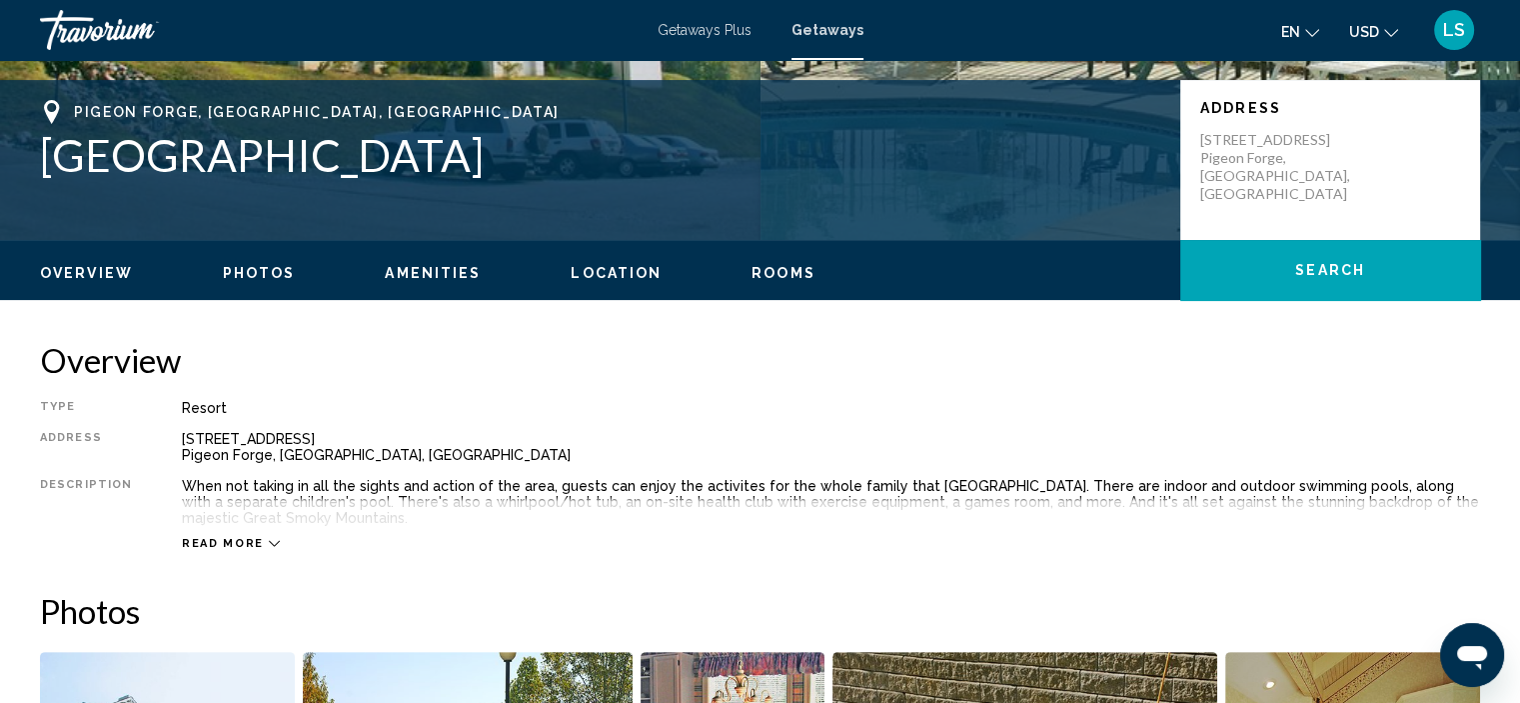
drag, startPoint x: 442, startPoint y: 167, endPoint x: 19, endPoint y: 163, distance: 422.8
click at [19, 163] on div "[GEOGRAPHIC_DATA], [GEOGRAPHIC_DATA] [GEOGRAPHIC_DATA] Address [STREET_ADDRESS]" at bounding box center [760, 160] width 1520 height 120
copy h1 "[GEOGRAPHIC_DATA]"
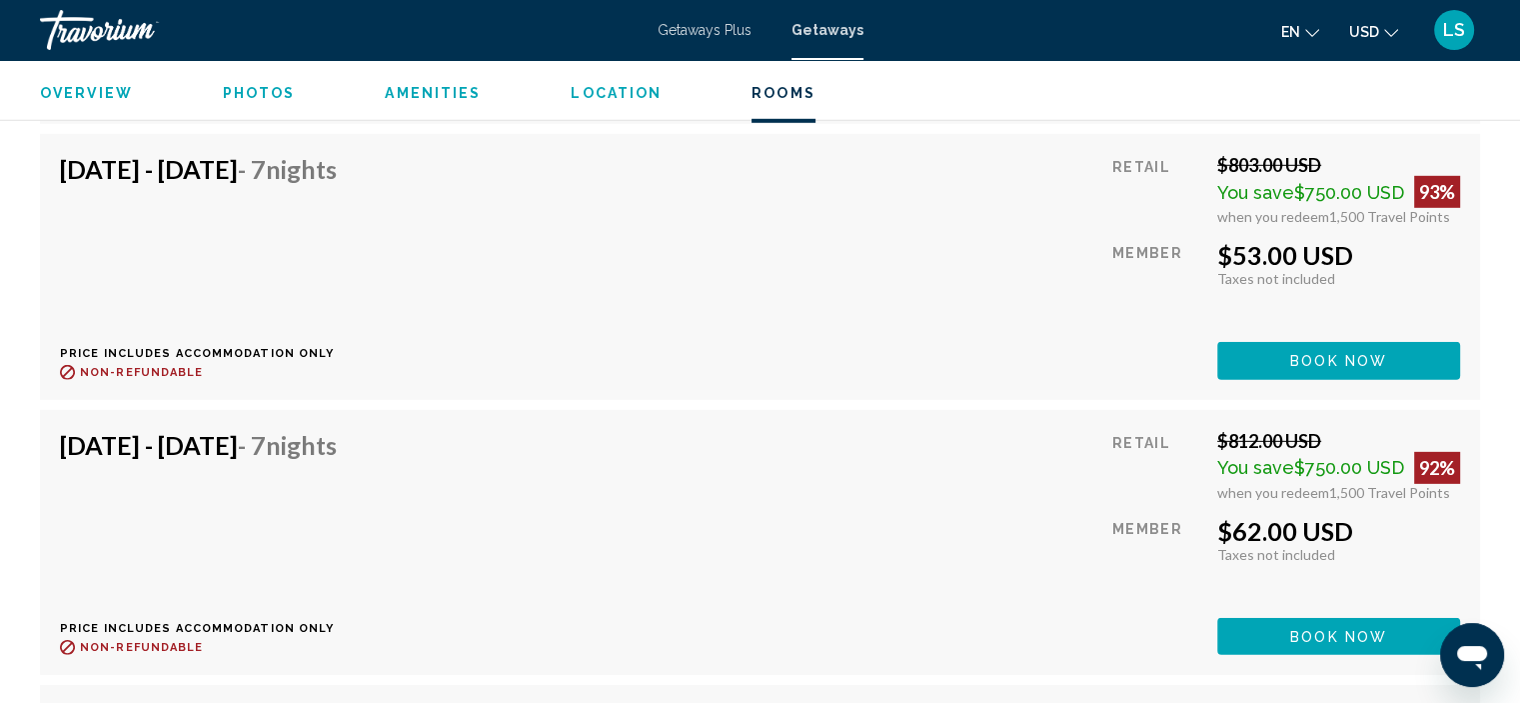
scroll to position [6116, 0]
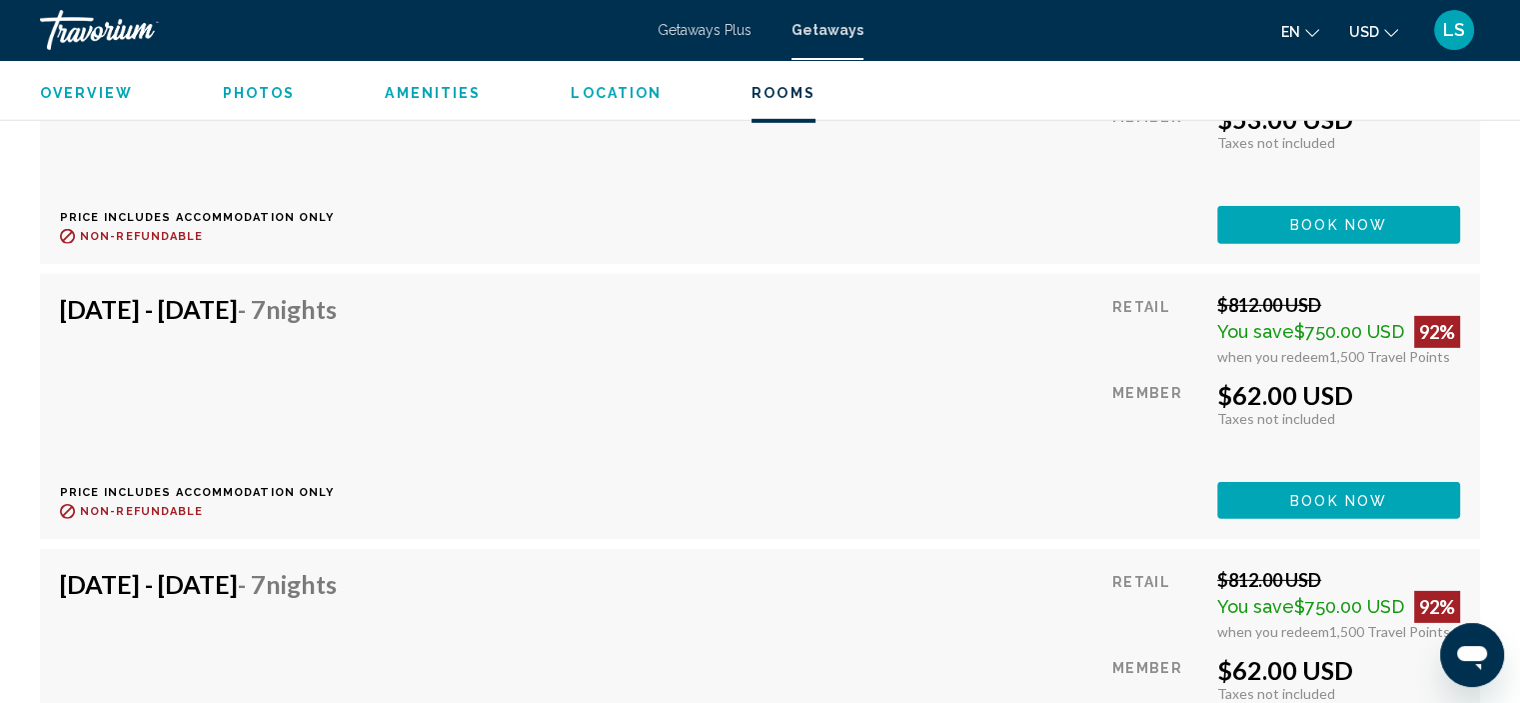
click at [352, 330] on div "[DATE] - [DATE] - 7 Nights Price includes accommodation only Refundable until :…" at bounding box center [206, 406] width 292 height 225
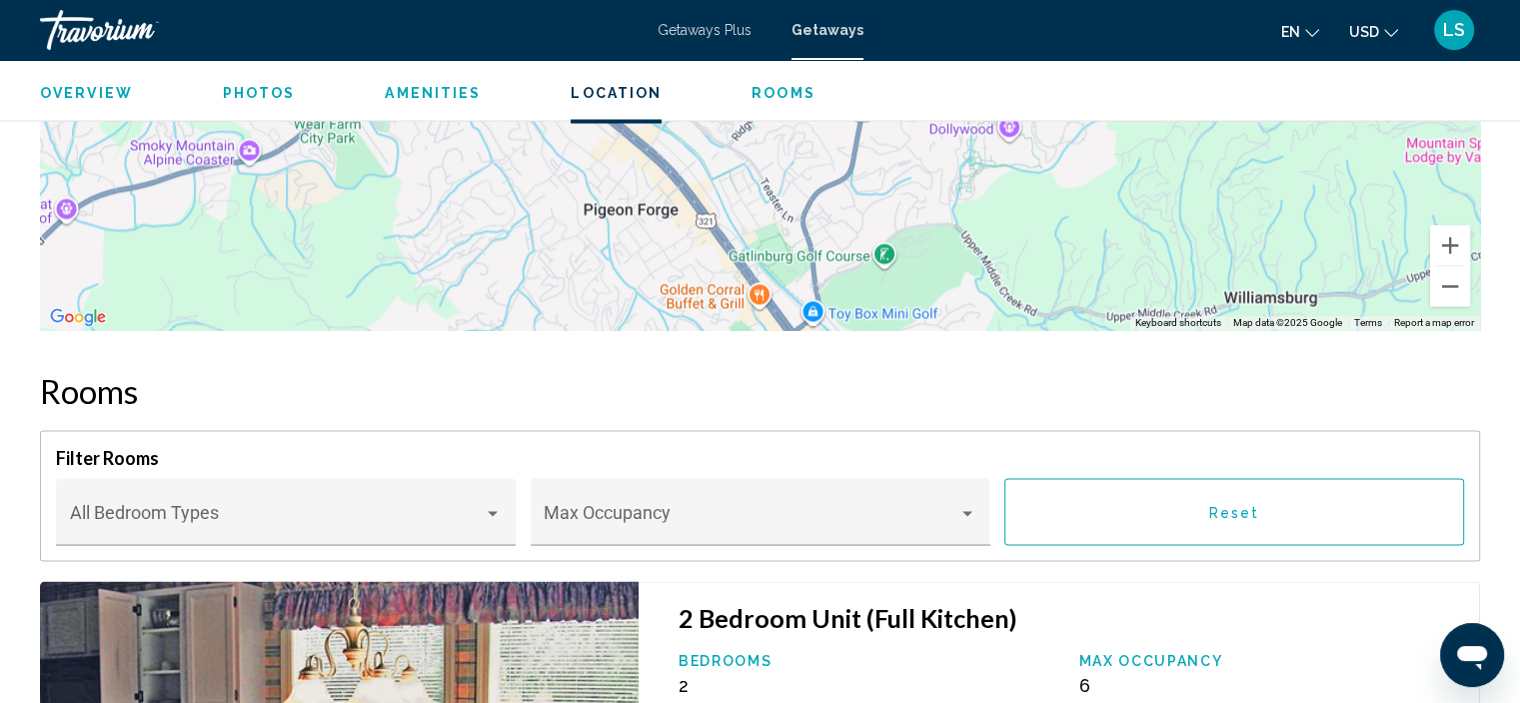
scroll to position [3218, 0]
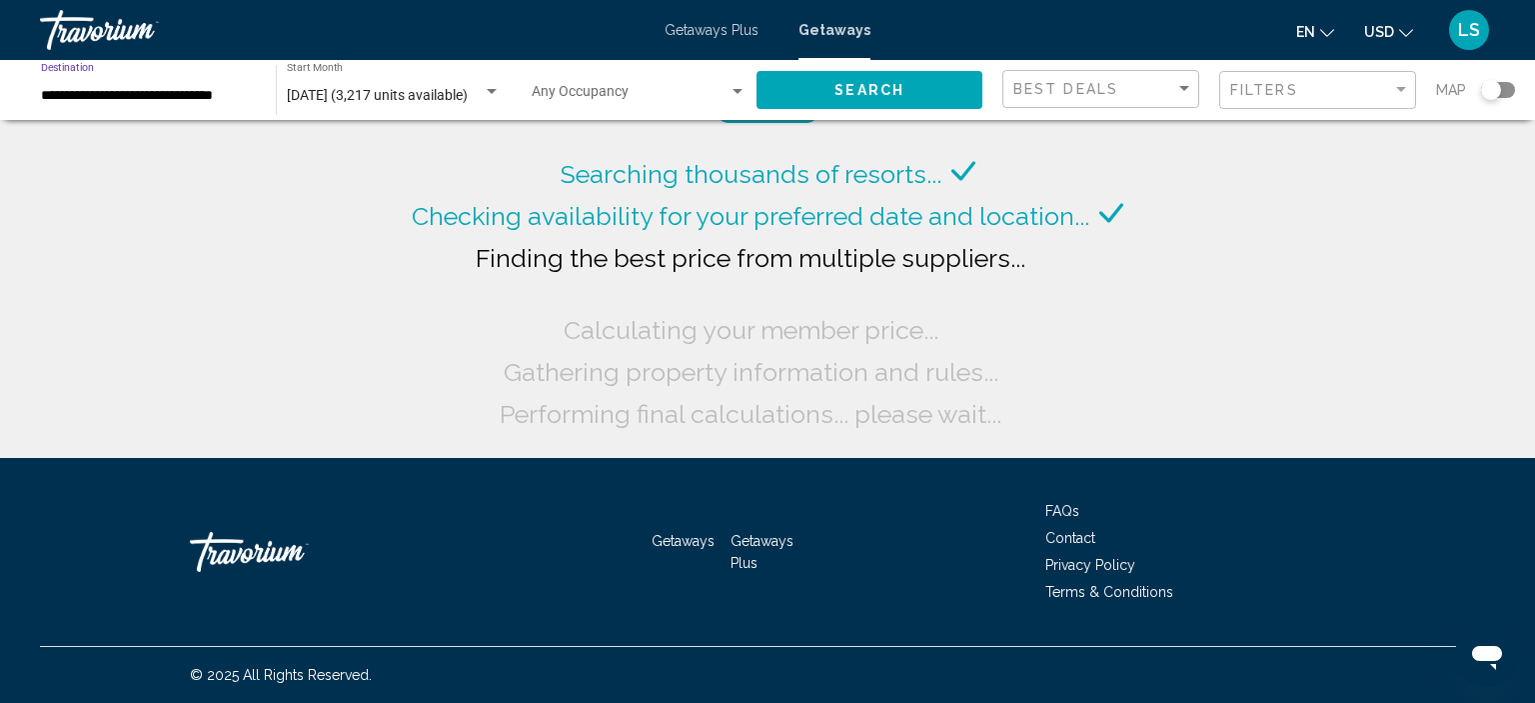
click at [117, 96] on input "**********" at bounding box center [148, 96] width 215 height 16
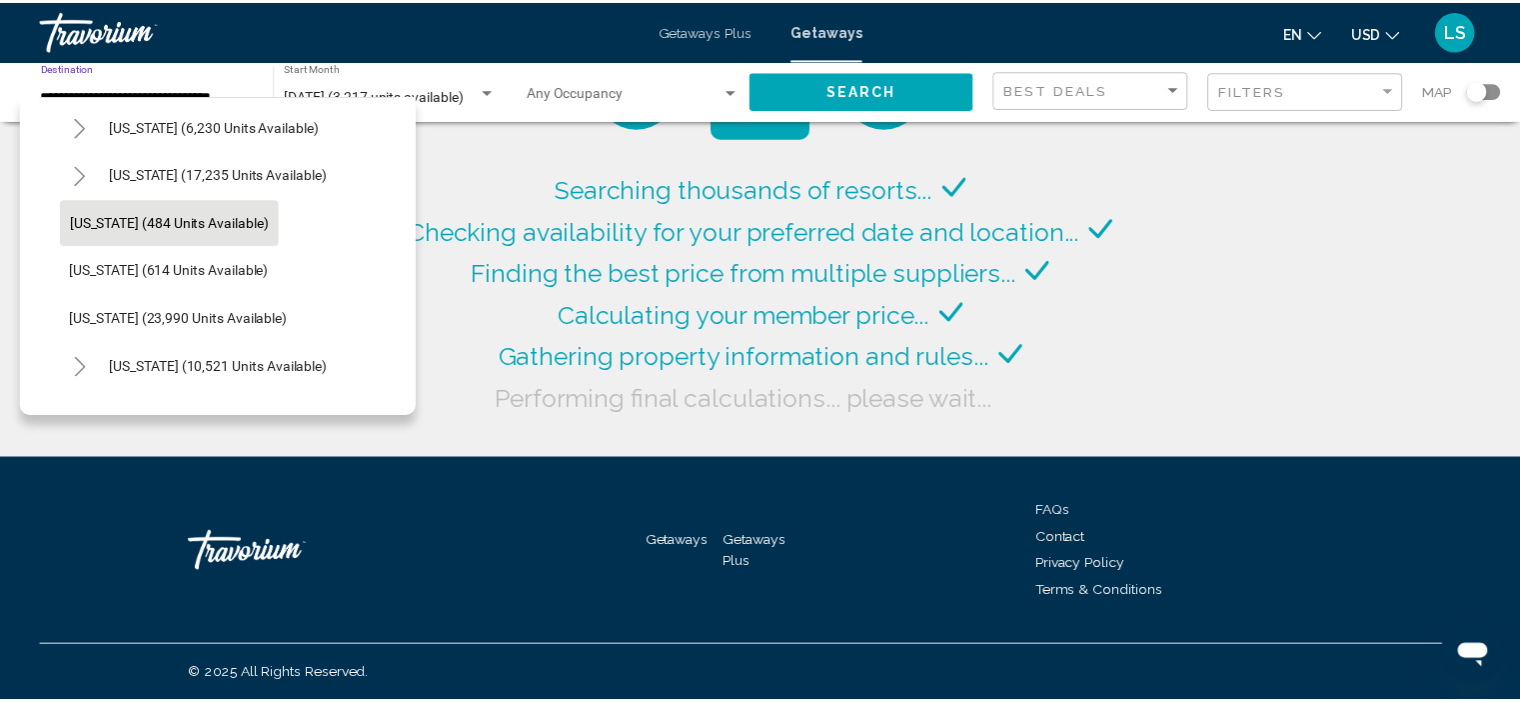
scroll to position [1361, 0]
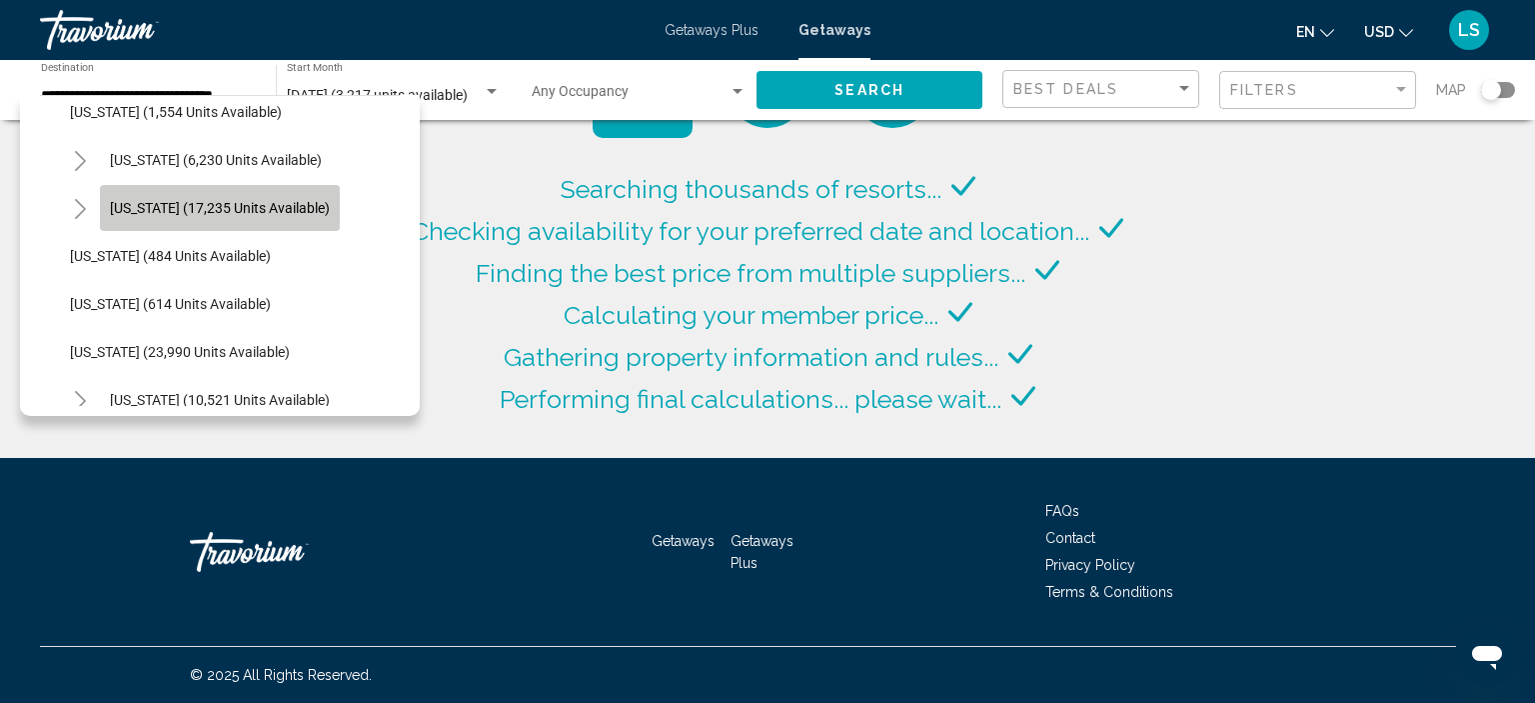
click at [189, 205] on span "[US_STATE] (17,235 units available)" at bounding box center [220, 208] width 220 height 16
type input "**********"
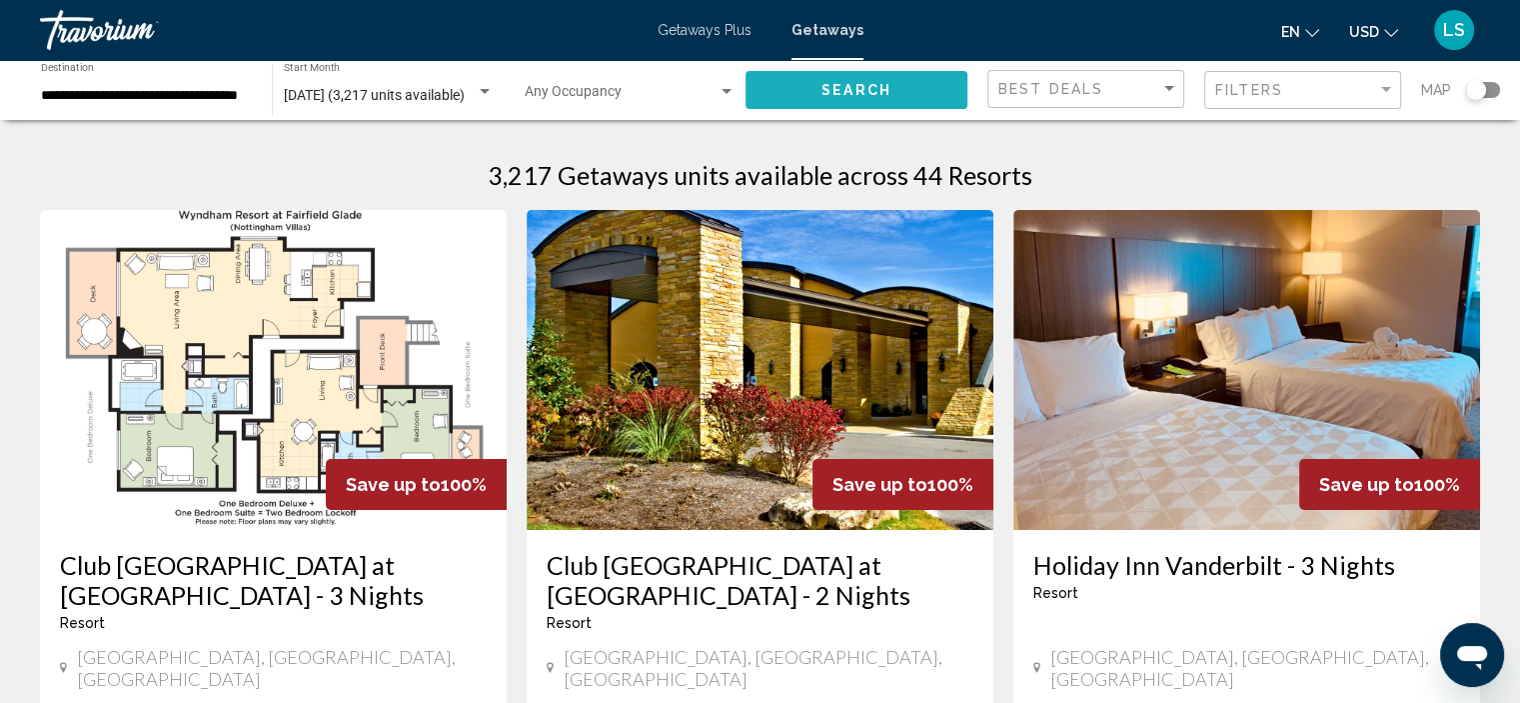
click at [870, 75] on button "Search" at bounding box center [857, 89] width 222 height 37
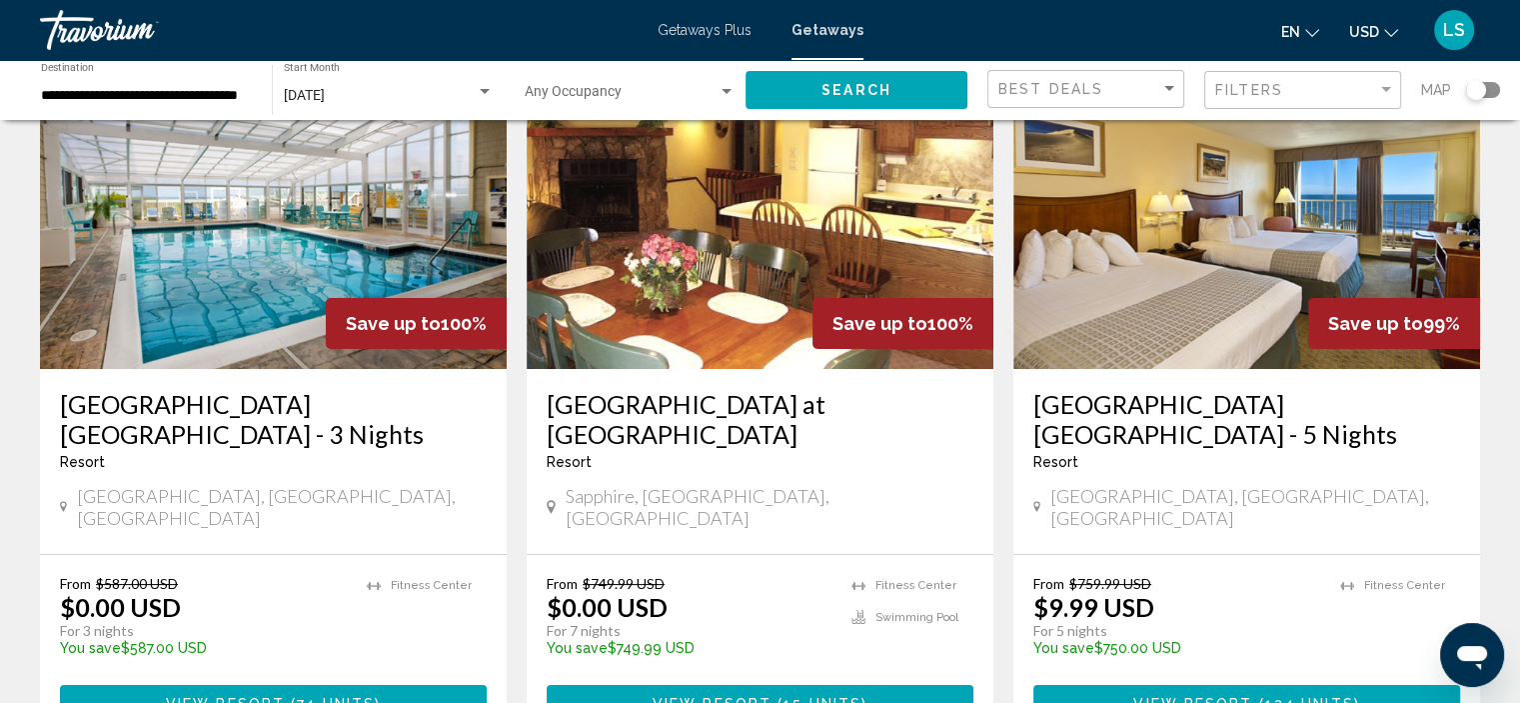
scroll to position [100, 0]
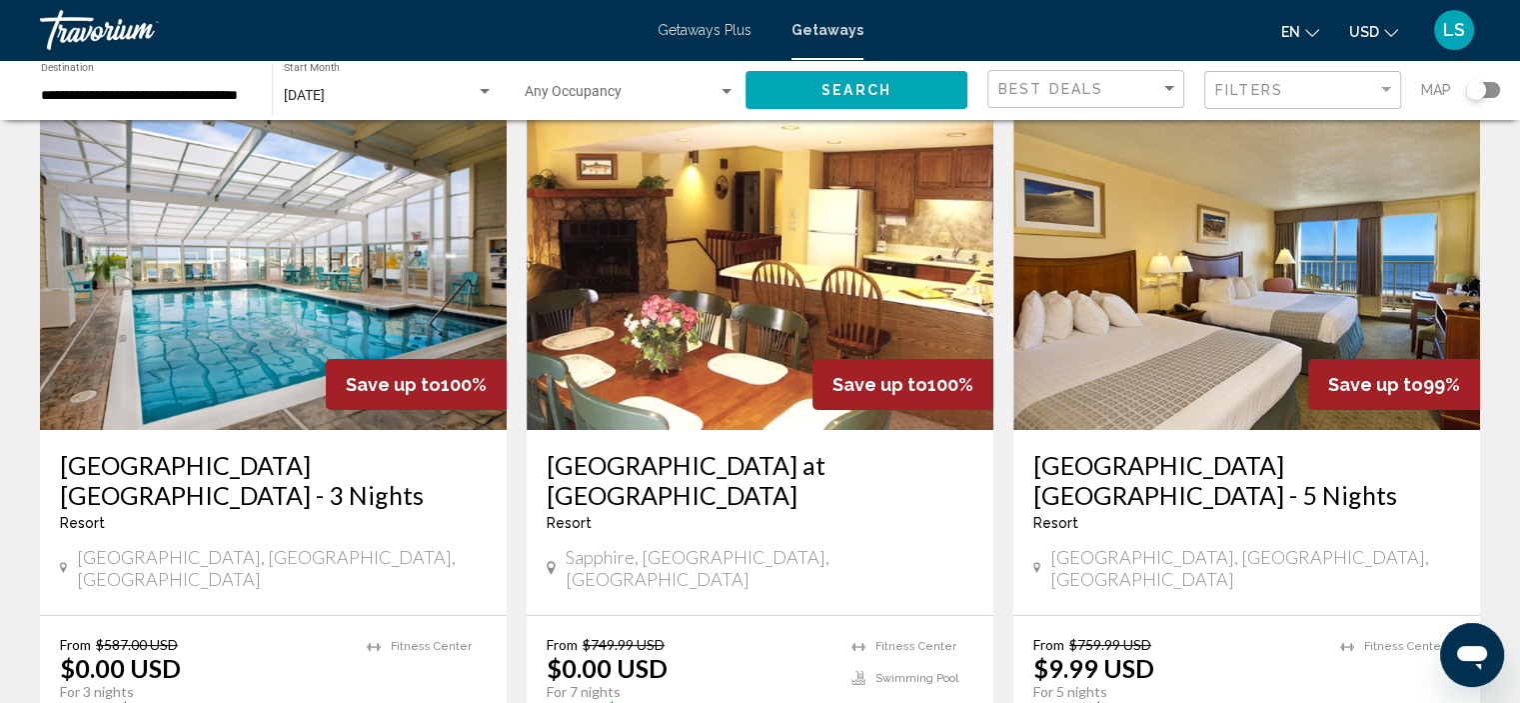
click at [1207, 560] on span "[GEOGRAPHIC_DATA], [GEOGRAPHIC_DATA], [GEOGRAPHIC_DATA]" at bounding box center [1255, 568] width 410 height 44
click at [1207, 559] on span "[GEOGRAPHIC_DATA], [GEOGRAPHIC_DATA], [GEOGRAPHIC_DATA]" at bounding box center [1255, 568] width 410 height 44
copy span "[GEOGRAPHIC_DATA], [GEOGRAPHIC_DATA], [GEOGRAPHIC_DATA]"
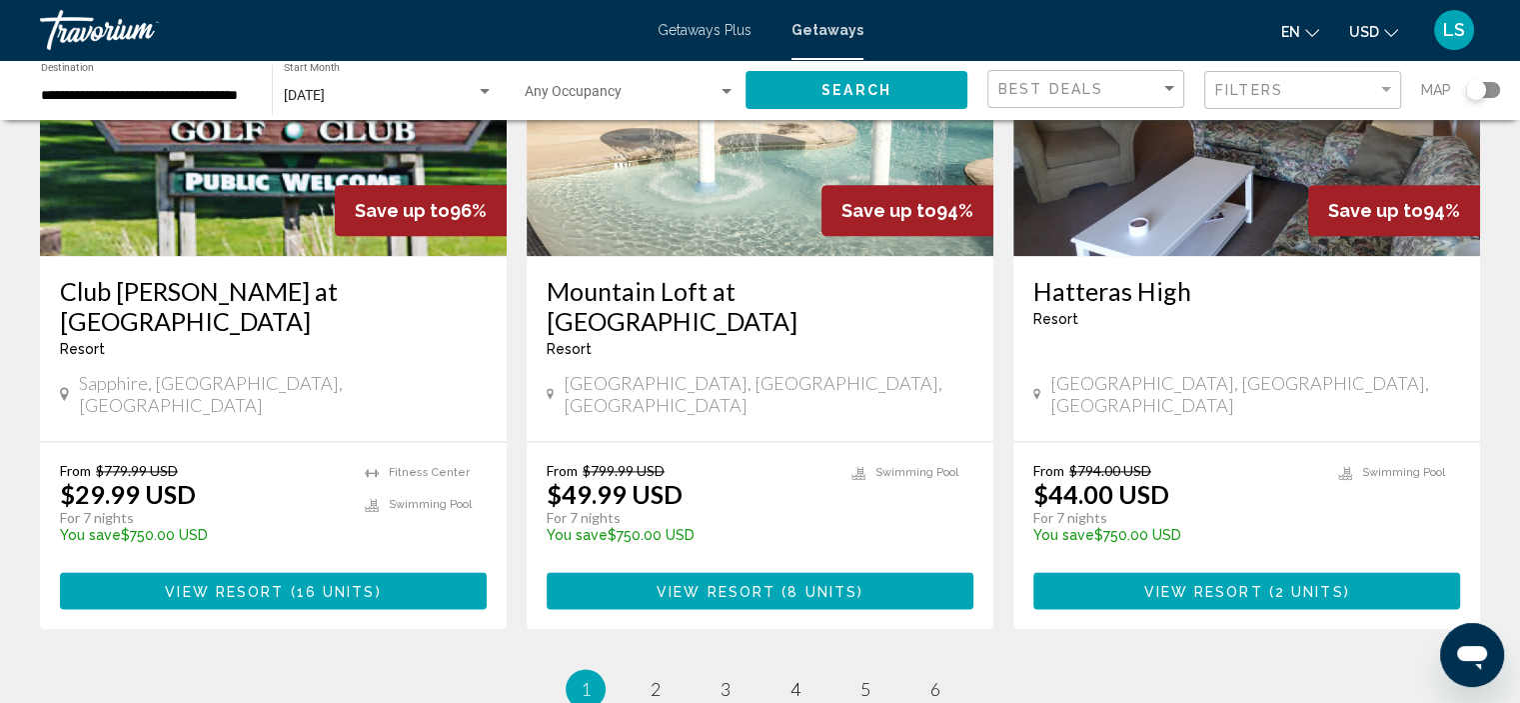
scroll to position [2598, 0]
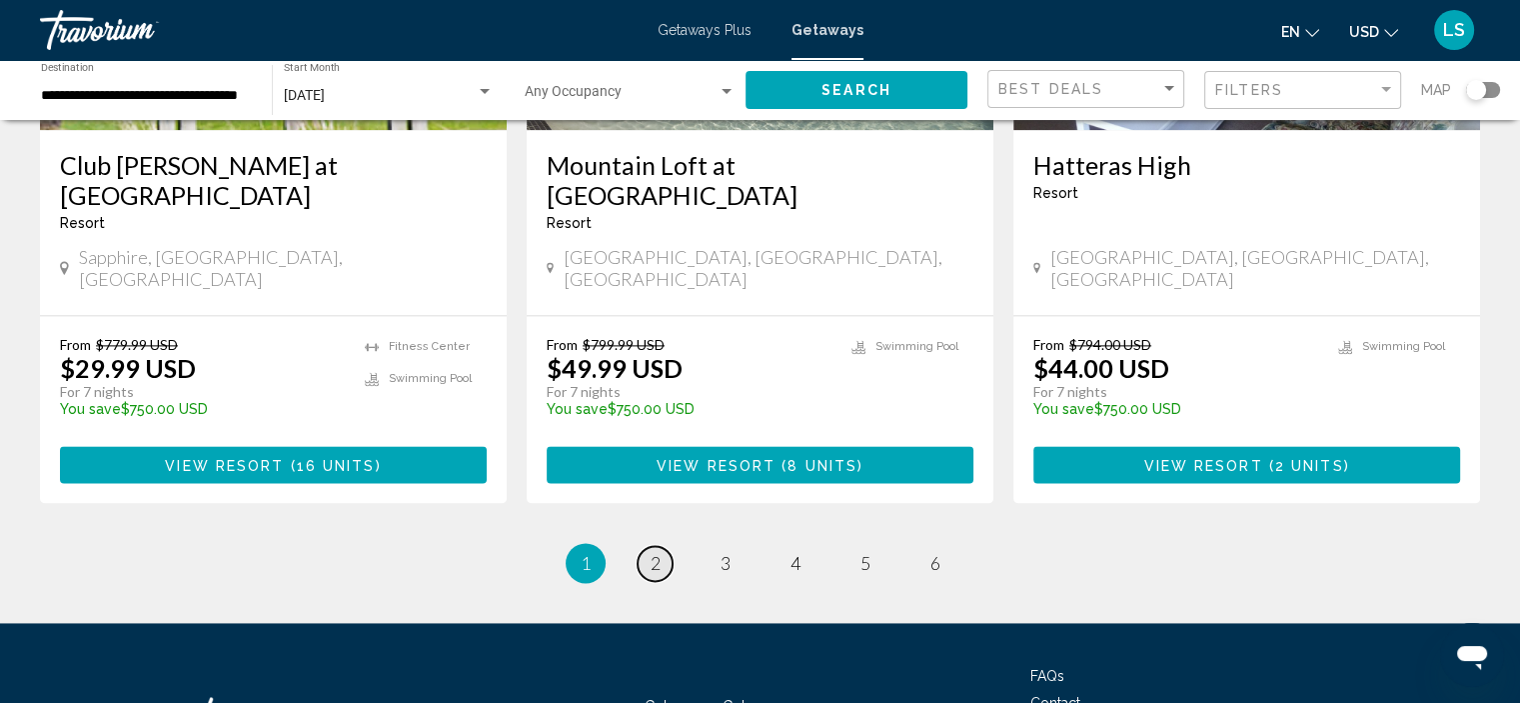
click at [656, 552] on span "2" at bounding box center [656, 563] width 10 height 22
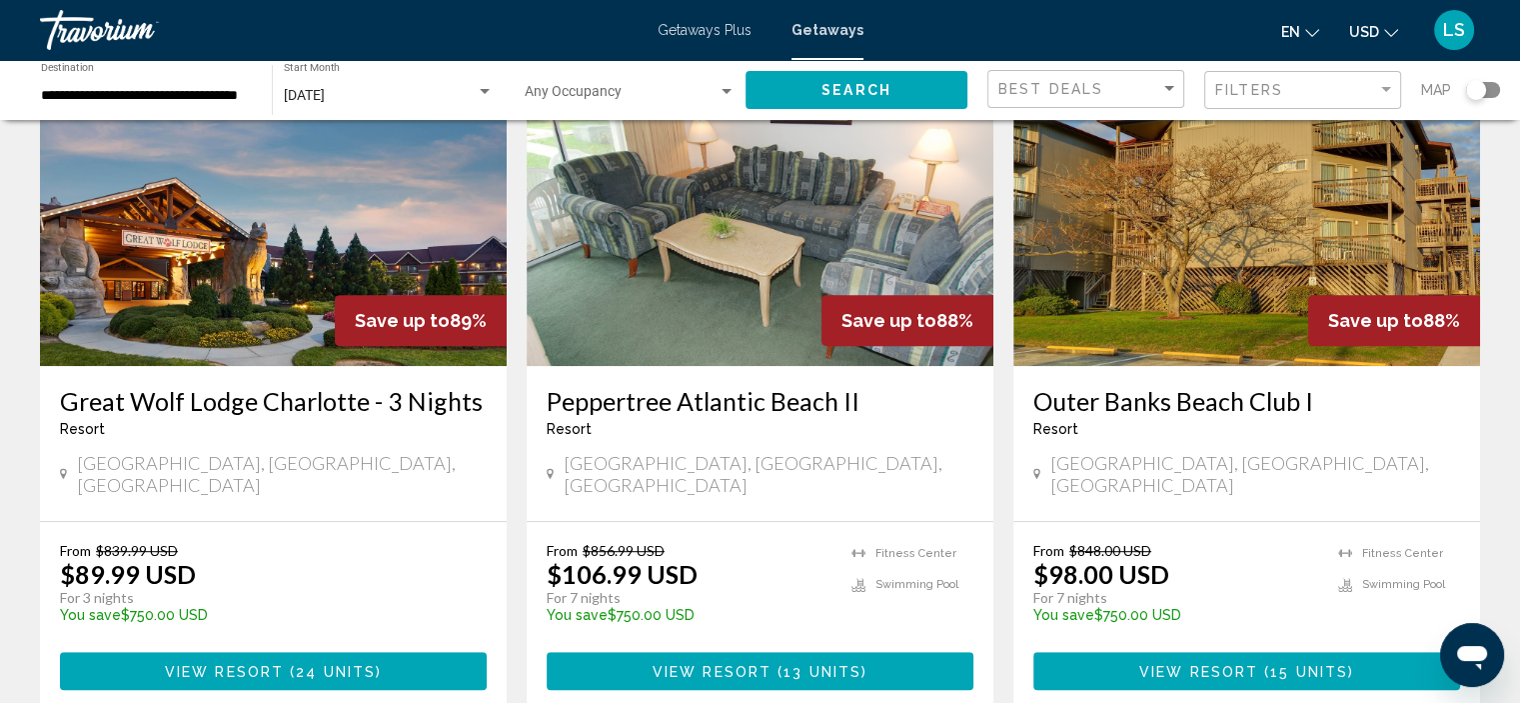
scroll to position [899, 0]
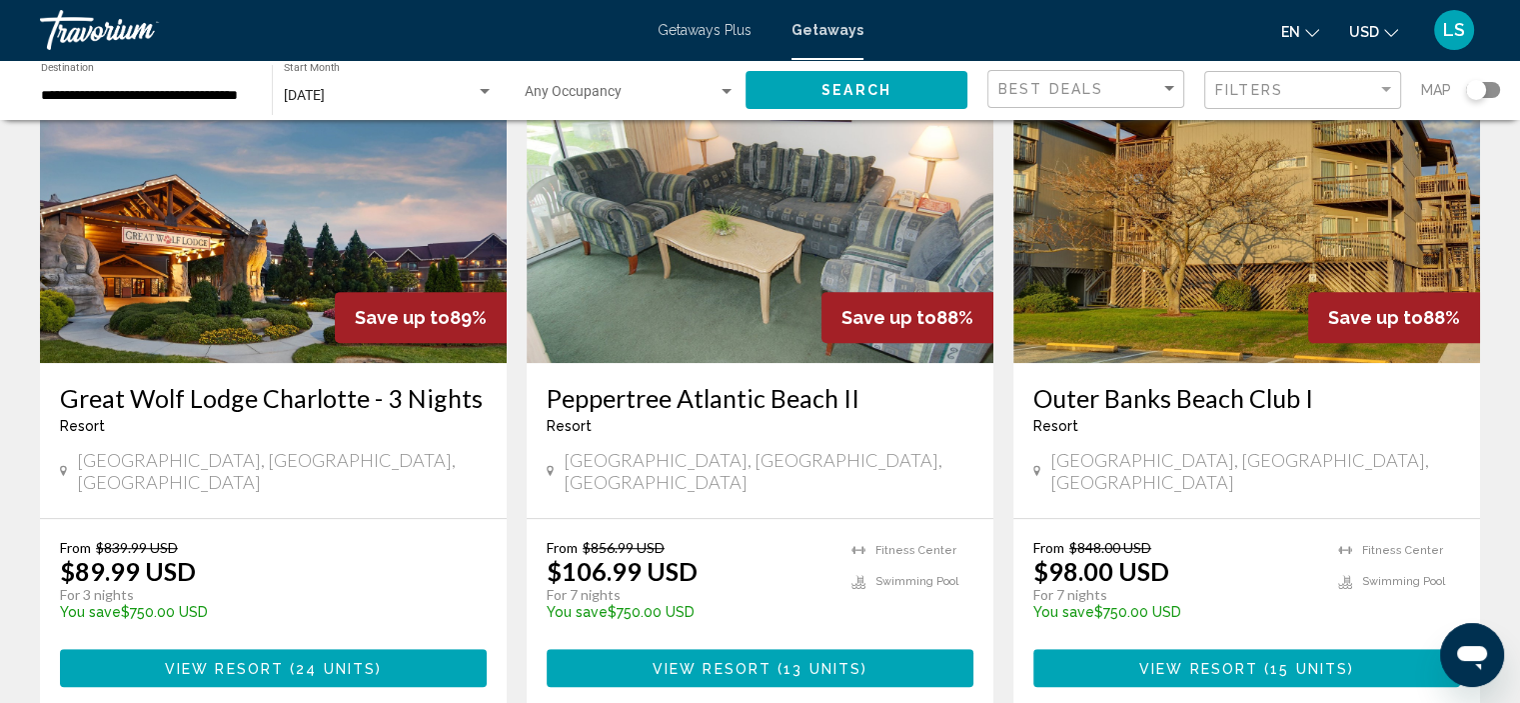
click at [246, 228] on img "Main content" at bounding box center [273, 203] width 467 height 320
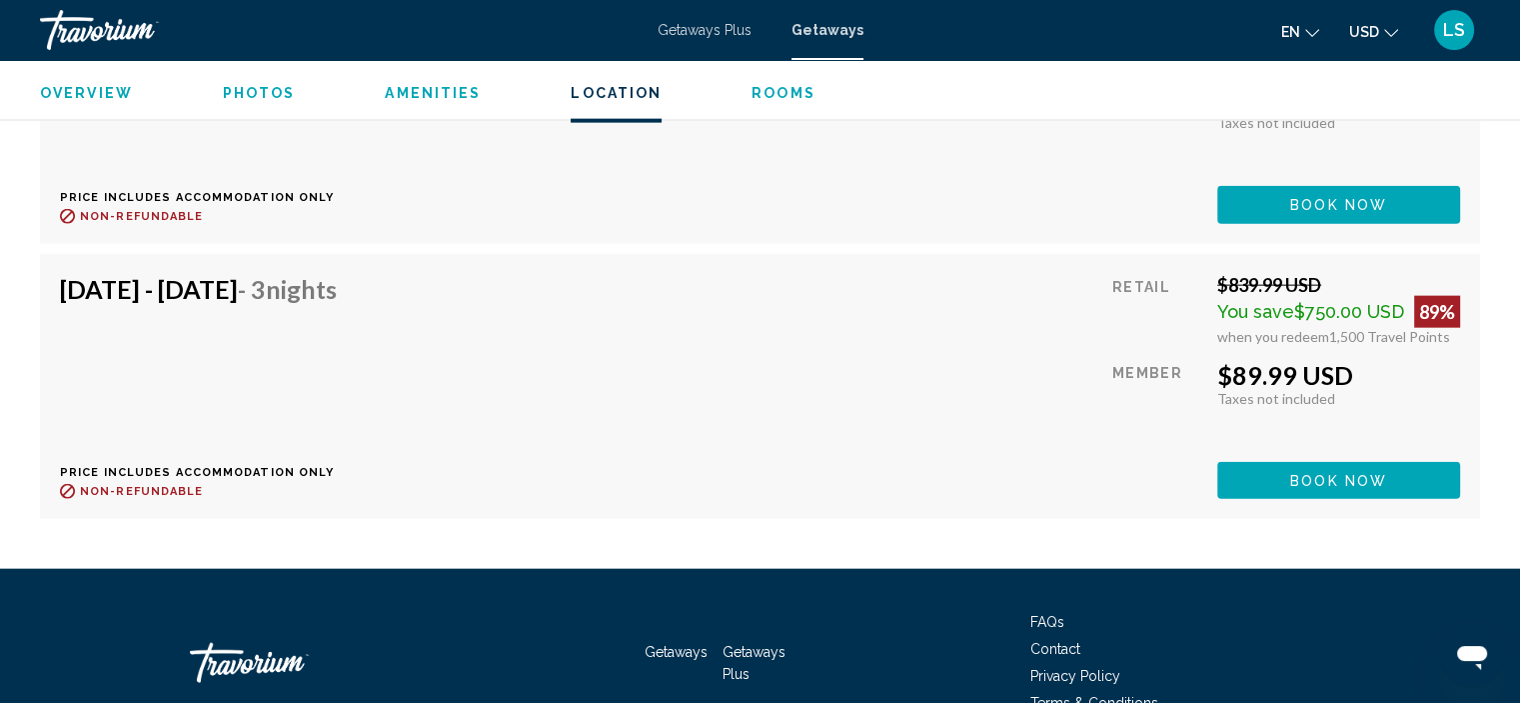
scroll to position [4674, 0]
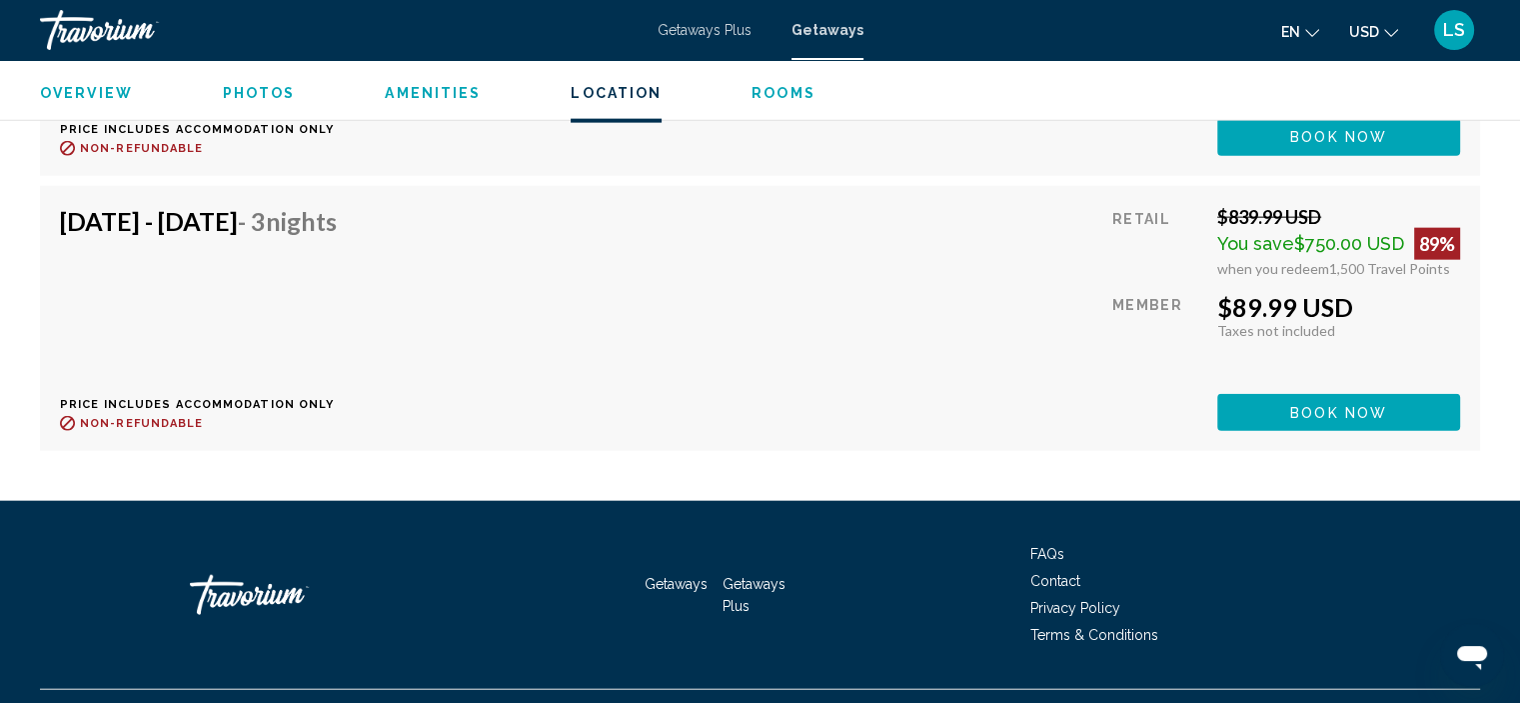
click at [864, 186] on div "[DATE] - [DATE] - 3 Nights Price includes accommodation only Refundable until :…" at bounding box center [760, 318] width 1440 height 265
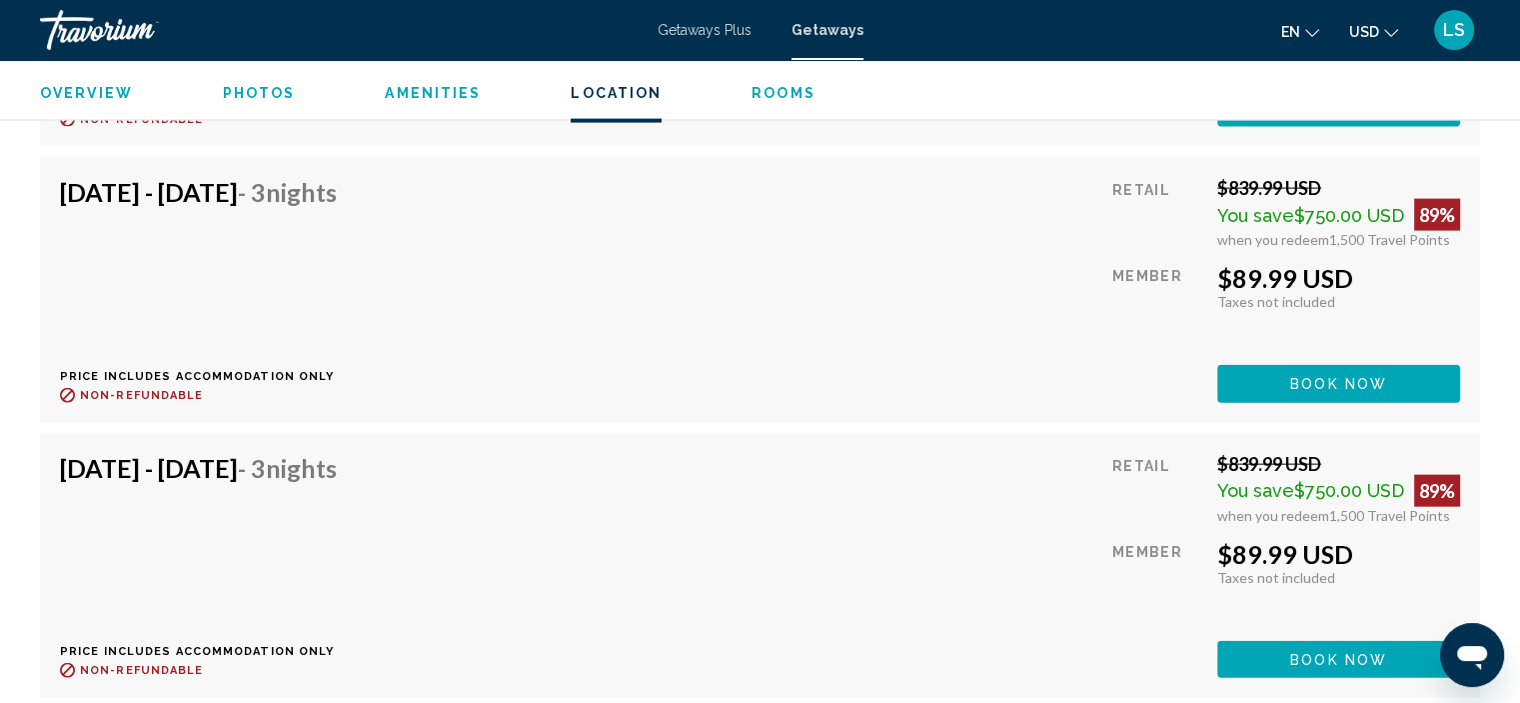
scroll to position [4275, 0]
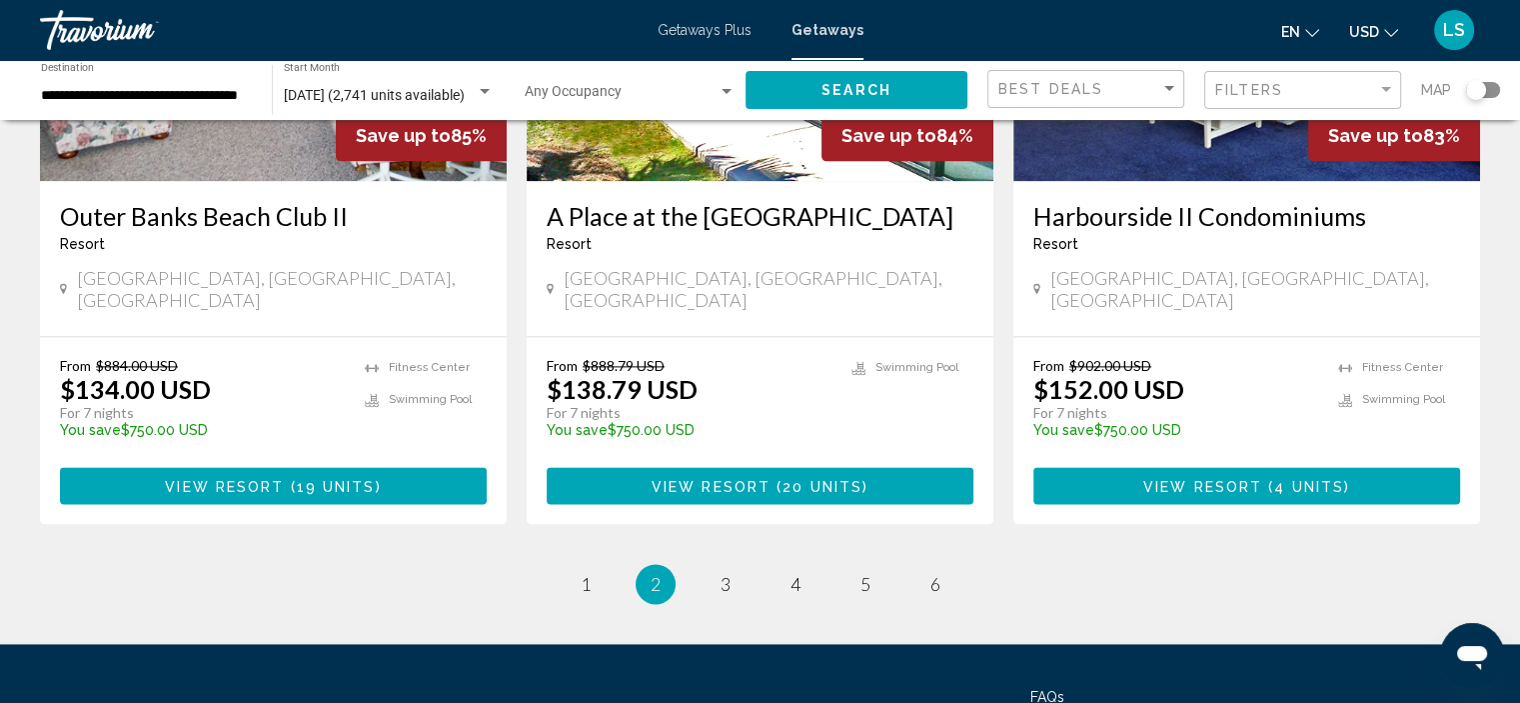
scroll to position [2553, 0]
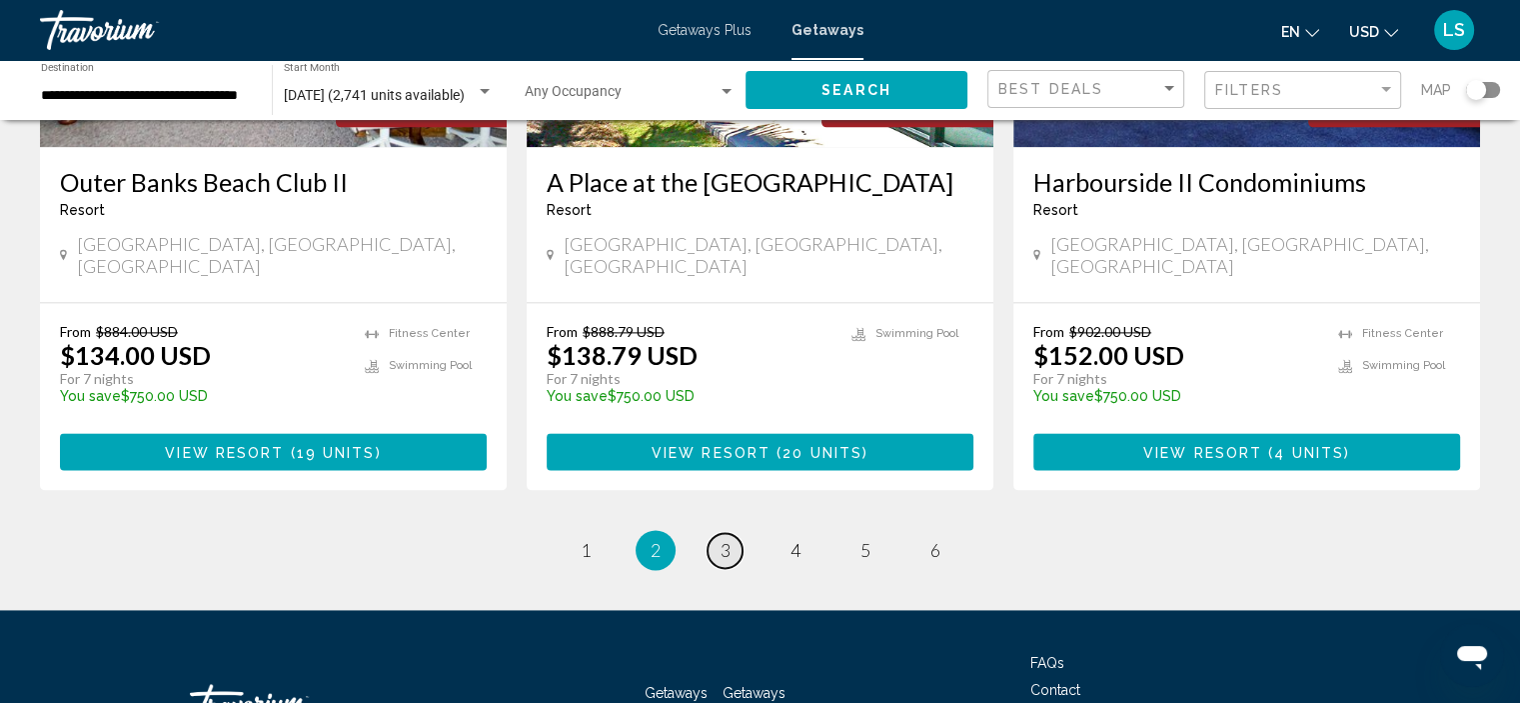
click at [736, 533] on link "page 3" at bounding box center [725, 550] width 35 height 35
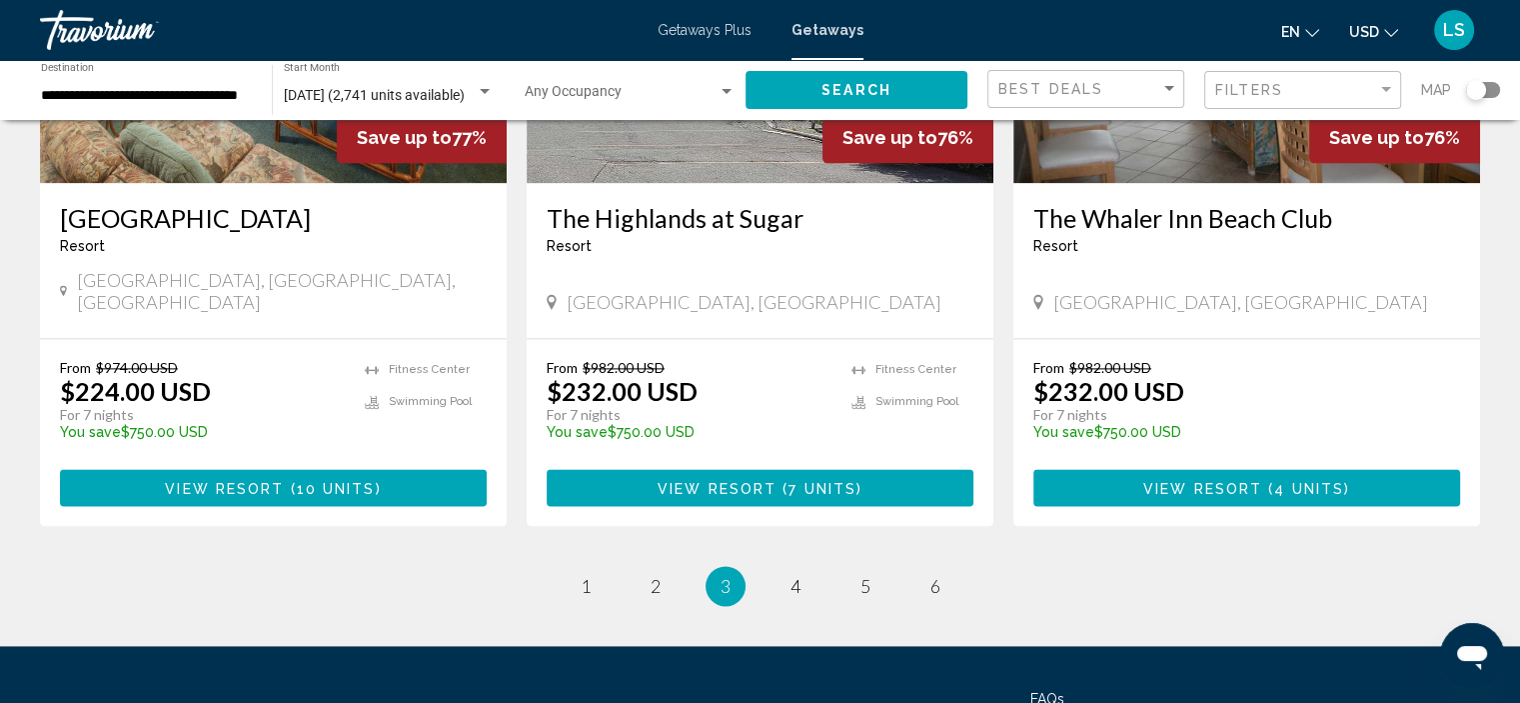
scroll to position [2642, 0]
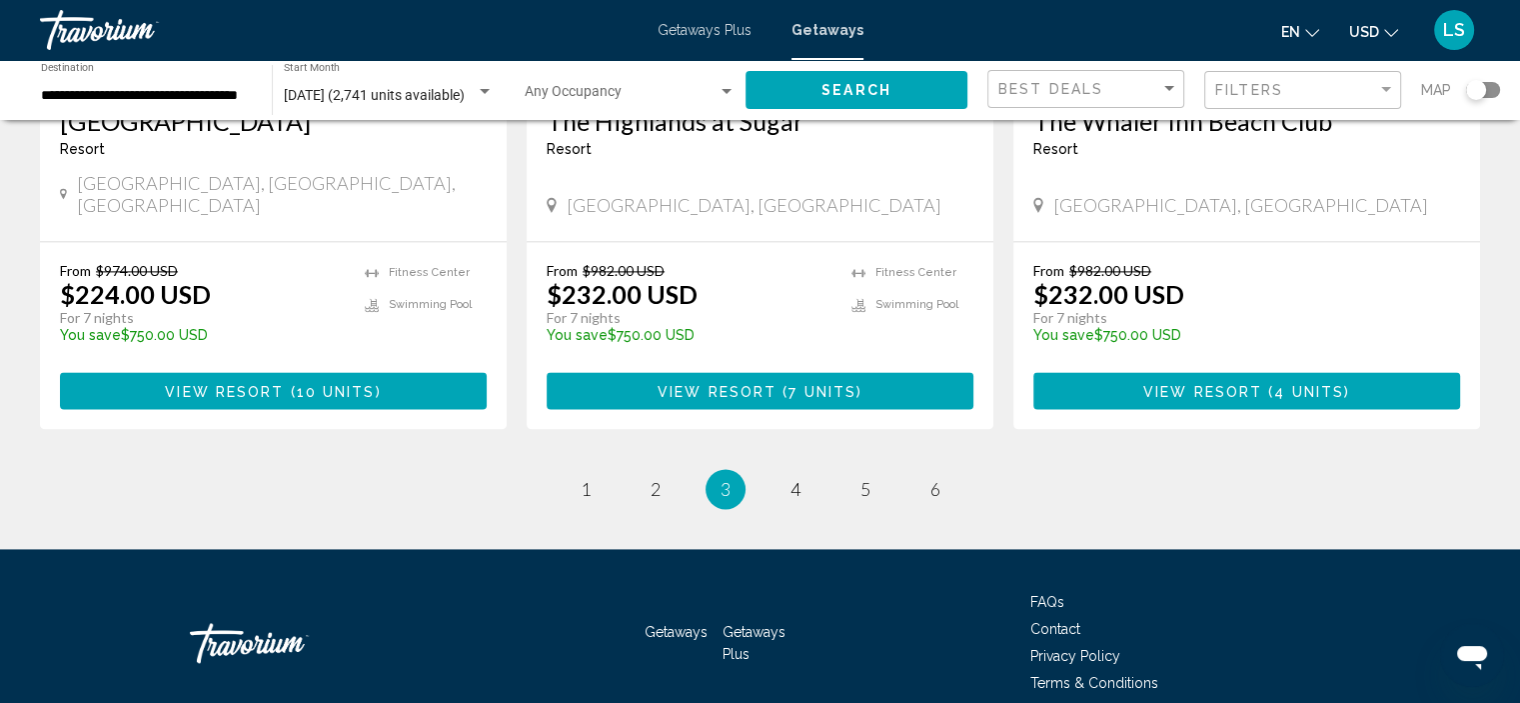
click at [84, 109] on div "**********" at bounding box center [146, 90] width 211 height 55
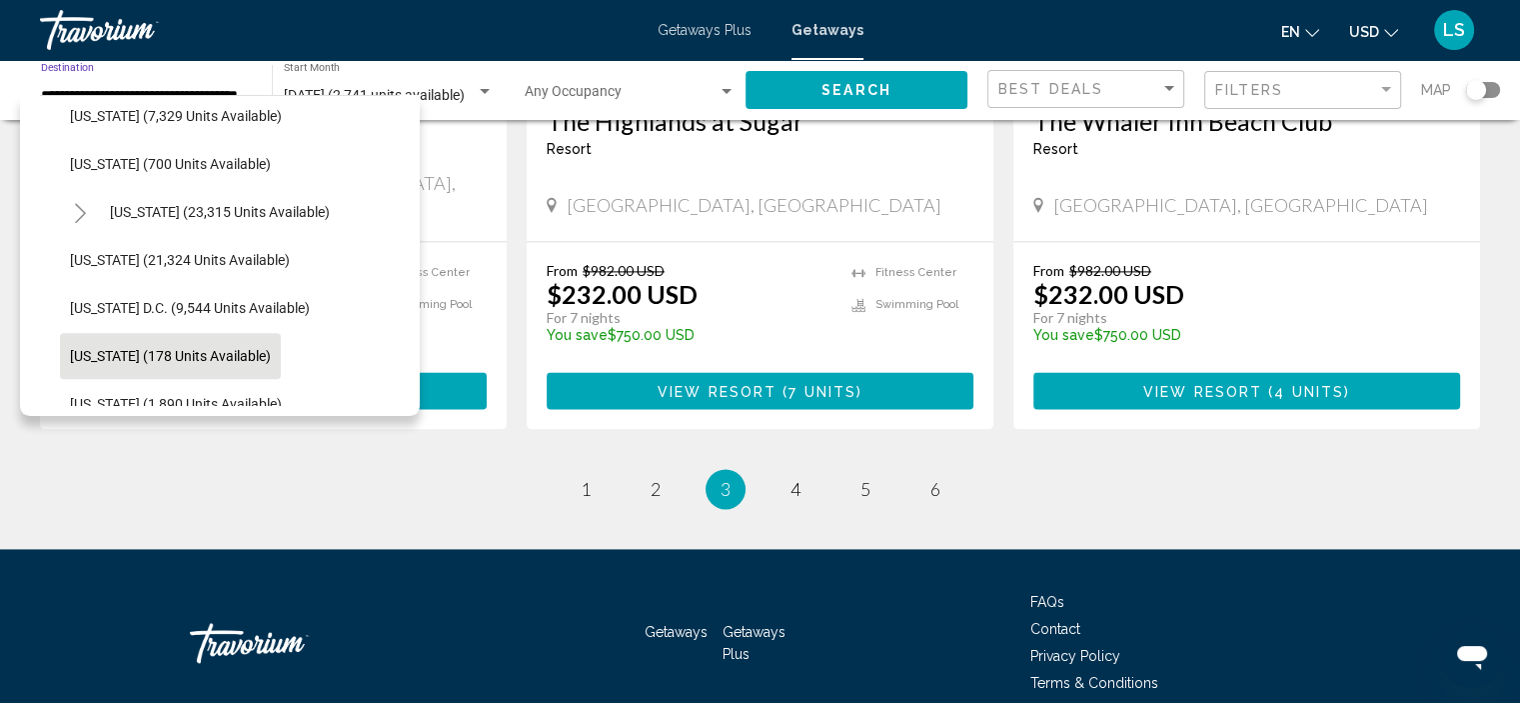
scroll to position [1925, 0]
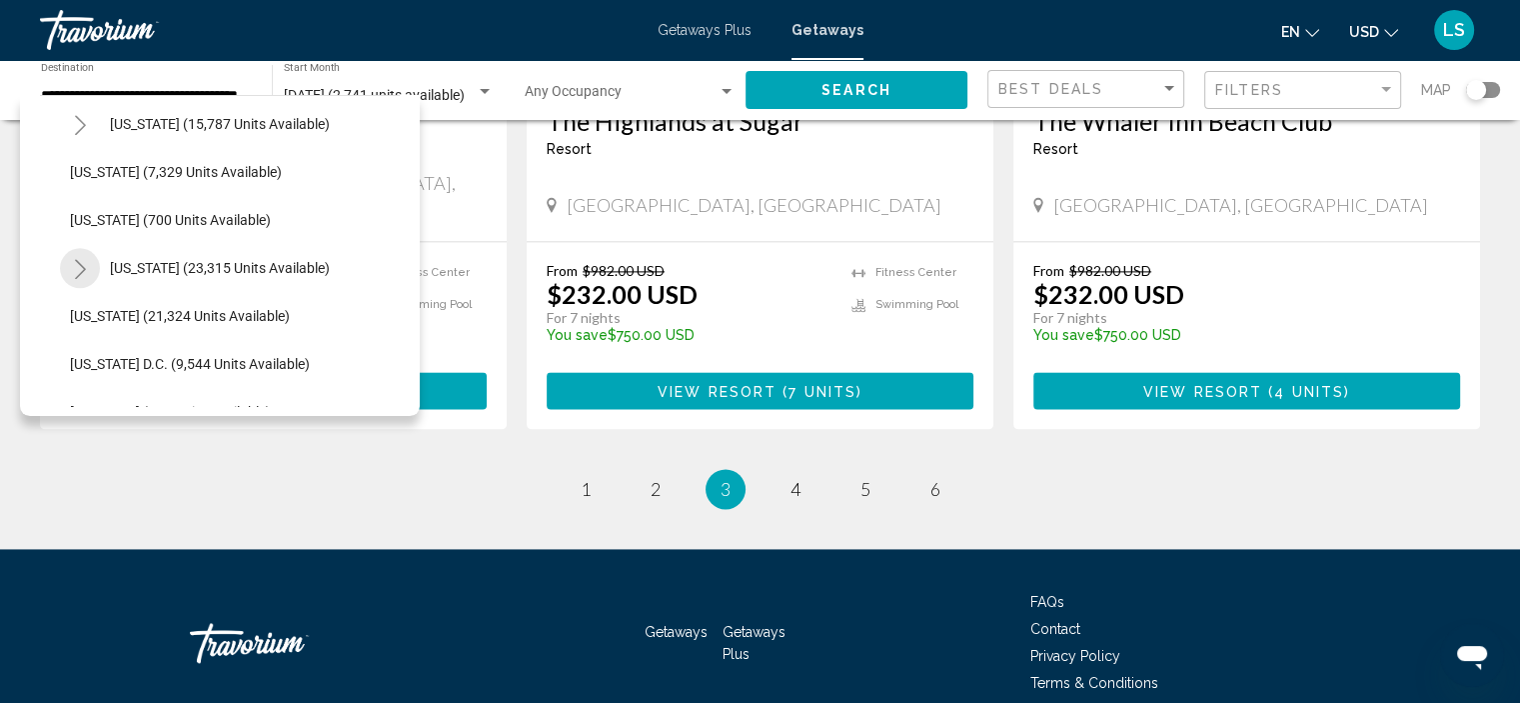
click at [86, 261] on icon "Toggle Virginia (23,315 units available)" at bounding box center [80, 269] width 15 height 20
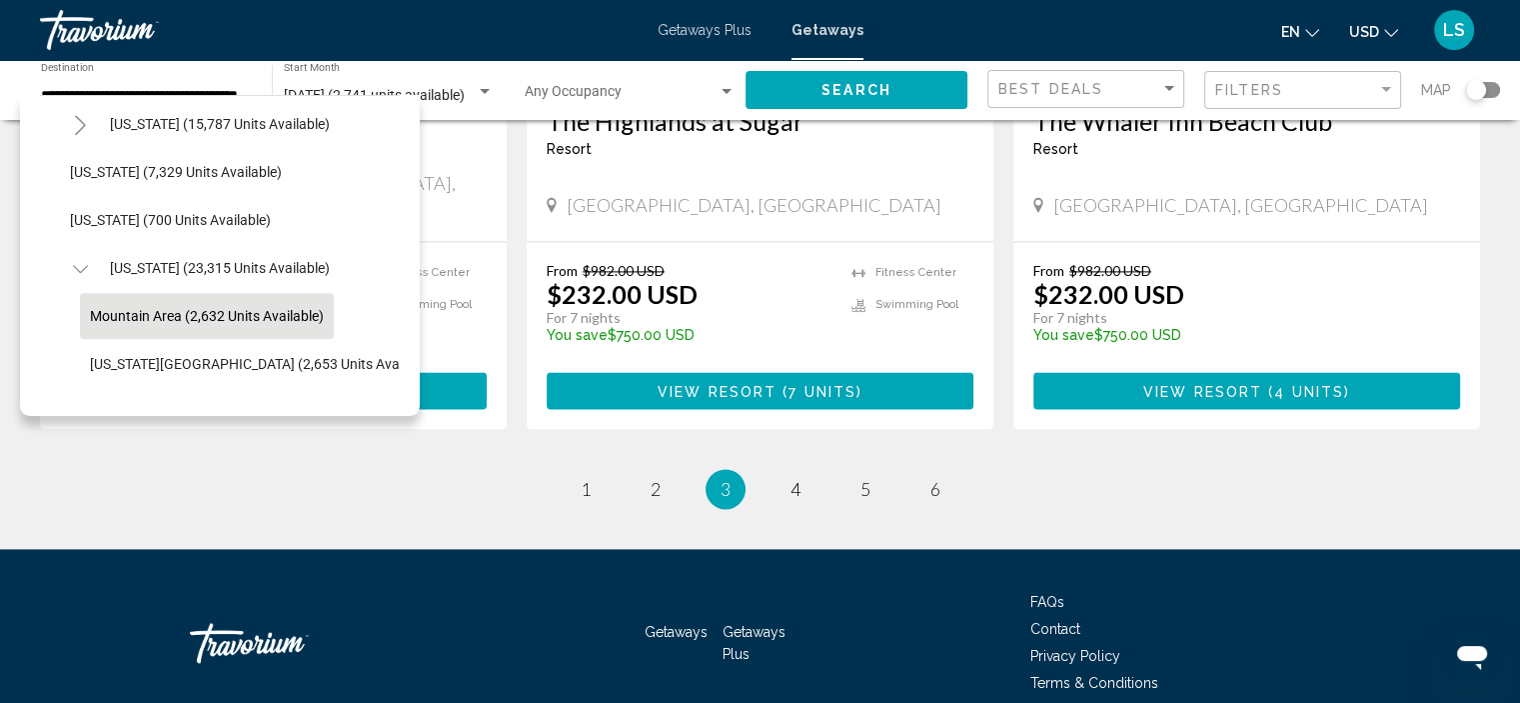
scroll to position [2025, 0]
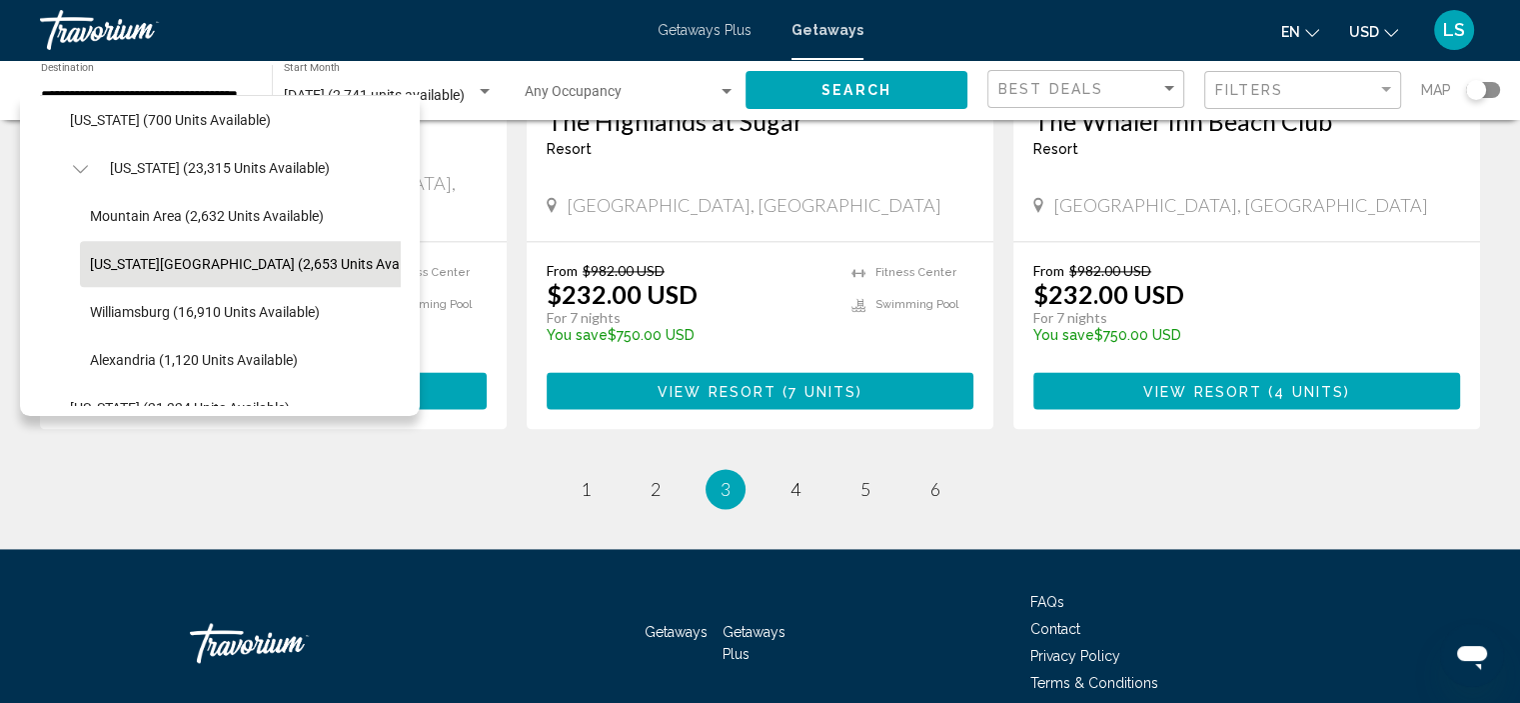
click at [154, 272] on button "[US_STATE][GEOGRAPHIC_DATA] (2,653 units available)" at bounding box center [263, 264] width 367 height 46
type input "**********"
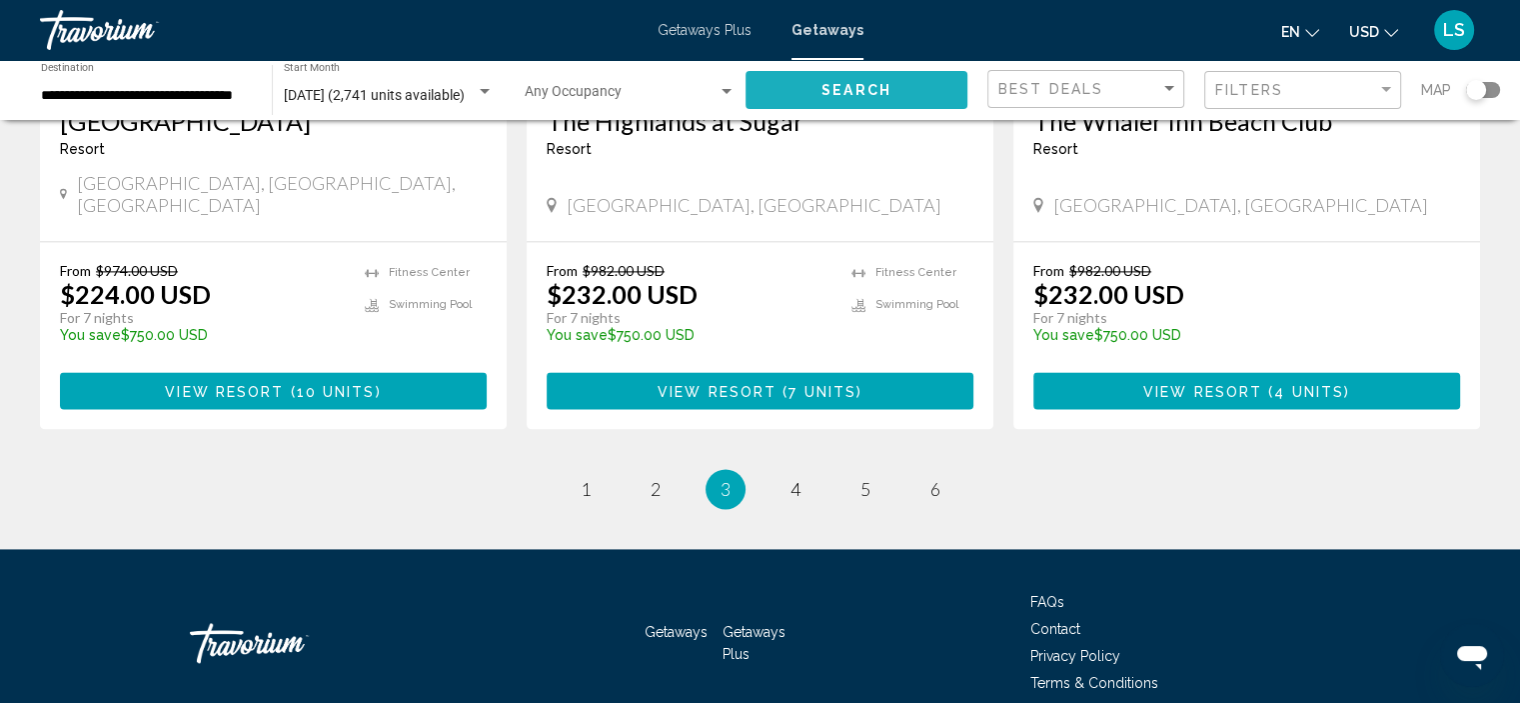
click at [789, 81] on button "Search" at bounding box center [857, 89] width 222 height 37
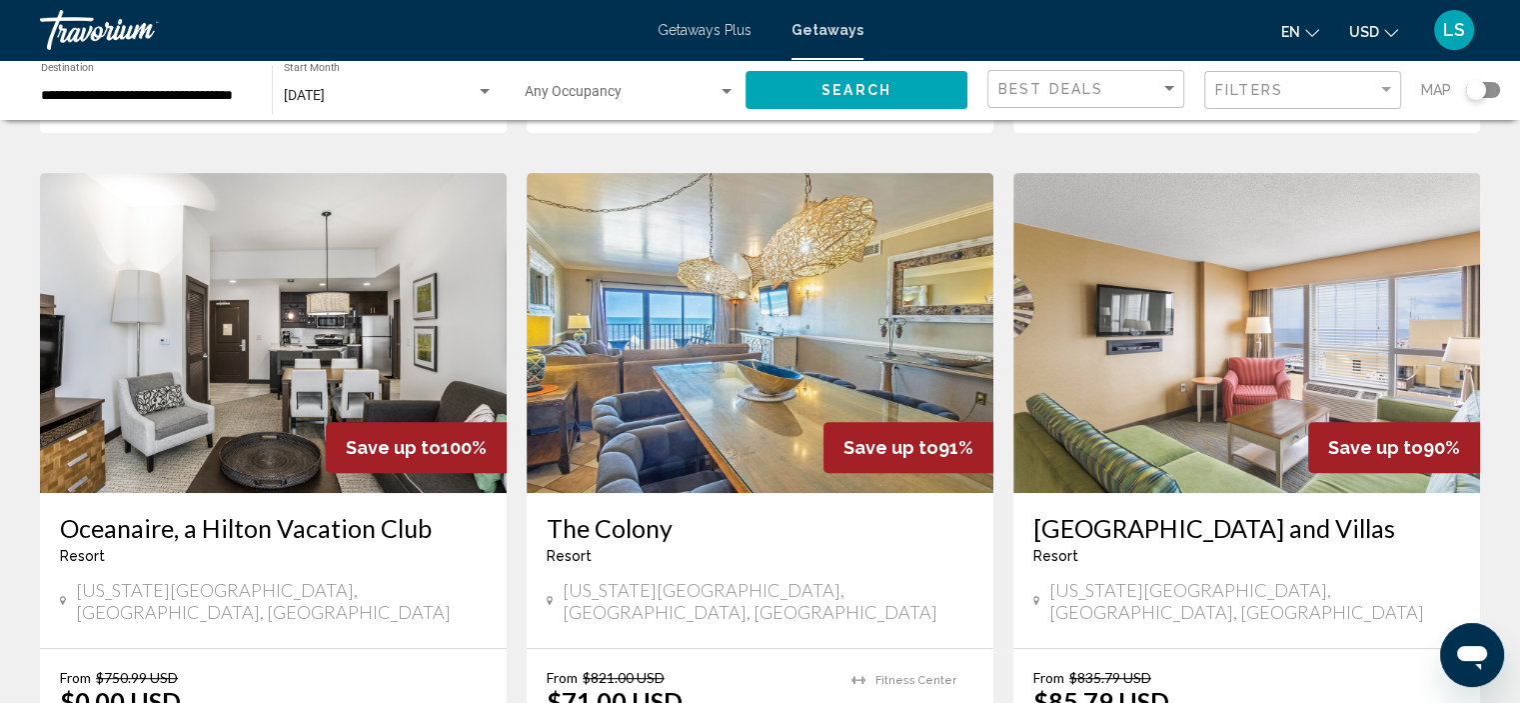
scroll to position [800, 0]
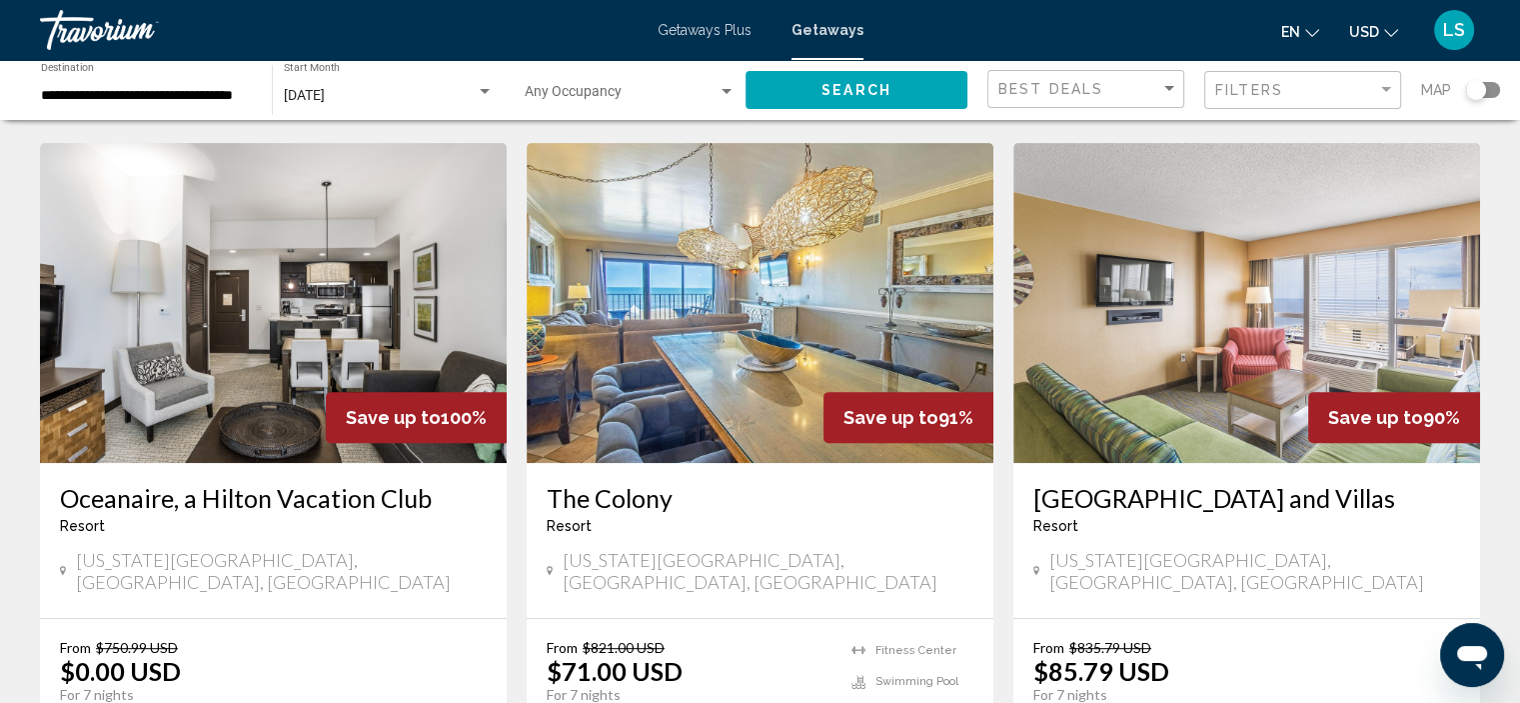
click at [156, 243] on img "Main content" at bounding box center [273, 303] width 467 height 320
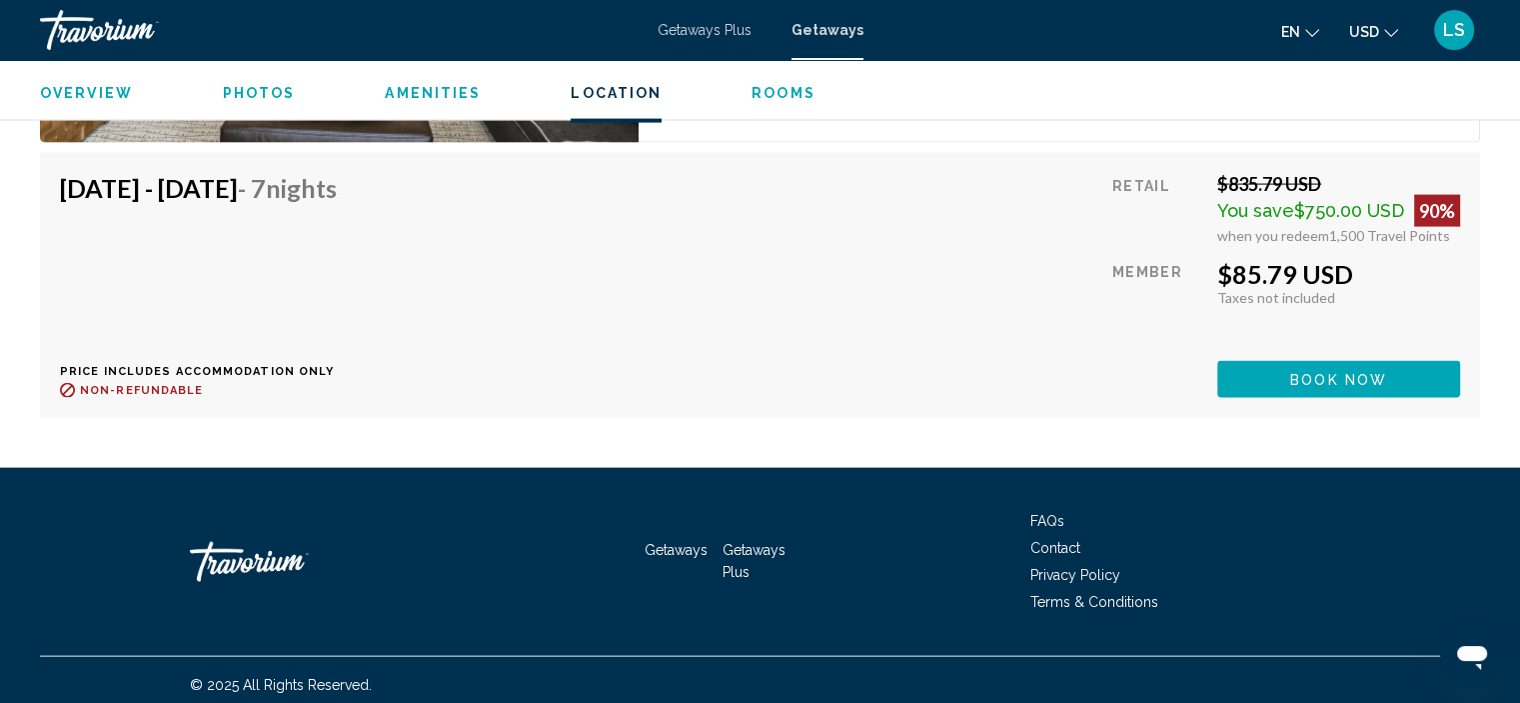
scroll to position [4282, 0]
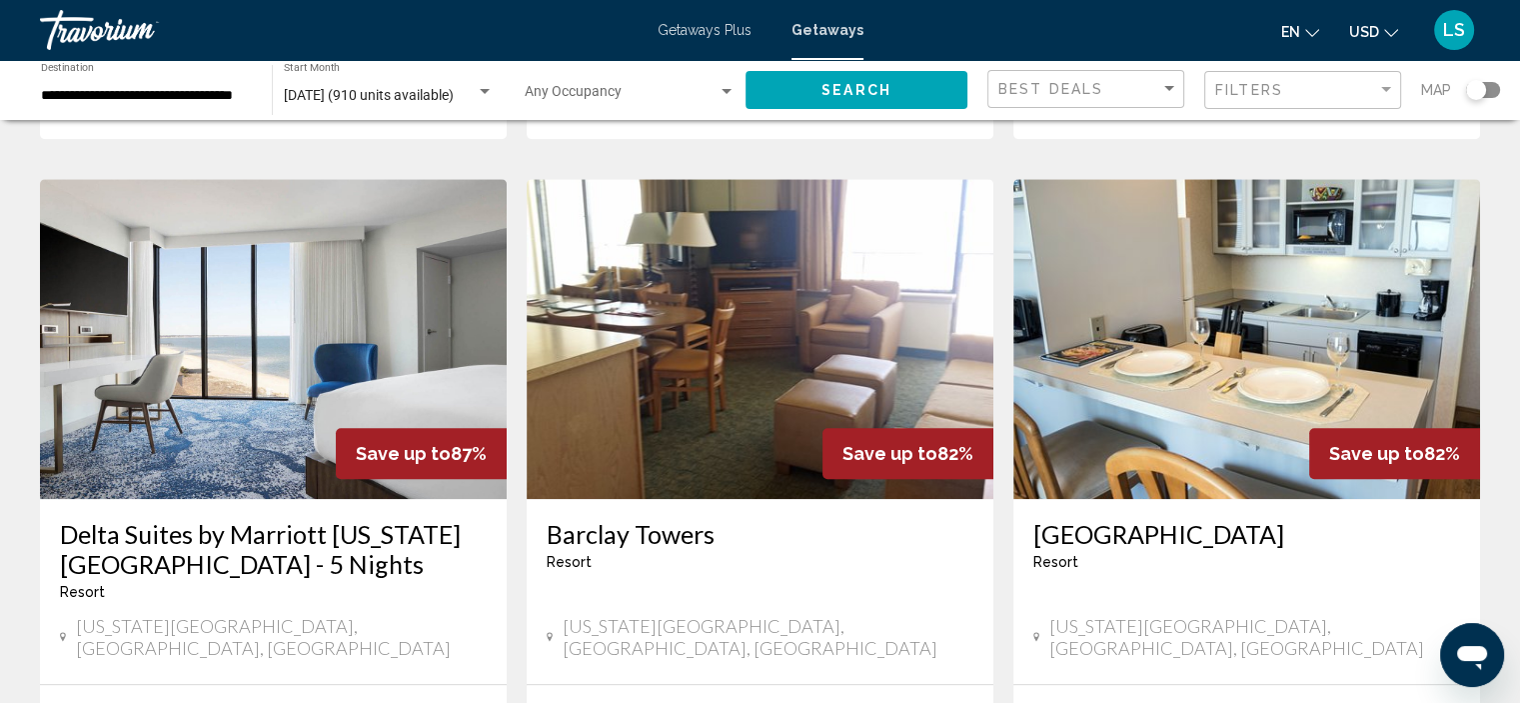
scroll to position [1499, 0]
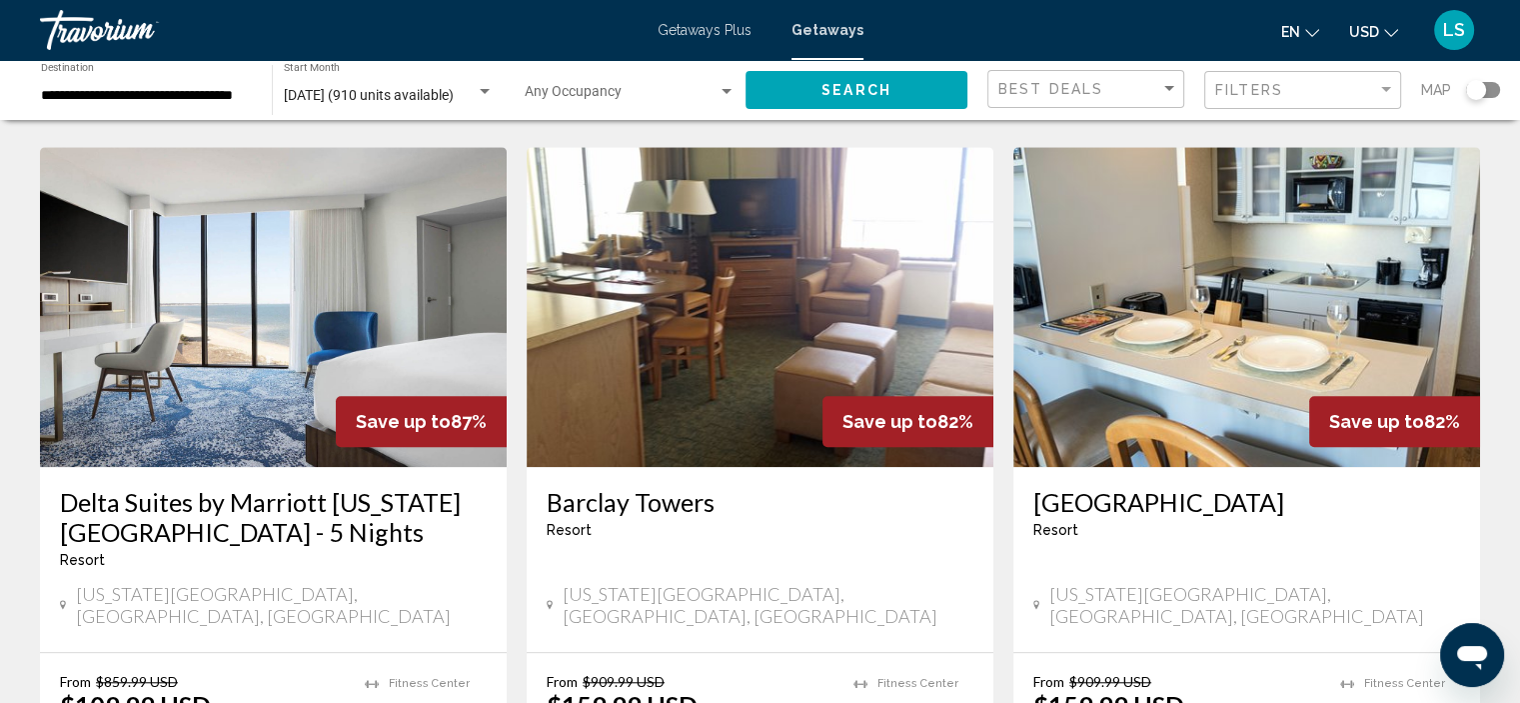
click at [103, 327] on img "Main content" at bounding box center [273, 307] width 467 height 320
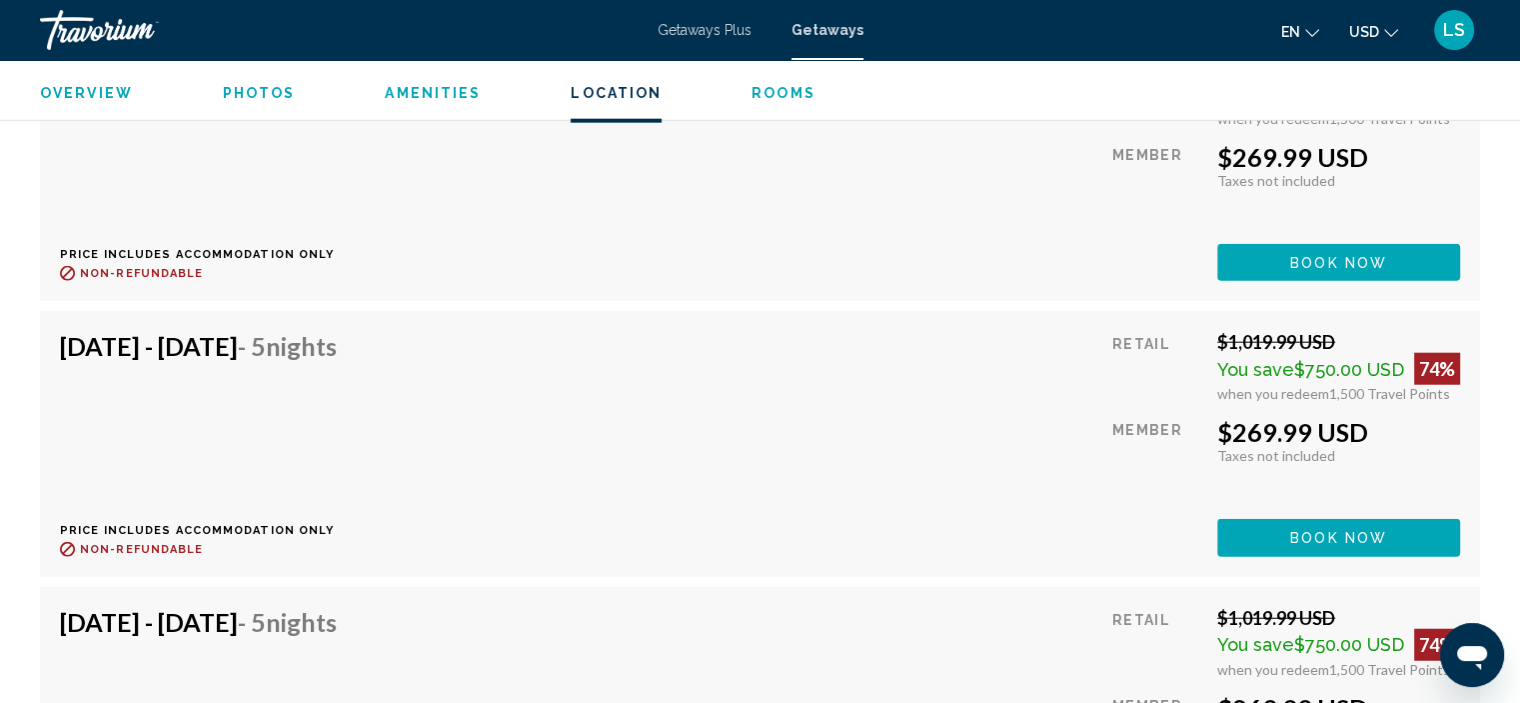
scroll to position [12901, 0]
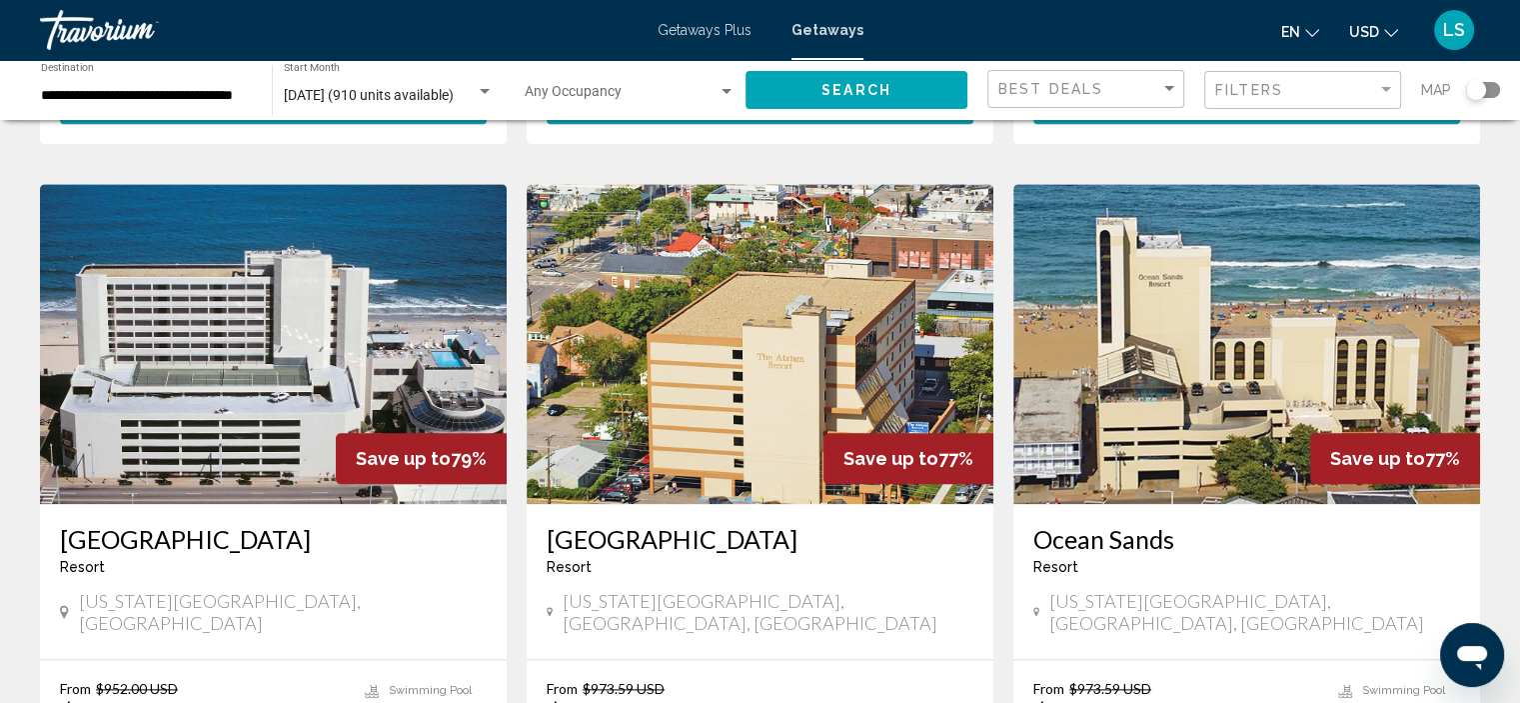
scroll to position [2499, 0]
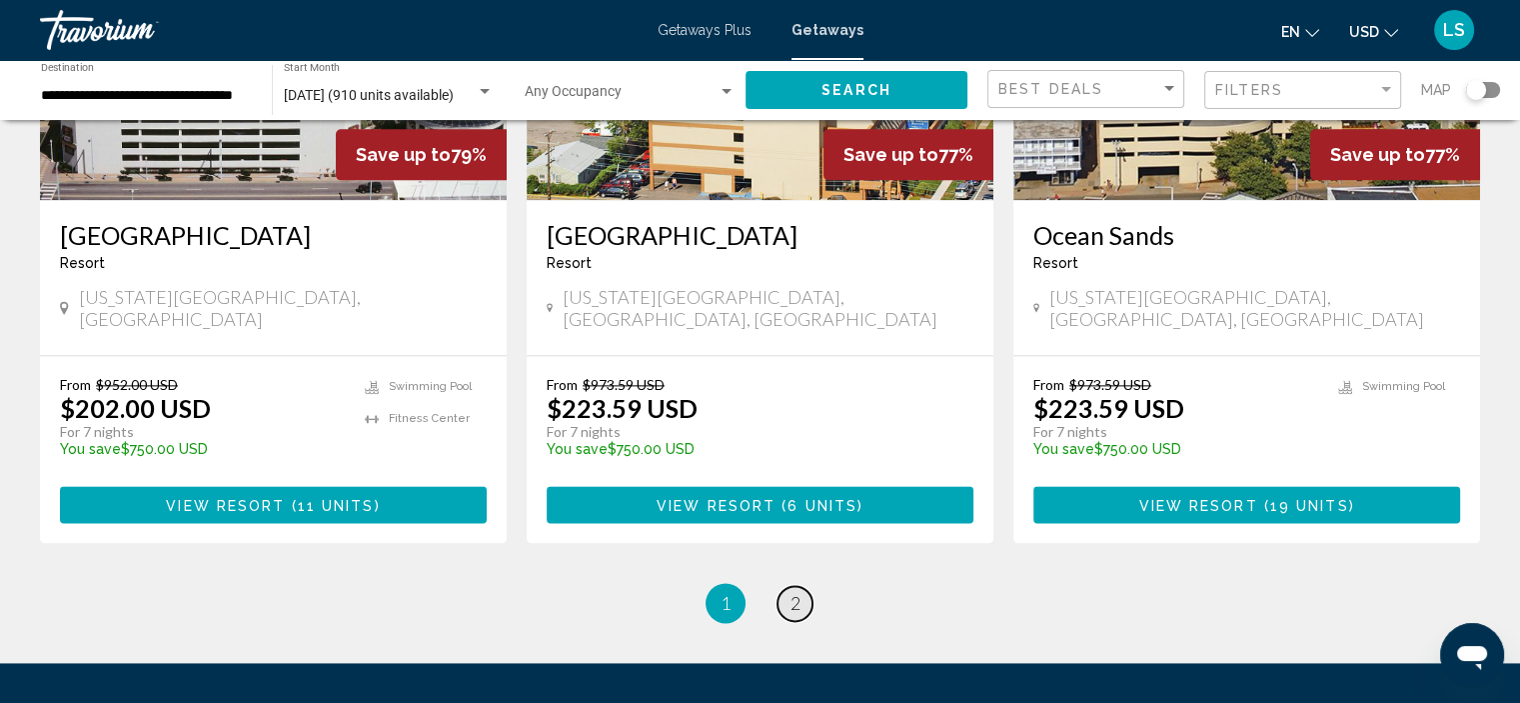
click at [792, 592] on span "2" at bounding box center [796, 603] width 10 height 22
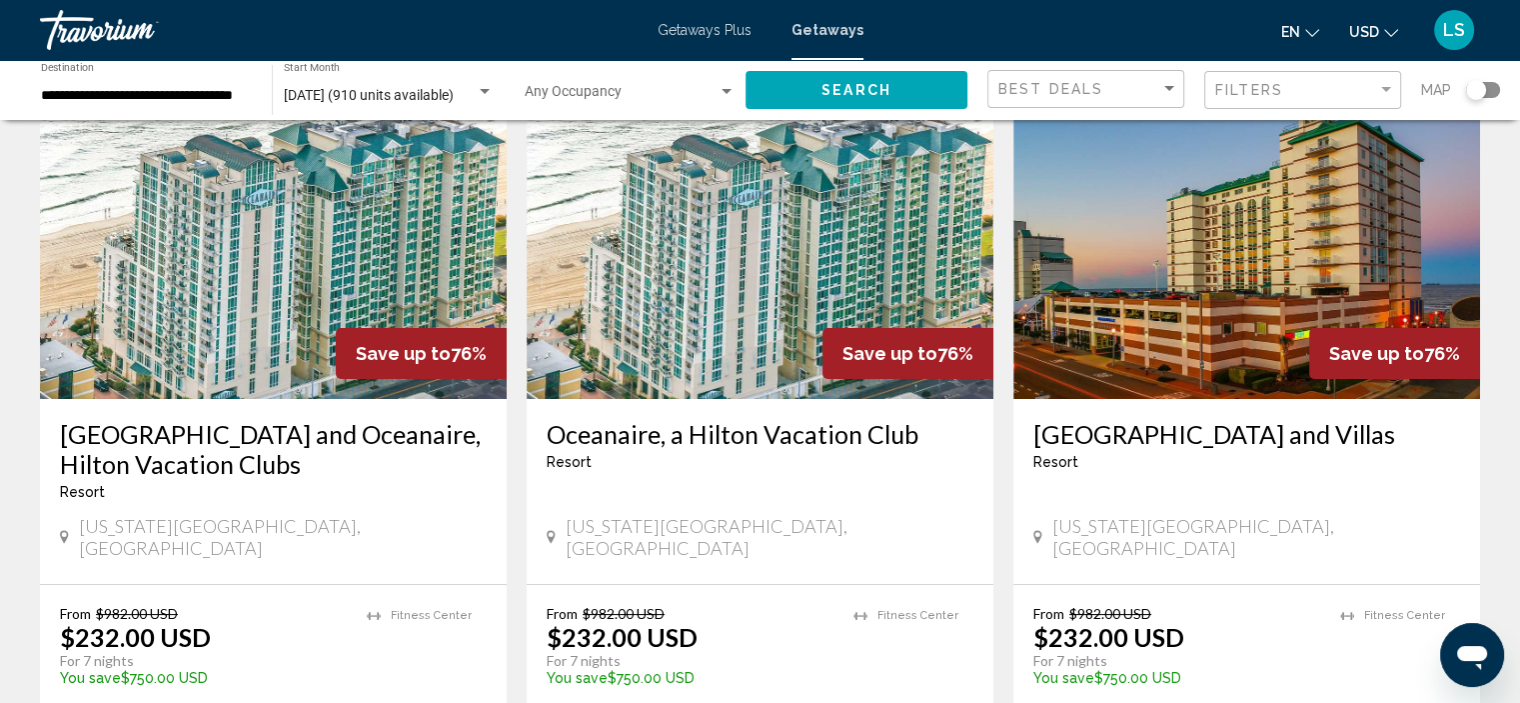
scroll to position [100, 0]
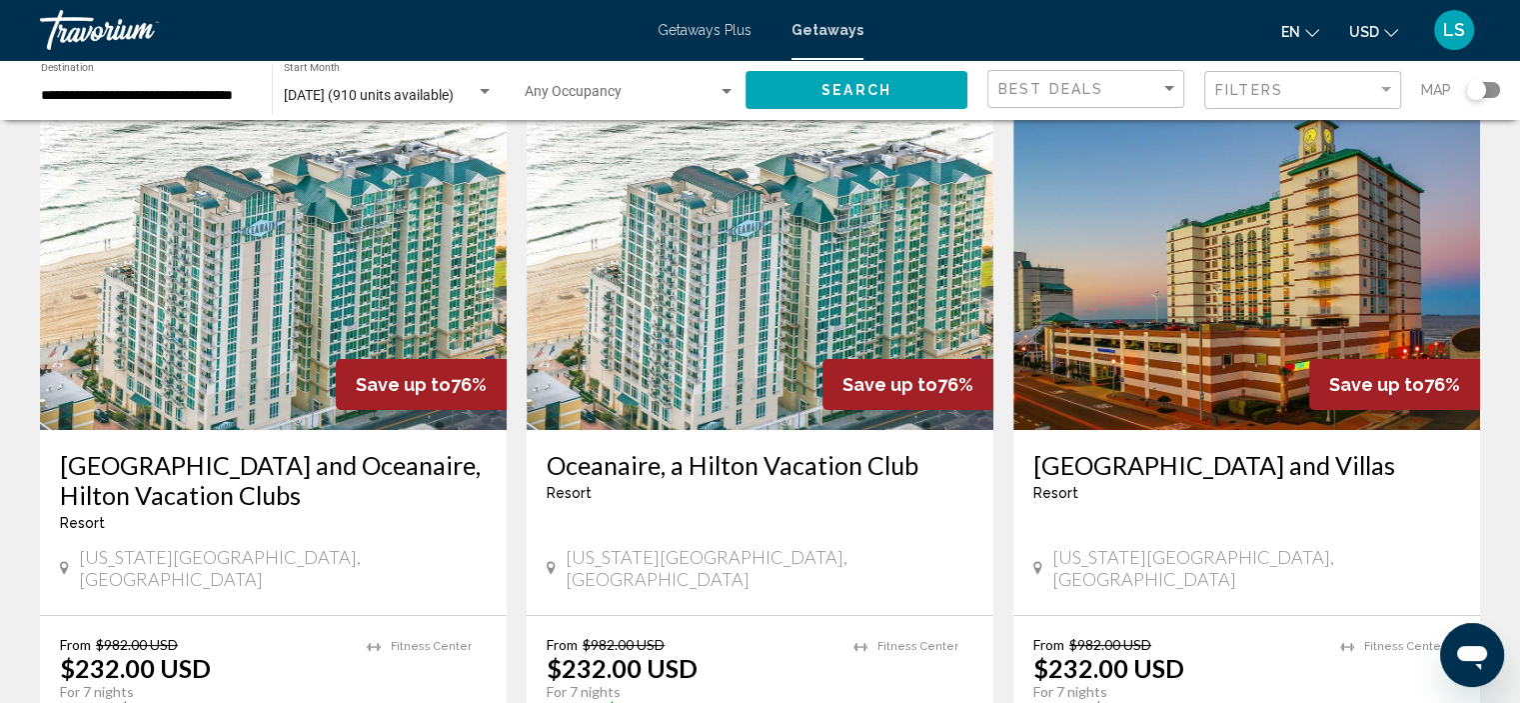
click at [811, 279] on img "Main content" at bounding box center [760, 270] width 467 height 320
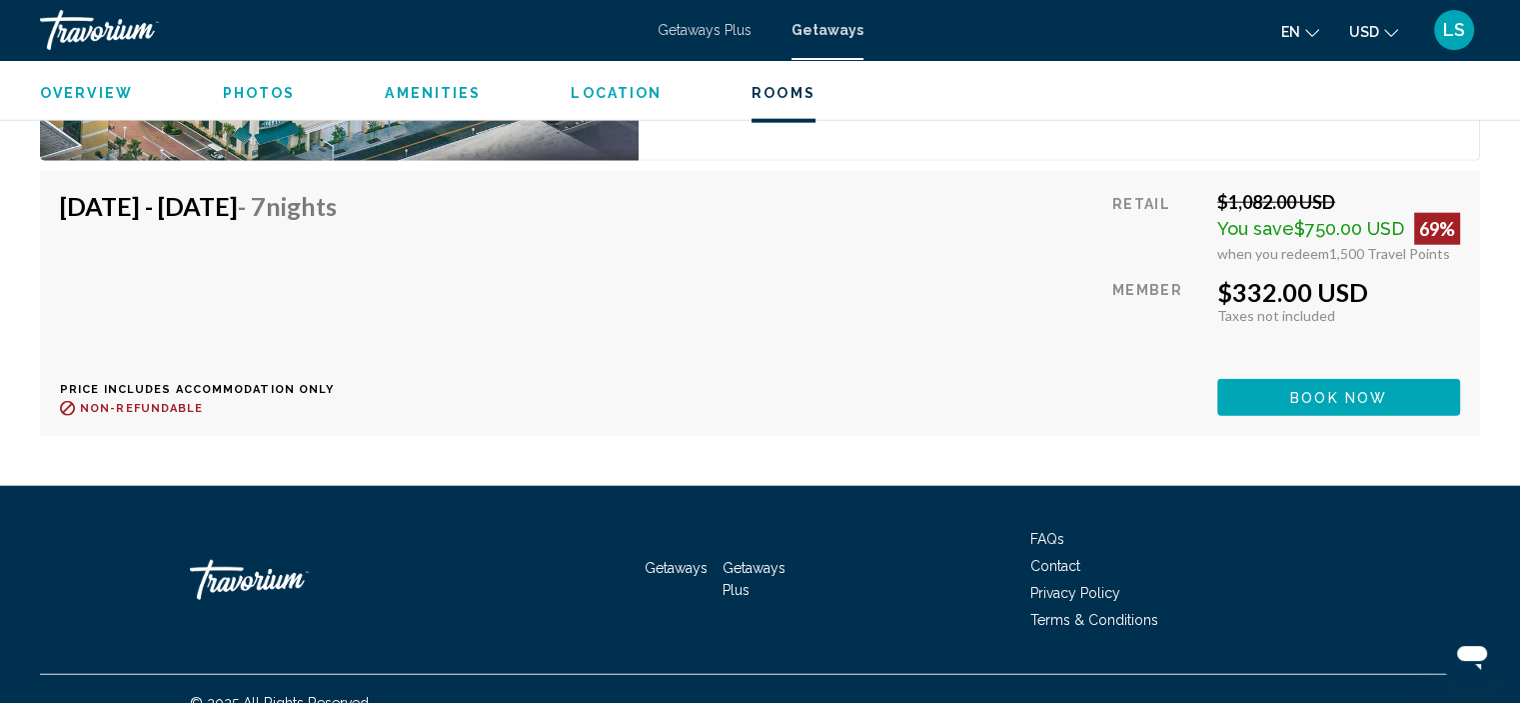
scroll to position [4858, 0]
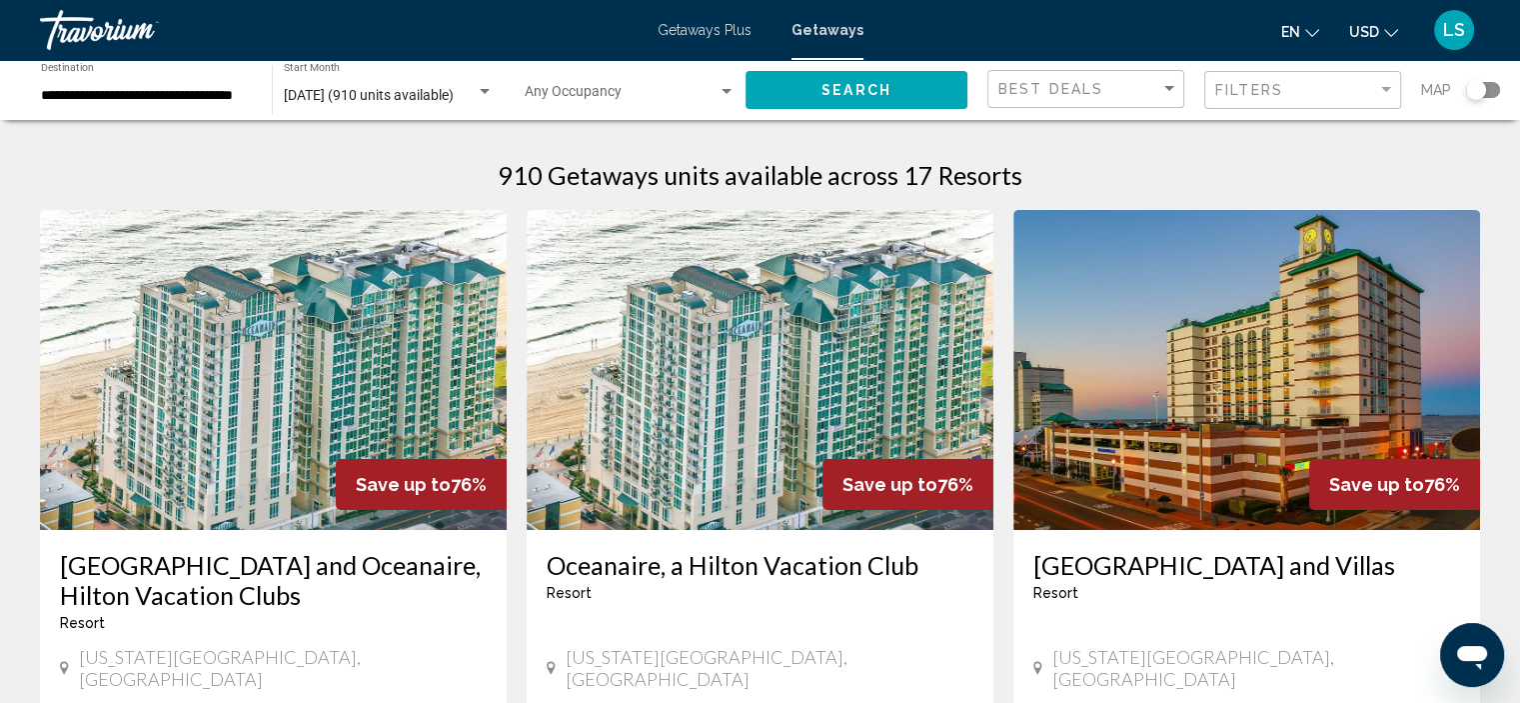
click at [408, 338] on img "Main content" at bounding box center [273, 370] width 467 height 320
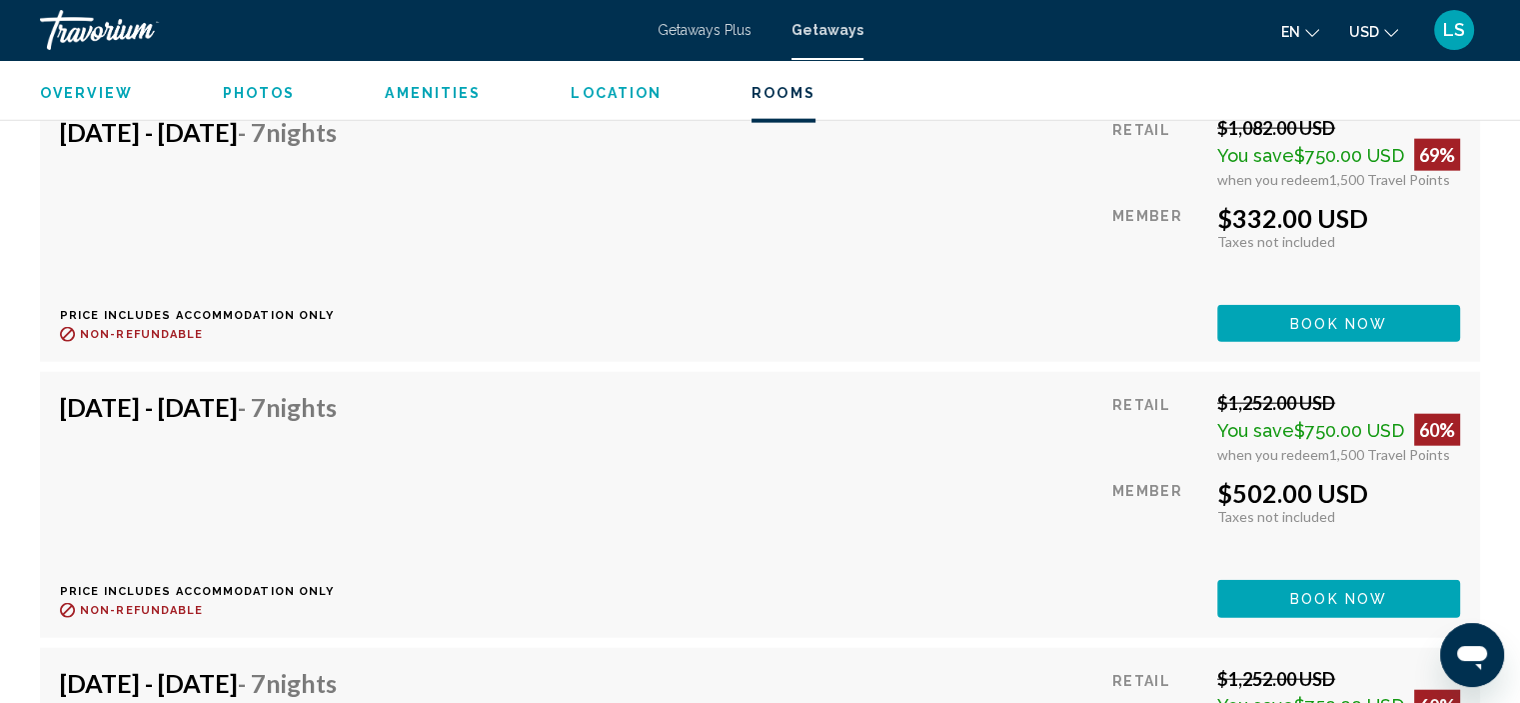
scroll to position [4705, 0]
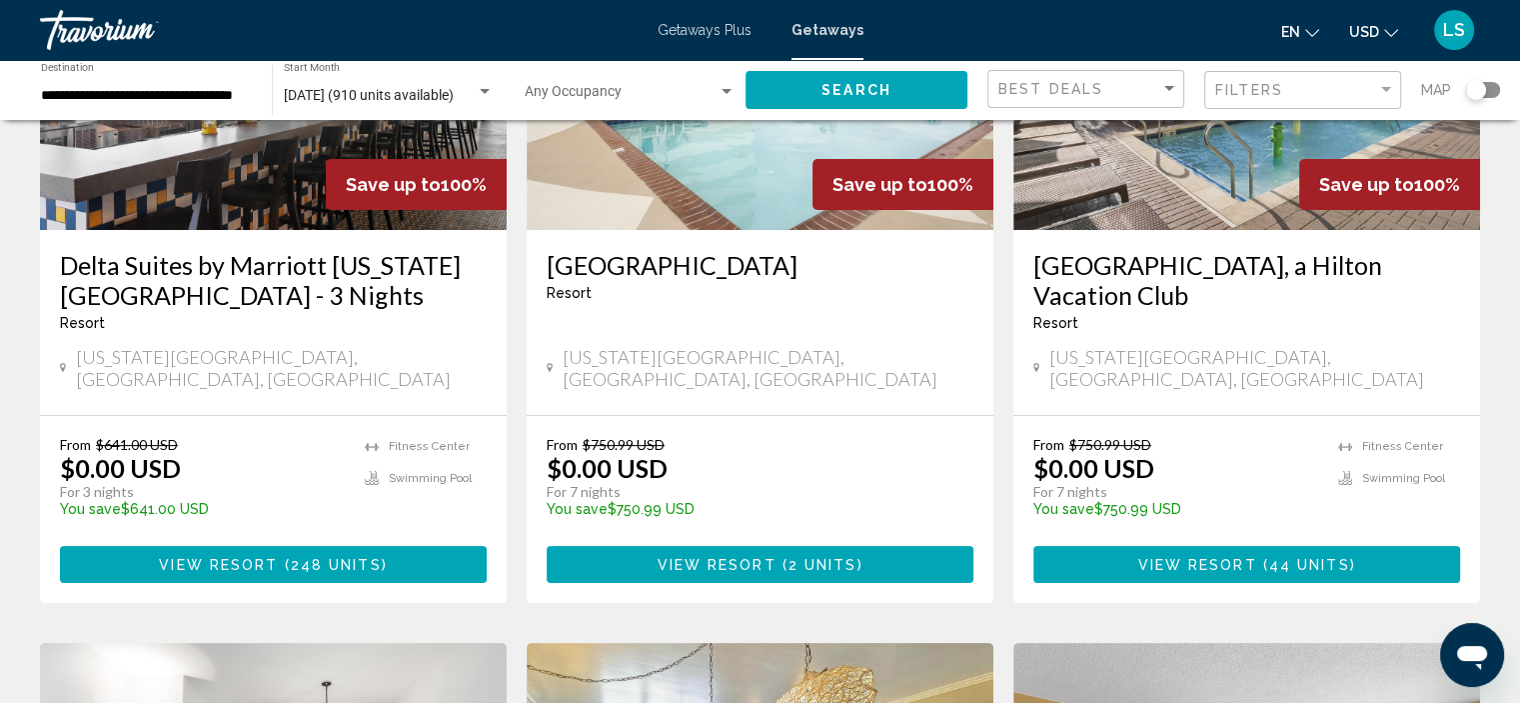
scroll to position [100, 0]
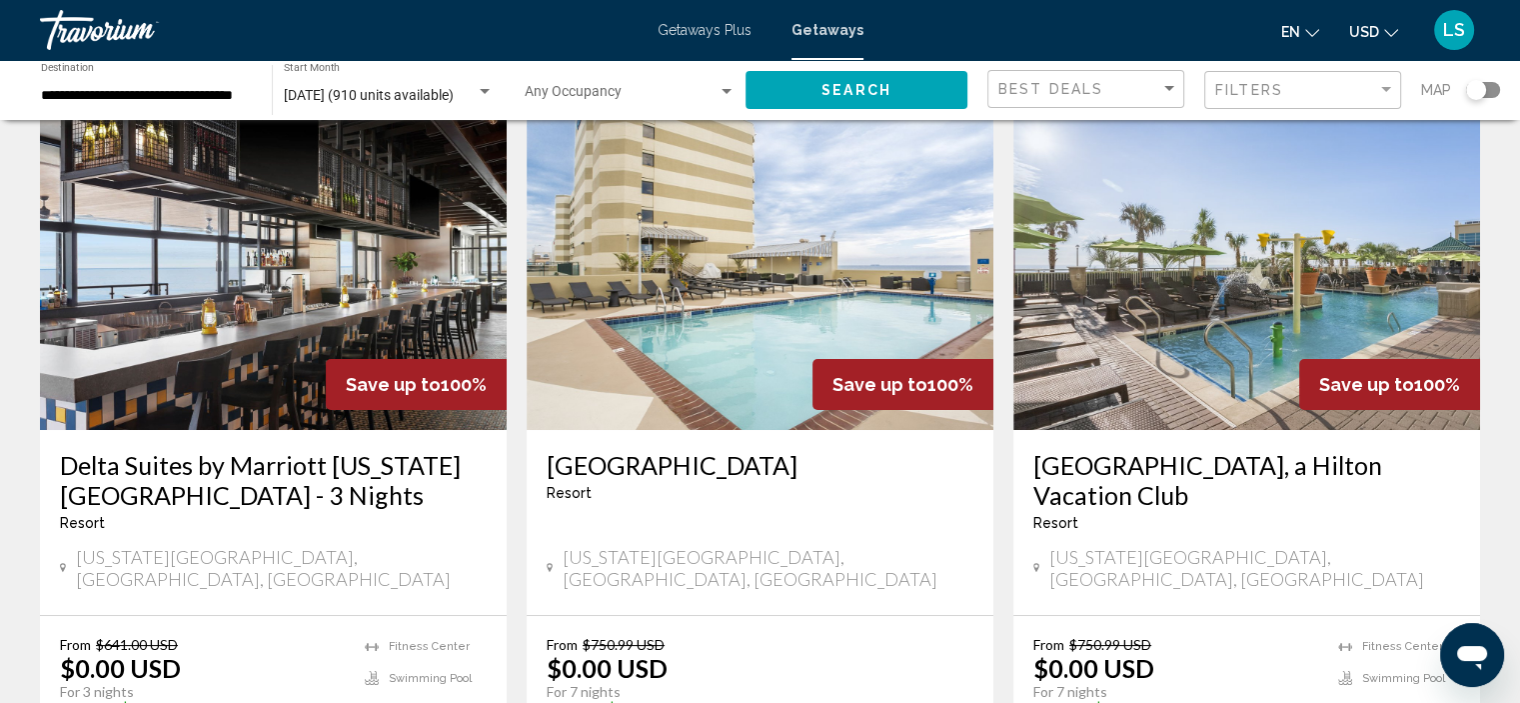
click at [1351, 295] on img "Main content" at bounding box center [1246, 270] width 467 height 320
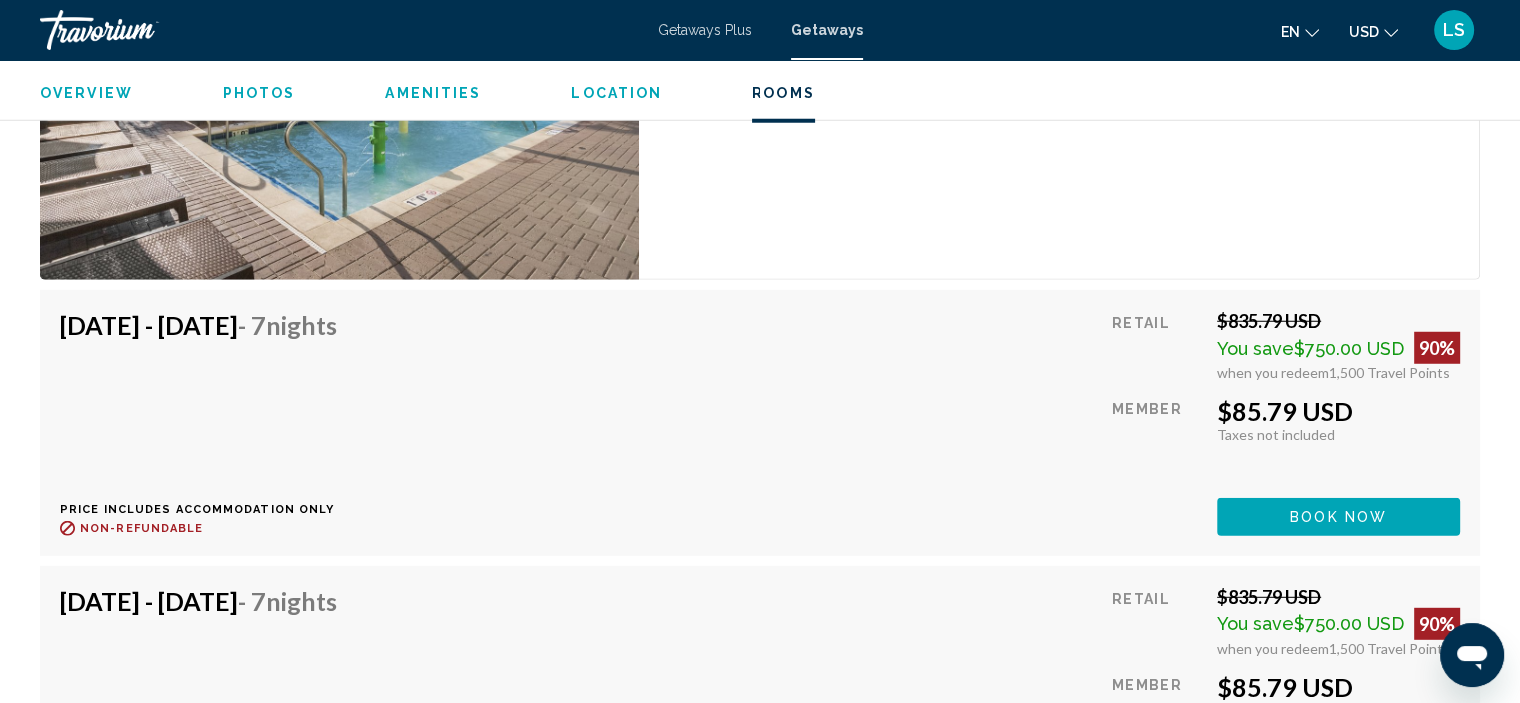
scroll to position [4949, 0]
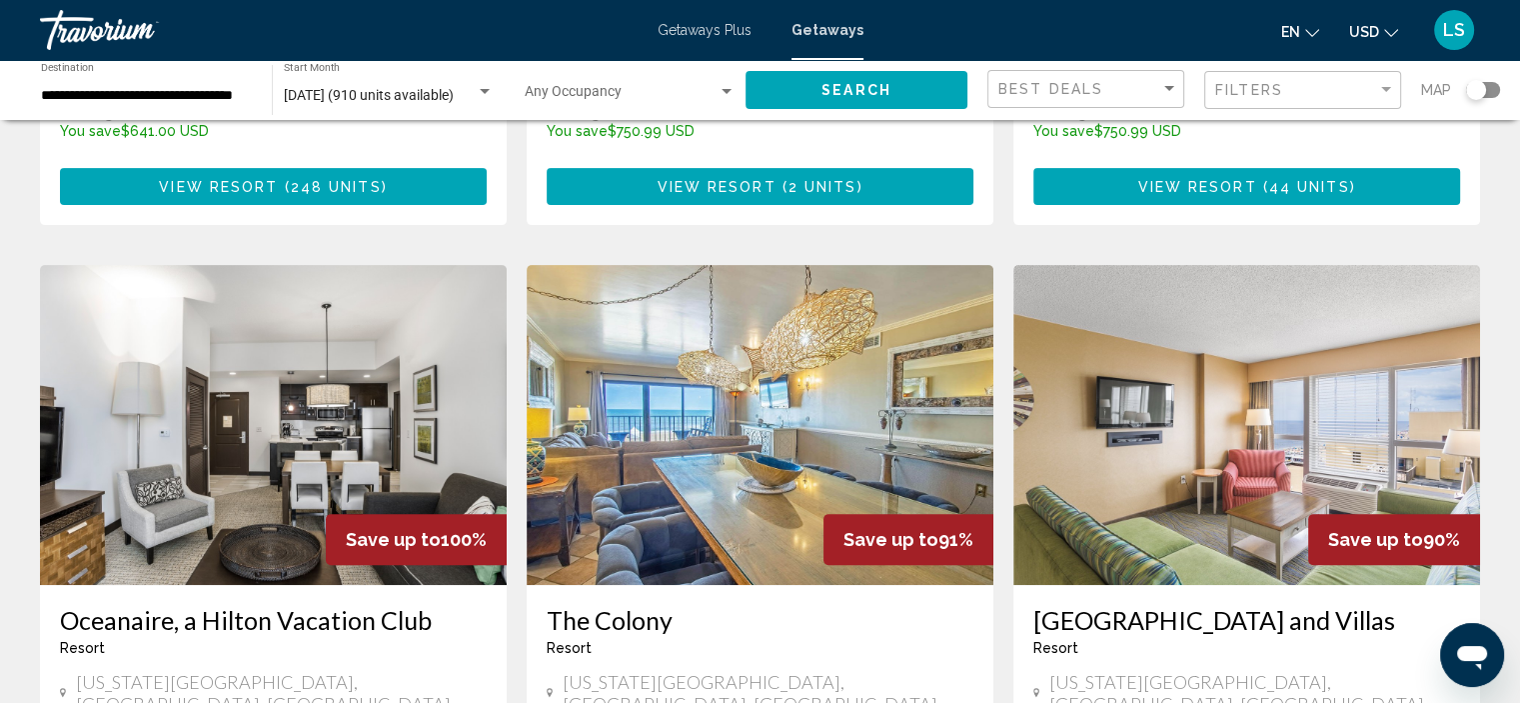
scroll to position [800, 0]
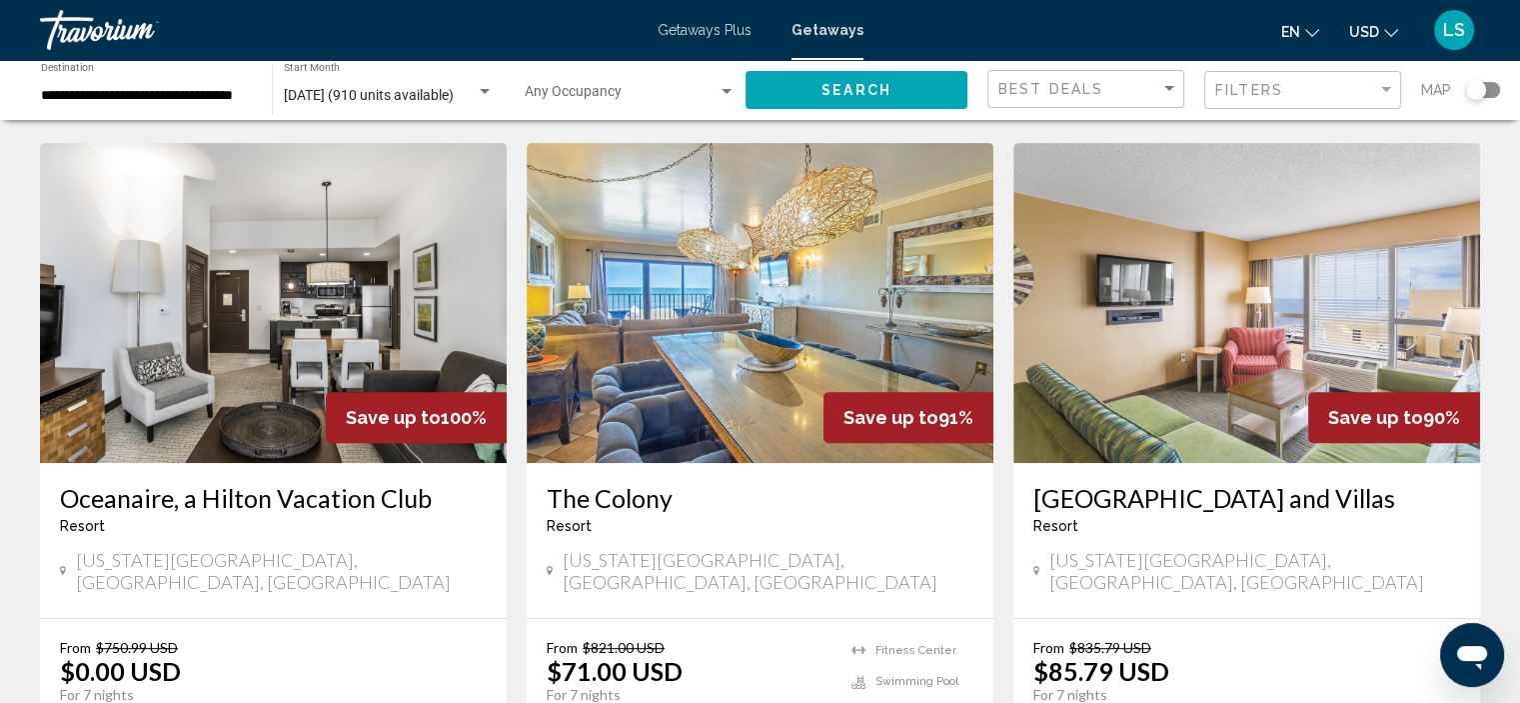
click at [695, 252] on img "Main content" at bounding box center [760, 303] width 467 height 320
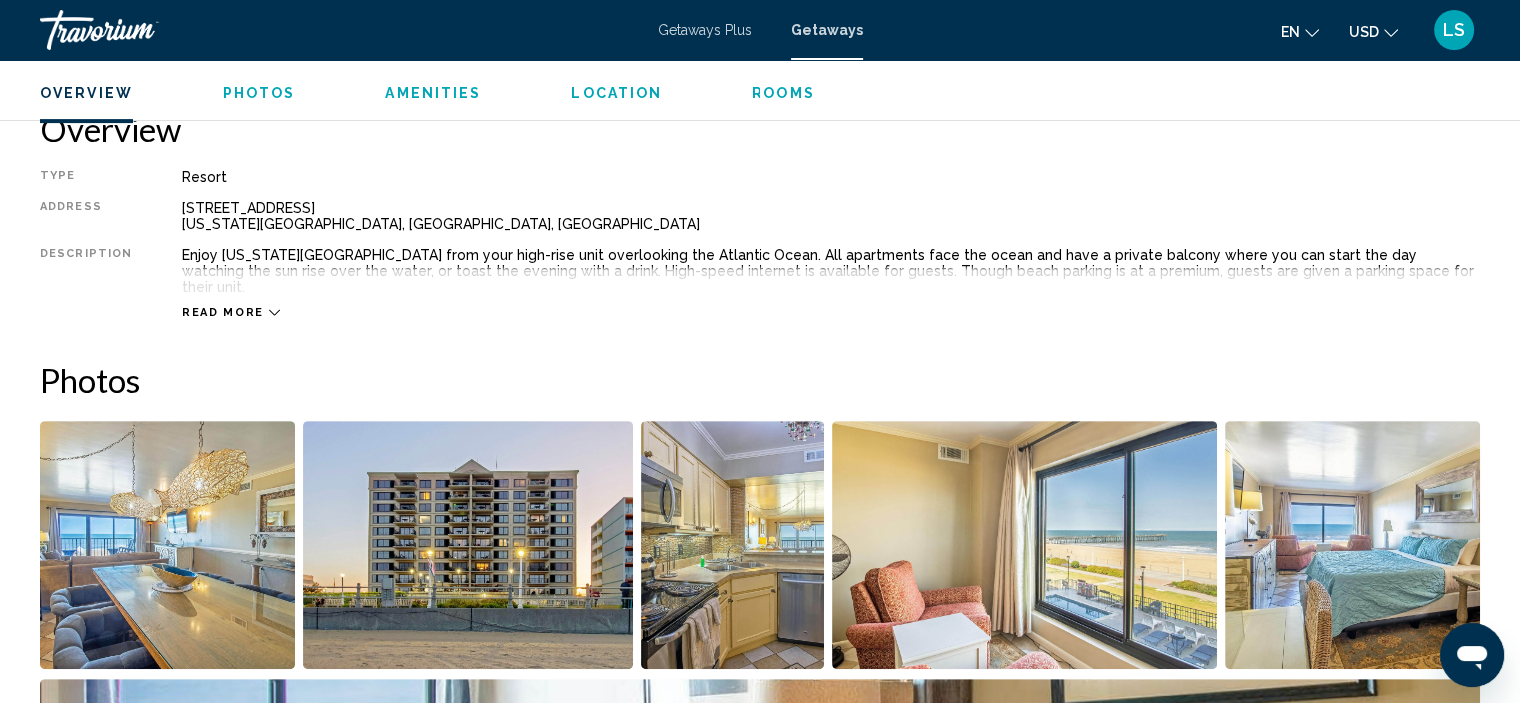
scroll to position [644, 0]
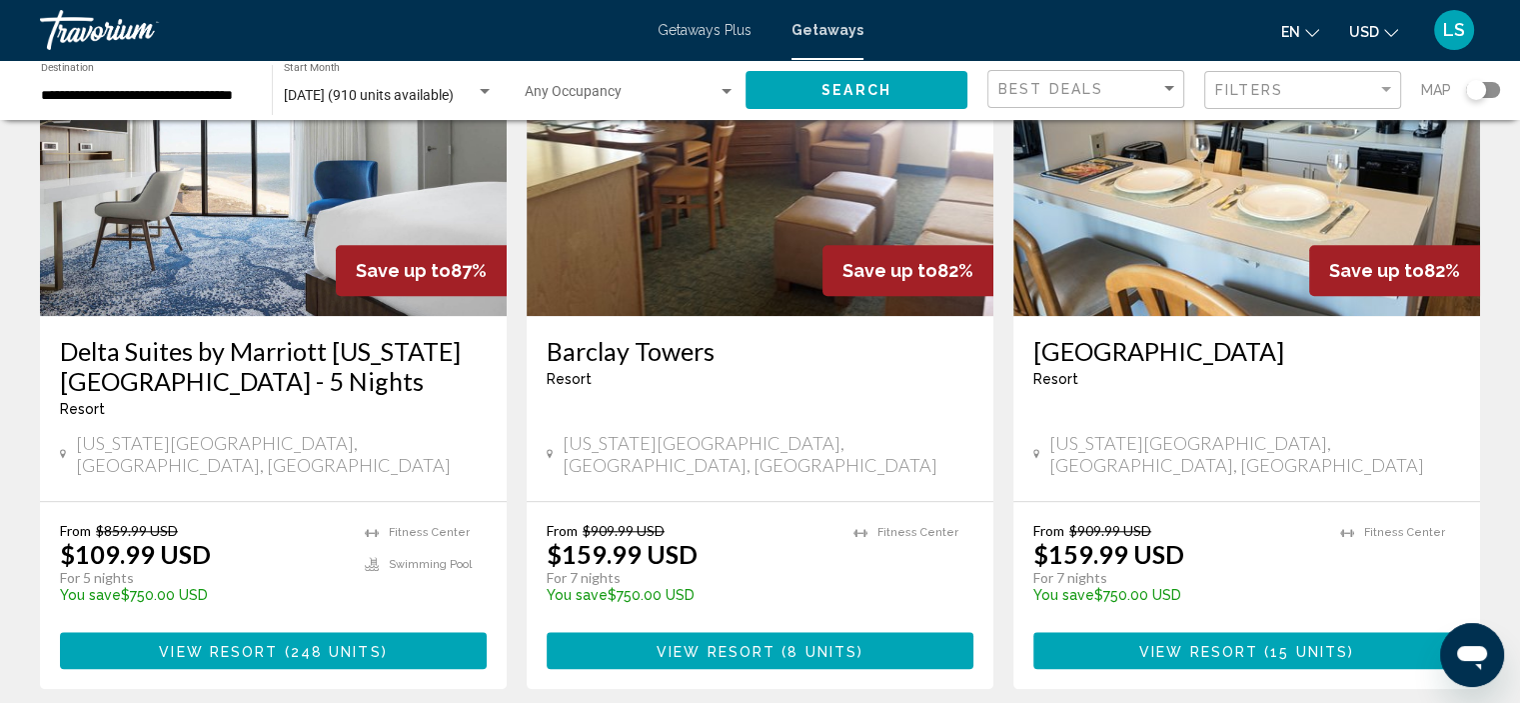
scroll to position [1599, 0]
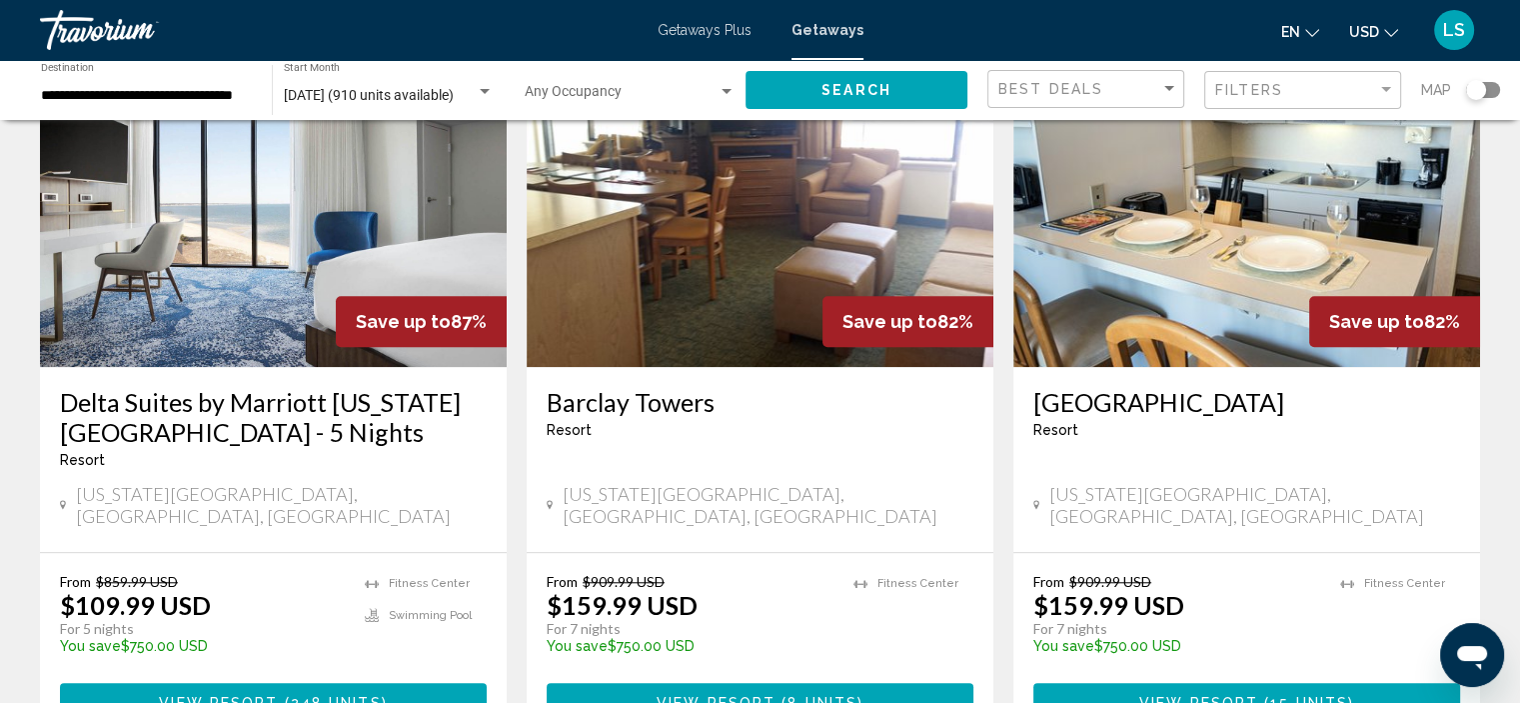
click at [1267, 204] on img "Main content" at bounding box center [1246, 207] width 467 height 320
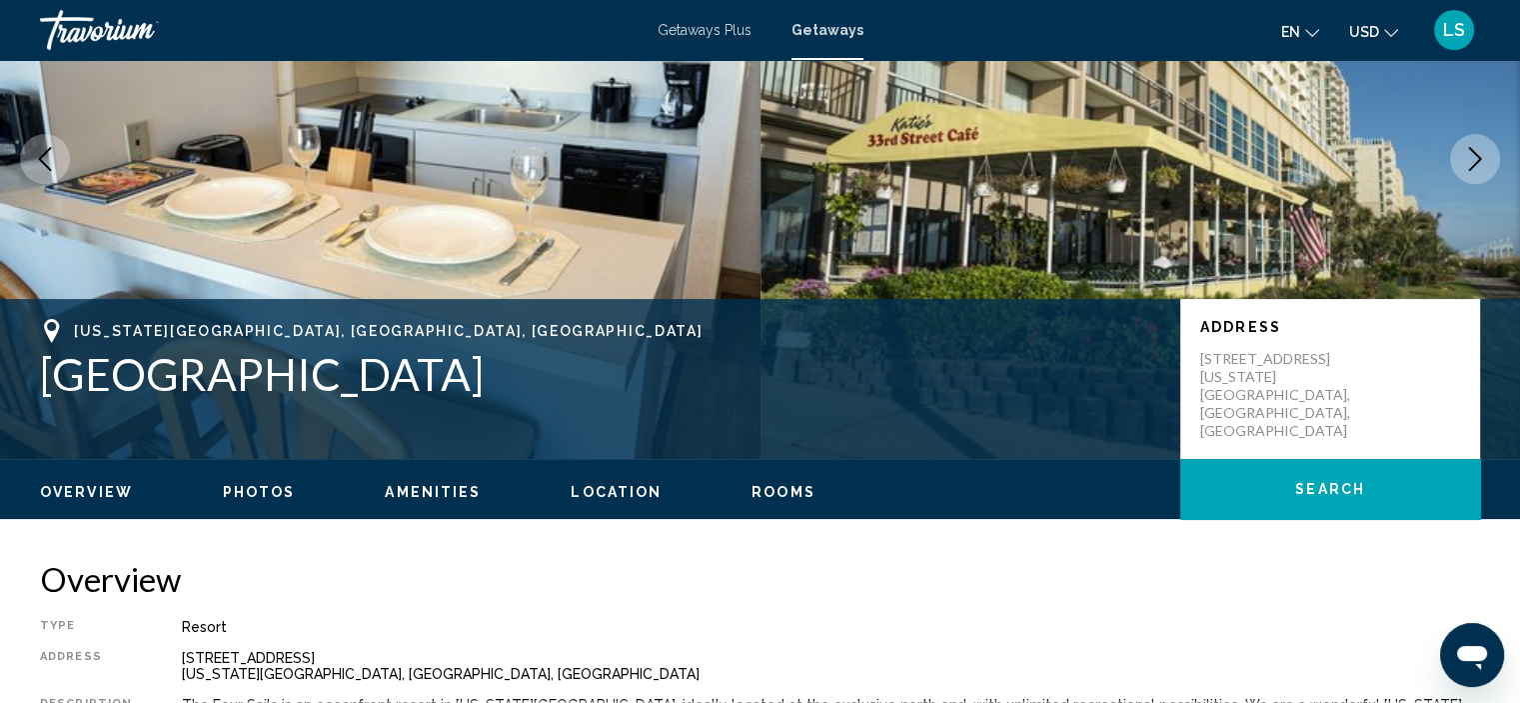
scroll to position [308, 0]
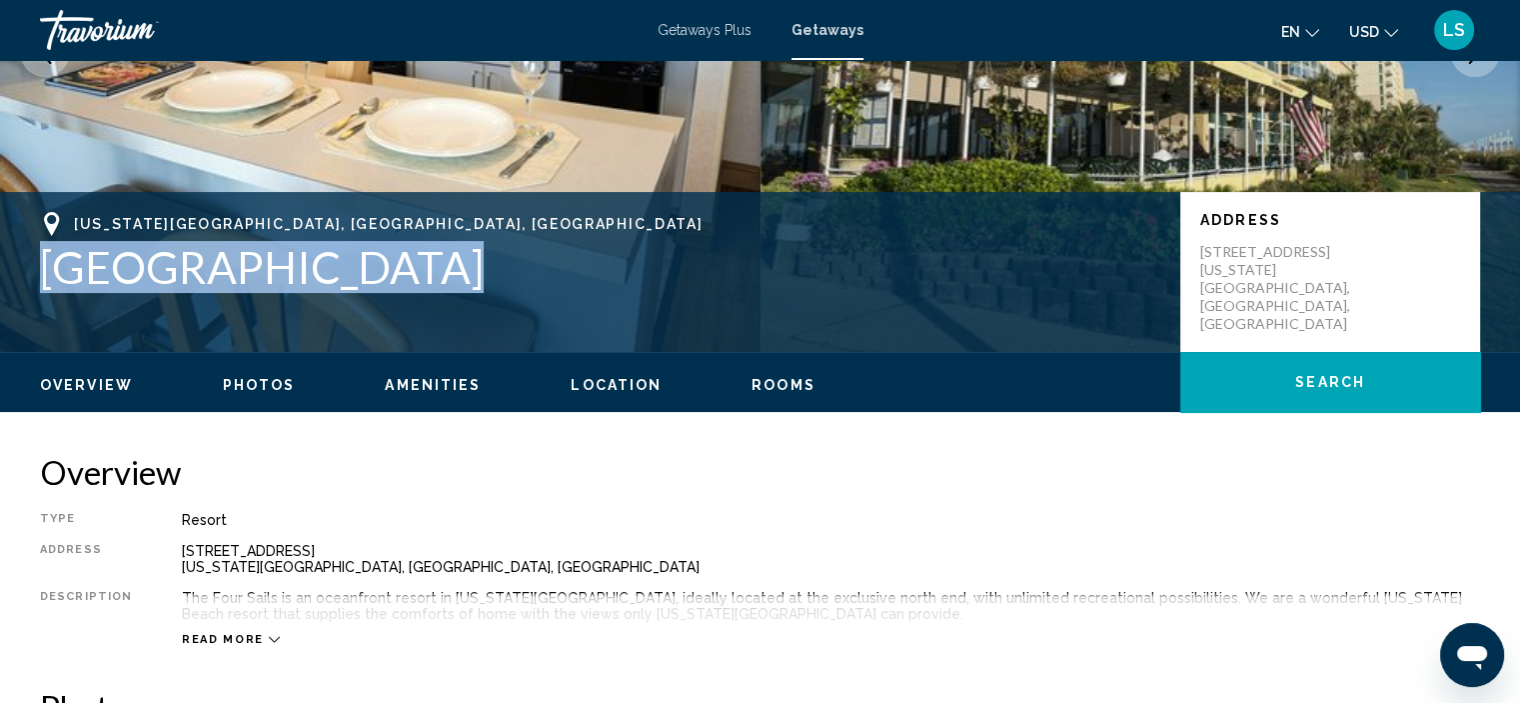
drag, startPoint x: 365, startPoint y: 270, endPoint x: 0, endPoint y: 244, distance: 365.7
click at [0, 244] on div "[US_STATE][GEOGRAPHIC_DATA], [GEOGRAPHIC_DATA] [GEOGRAPHIC_DATA] Address [STREE…" at bounding box center [760, 272] width 1520 height 120
copy h1 "[GEOGRAPHIC_DATA]"
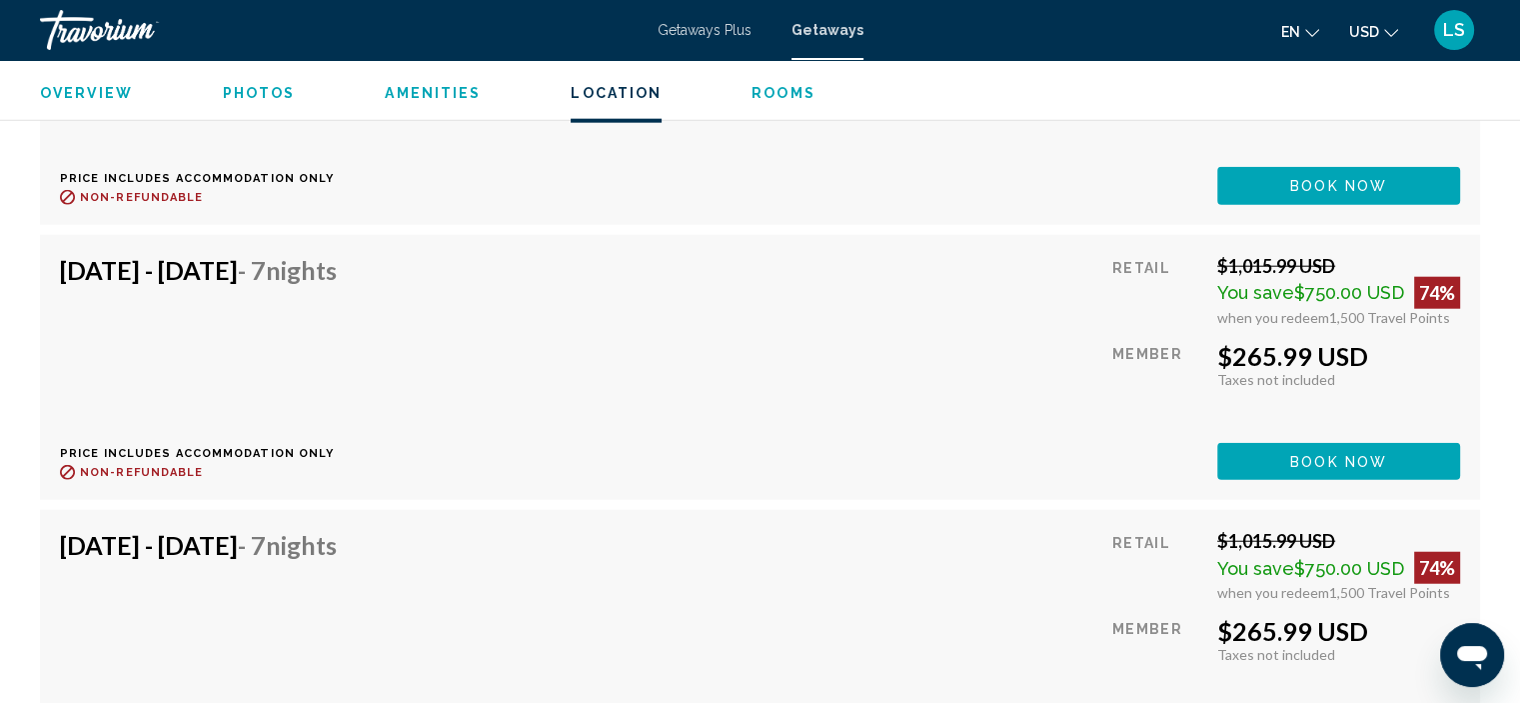
scroll to position [4905, 0]
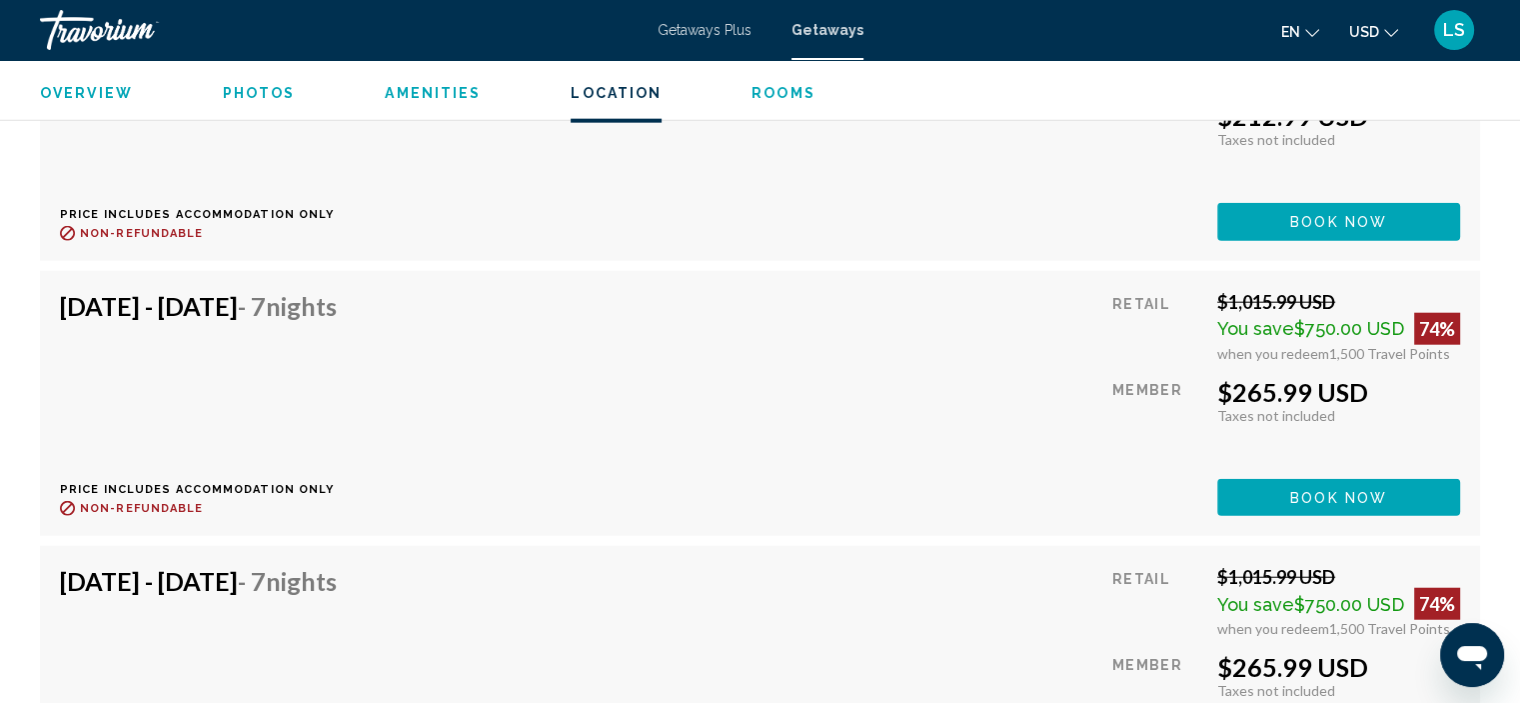
click at [883, 606] on div "[DATE] - [DATE] - 7 Nights Price includes accommodation only Refundable until :…" at bounding box center [760, 678] width 1400 height 225
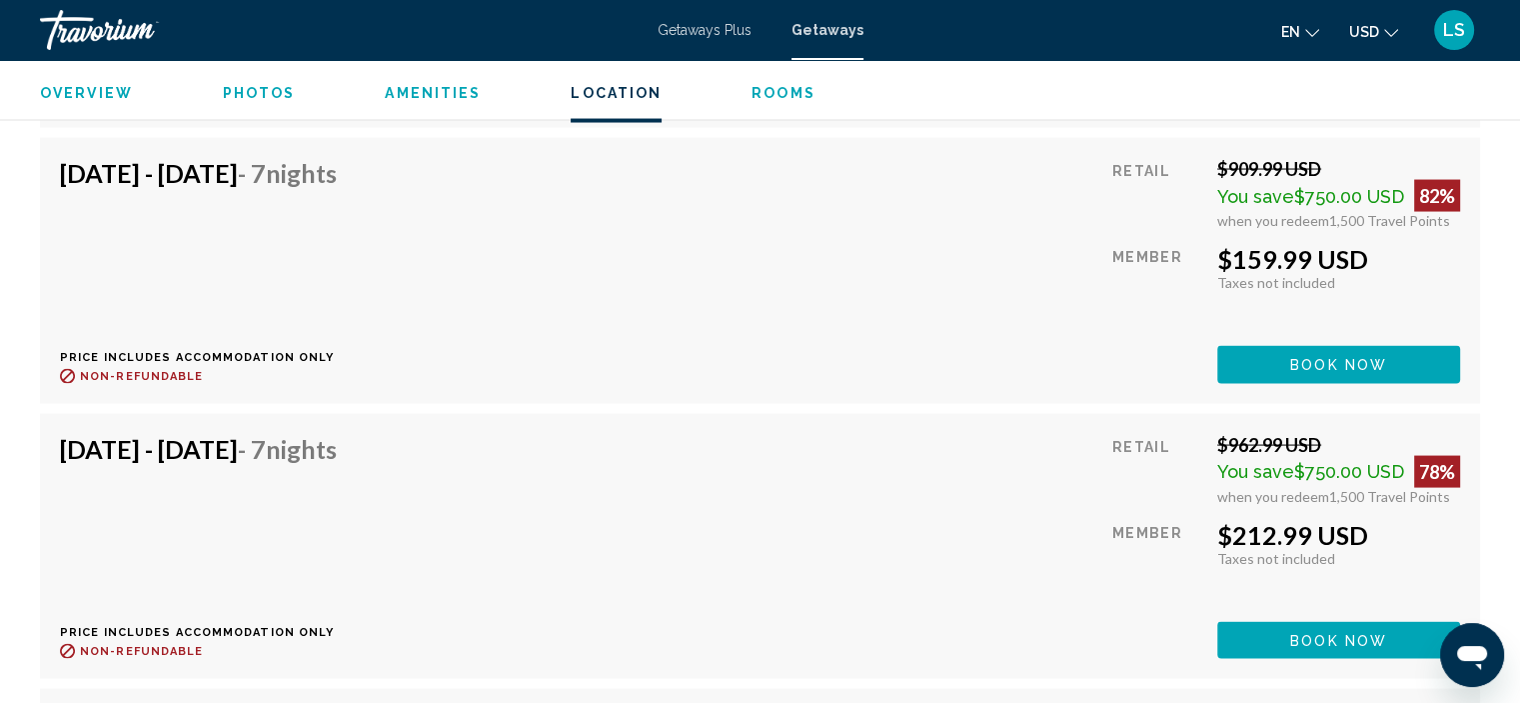
scroll to position [3906, 0]
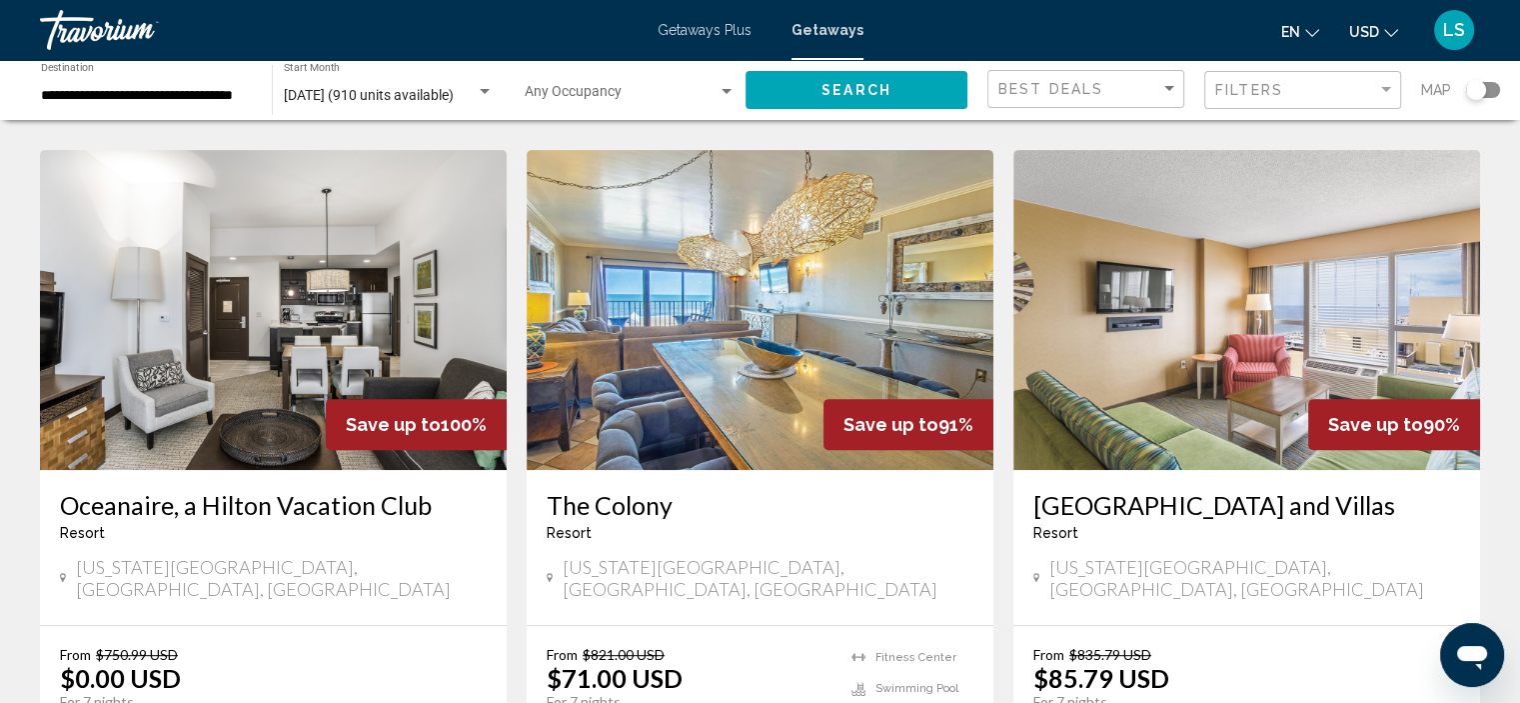
scroll to position [800, 0]
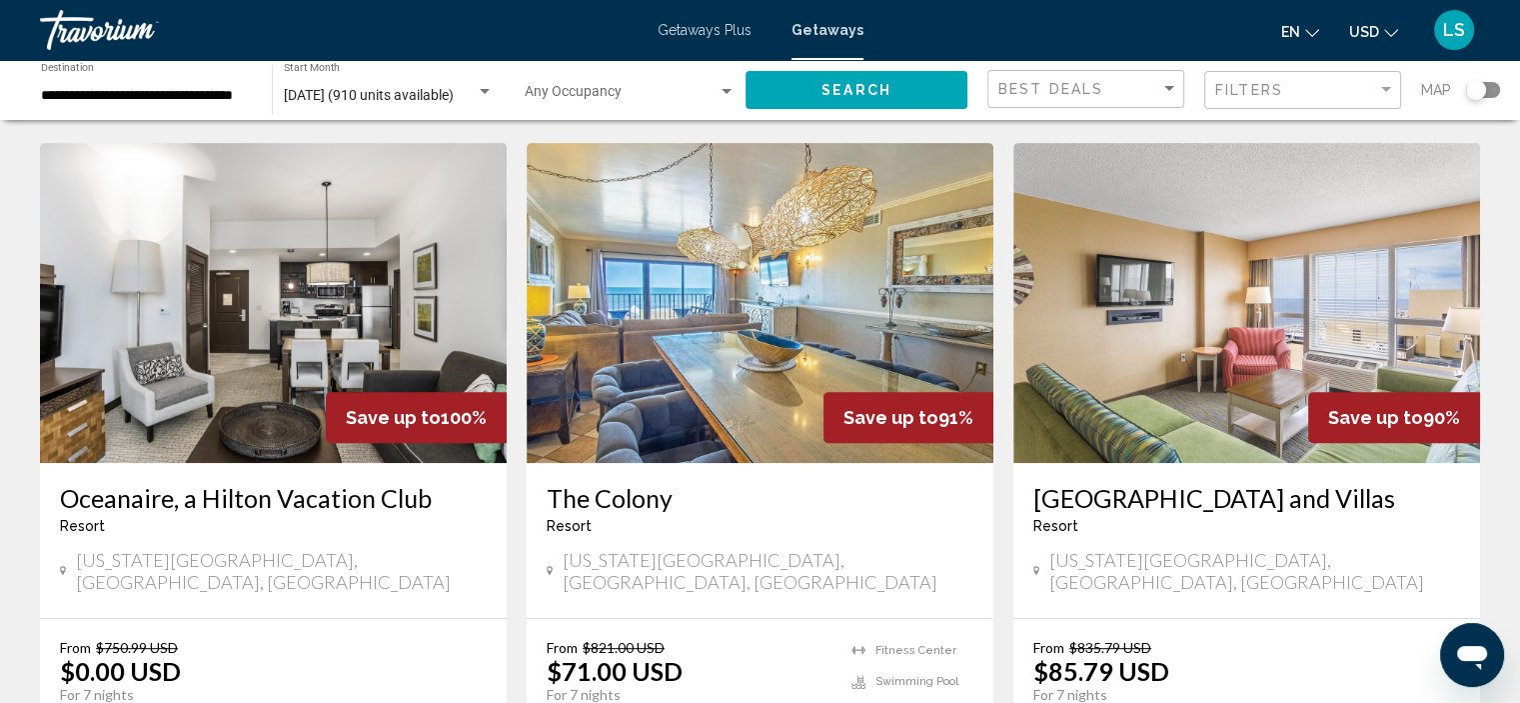
click at [234, 483] on h3 "Oceanaire, a Hilton Vacation Club" at bounding box center [273, 498] width 427 height 30
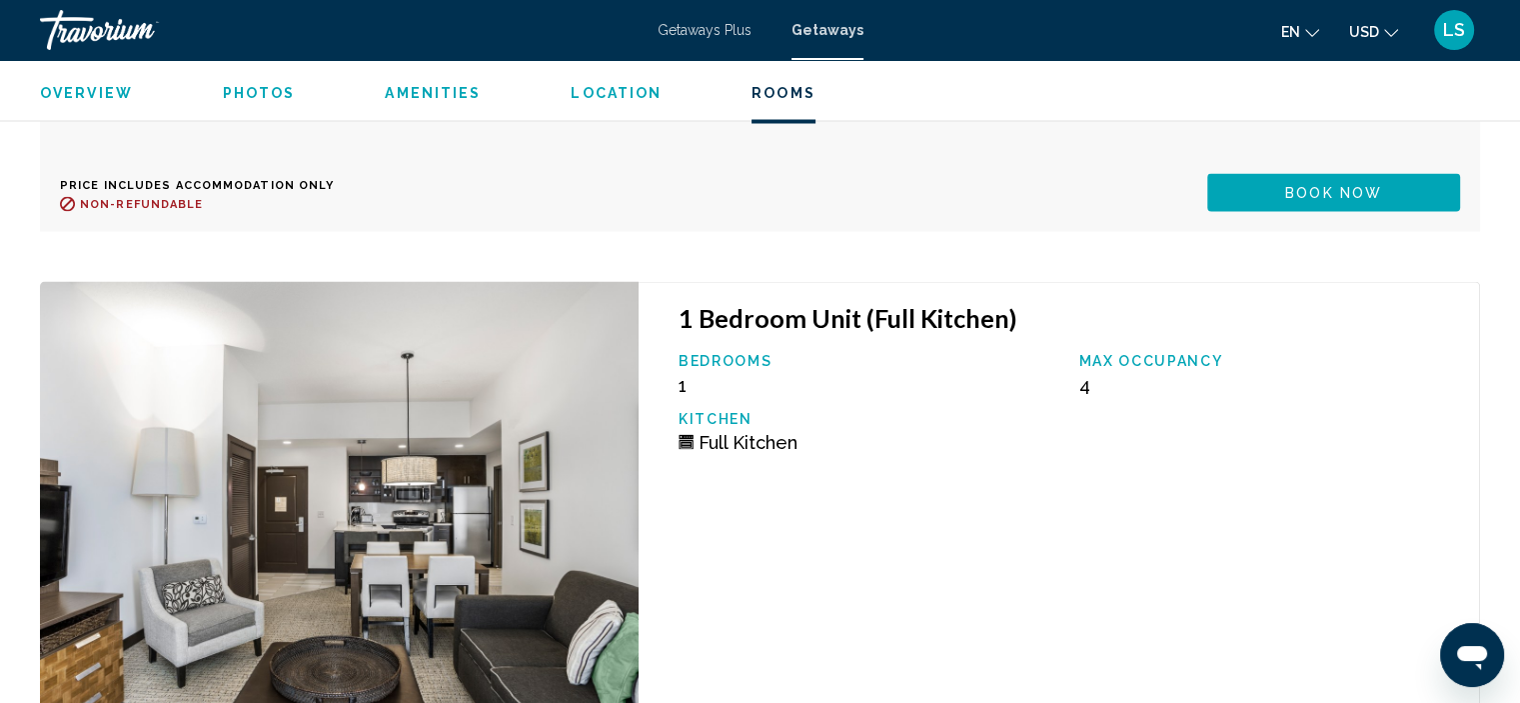
scroll to position [3182, 0]
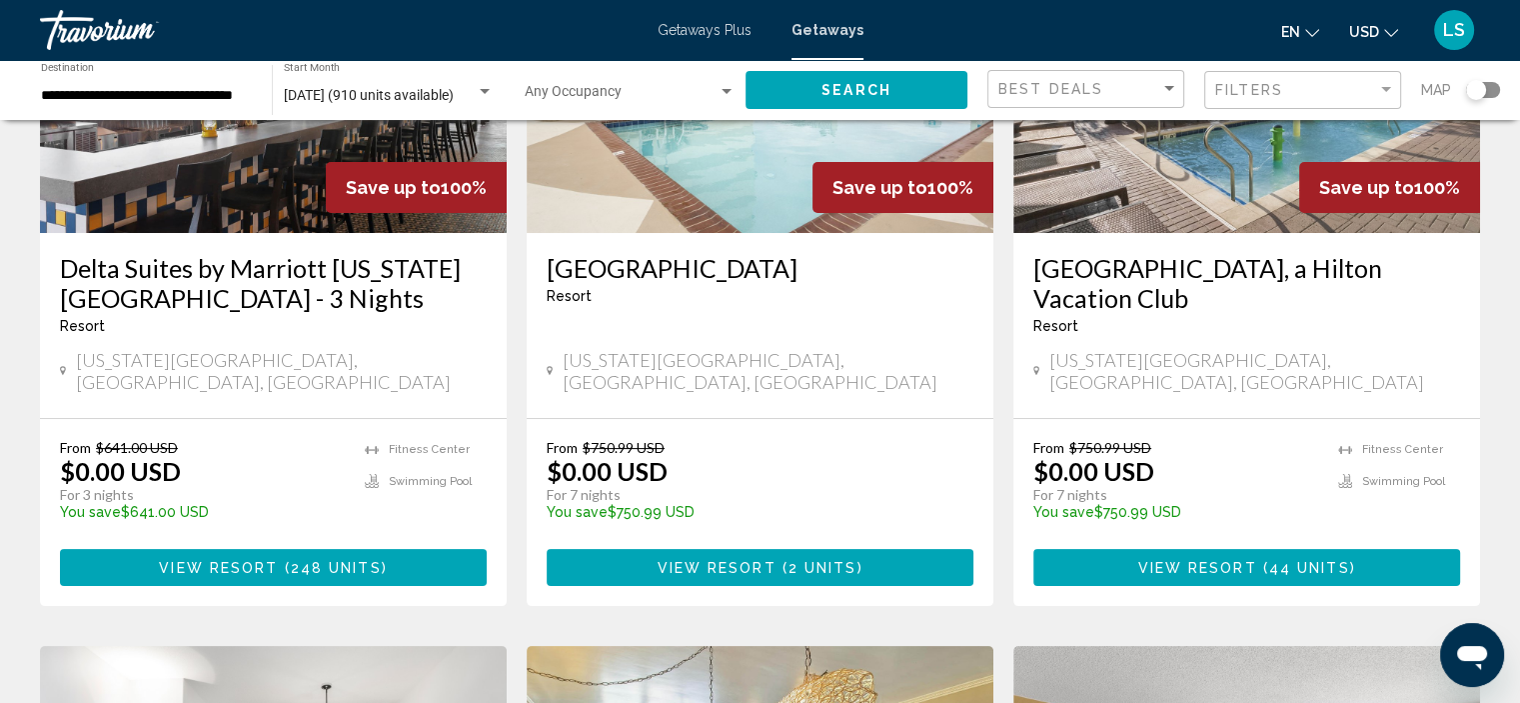
scroll to position [300, 0]
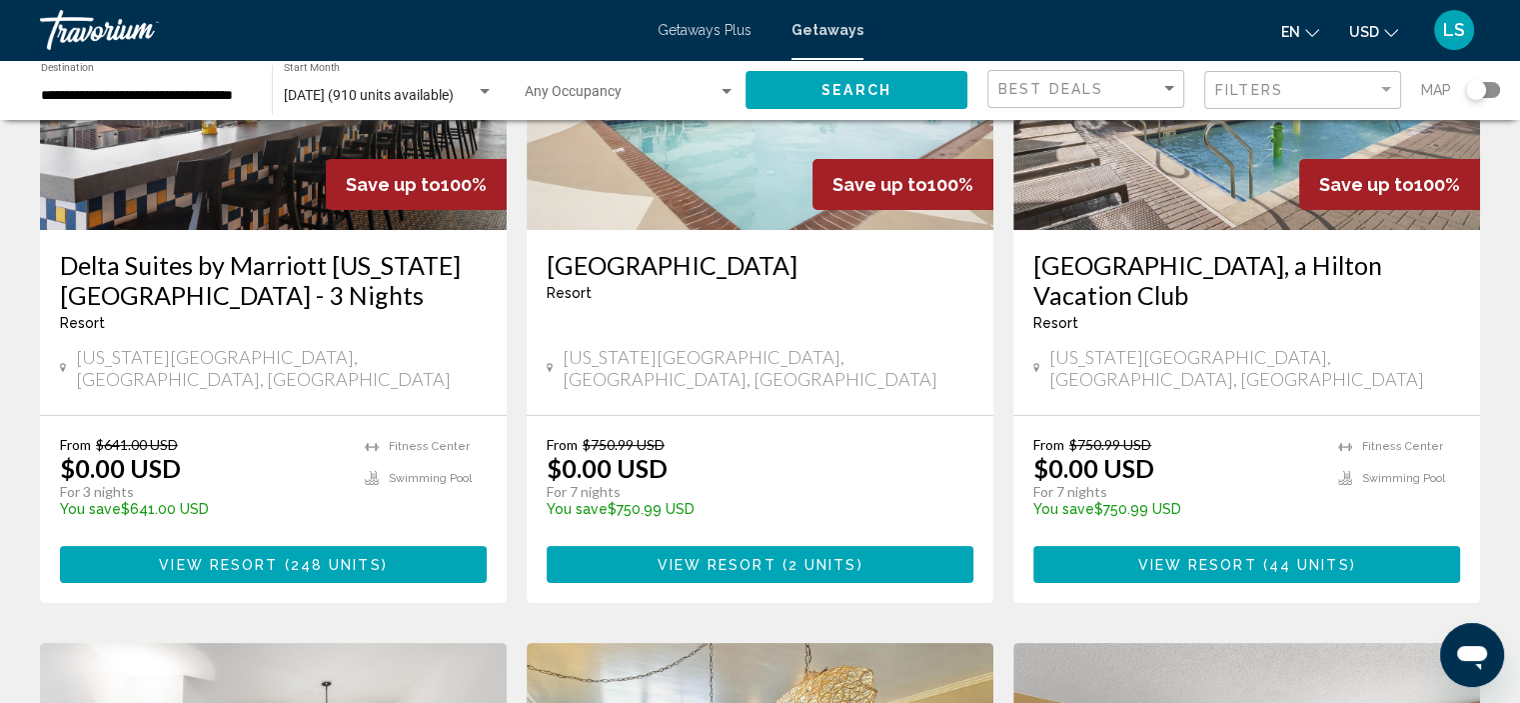
click at [1258, 250] on h3 "[GEOGRAPHIC_DATA], a Hilton Vacation Club" at bounding box center [1246, 280] width 427 height 60
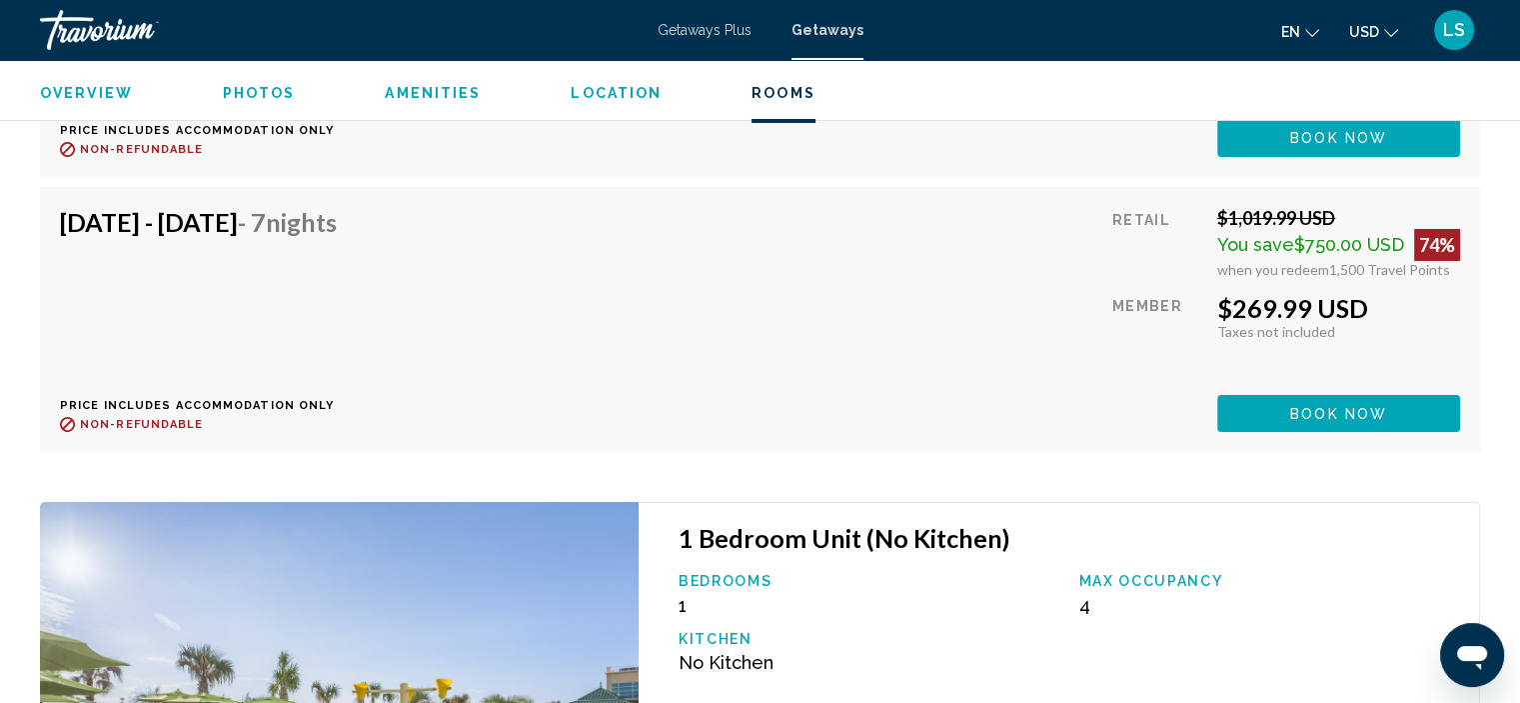
scroll to position [6904, 0]
